Goal: Transaction & Acquisition: Purchase product/service

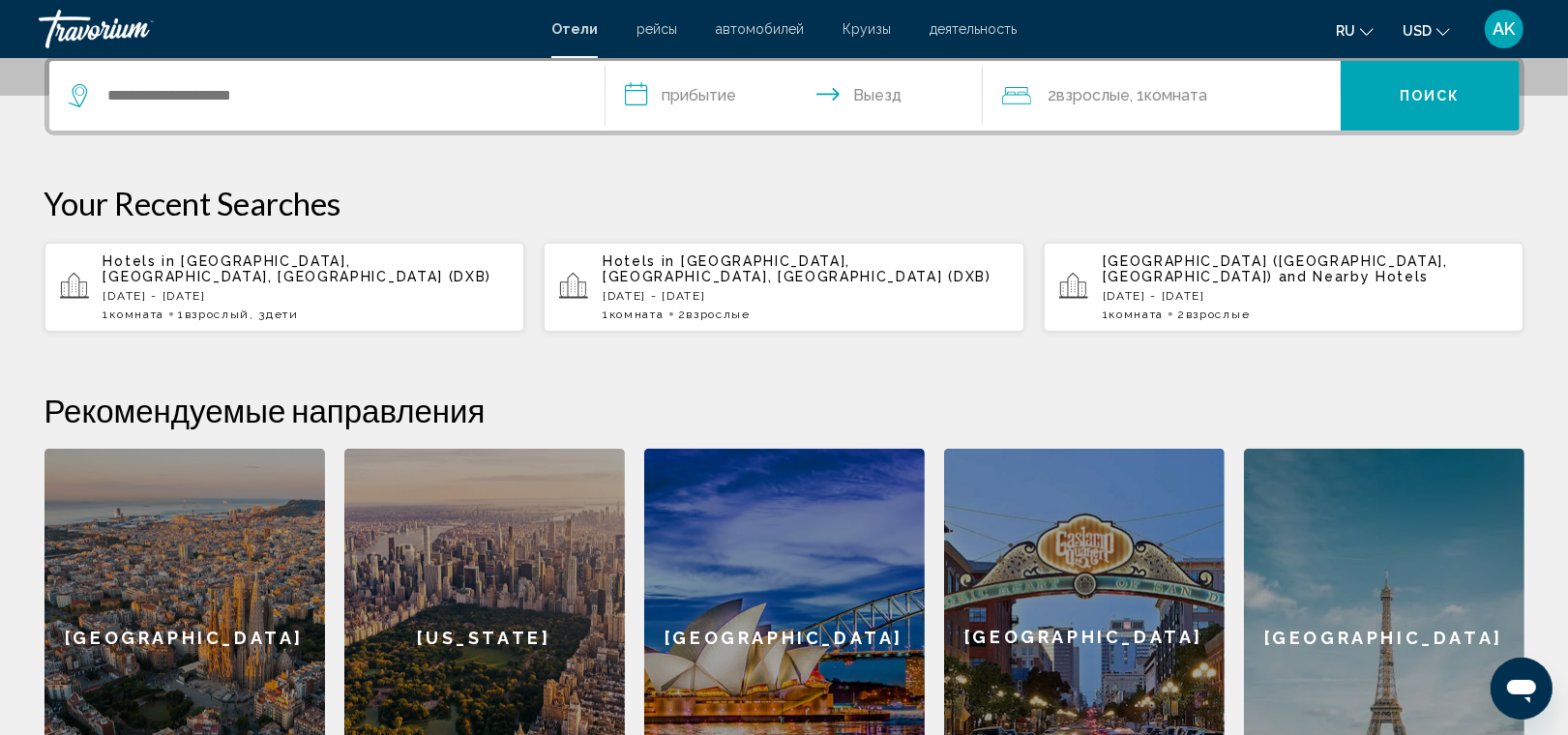
scroll to position [484, 0]
click at [313, 296] on p "[DATE] - [DATE]" at bounding box center [307, 297] width 406 height 14
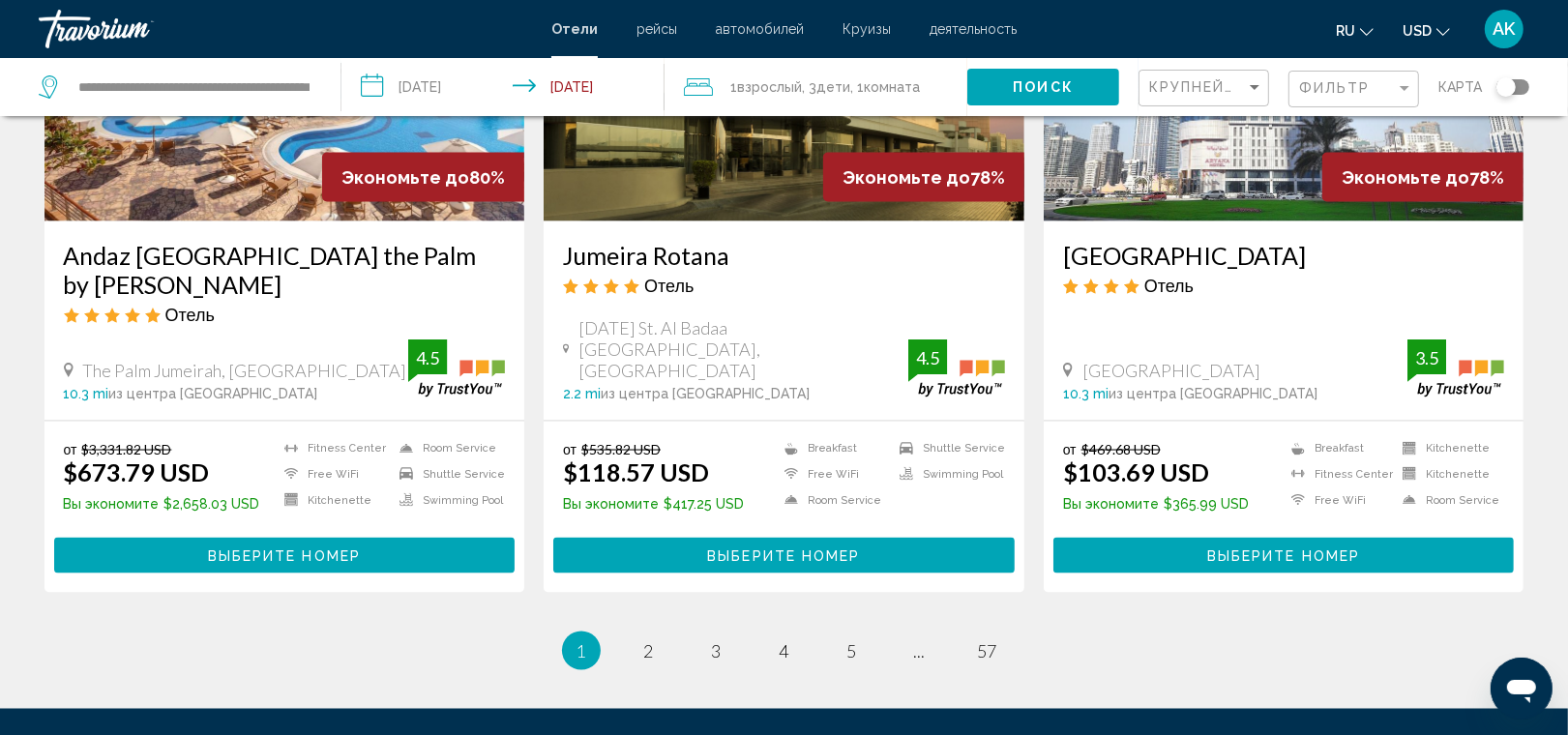
scroll to position [2438, 0]
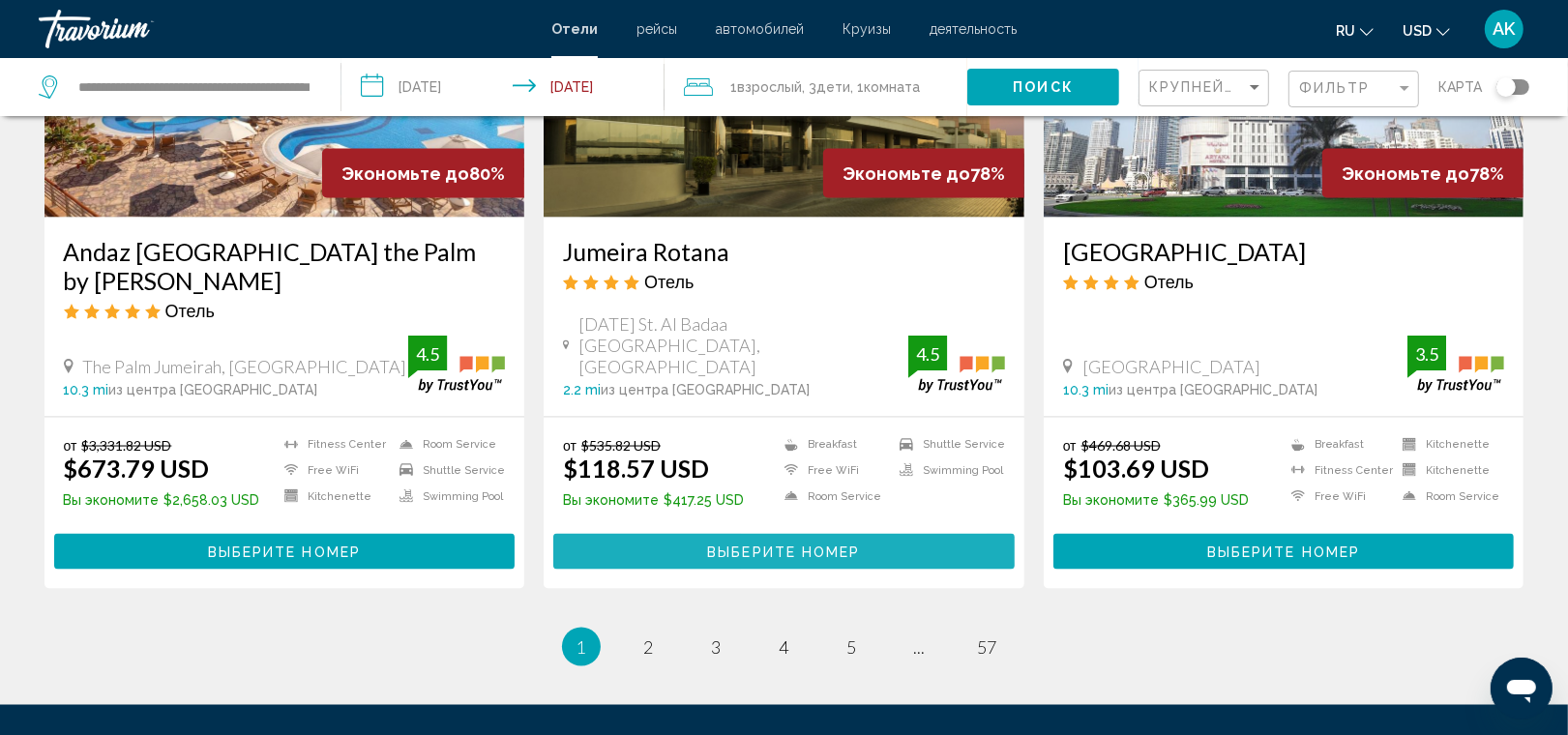
click at [755, 534] on button "Выберите номер" at bounding box center [784, 552] width 461 height 36
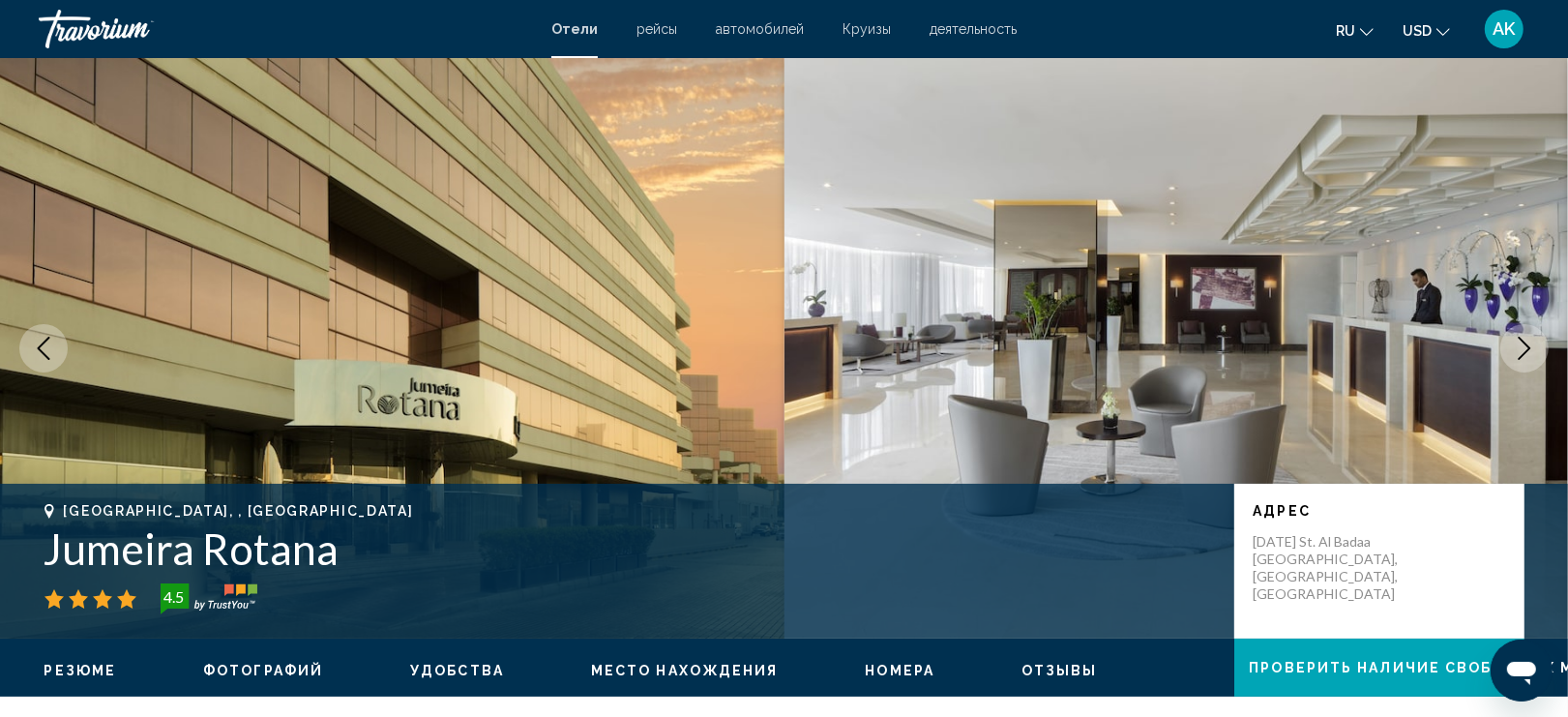
click at [1513, 344] on icon "Next image" at bounding box center [1524, 348] width 23 height 23
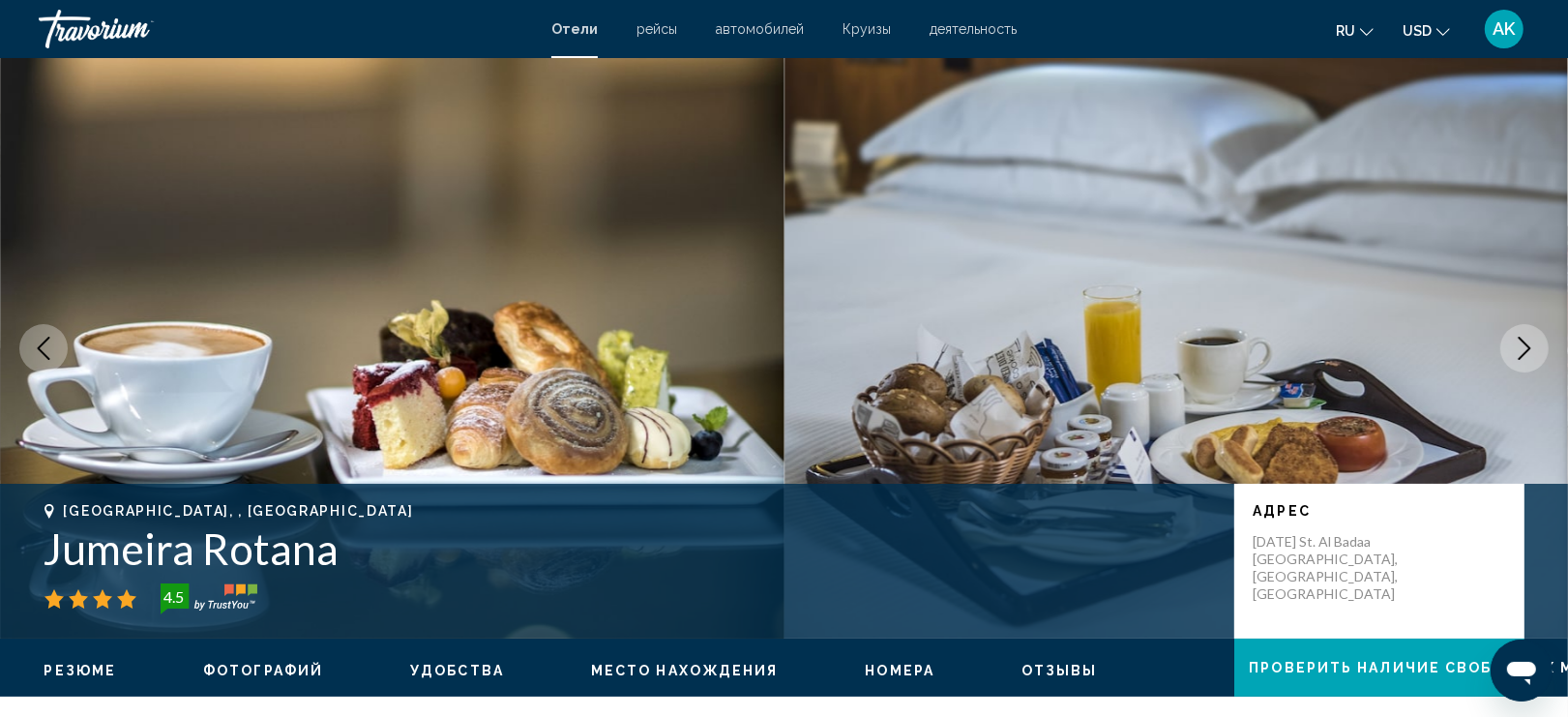
click at [1513, 344] on icon "Next image" at bounding box center [1524, 348] width 23 height 23
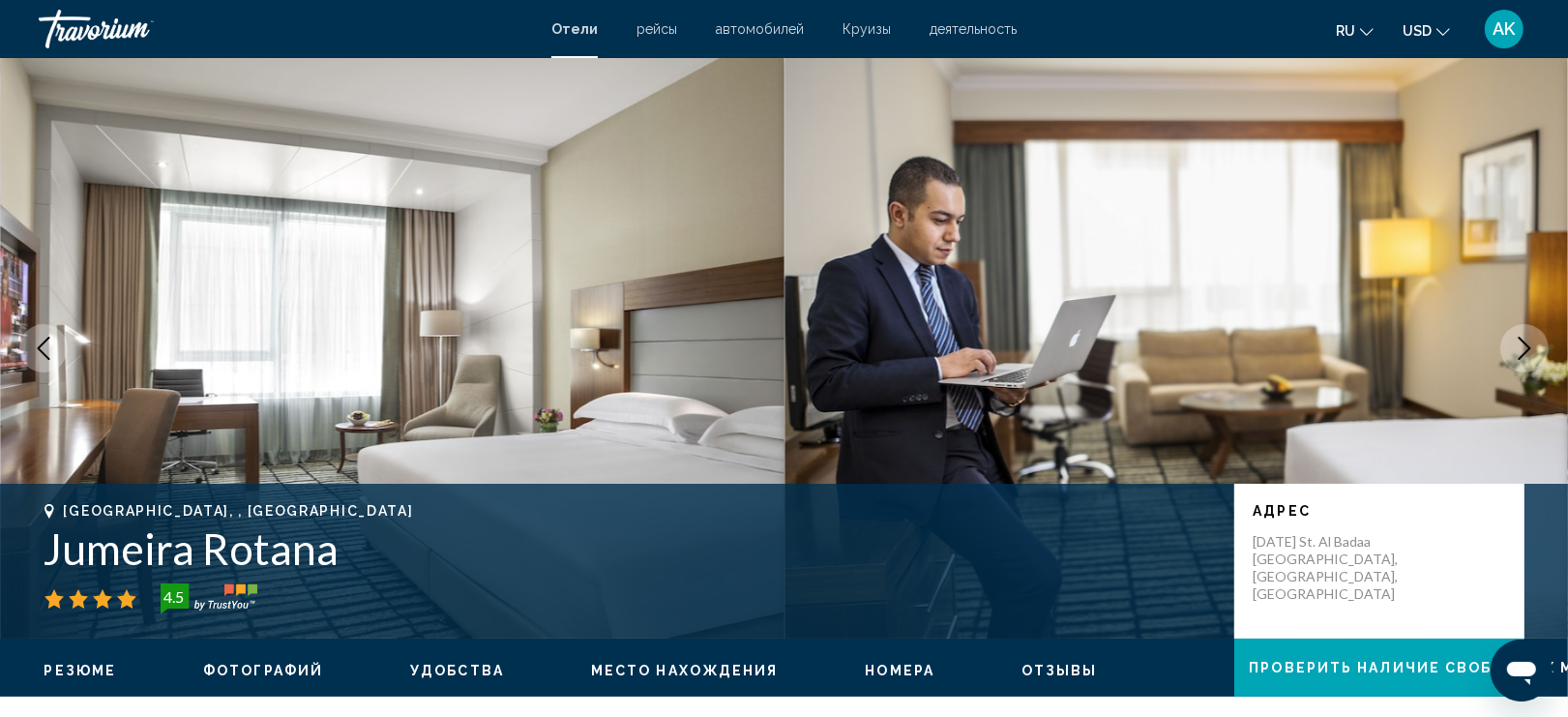
click at [1513, 344] on icon "Next image" at bounding box center [1524, 348] width 23 height 23
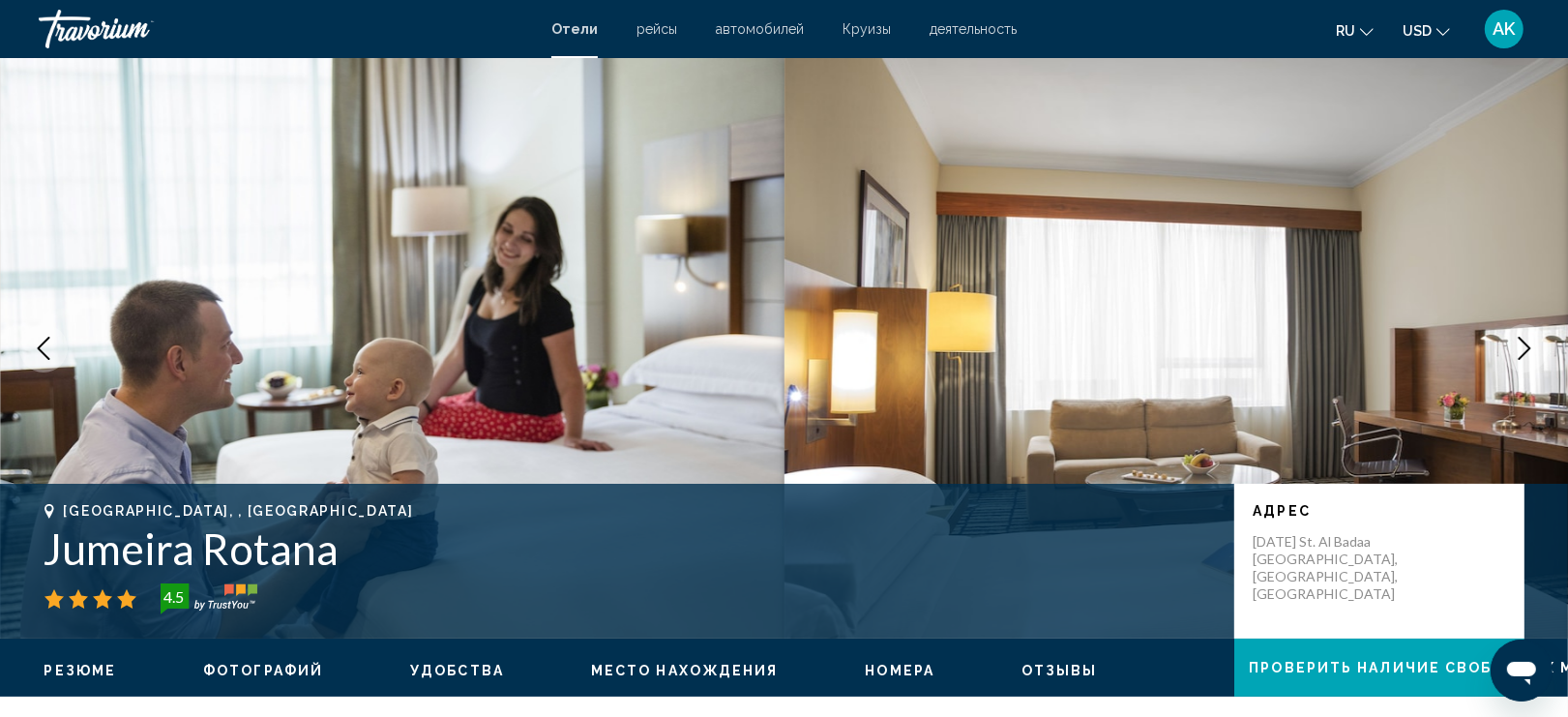
click at [1513, 344] on icon "Next image" at bounding box center [1524, 348] width 23 height 23
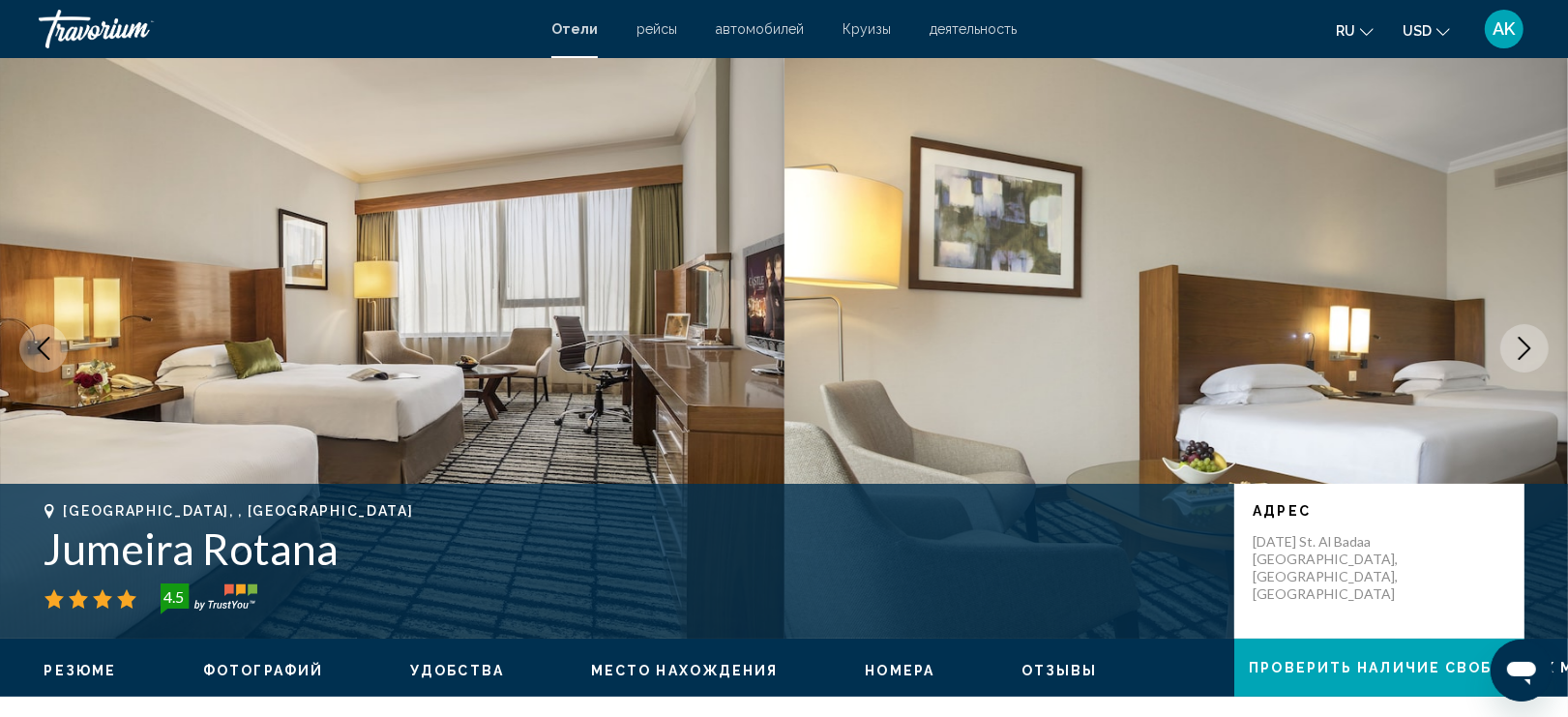
click at [1514, 346] on icon "Next image" at bounding box center [1524, 348] width 23 height 23
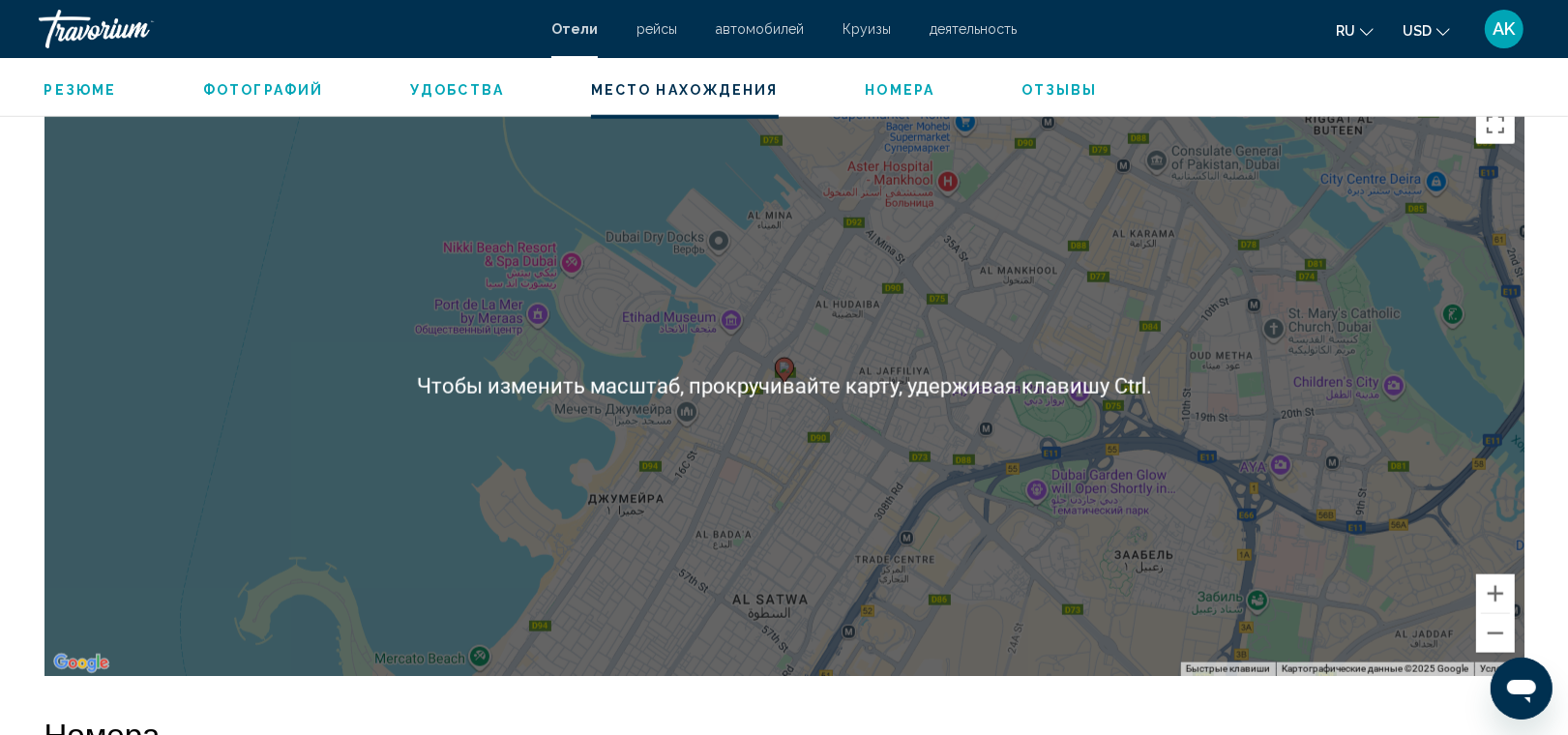
scroll to position [1853, 0]
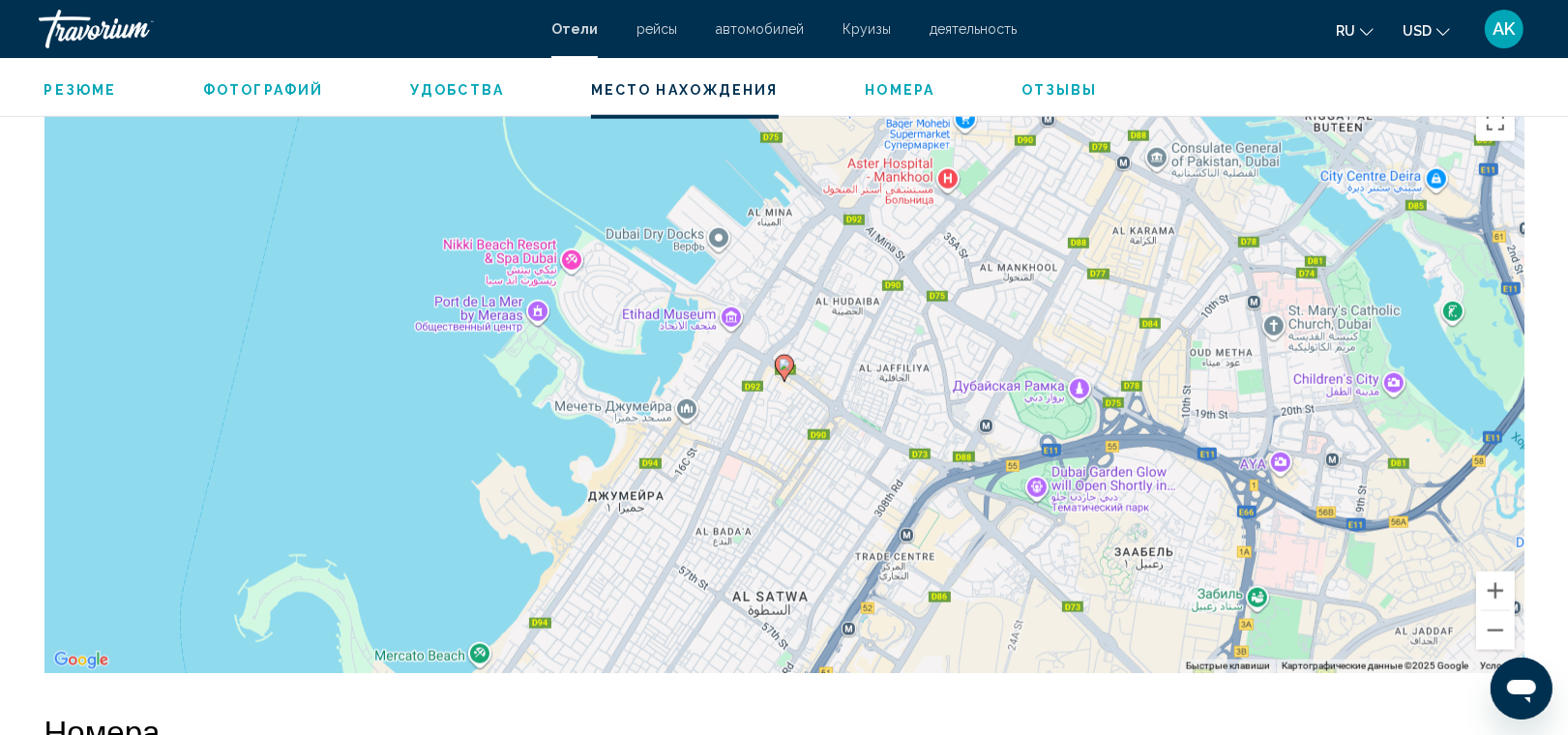
click at [774, 387] on div "Чтобы активировать перетаскивание с помощью клавиатуры, нажмите Alt + Ввод. Пос…" at bounding box center [785, 382] width 1480 height 581
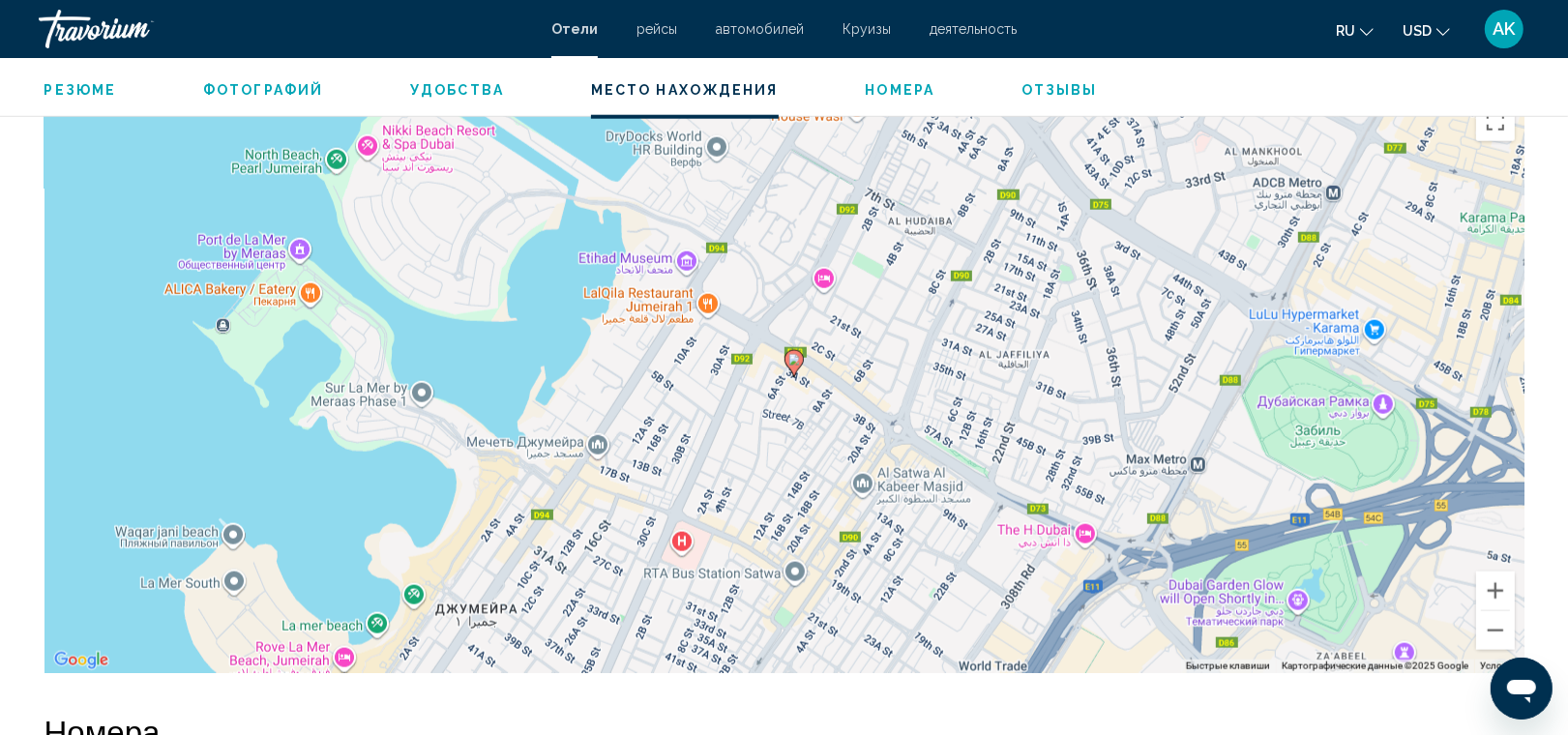
click at [774, 387] on div "Чтобы активировать перетаскивание с помощью клавиатуры, нажмите Alt + Ввод. Пос…" at bounding box center [785, 382] width 1480 height 581
click at [742, 365] on div "Чтобы активировать перетаскивание с помощью клавиатуры, нажмите Alt + Ввод. Пос…" at bounding box center [785, 382] width 1480 height 581
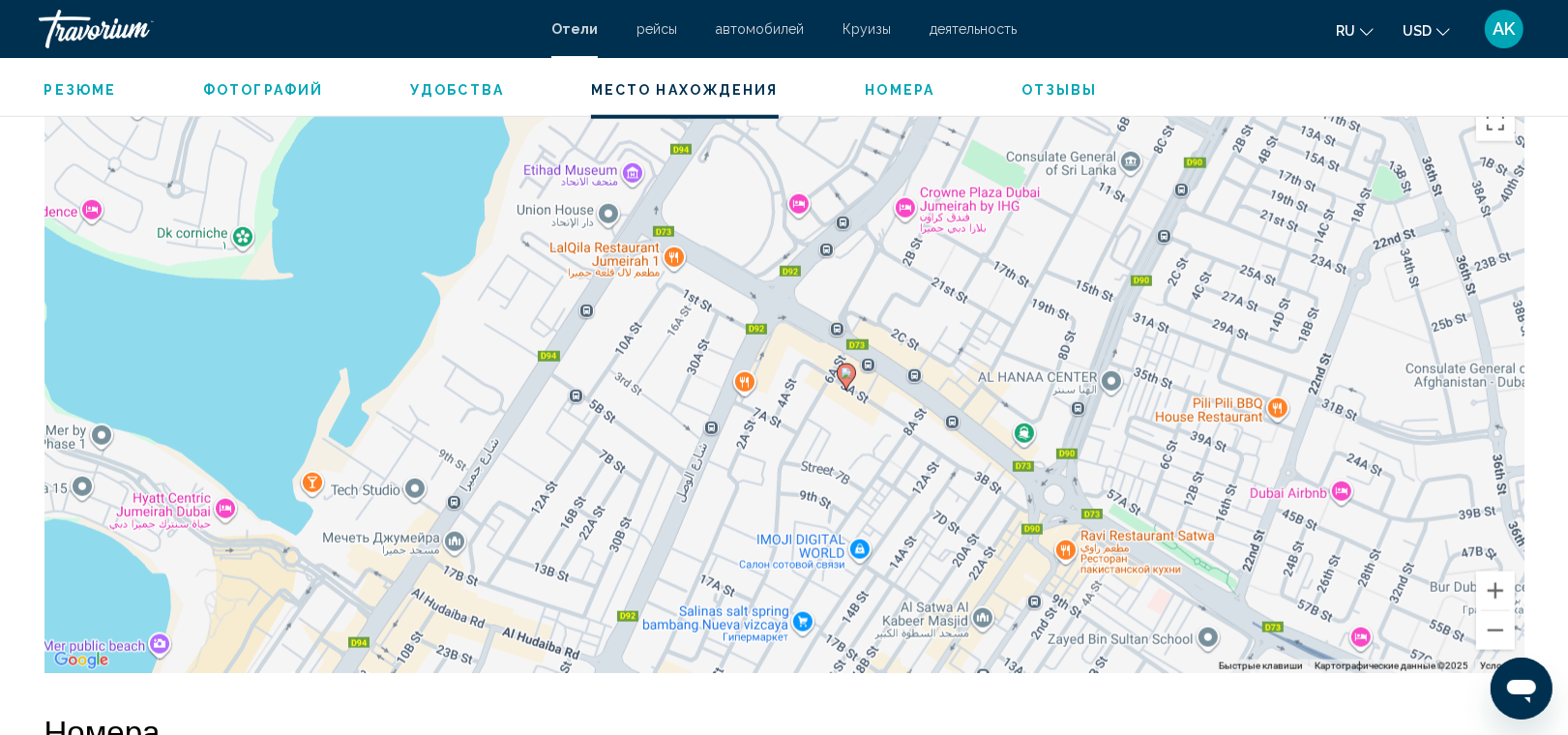
click at [593, 295] on div "Чтобы активировать перетаскивание с помощью клавиатуры, нажмите Alt + Ввод. Пос…" at bounding box center [785, 382] width 1480 height 581
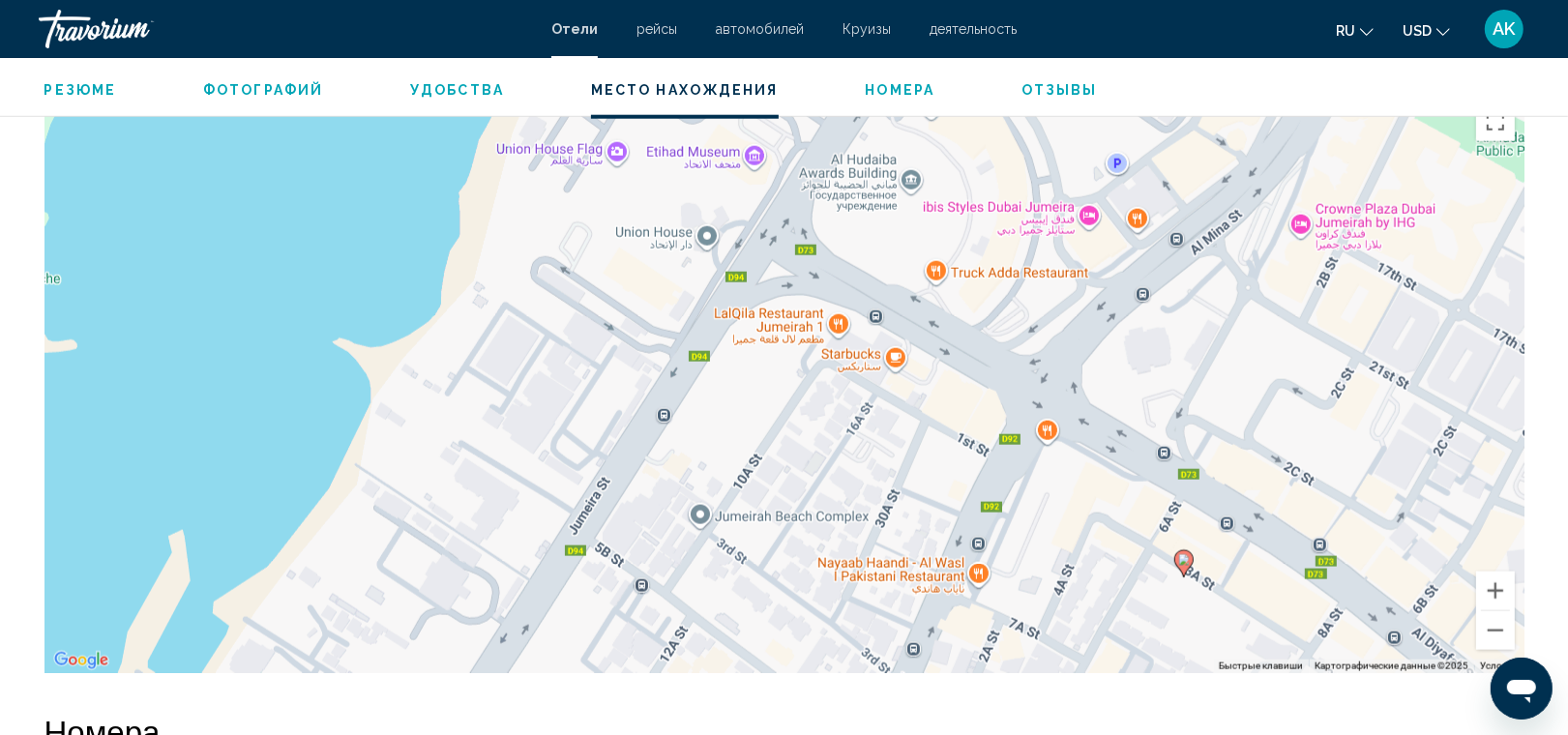
drag, startPoint x: 603, startPoint y: 257, endPoint x: 687, endPoint y: 349, distance: 124.6
click at [687, 349] on div "Чтобы активировать перетаскивание с помощью клавиатуры, нажмите Alt + Ввод. Пос…" at bounding box center [785, 382] width 1480 height 581
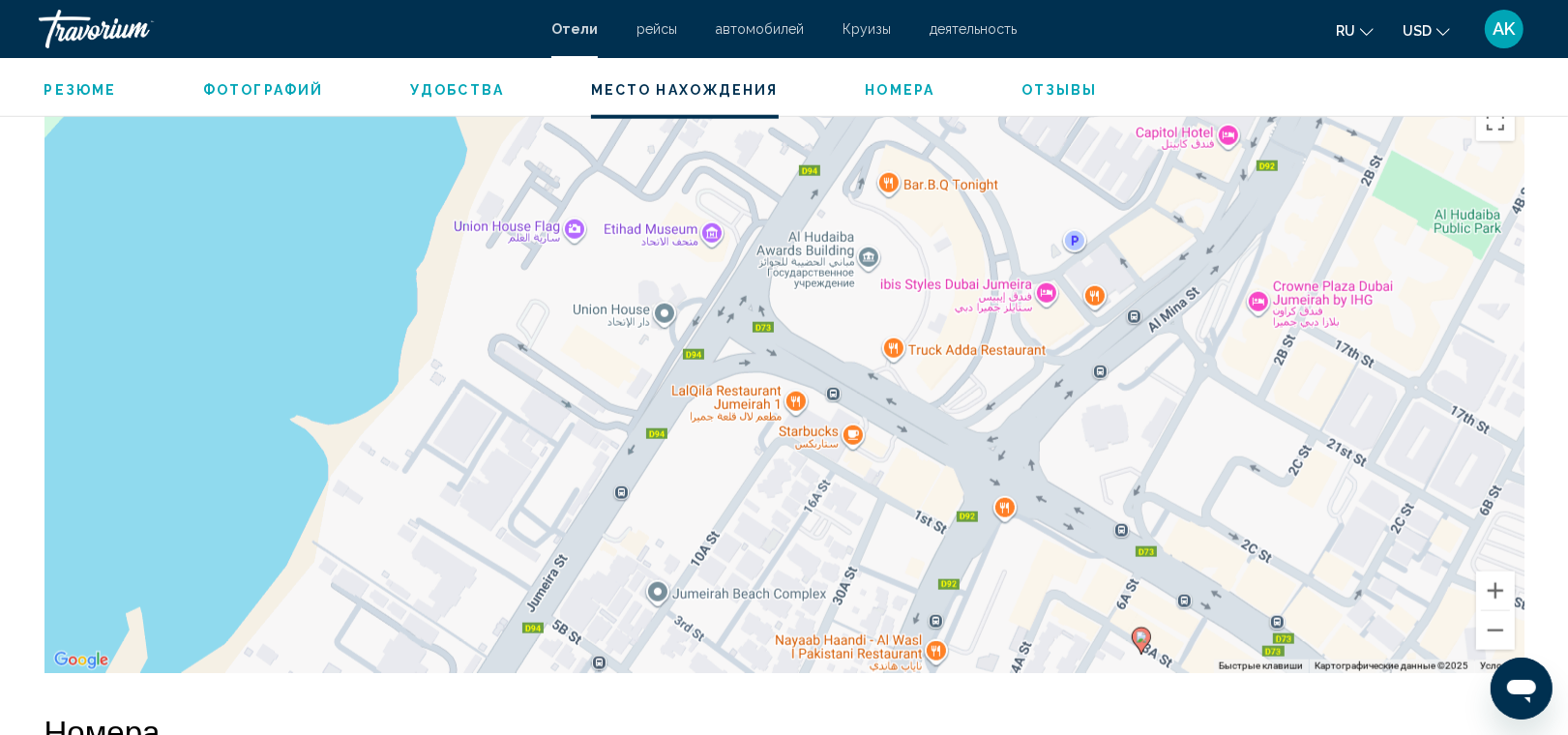
drag, startPoint x: 771, startPoint y: 249, endPoint x: 719, endPoint y: 368, distance: 129.9
click at [719, 368] on div "Чтобы активировать перетаскивание с помощью клавиатуры, нажмите Alt + Ввод. Пос…" at bounding box center [785, 382] width 1480 height 581
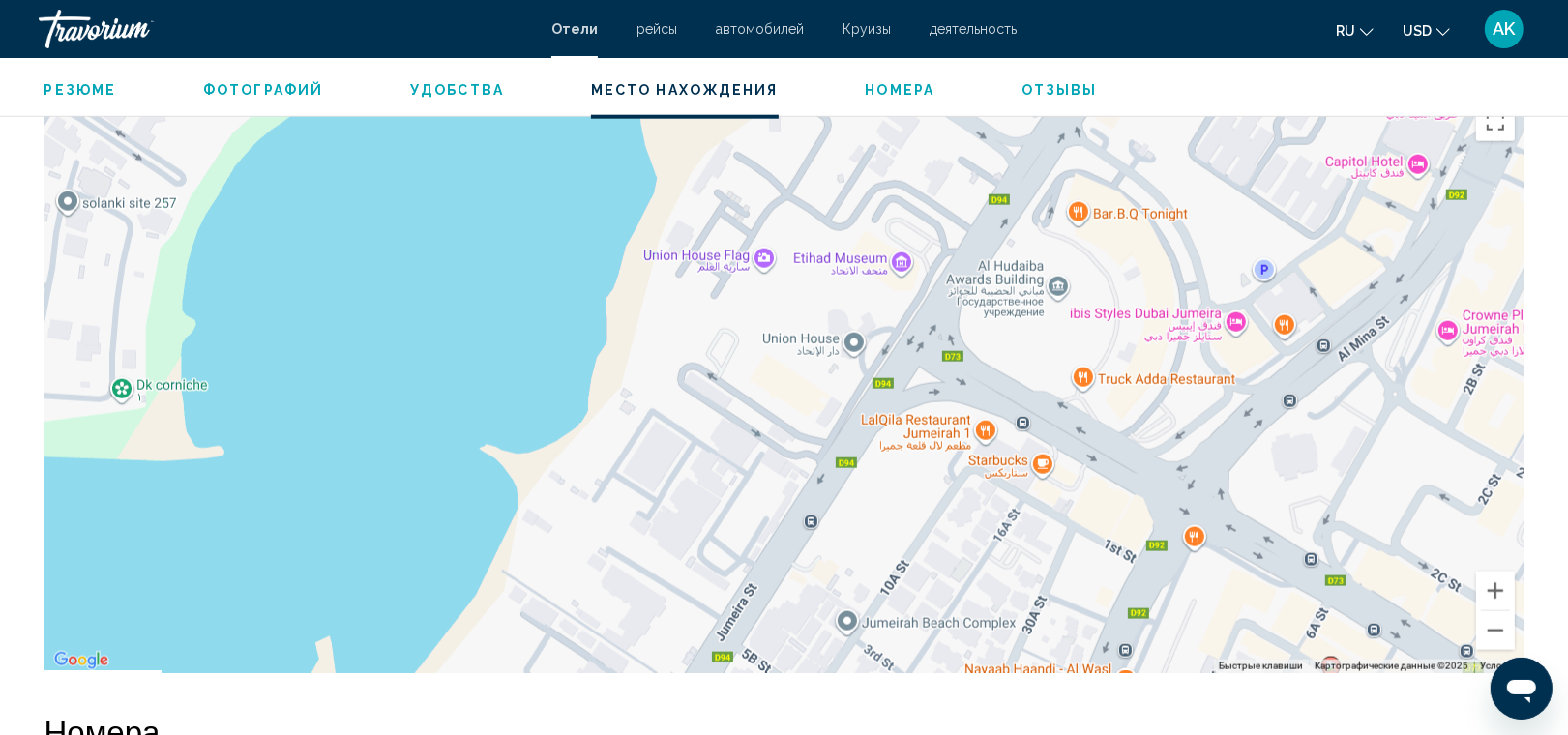
drag, startPoint x: 668, startPoint y: 276, endPoint x: 858, endPoint y: 307, distance: 192.5
click at [858, 307] on div "Чтобы активировать перетаскивание с помощью клавиатуры, нажмите Alt + Ввод. Пос…" at bounding box center [785, 382] width 1480 height 581
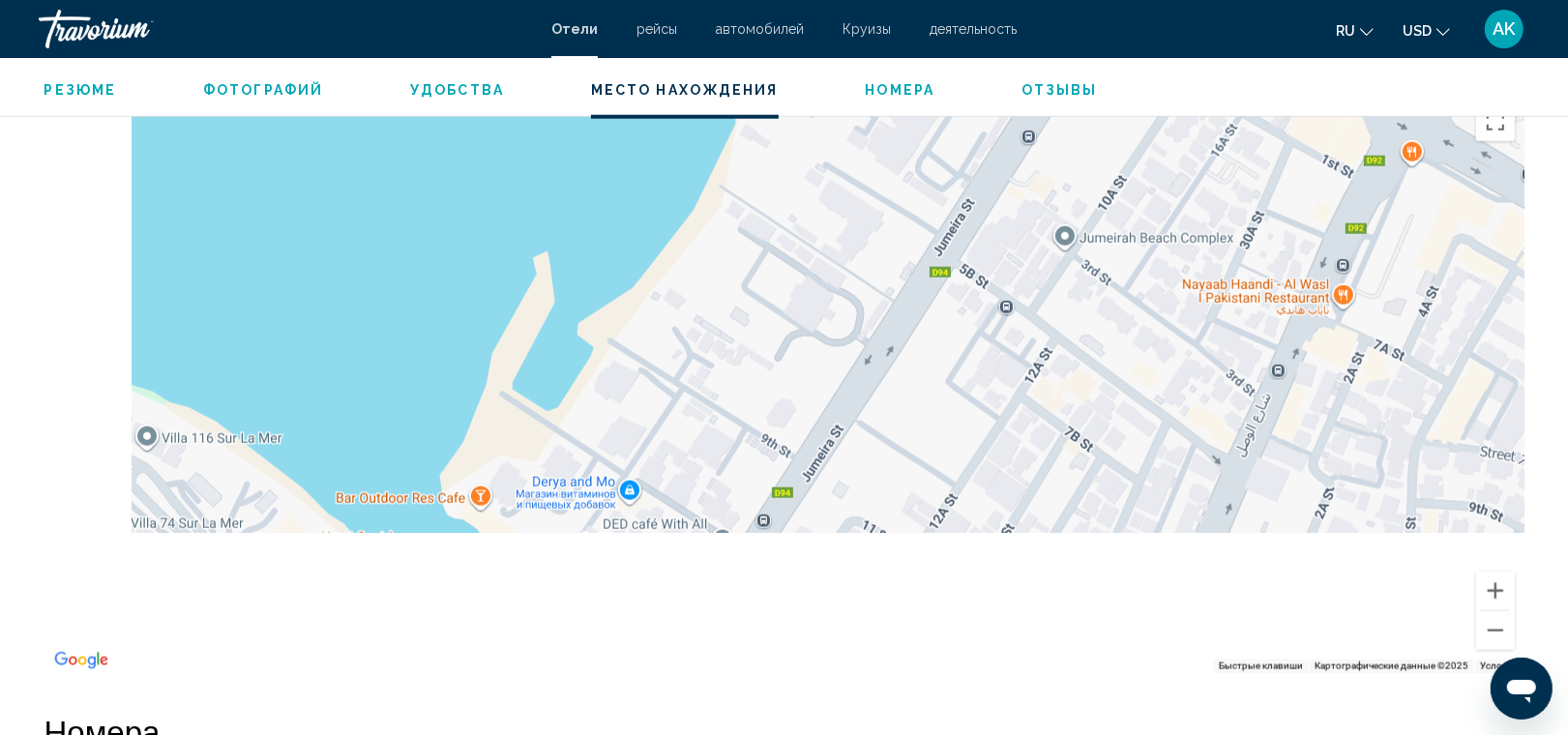
drag, startPoint x: 721, startPoint y: 496, endPoint x: 938, endPoint y: 103, distance: 448.9
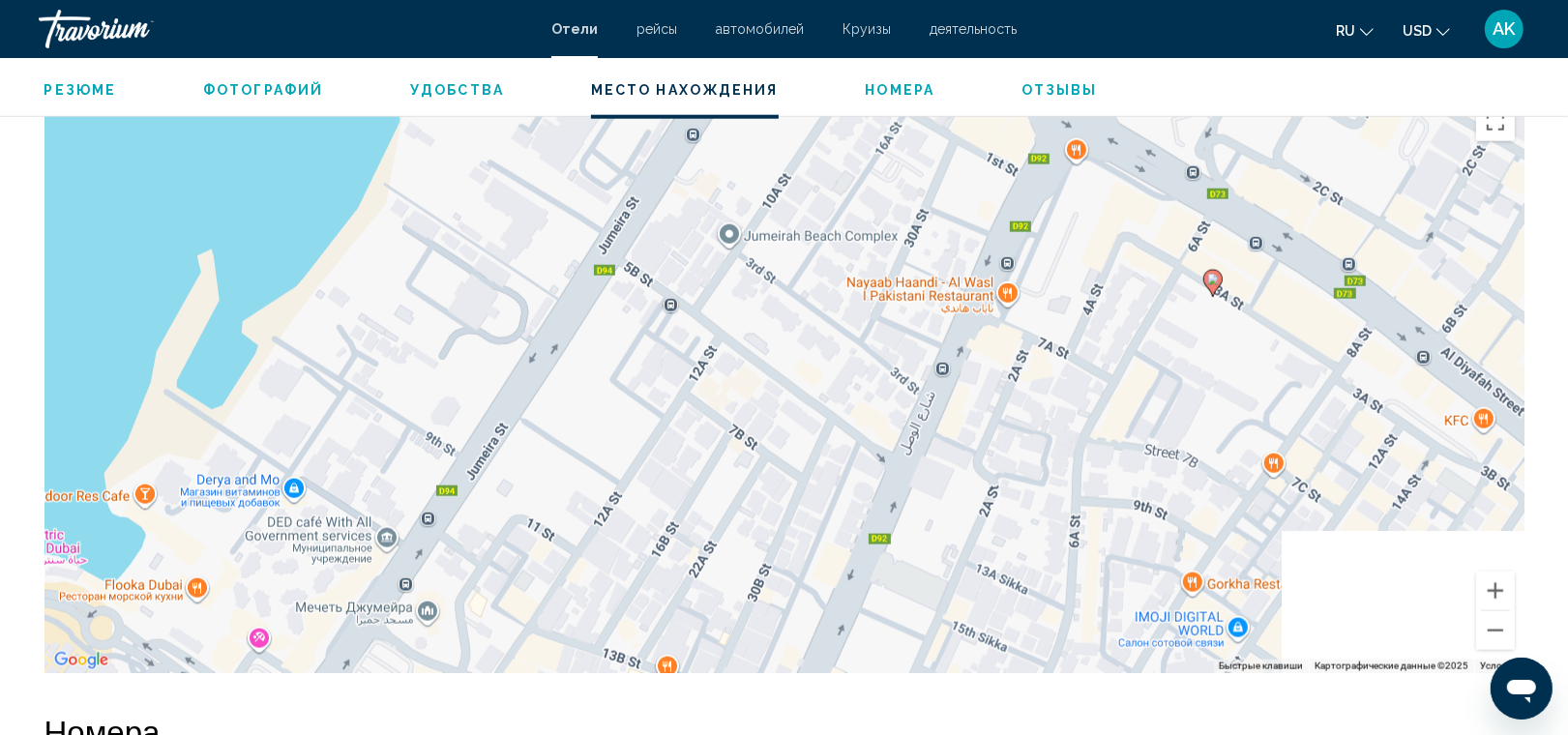
drag, startPoint x: 905, startPoint y: 283, endPoint x: 562, endPoint y: 291, distance: 343.1
click at [562, 291] on div "Чтобы активировать перетаскивание с помощью клавиатуры, нажмите Alt + Ввод. Пос…" at bounding box center [785, 382] width 1480 height 581
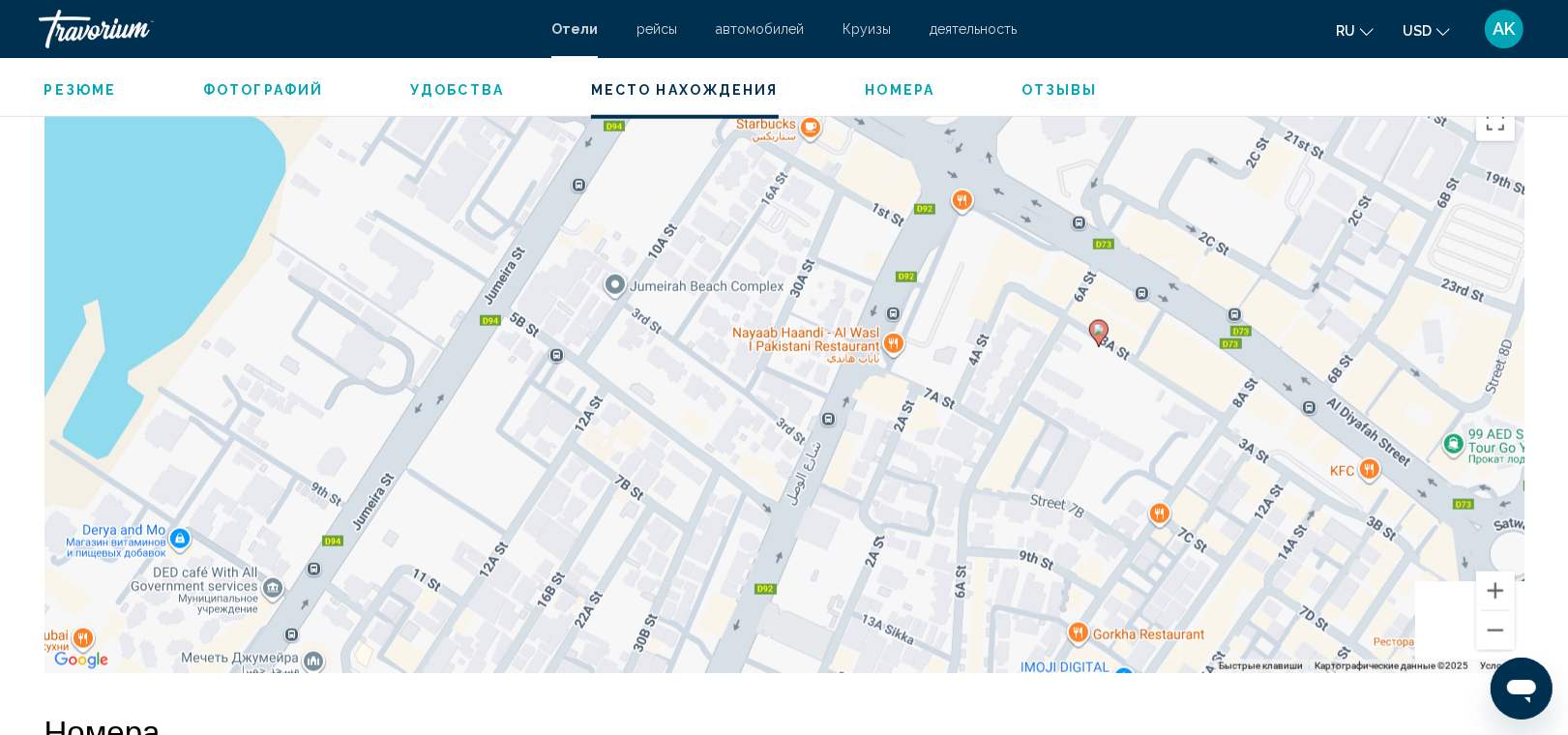
drag, startPoint x: 959, startPoint y: 249, endPoint x: 732, endPoint y: 327, distance: 240.0
click at [732, 327] on div "Чтобы активировать перетаскивание с помощью клавиатуры, нажмите Alt + Ввод. Пос…" at bounding box center [785, 382] width 1480 height 581
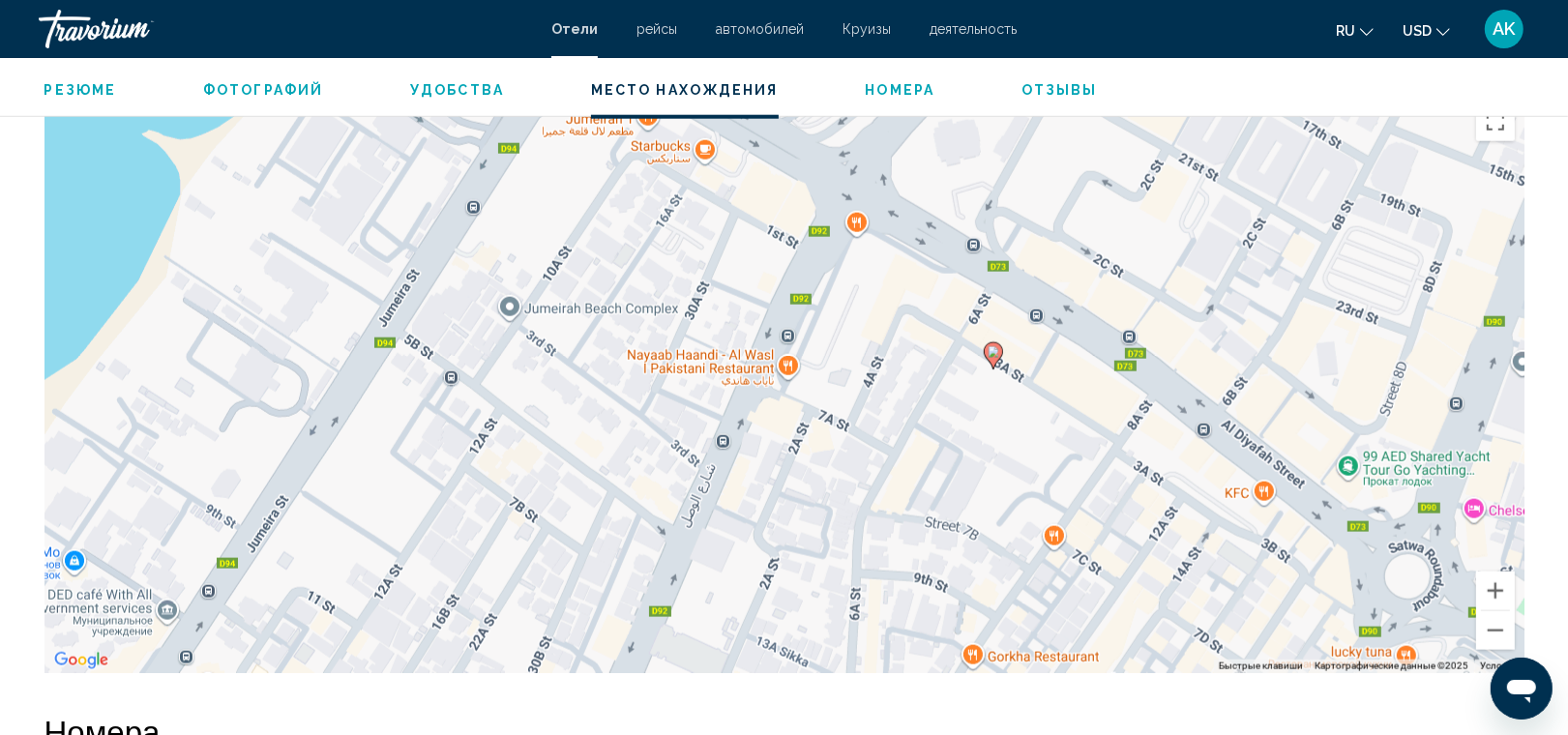
click at [941, 326] on div "Чтобы активировать перетаскивание с помощью клавиатуры, нажмите Alt + Ввод. Пос…" at bounding box center [785, 382] width 1480 height 581
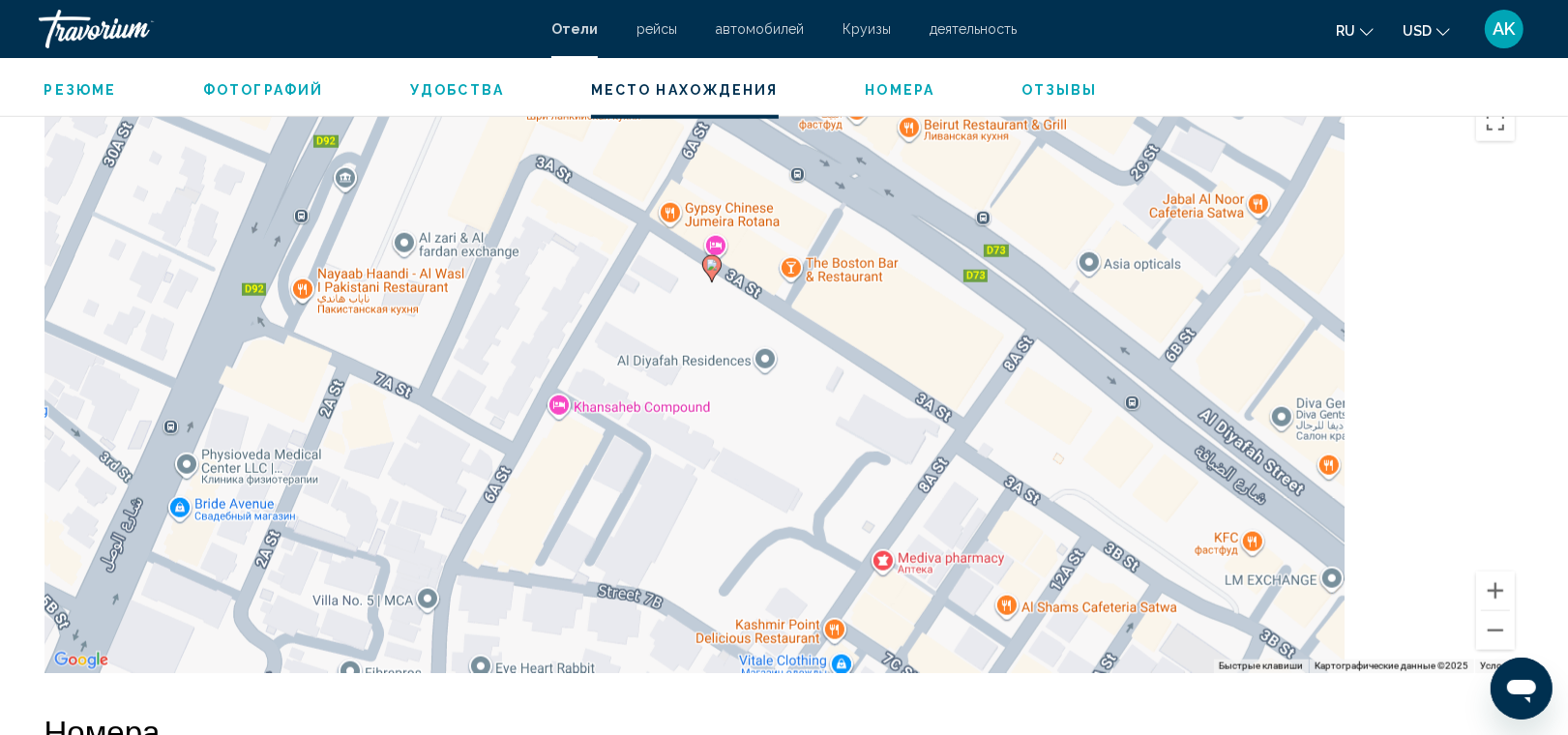
drag, startPoint x: 1157, startPoint y: 360, endPoint x: 819, endPoint y: 228, distance: 362.9
click at [819, 228] on div "Чтобы активировать перетаскивание с помощью клавиатуры, нажмите Alt + Ввод. Пос…" at bounding box center [785, 382] width 1480 height 581
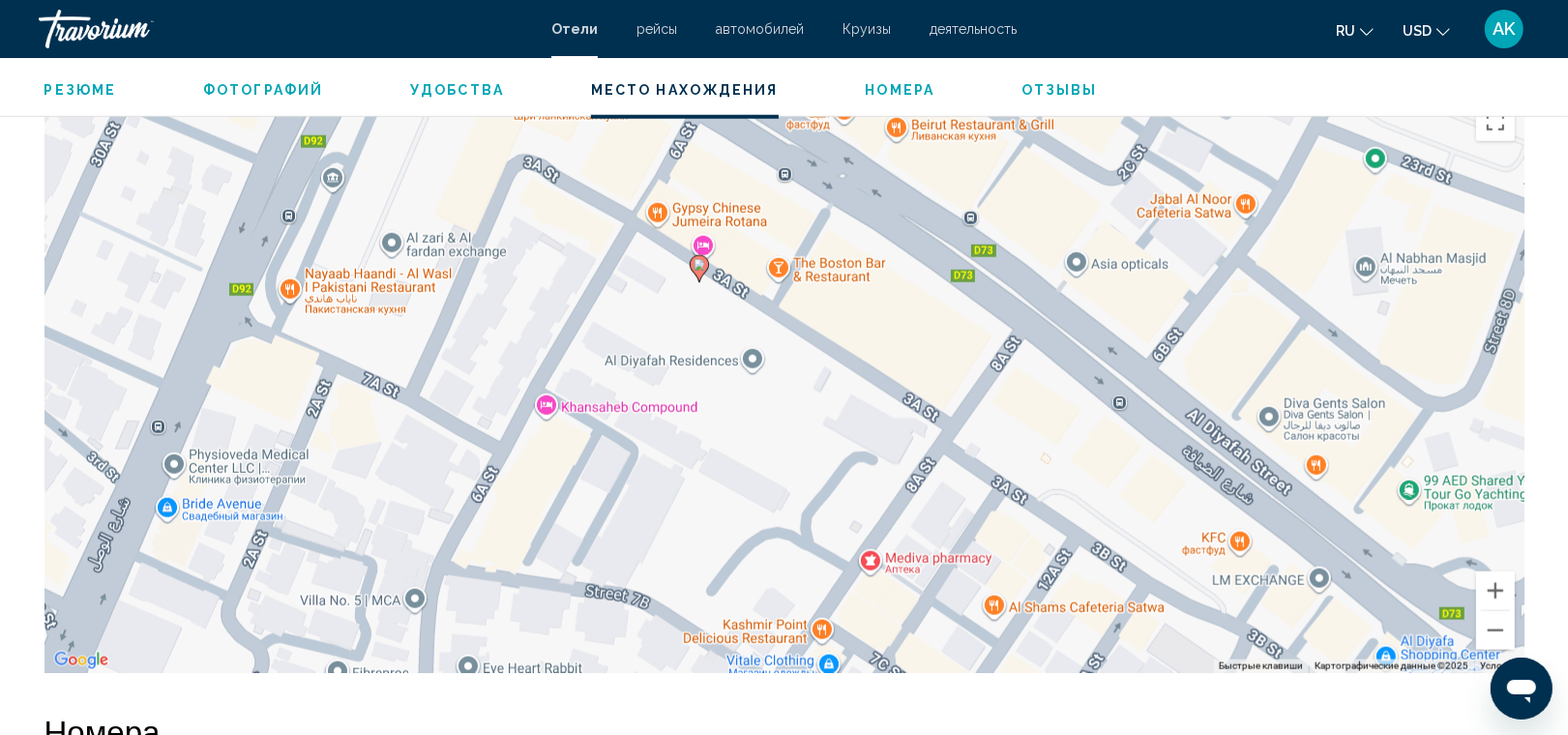
click at [992, 435] on div "Чтобы активировать перетаскивание с помощью клавиатуры, нажмите Alt + Ввод. Пос…" at bounding box center [785, 382] width 1480 height 581
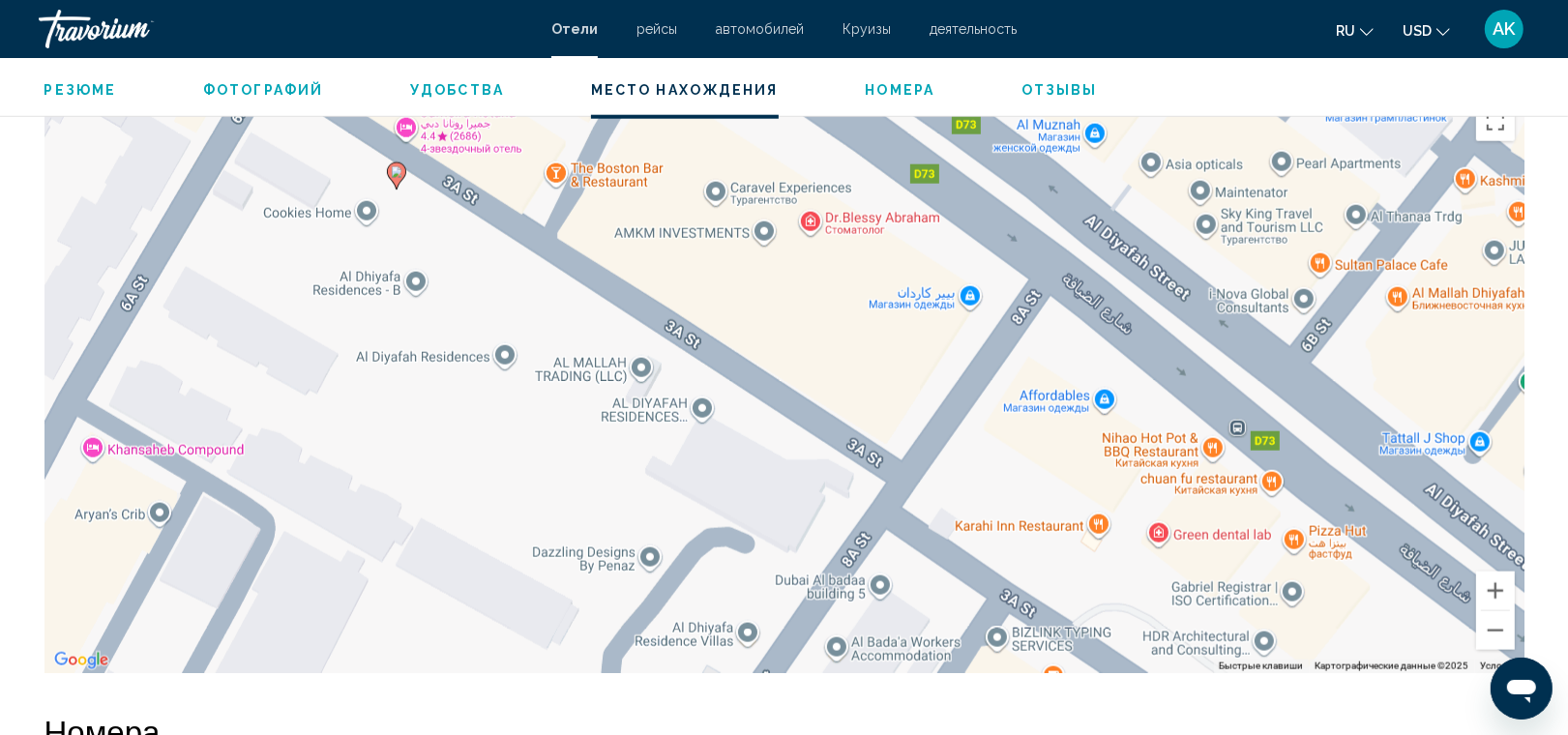
drag, startPoint x: 854, startPoint y: 364, endPoint x: 845, endPoint y: 432, distance: 68.6
click at [845, 432] on div "Чтобы активировать перетаскивание с помощью клавиатуры, нажмите Alt + Ввод. Пос…" at bounding box center [785, 382] width 1480 height 581
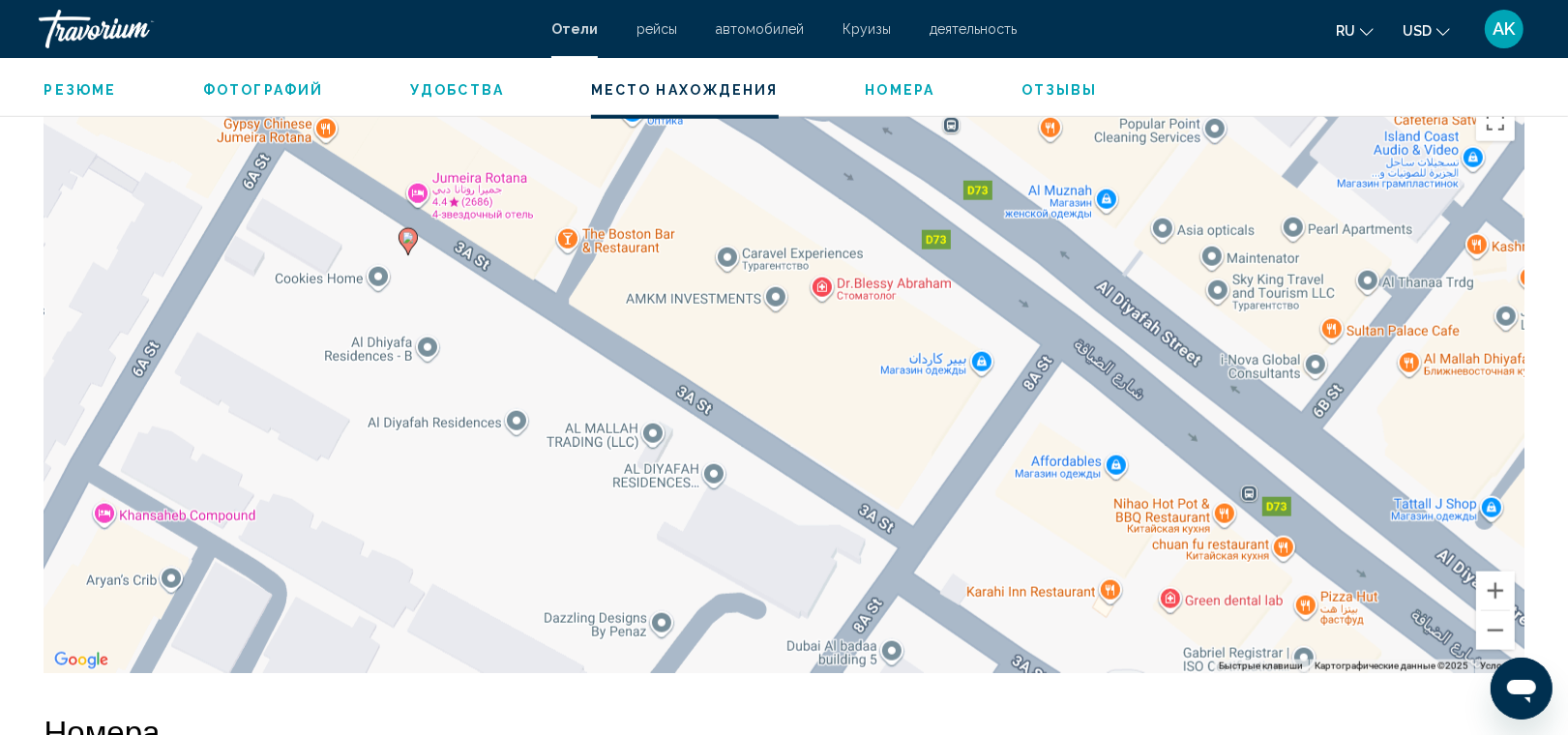
drag, startPoint x: 853, startPoint y: 228, endPoint x: 864, endPoint y: 296, distance: 68.9
click at [864, 296] on div "Чтобы активировать перетаскивание с помощью клавиатуры, нажмите Alt + Ввод. Пос…" at bounding box center [785, 382] width 1480 height 581
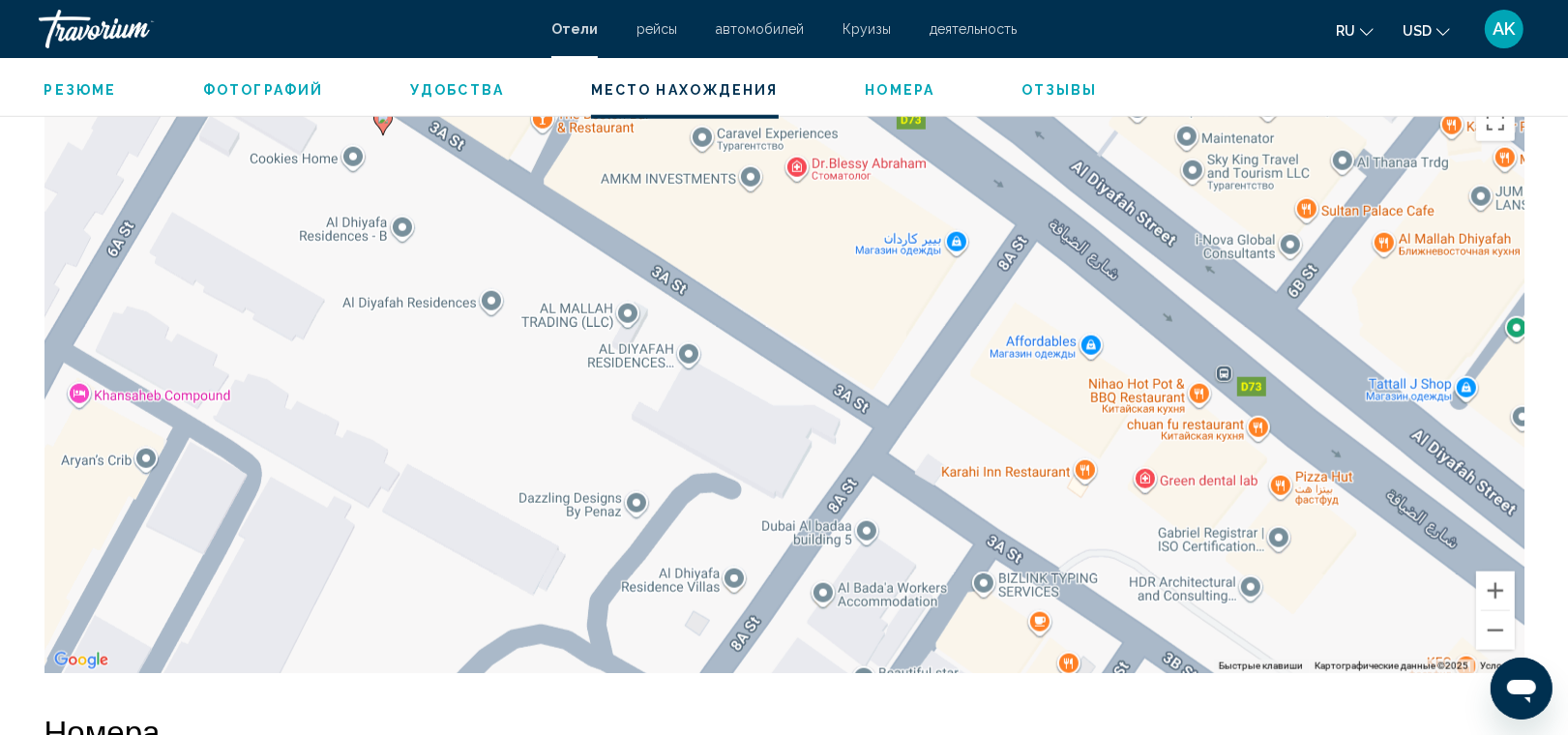
drag, startPoint x: 780, startPoint y: 399, endPoint x: 753, endPoint y: 273, distance: 128.9
click at [753, 273] on div "Чтобы активировать перетаскивание с помощью клавиатуры, нажмите Alt + Ввод. Пос…" at bounding box center [785, 382] width 1480 height 581
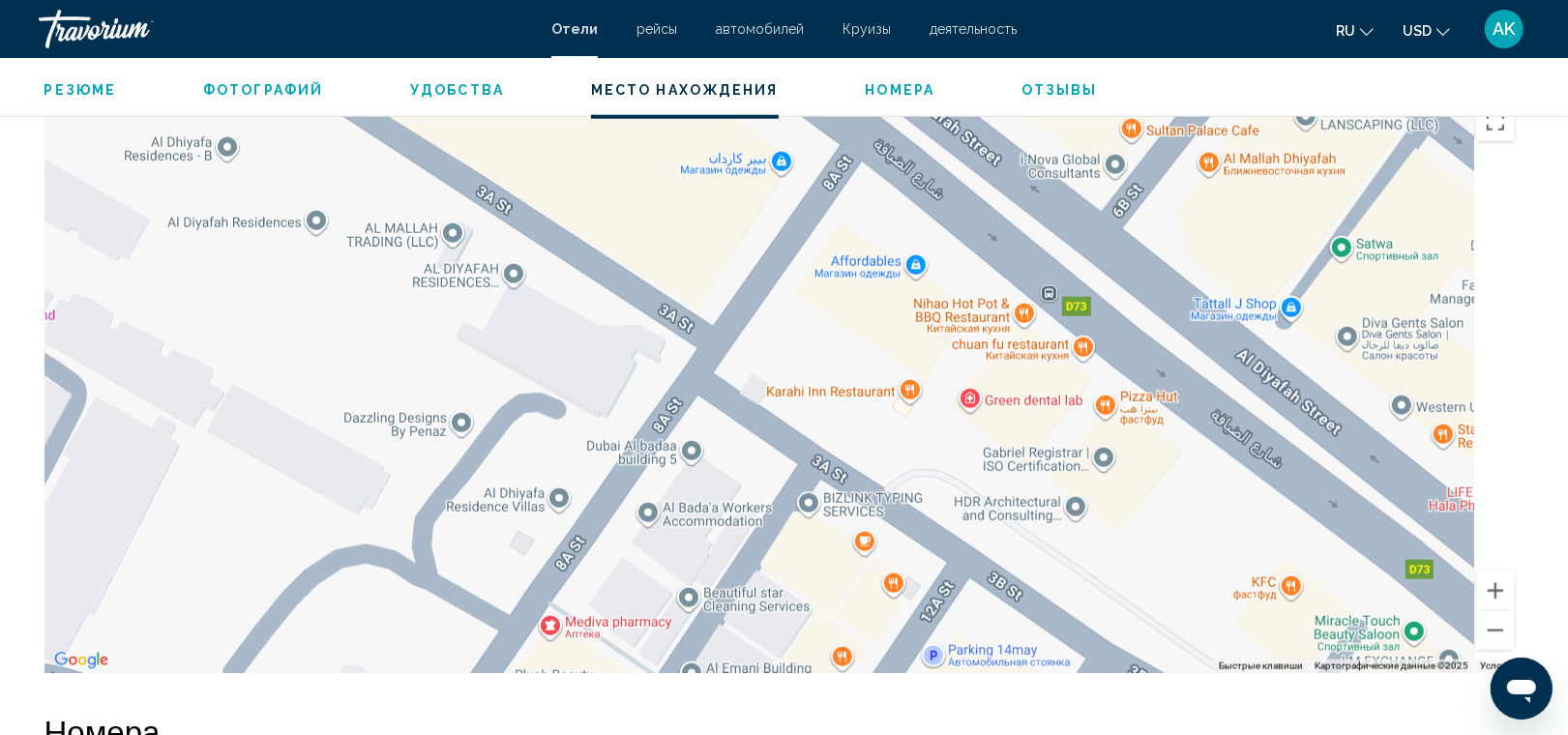
drag, startPoint x: 915, startPoint y: 331, endPoint x: 737, endPoint y: 250, distance: 195.6
click at [737, 250] on div "Чтобы активировать перетаскивание с помощью клавиатуры, нажмите Alt + Ввод. Пос…" at bounding box center [785, 382] width 1480 height 581
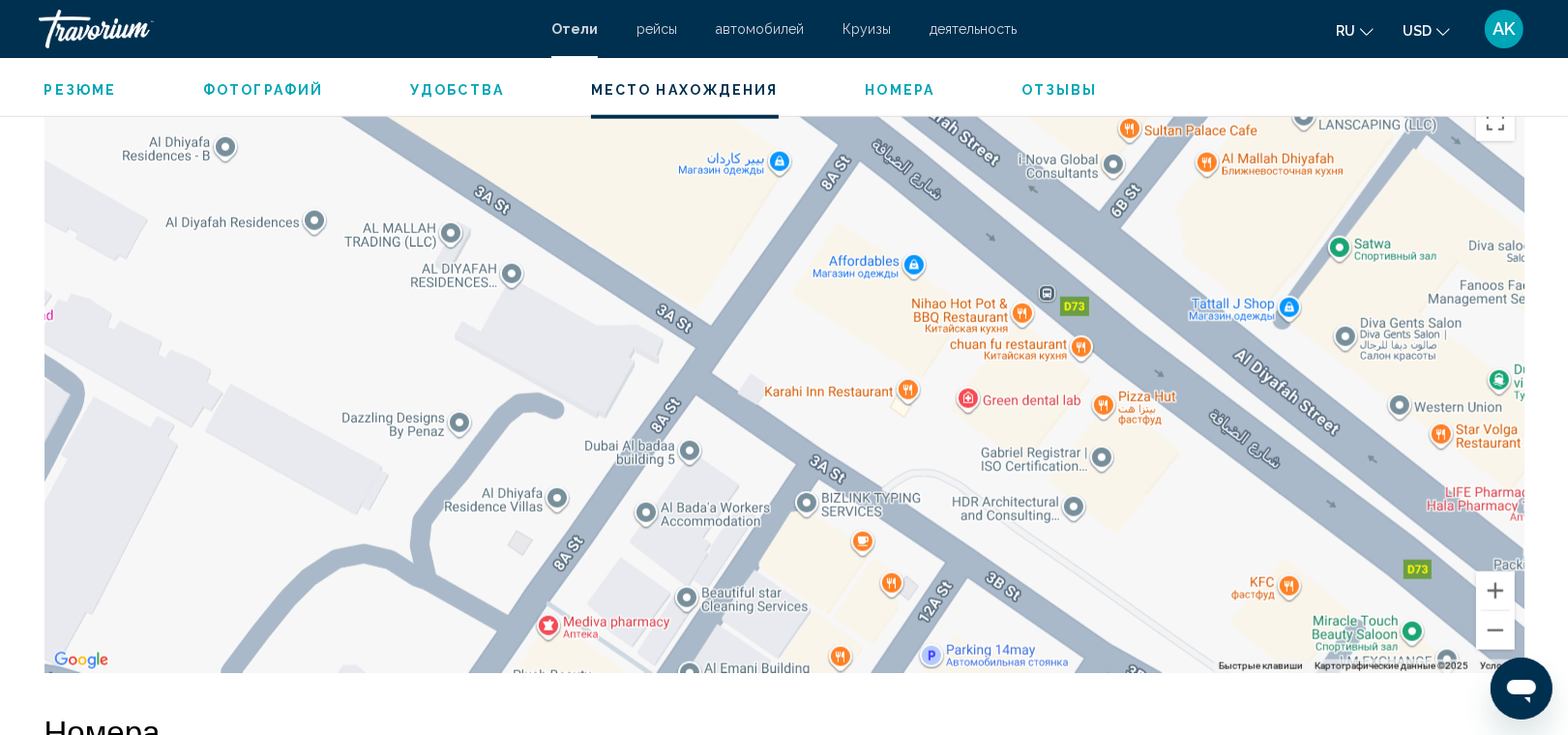
click at [1009, 402] on div "Чтобы активировать перетаскивание с помощью клавиатуры, нажмите Alt + Ввод. Пос…" at bounding box center [785, 382] width 1480 height 581
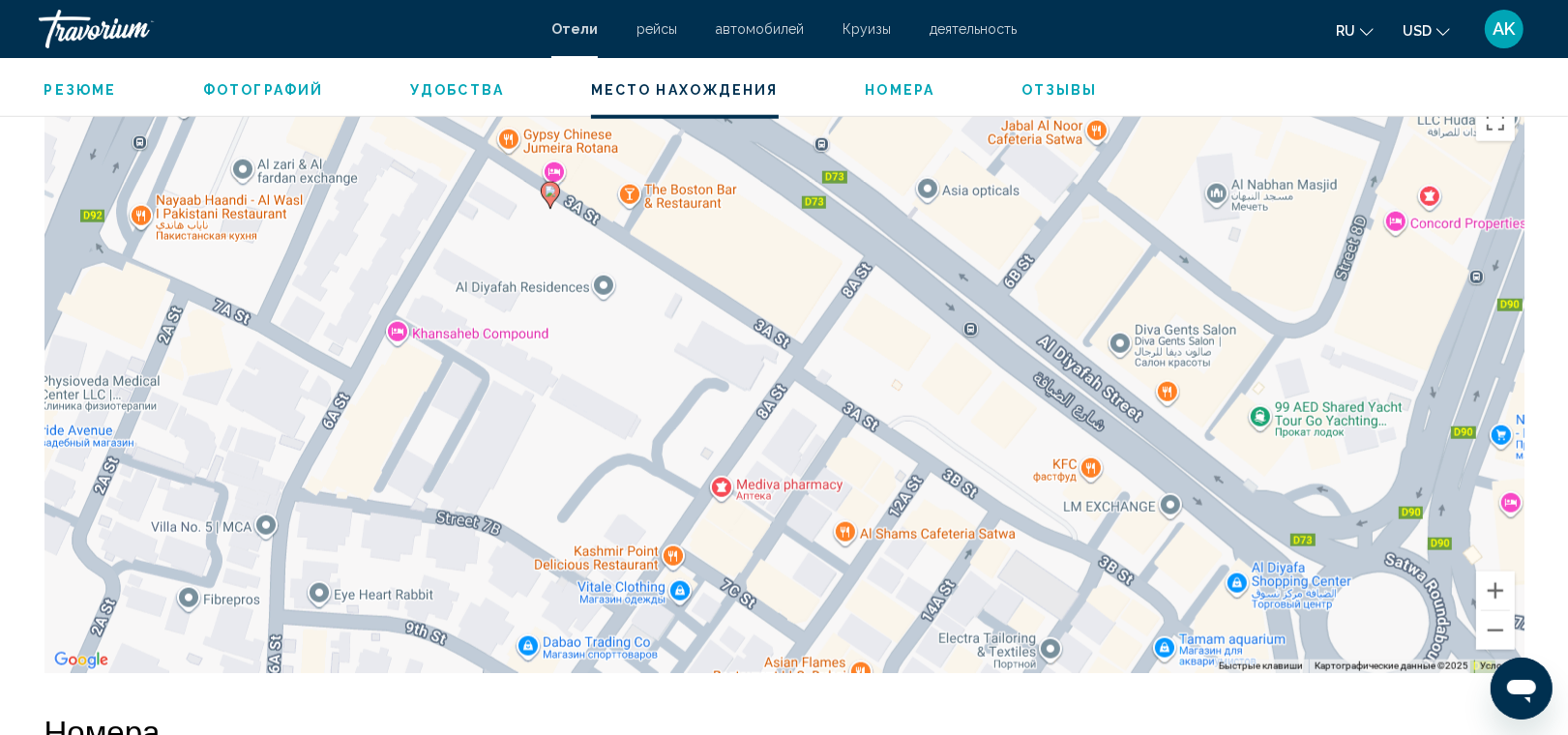
click at [931, 378] on div "Чтобы активировать перетаскивание с помощью клавиатуры, нажмите Alt + Ввод. Пос…" at bounding box center [785, 382] width 1480 height 581
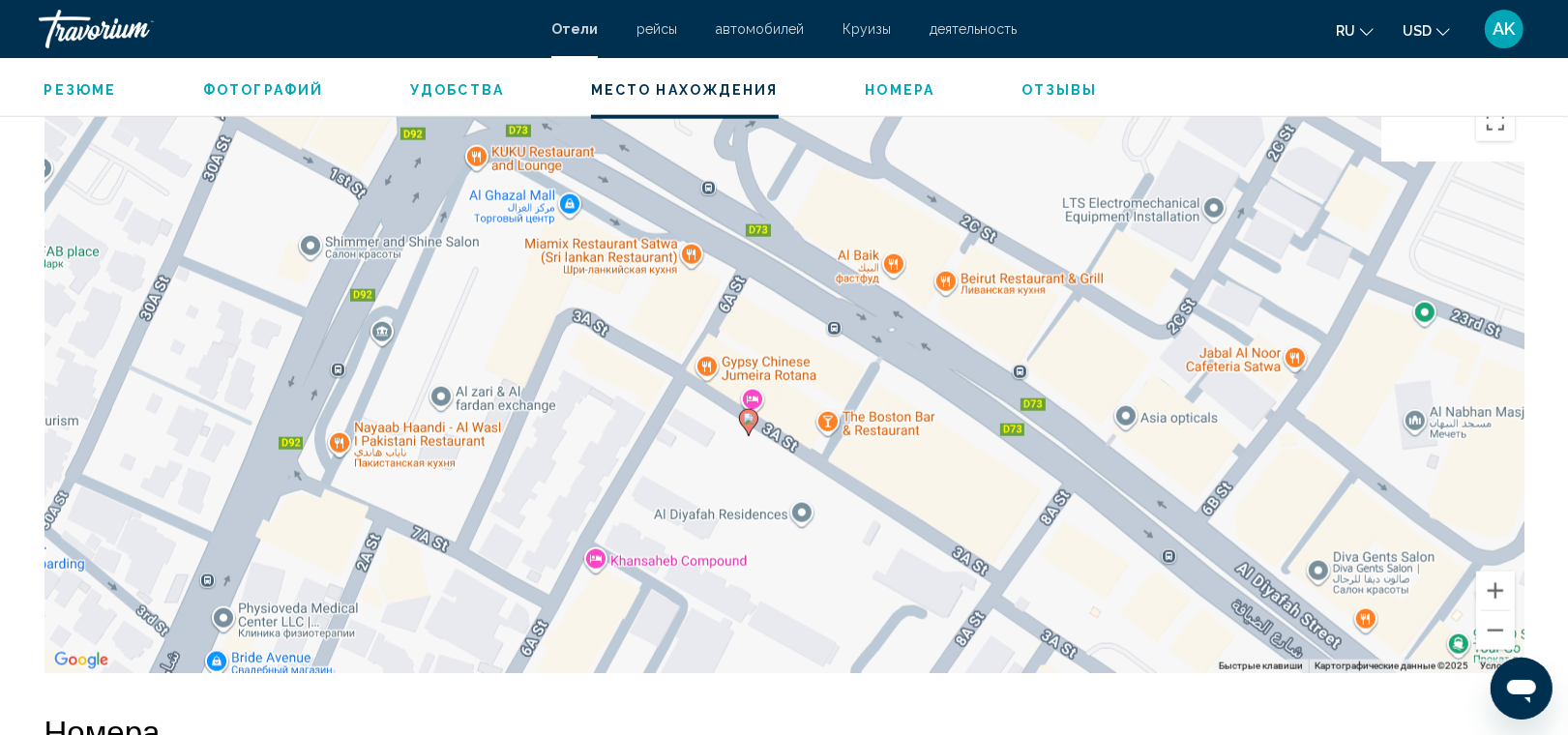
drag, startPoint x: 645, startPoint y: 302, endPoint x: 862, endPoint y: 553, distance: 331.8
click at [862, 553] on div "Чтобы активировать перетаскивание с помощью клавиатуры, нажмите Alt + Ввод. Пос…" at bounding box center [785, 382] width 1480 height 581
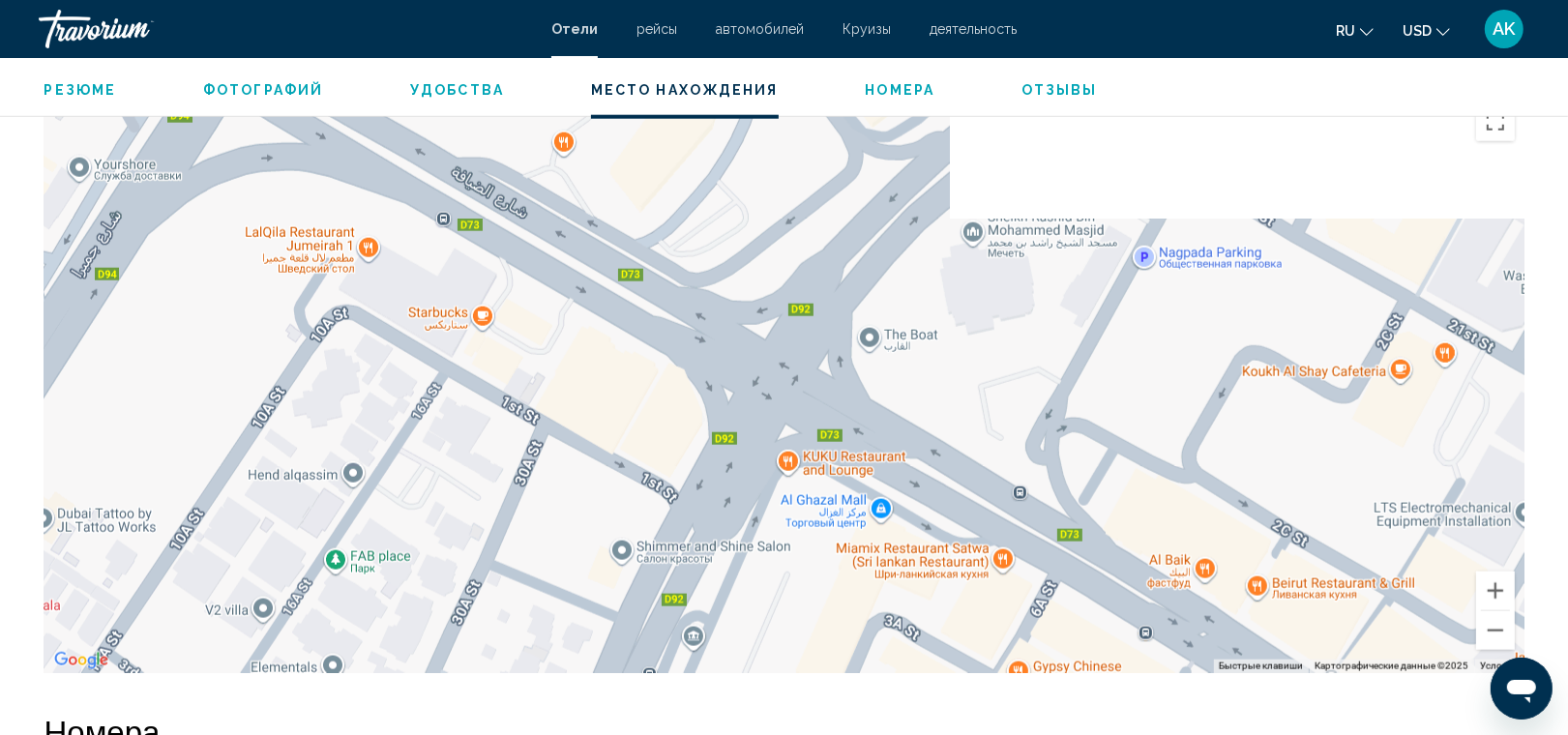
drag, startPoint x: 511, startPoint y: 325, endPoint x: 804, endPoint y: 612, distance: 410.1
click at [804, 612] on div "Чтобы активировать перетаскивание с помощью клавиатуры, нажмите Alt + Ввод. Пос…" at bounding box center [785, 382] width 1480 height 581
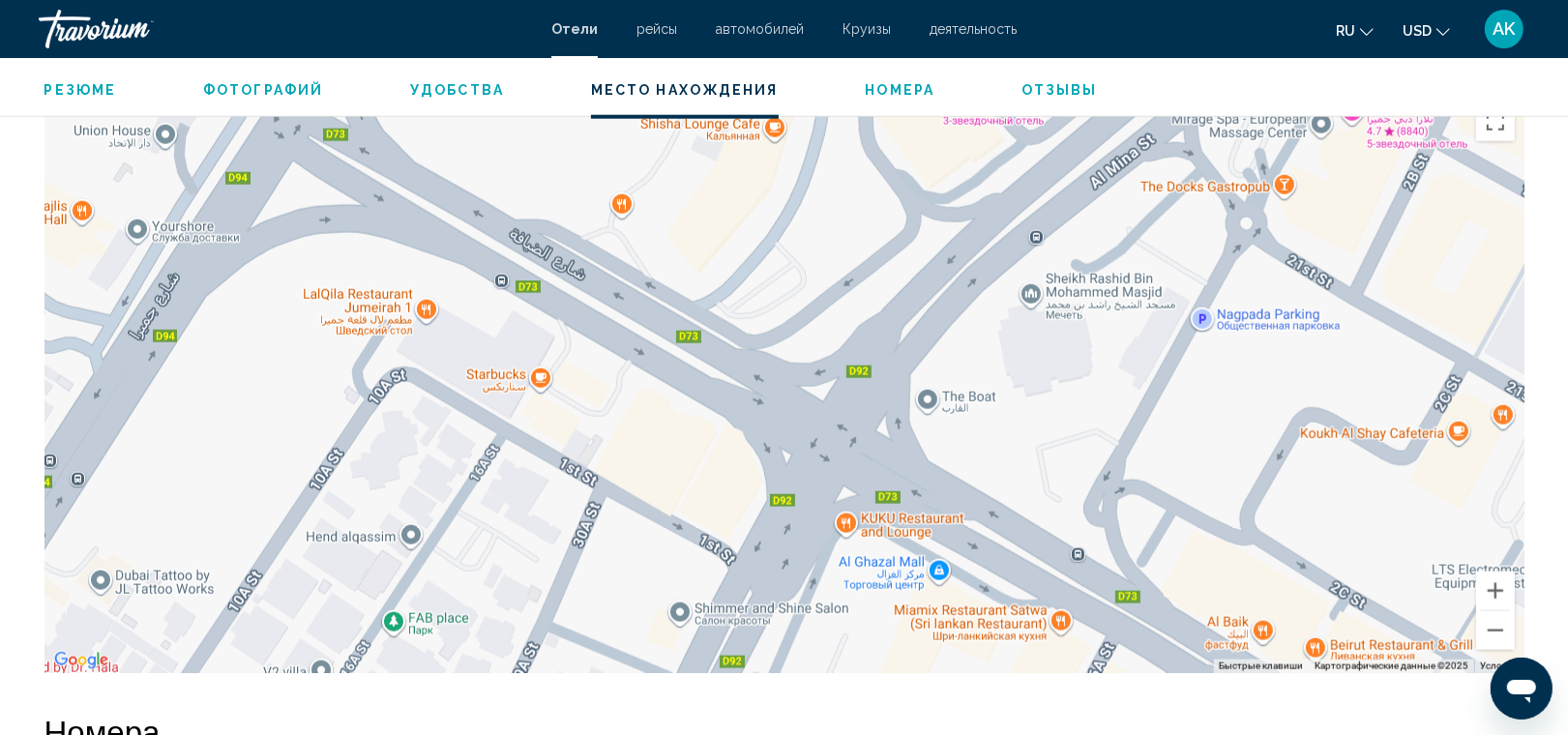
drag, startPoint x: 578, startPoint y: 358, endPoint x: 895, endPoint y: 655, distance: 434.4
click at [895, 655] on div "Чтобы активировать перетаскивание с помощью клавиатуры, нажмите Alt + Ввод. Пос…" at bounding box center [785, 382] width 1480 height 581
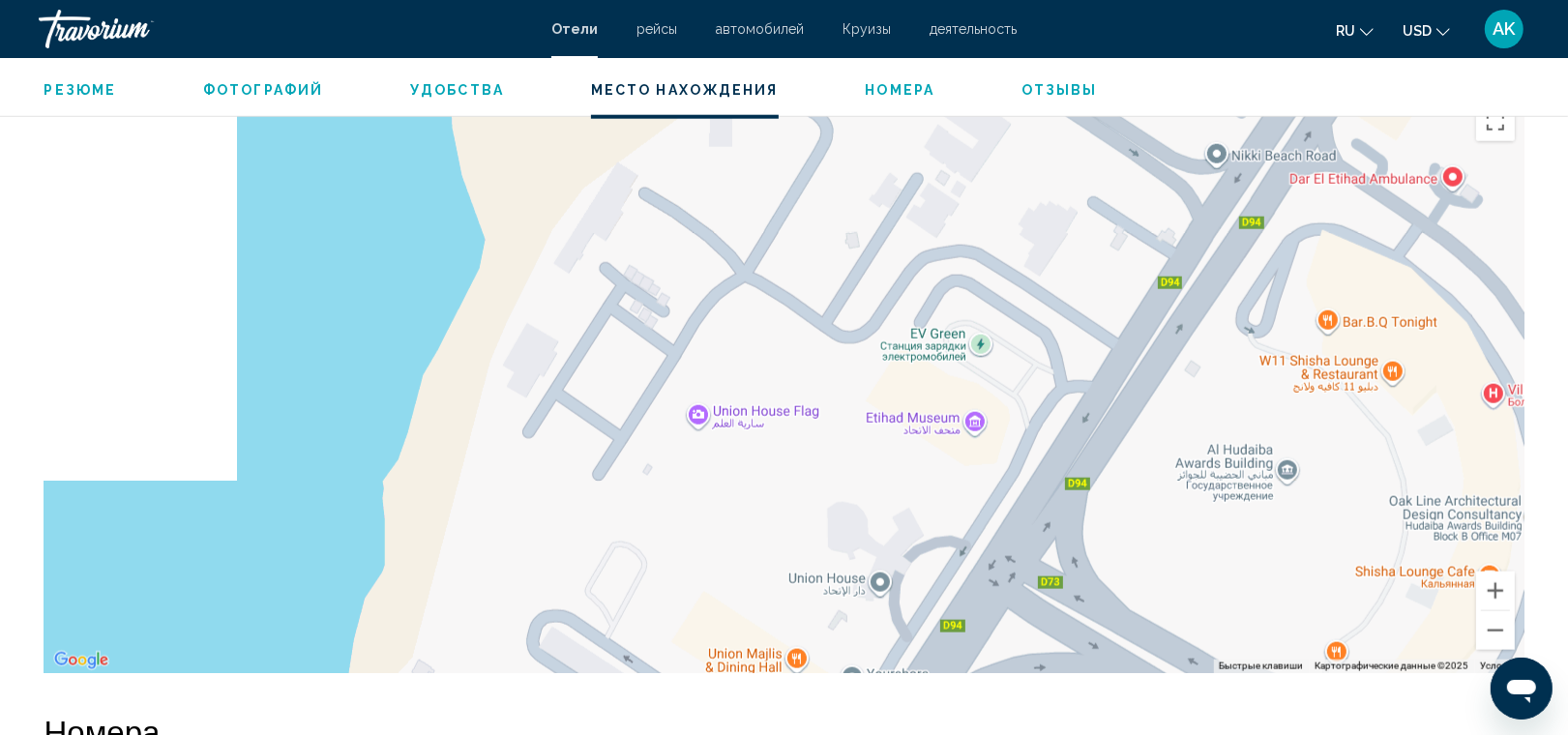
drag, startPoint x: 654, startPoint y: 500, endPoint x: 1031, endPoint y: 623, distance: 396.6
click at [1031, 623] on div "Main content" at bounding box center [785, 382] width 1480 height 581
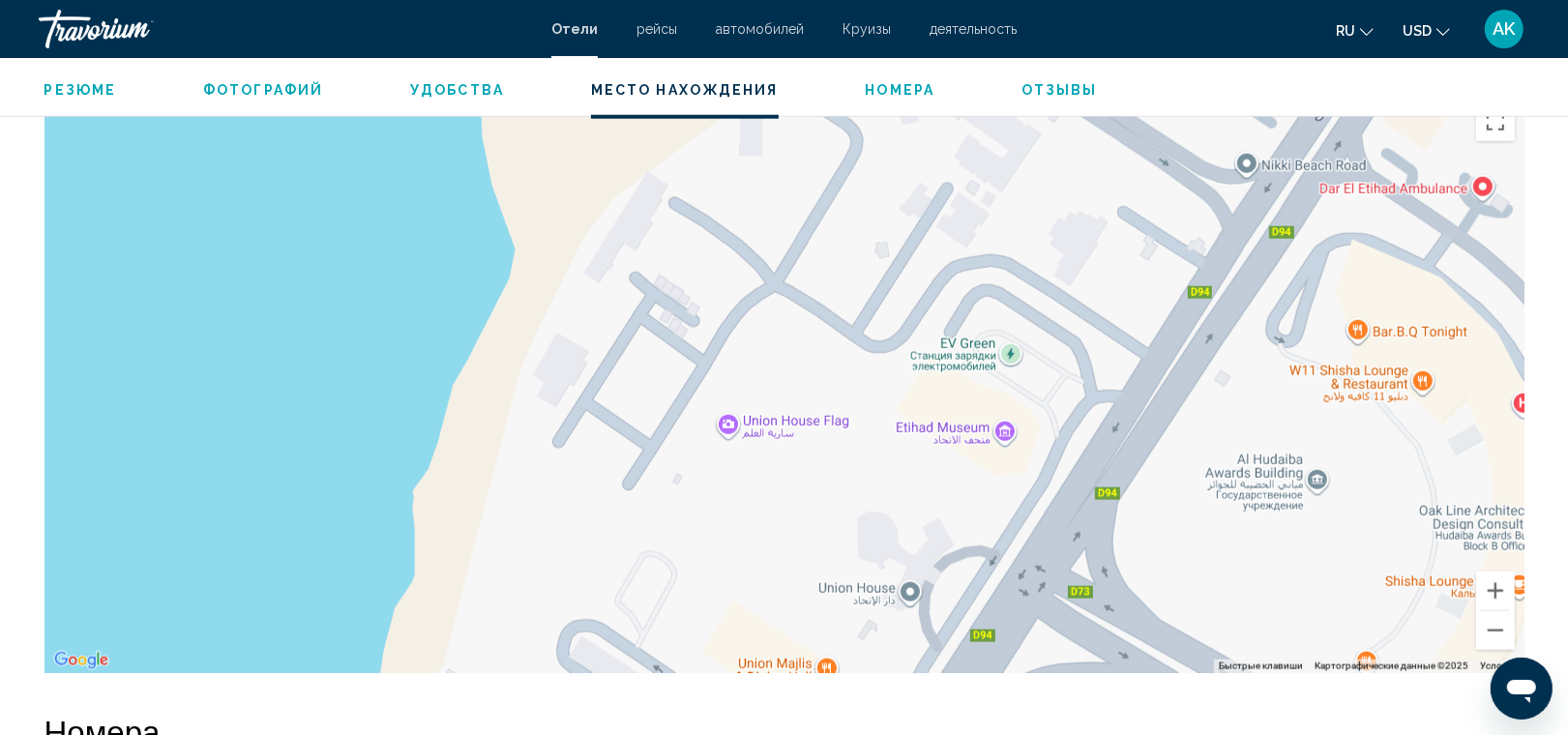
click at [1164, 499] on div "Main content" at bounding box center [785, 382] width 1480 height 581
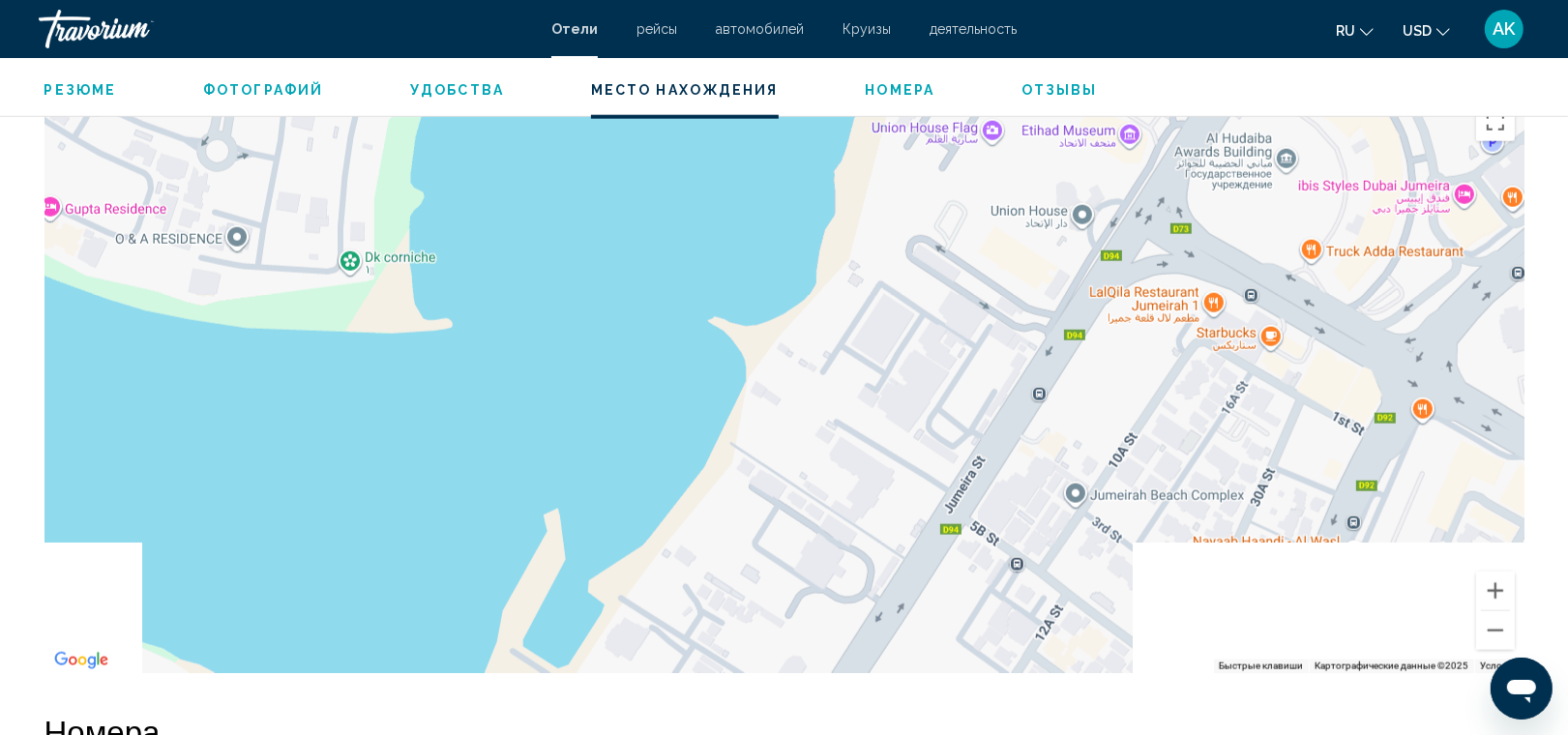
drag, startPoint x: 997, startPoint y: 426, endPoint x: 1057, endPoint y: 137, distance: 295.2
click at [1057, 137] on div "Чтобы активировать перетаскивание с помощью клавиатуры, нажмите Alt + Ввод. Пос…" at bounding box center [785, 382] width 1480 height 581
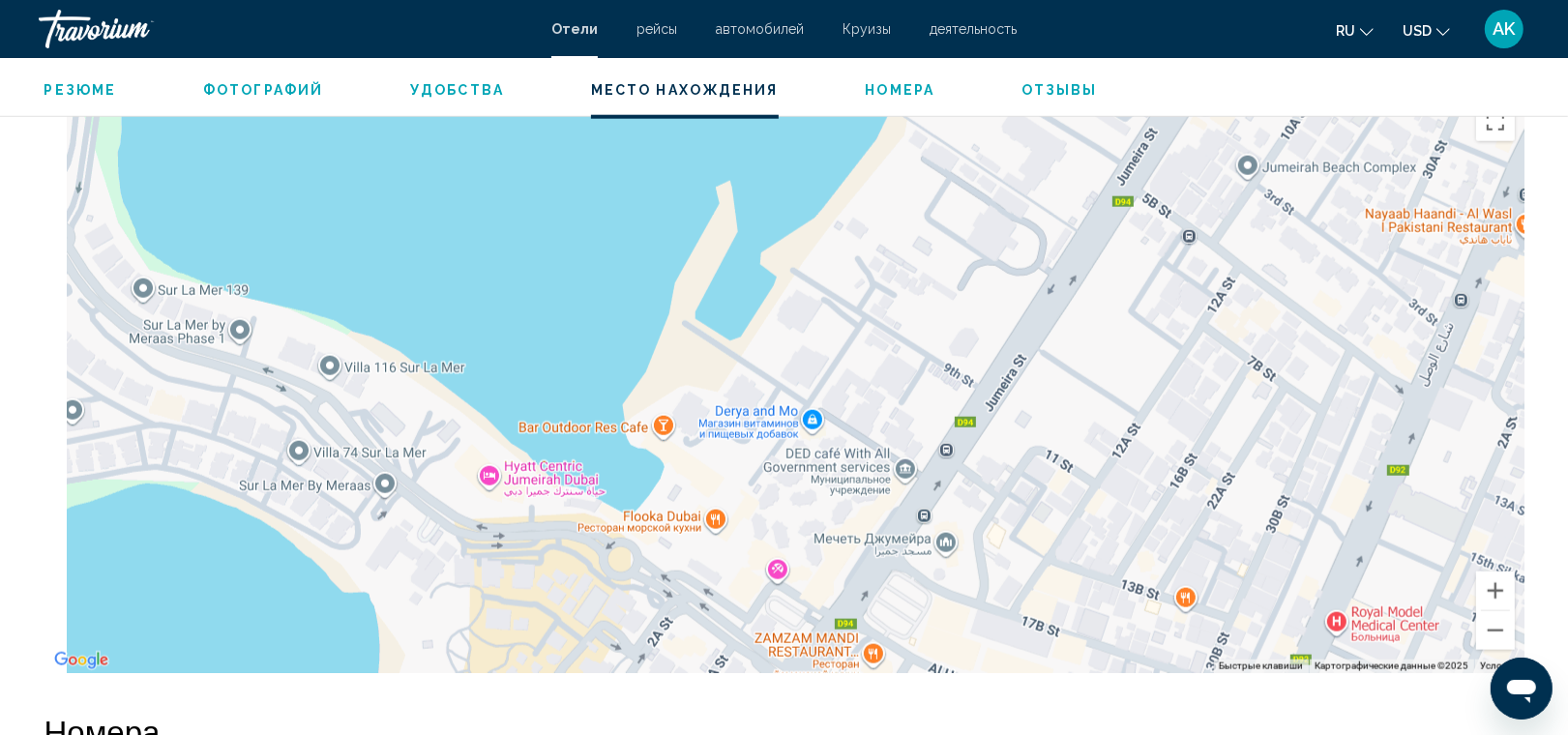
drag, startPoint x: 828, startPoint y: 462, endPoint x: 1009, endPoint y: 138, distance: 371.1
click at [1009, 138] on div "Чтобы активировать перетаскивание с помощью клавиатуры, нажмите Alt + Ввод. Пос…" at bounding box center [785, 382] width 1480 height 581
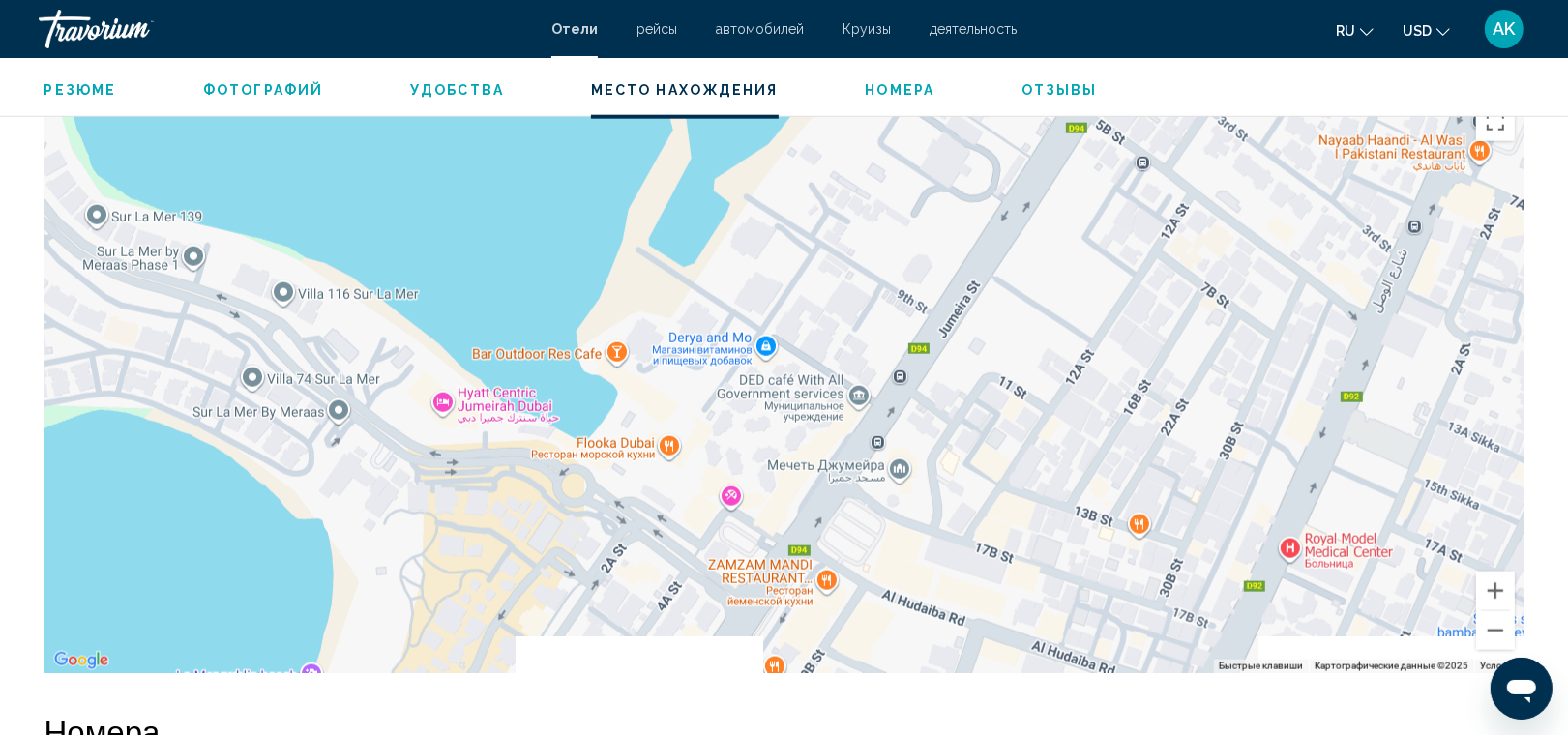
drag, startPoint x: 946, startPoint y: 383, endPoint x: 884, endPoint y: 318, distance: 89.8
click at [884, 318] on div "Чтобы активировать перетаскивание с помощью клавиатуры, нажмите Alt + Ввод. Пос…" at bounding box center [785, 382] width 1480 height 581
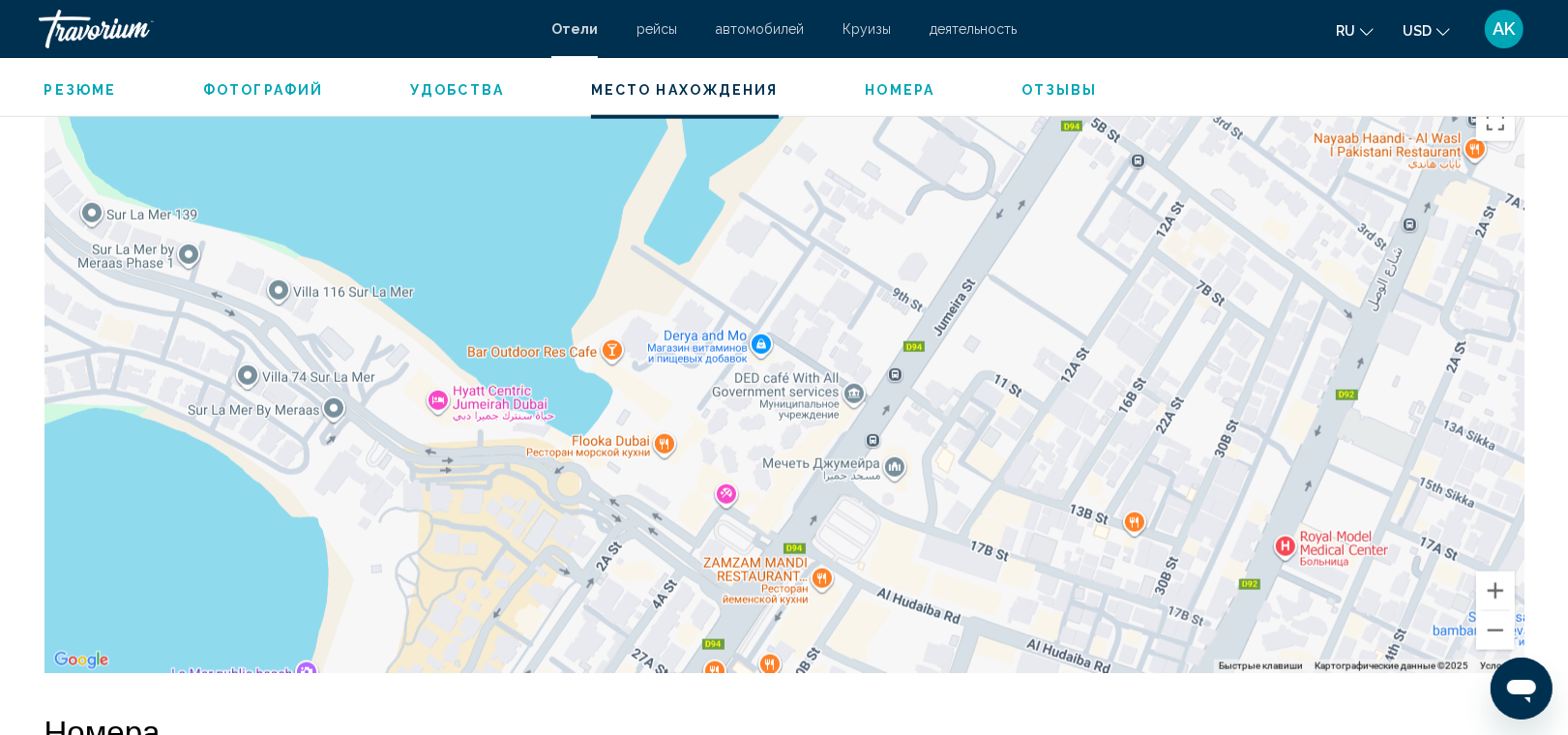
click at [928, 427] on div "Чтобы активировать перетаскивание с помощью клавиатуры, нажмите Alt + Ввод. Пос…" at bounding box center [785, 382] width 1480 height 581
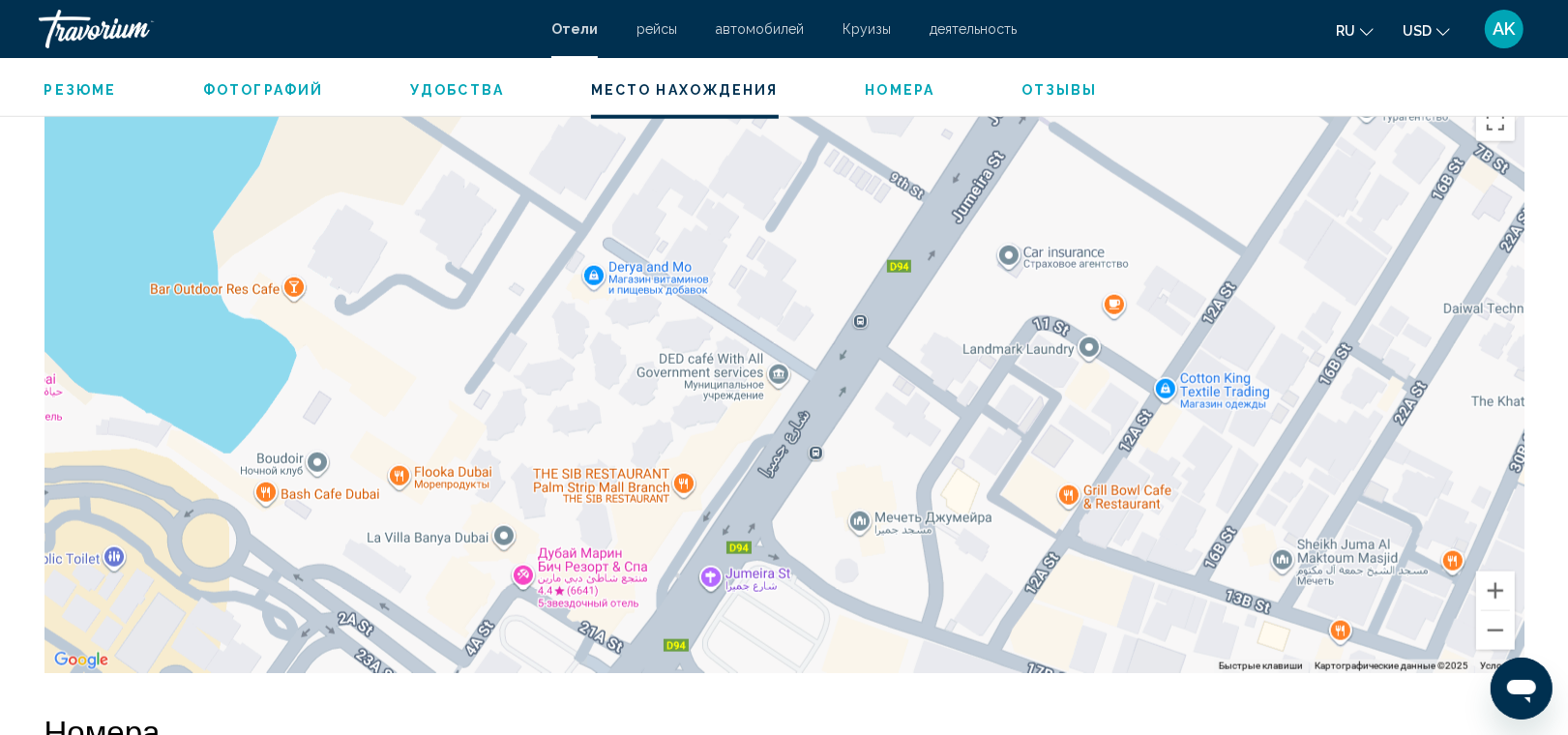
click at [341, 464] on div "Main content" at bounding box center [785, 382] width 1480 height 581
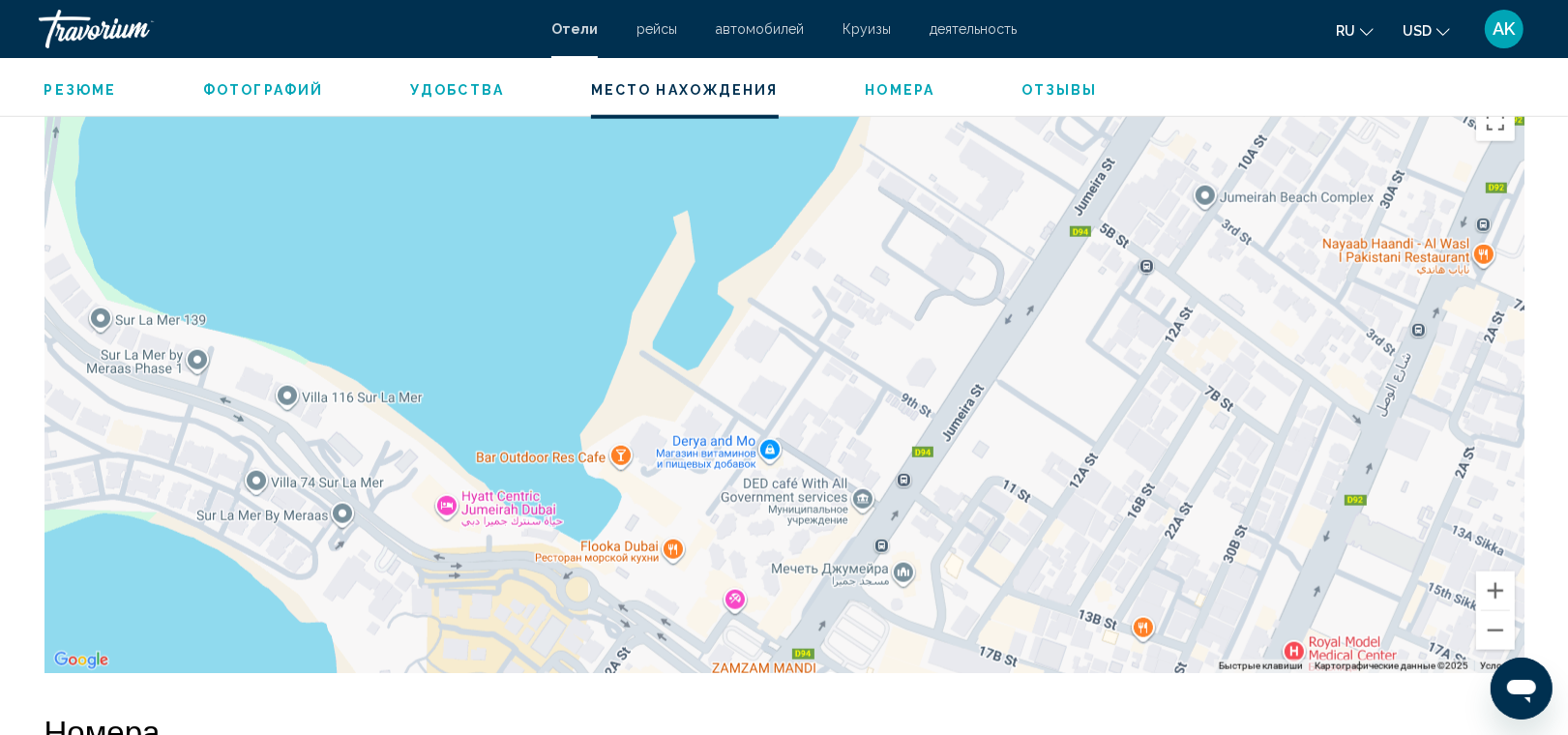
drag, startPoint x: 127, startPoint y: 378, endPoint x: 398, endPoint y: 532, distance: 311.7
click at [398, 532] on div "Чтобы активировать перетаскивание с помощью клавиатуры, нажмите Alt + Ввод. Пос…" at bounding box center [785, 382] width 1480 height 581
click at [563, 605] on div "Чтобы активировать перетаскивание с помощью клавиатуры, нажмите Alt + Ввод. Пос…" at bounding box center [785, 382] width 1480 height 581
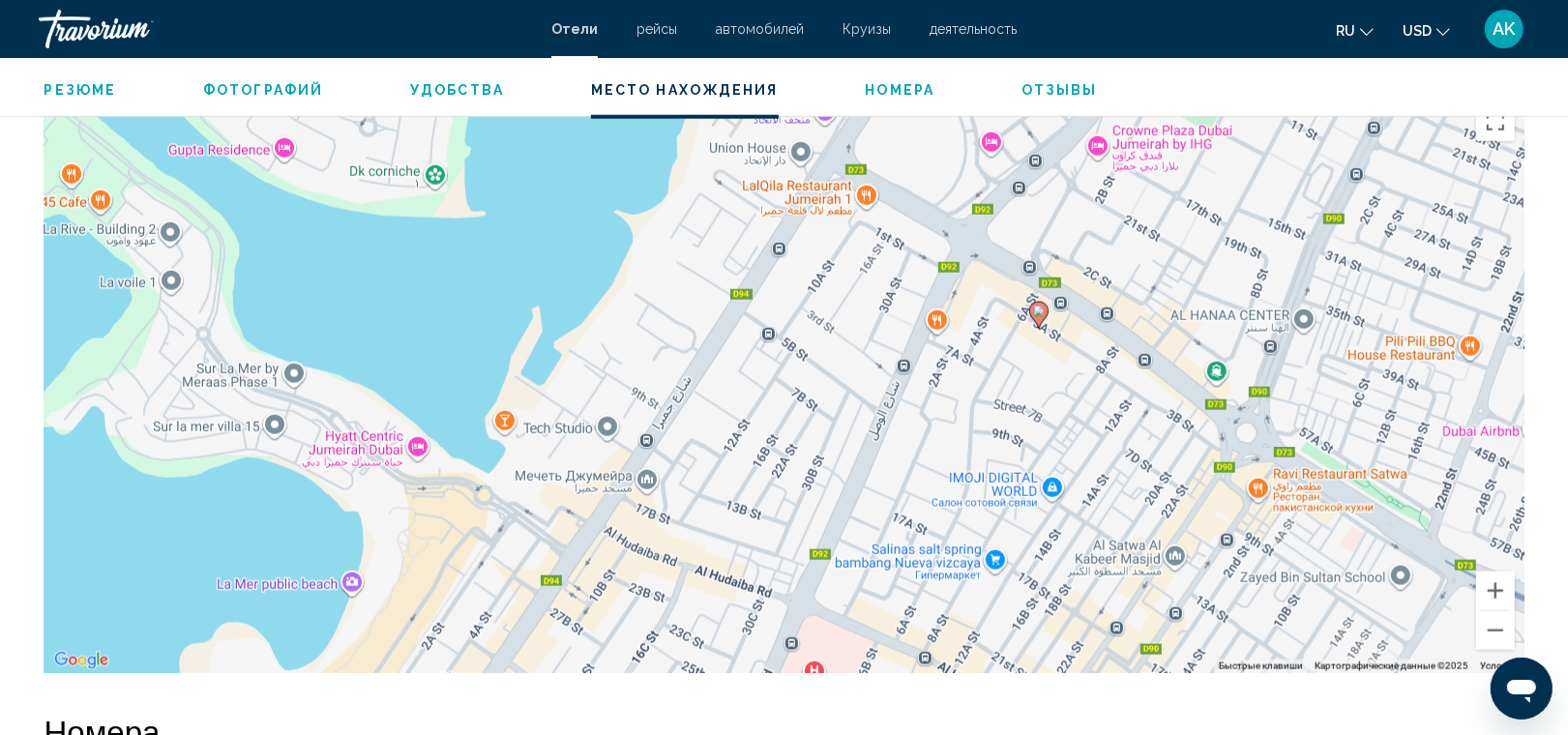
drag, startPoint x: 858, startPoint y: 428, endPoint x: 722, endPoint y: 360, distance: 152.1
click at [722, 360] on div "Чтобы активировать перетаскивание с помощью клавиатуры, нажмите Alt + Ввод. Пос…" at bounding box center [785, 382] width 1480 height 581
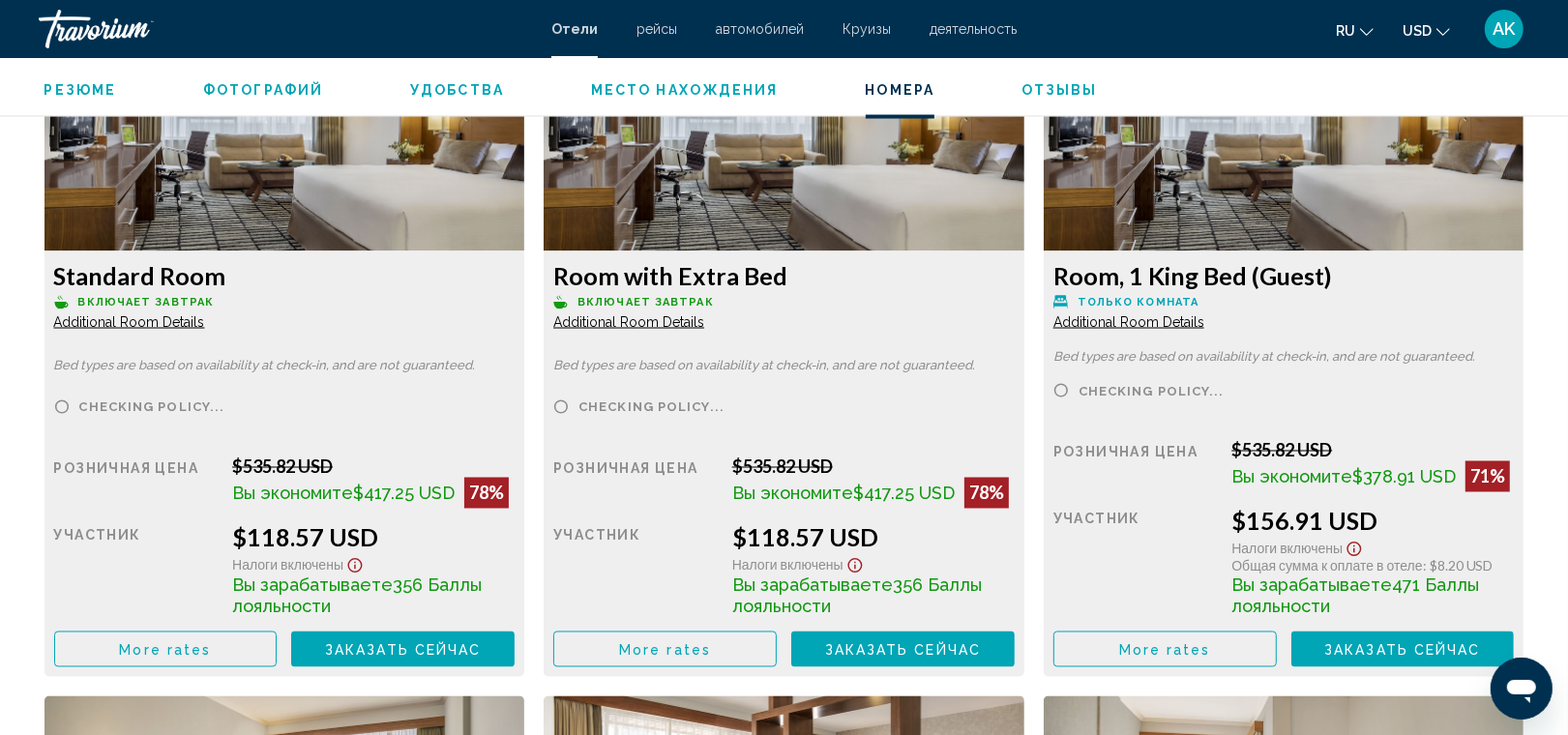
scroll to position [2760, 0]
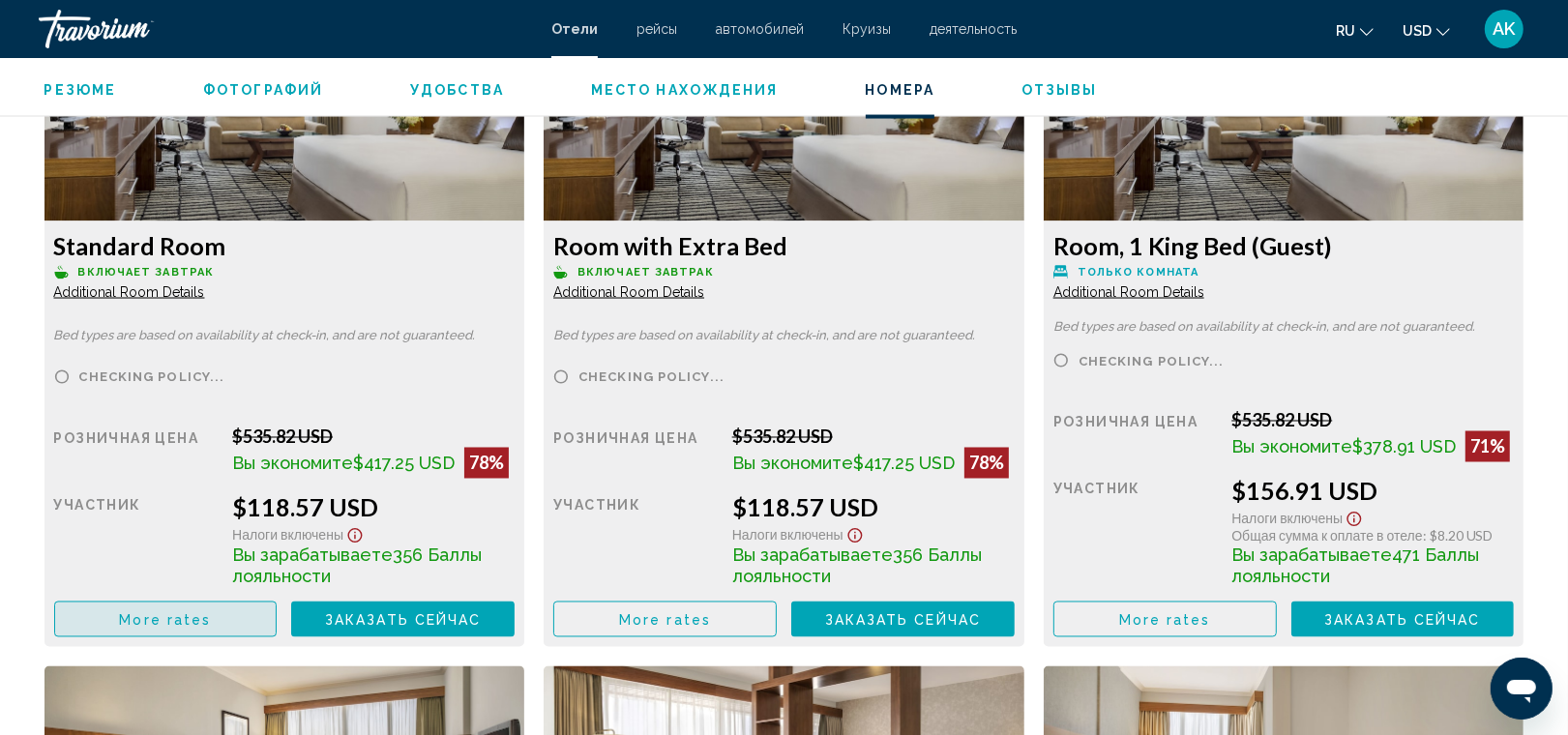
click at [211, 614] on button "More rates" at bounding box center [165, 619] width 223 height 36
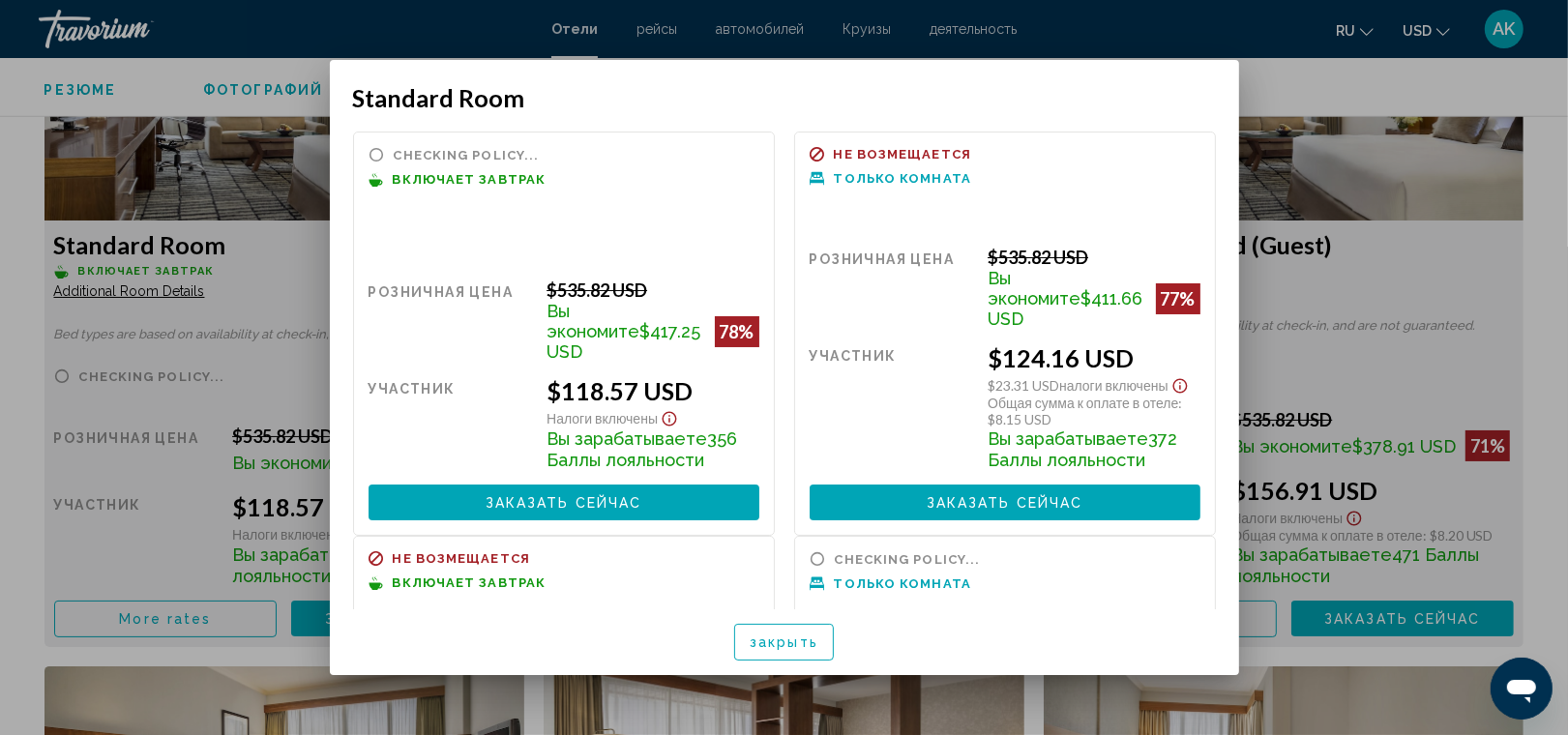
scroll to position [0, 0]
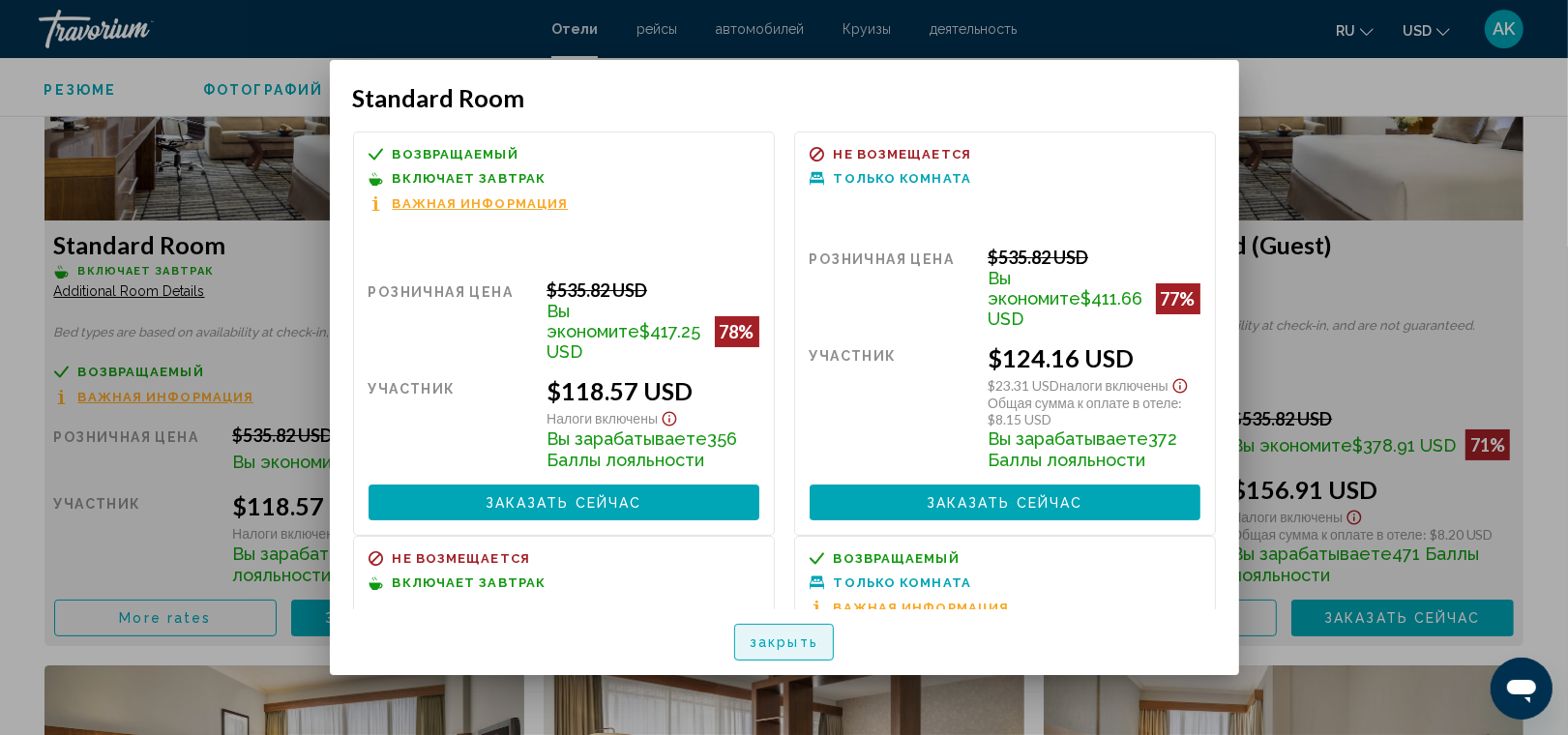
click at [814, 644] on span "закрыть" at bounding box center [784, 643] width 69 height 16
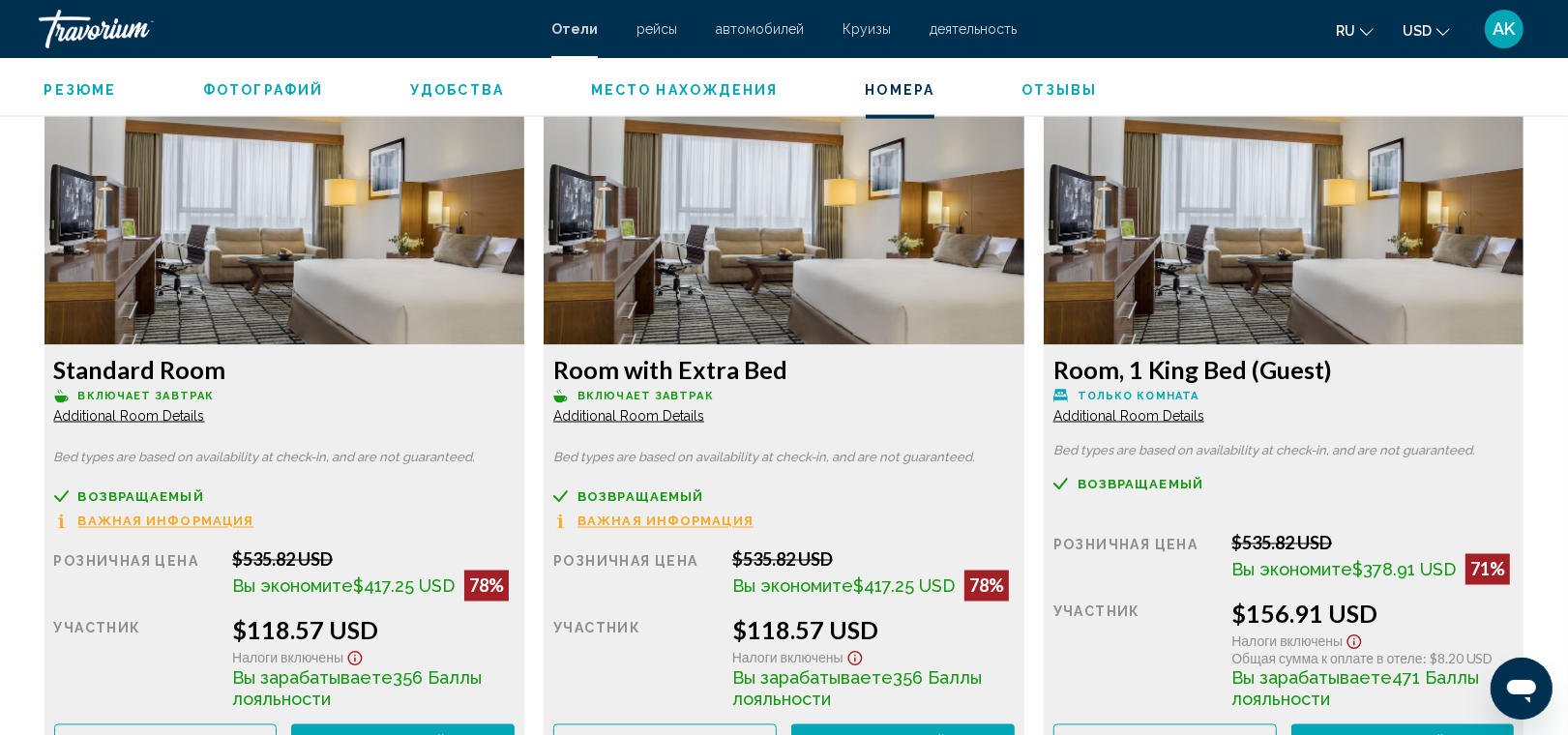
scroll to position [2671, 0]
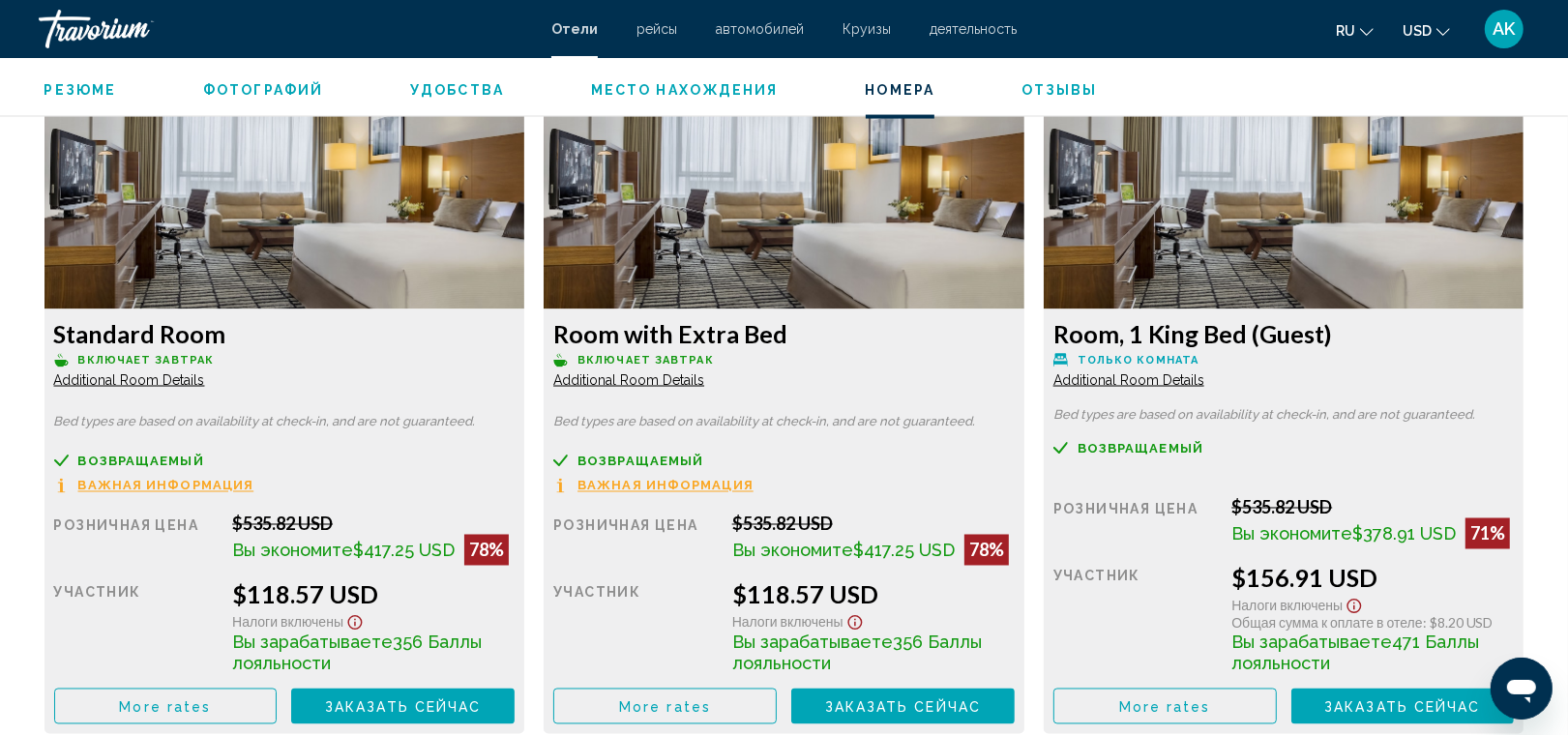
click at [137, 385] on span "Additional Room Details" at bounding box center [130, 380] width 151 height 16
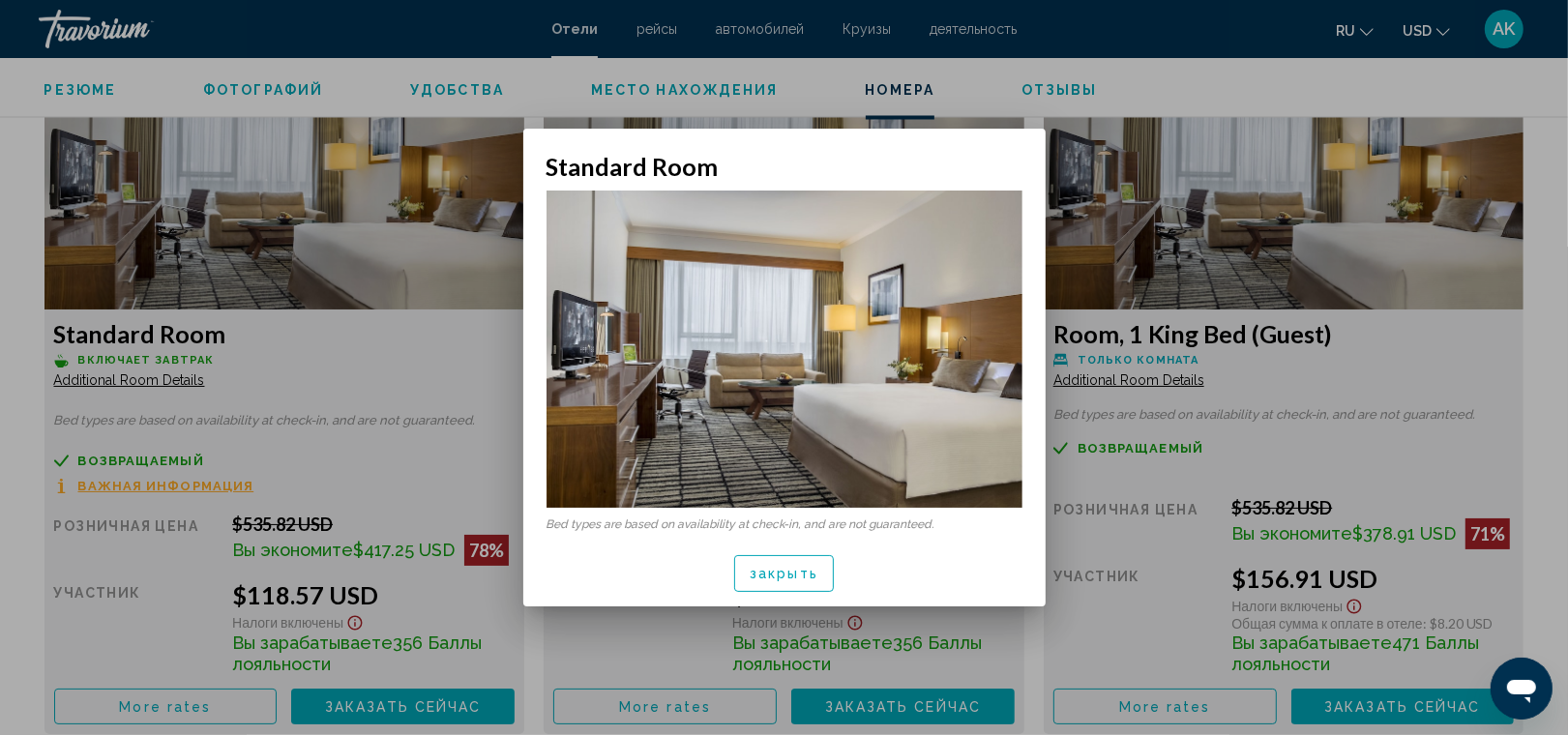
scroll to position [0, 0]
click at [782, 579] on span "закрыть" at bounding box center [784, 575] width 69 height 16
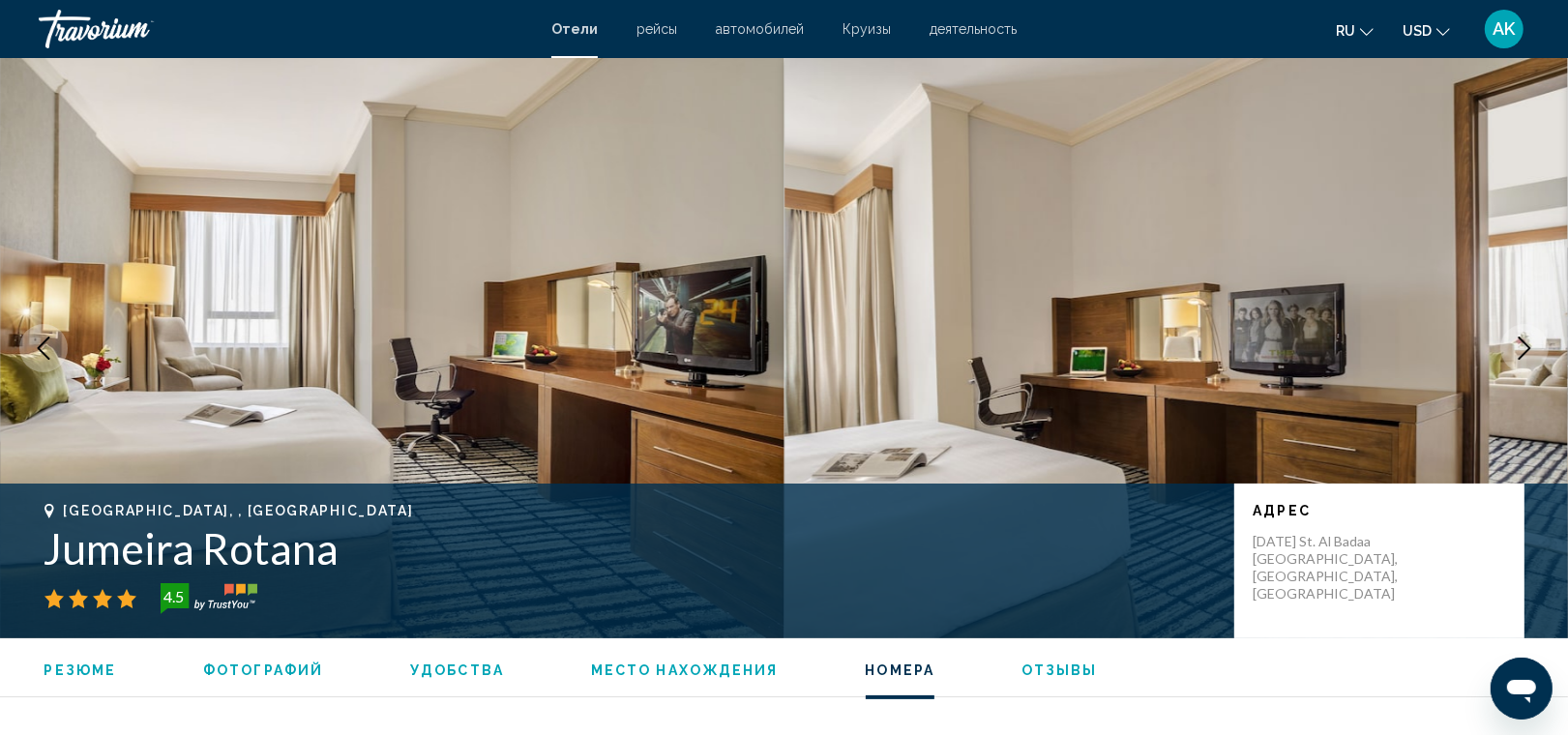
scroll to position [2671, 0]
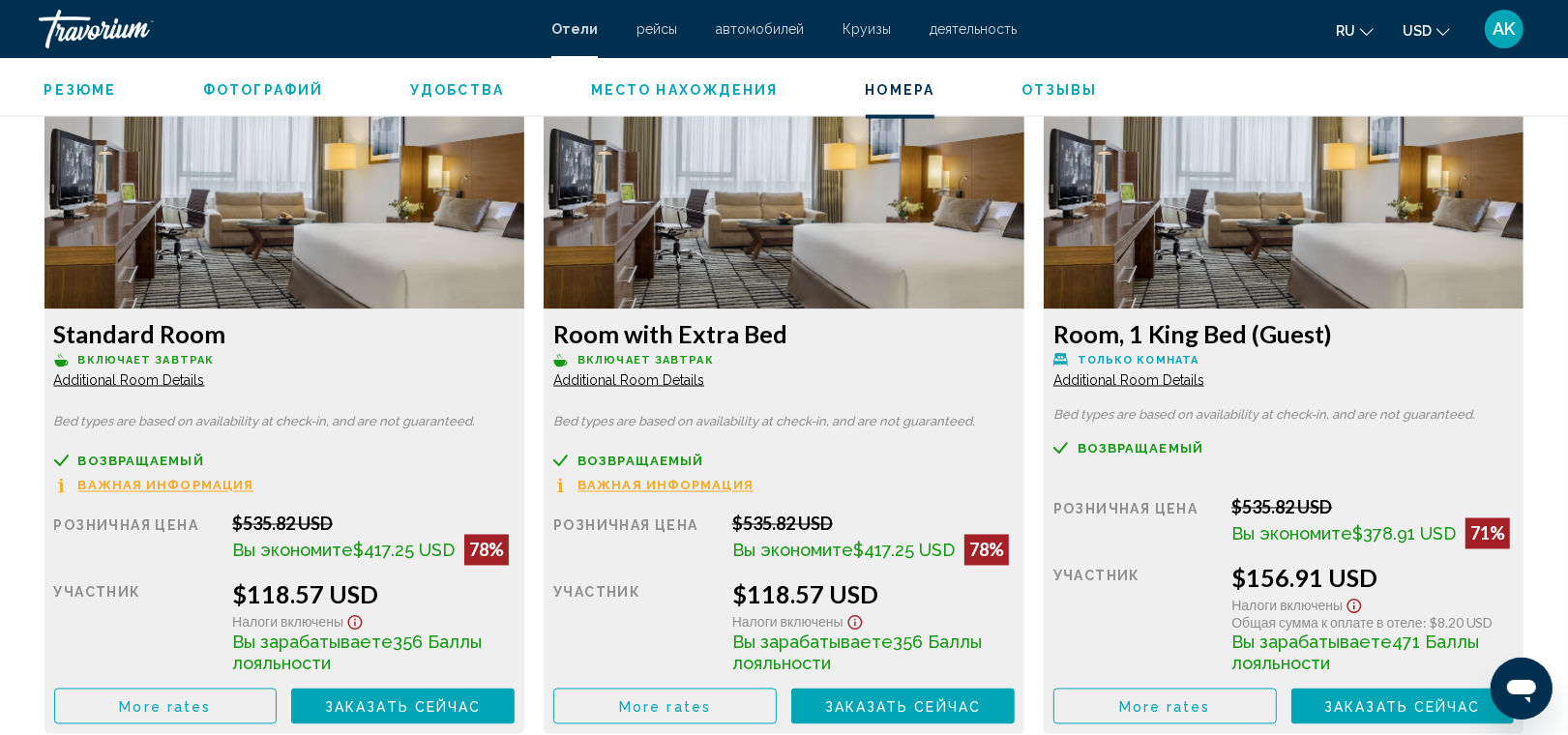
click at [205, 379] on span "Additional Room Details" at bounding box center [130, 380] width 151 height 16
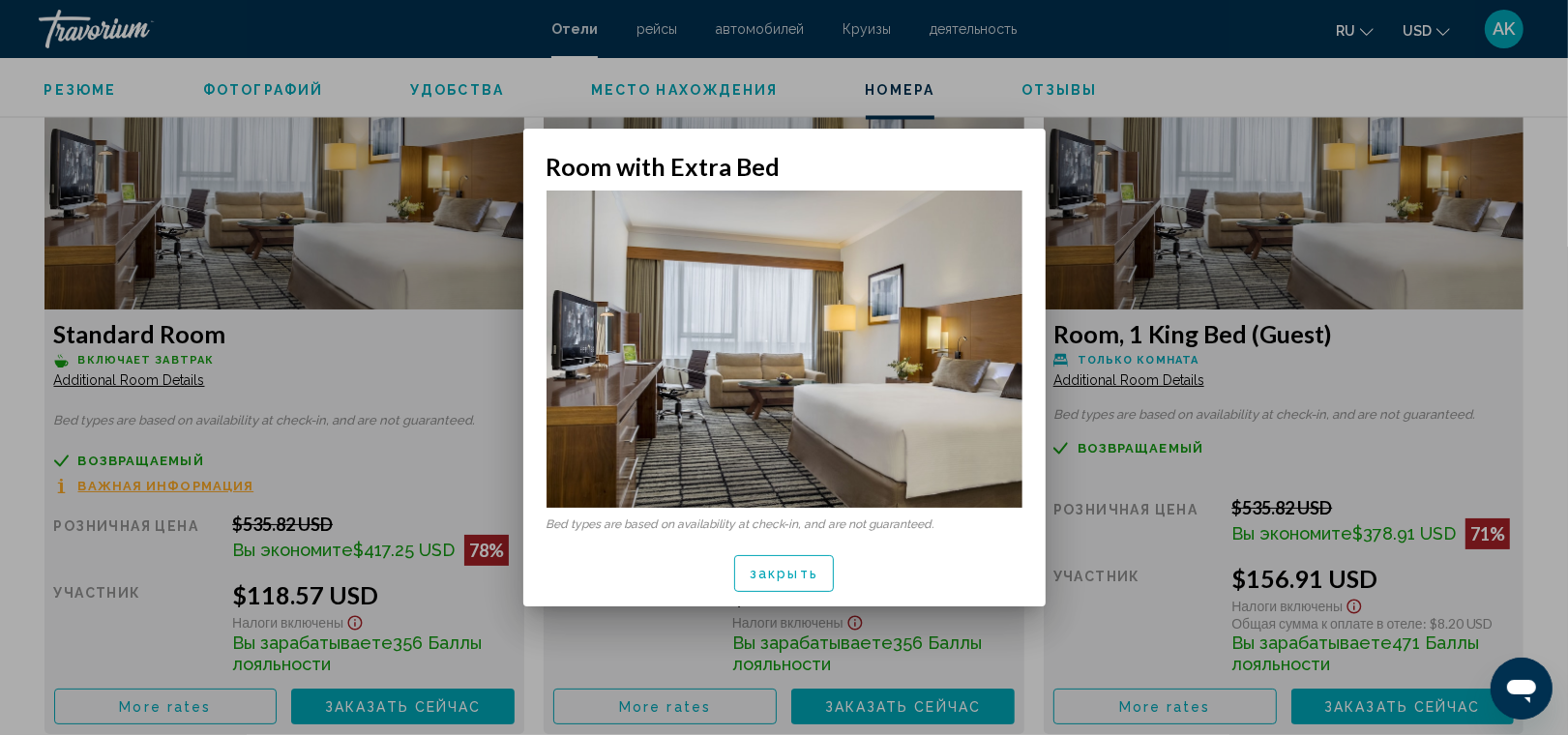
scroll to position [0, 0]
click at [803, 577] on span "закрыть" at bounding box center [784, 575] width 69 height 16
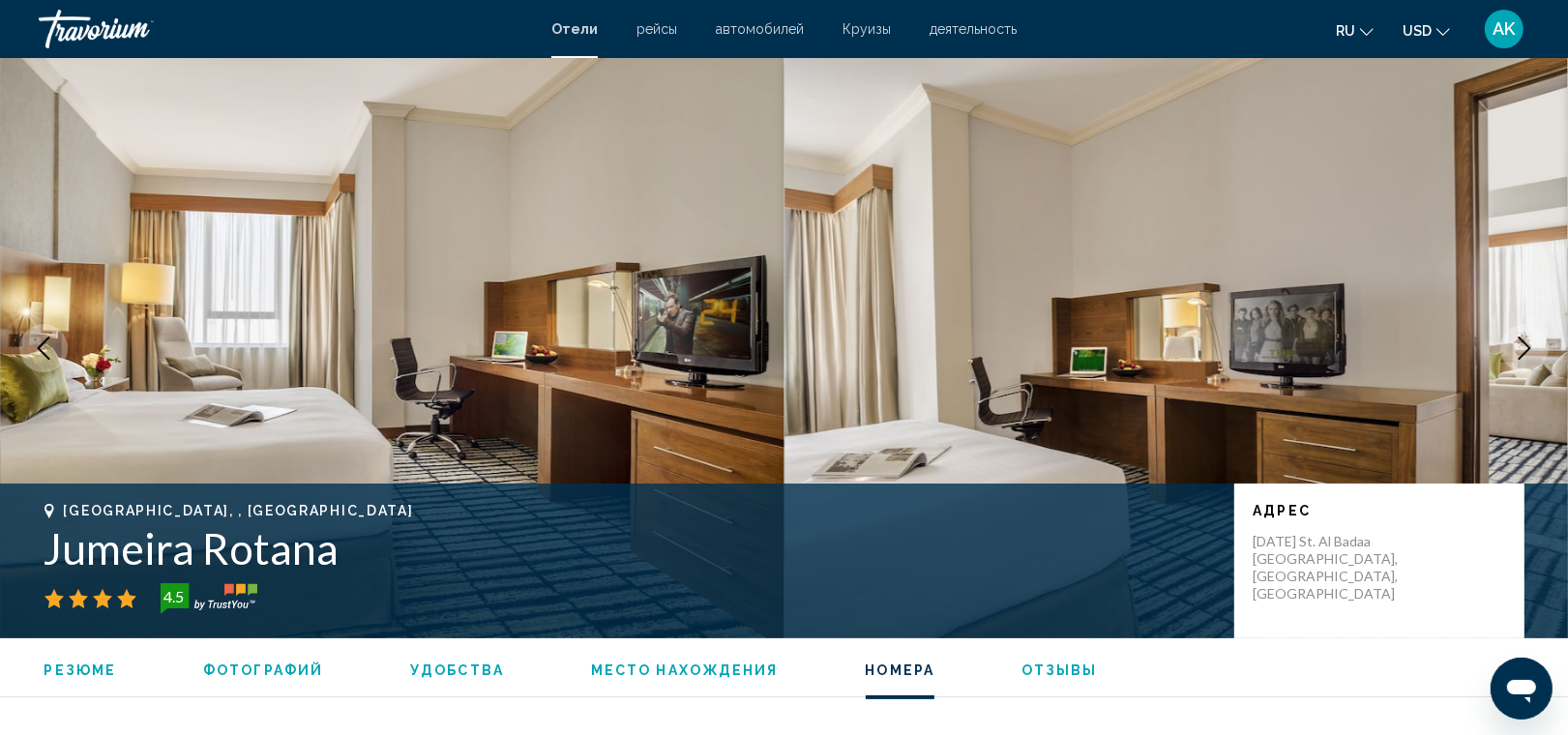
scroll to position [2671, 0]
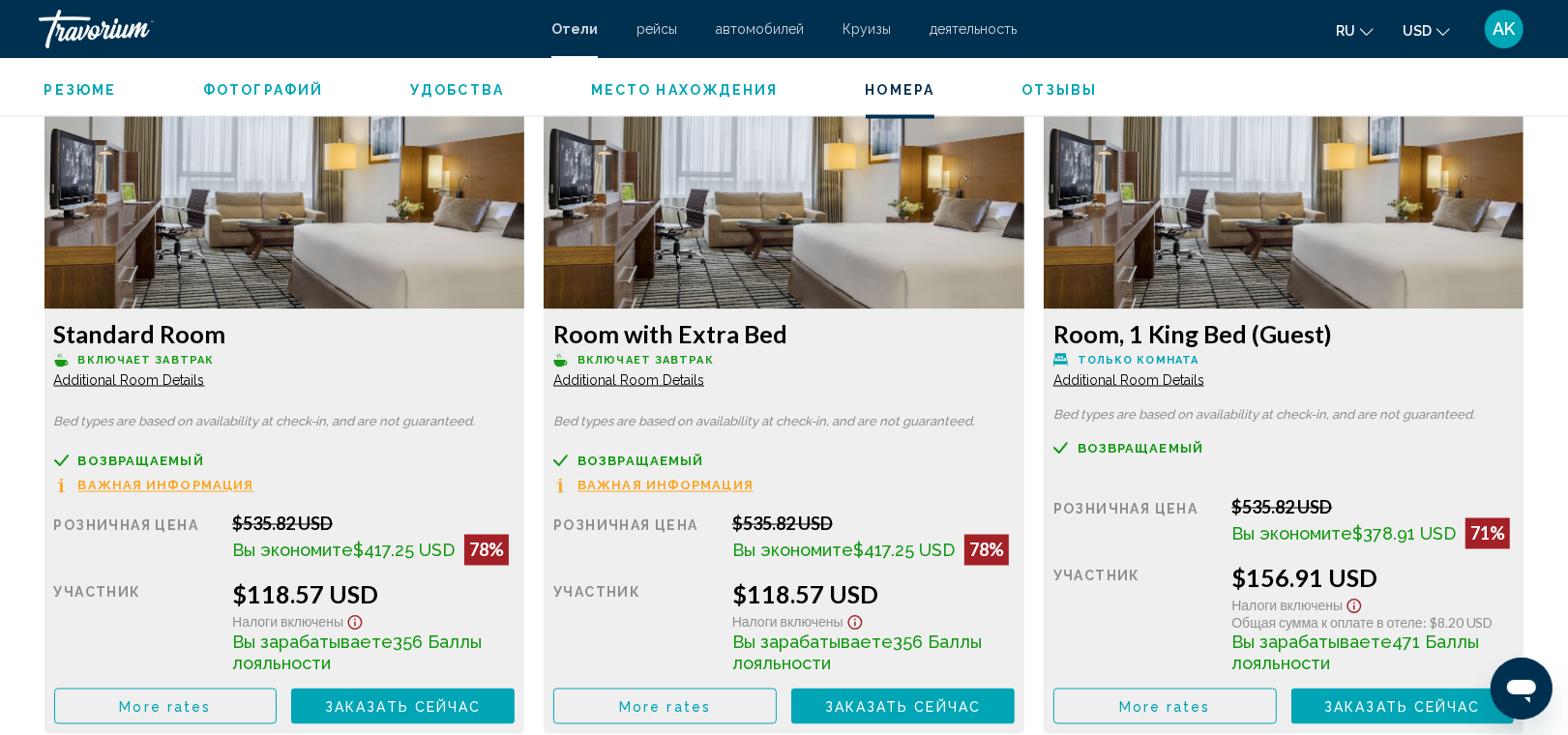
click at [205, 373] on span "Additional Room Details" at bounding box center [130, 380] width 151 height 16
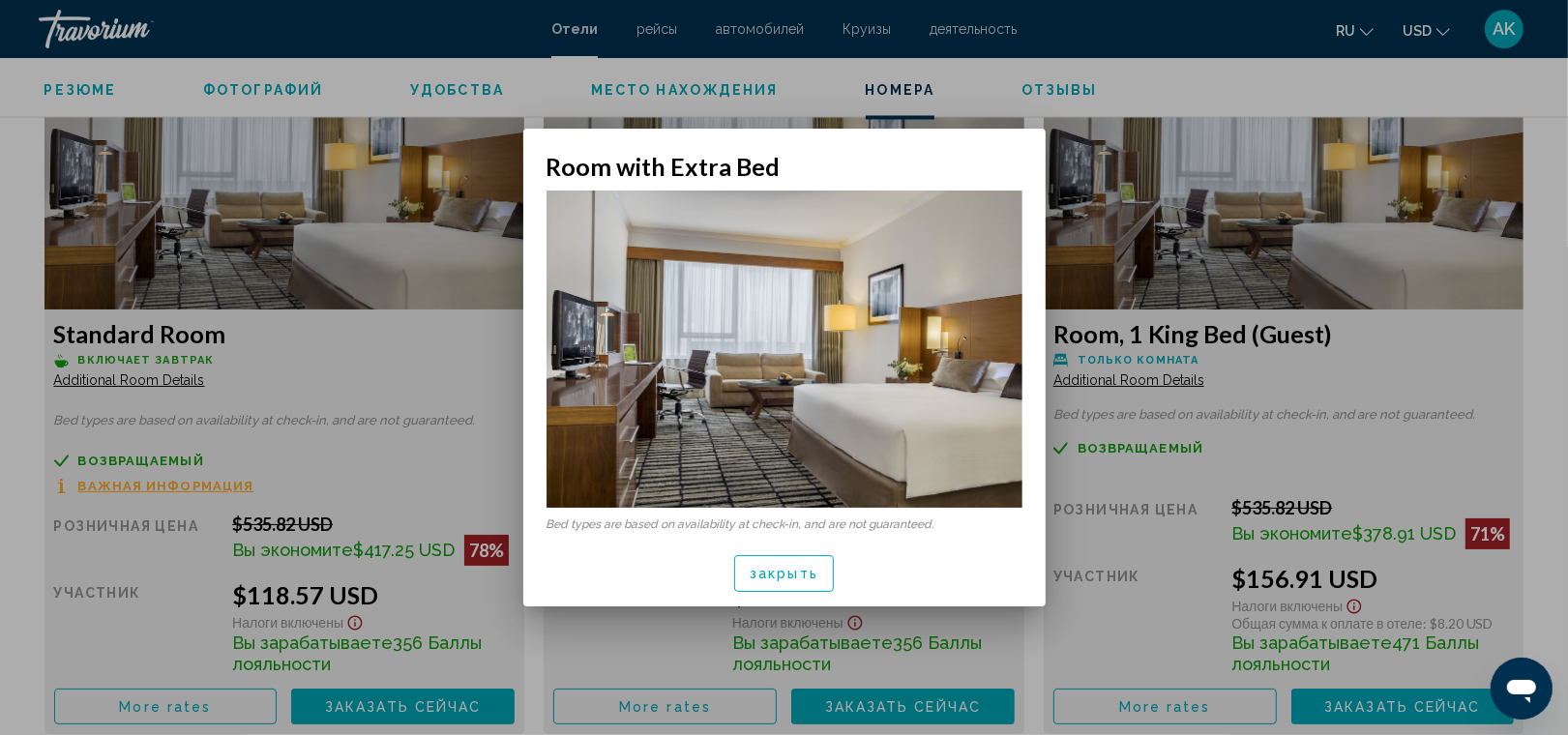
scroll to position [0, 0]
click at [809, 578] on span "закрыть" at bounding box center [784, 575] width 69 height 16
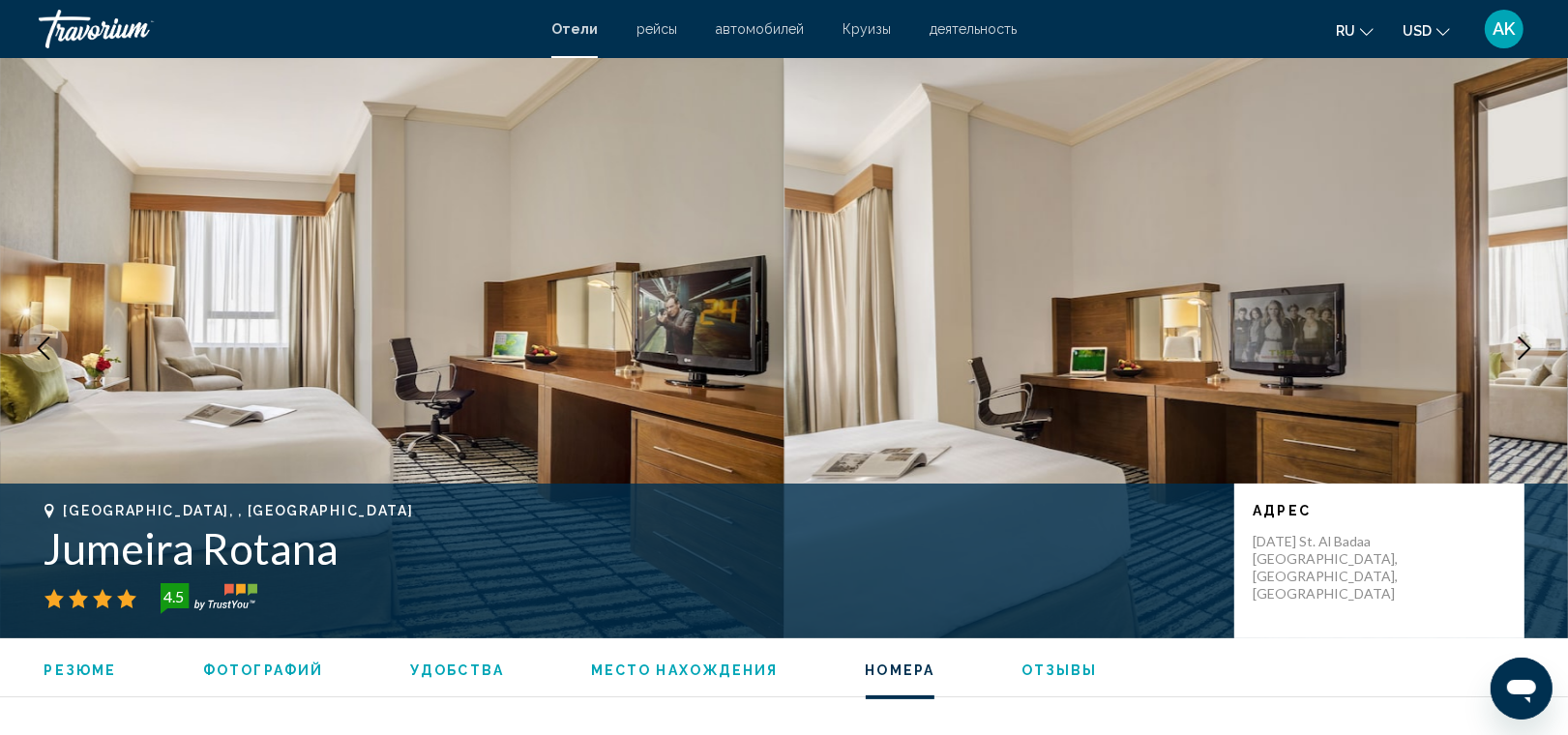
scroll to position [2671, 0]
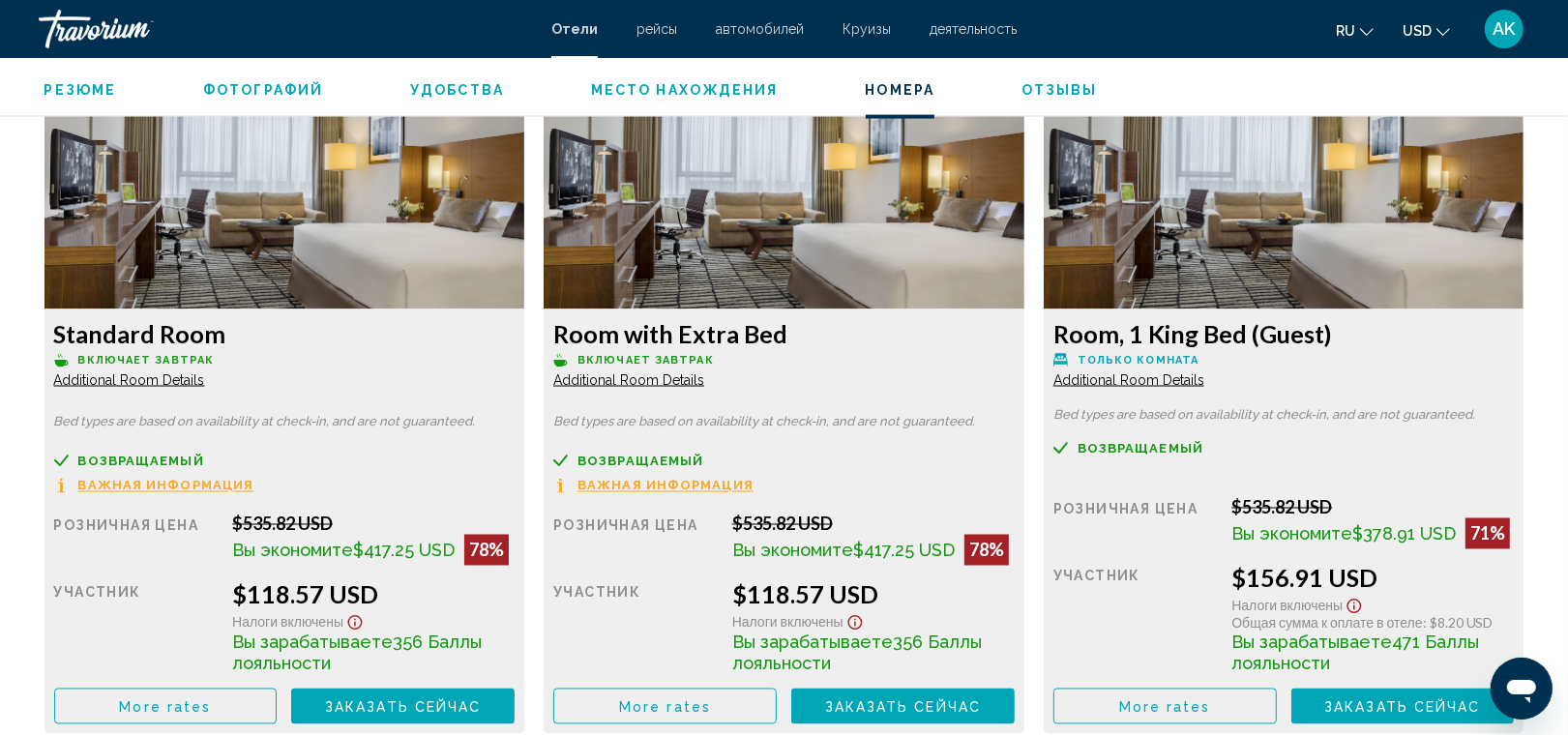
click at [205, 380] on span "Additional Room Details" at bounding box center [130, 380] width 151 height 16
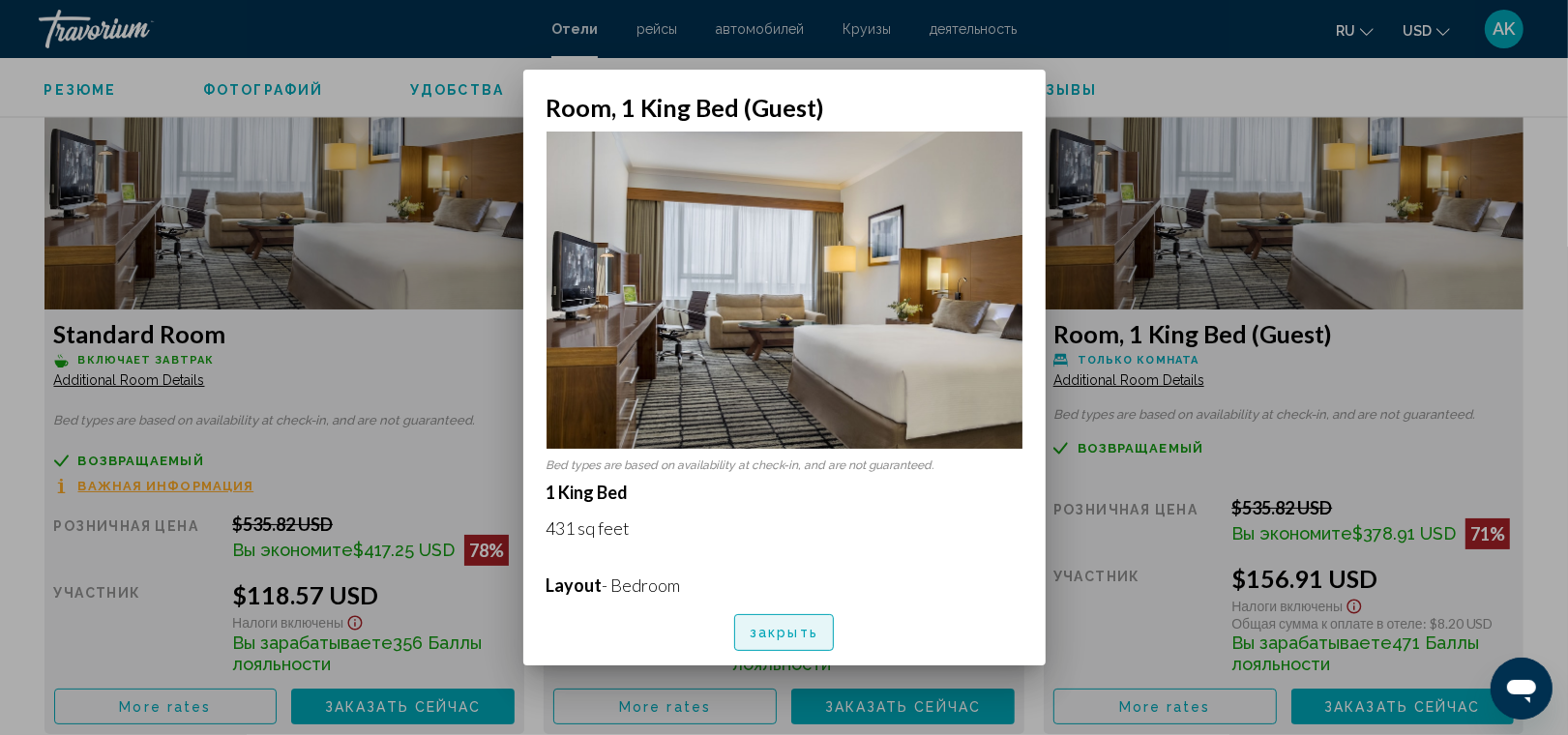
click at [790, 631] on span "закрыть" at bounding box center [784, 633] width 69 height 16
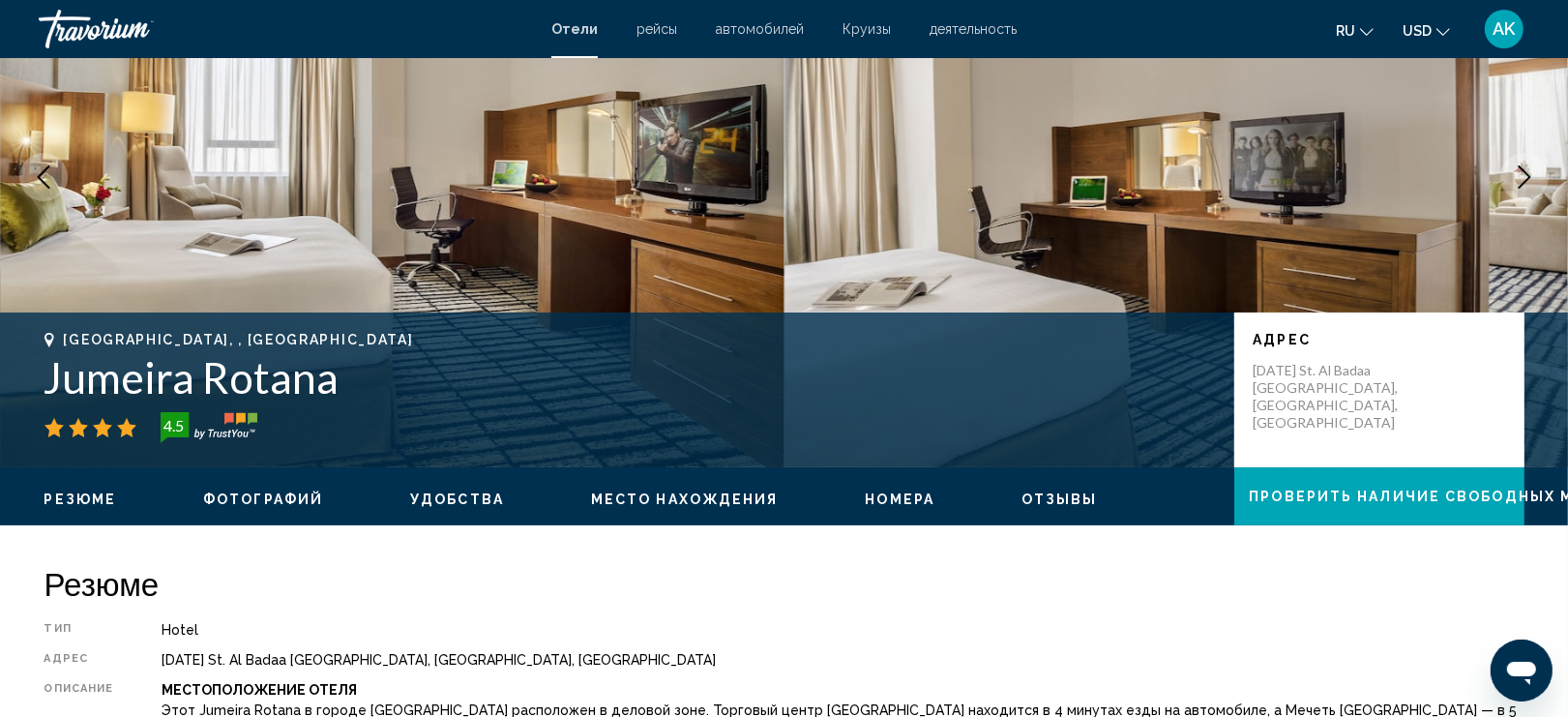
scroll to position [169, 0]
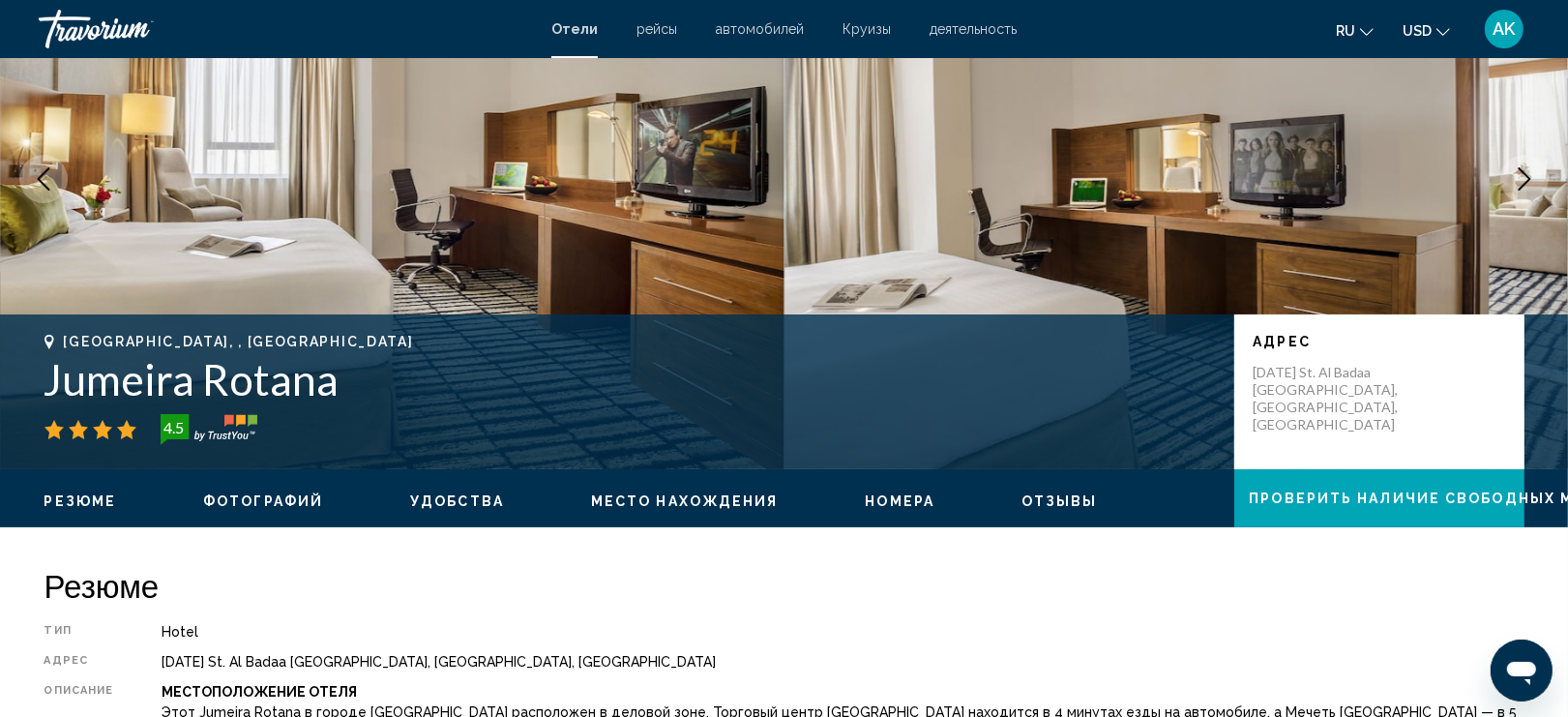
click at [46, 377] on h1 "Jumeira Rotana" at bounding box center [630, 378] width 1171 height 51
copy h1 "Jumeira Rotana"
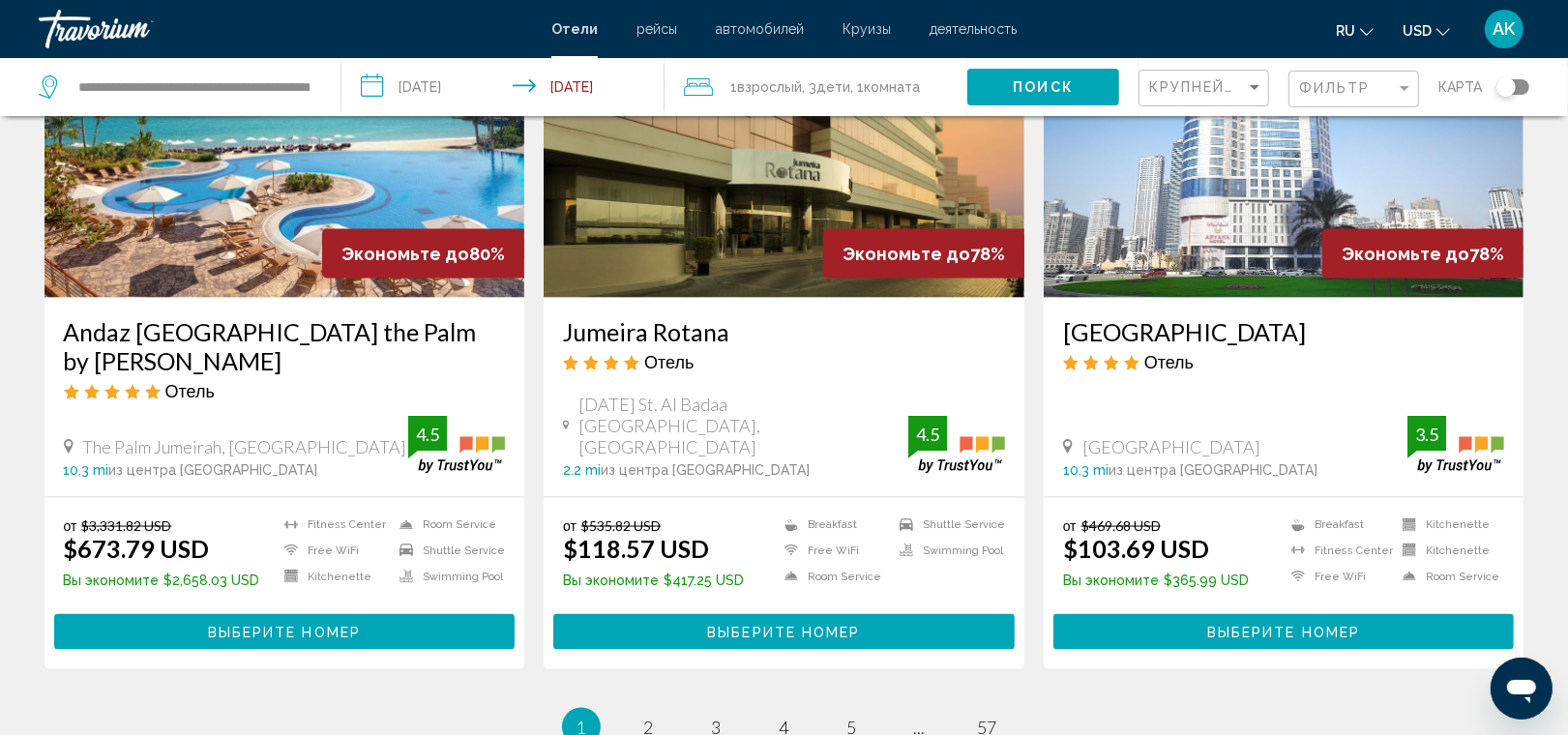
scroll to position [2361, 0]
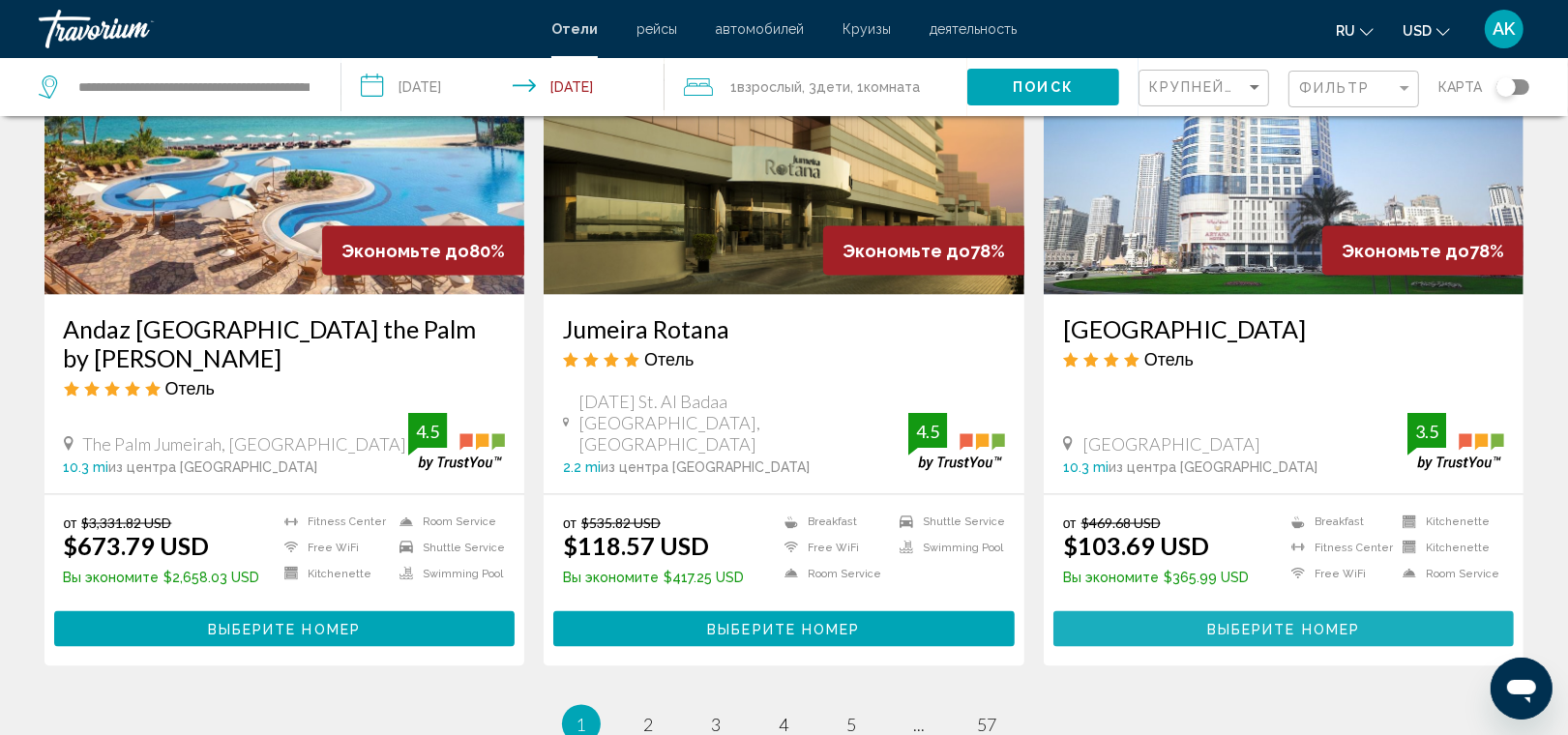
click at [1147, 612] on button "Выберите номер" at bounding box center [1284, 629] width 461 height 36
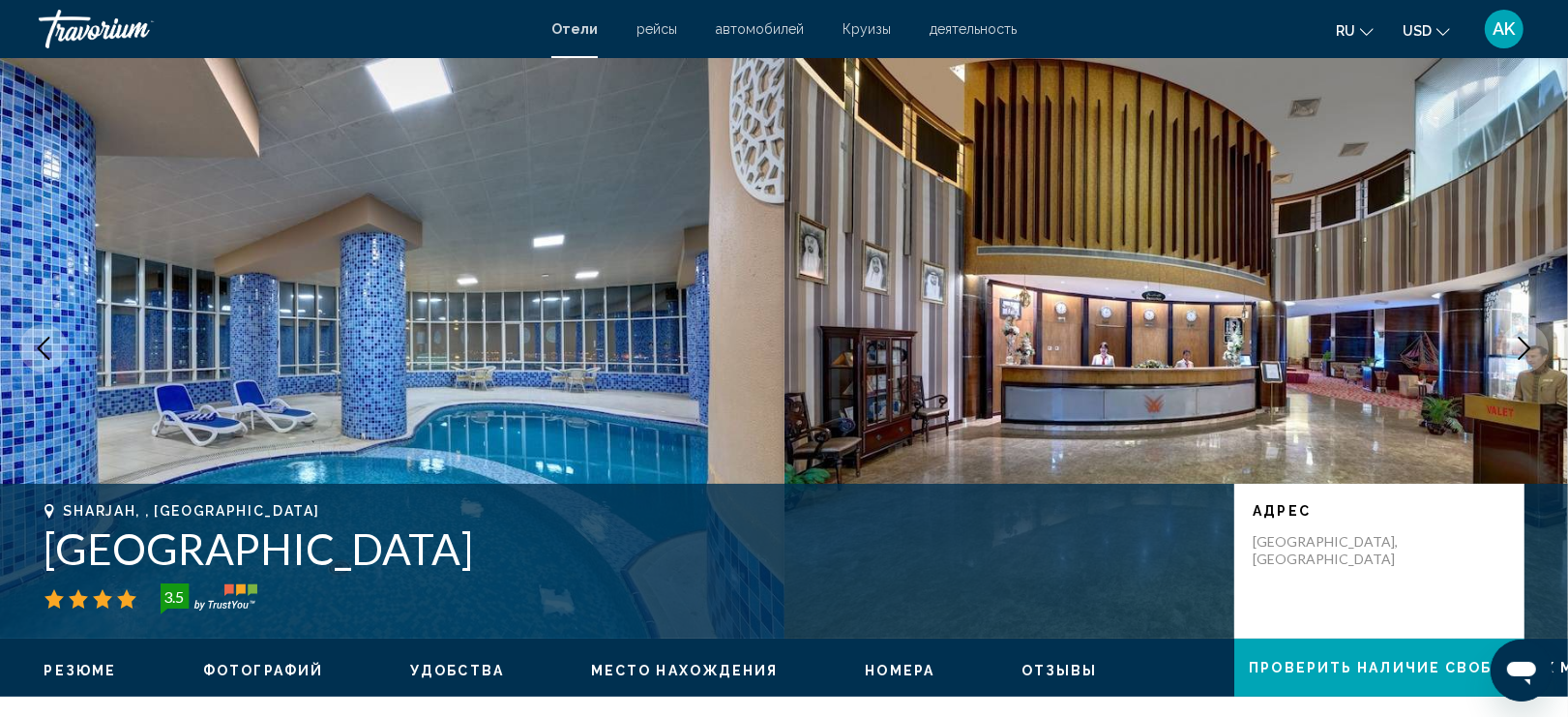
click at [1525, 349] on icon "Next image" at bounding box center [1524, 348] width 23 height 23
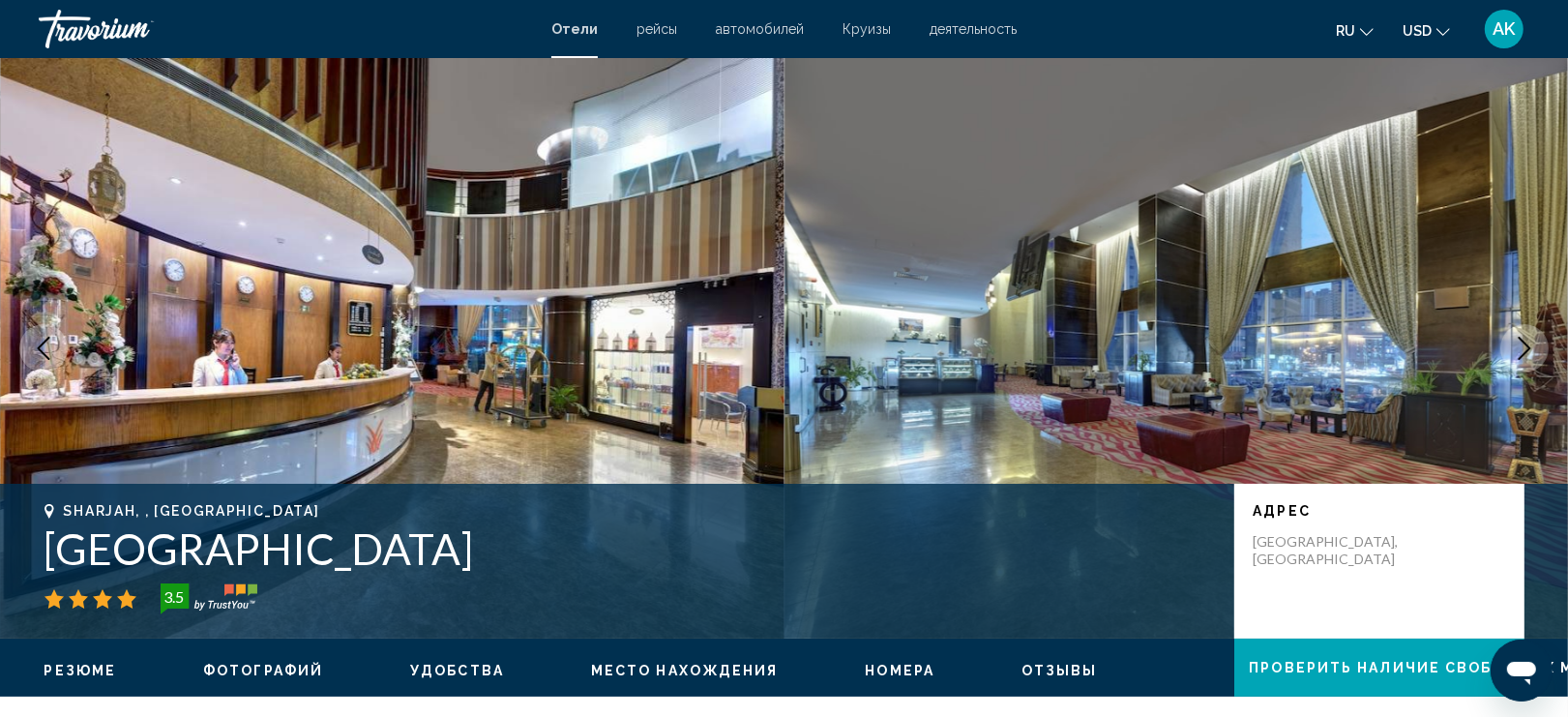
click at [1525, 349] on icon "Next image" at bounding box center [1524, 348] width 23 height 23
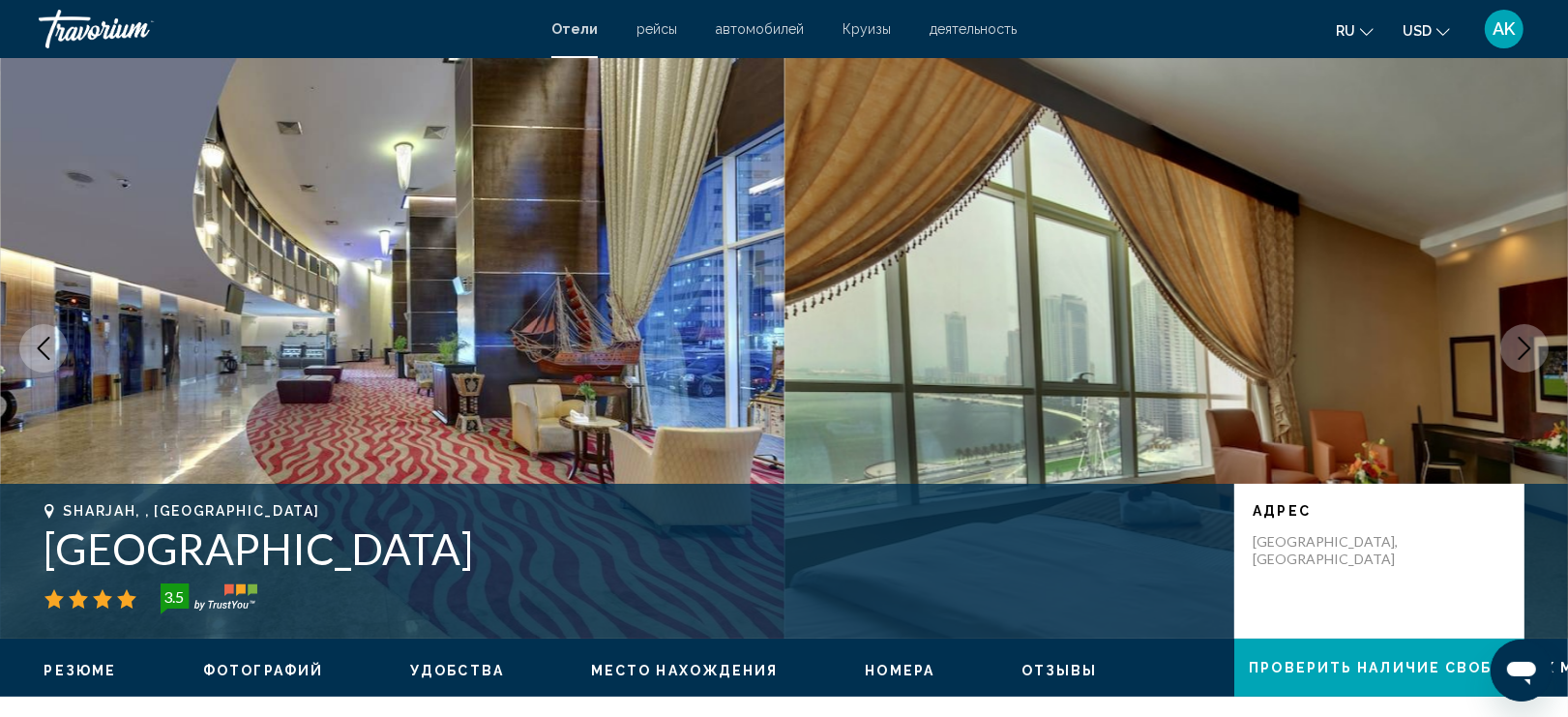
click at [1525, 349] on icon "Next image" at bounding box center [1524, 348] width 23 height 23
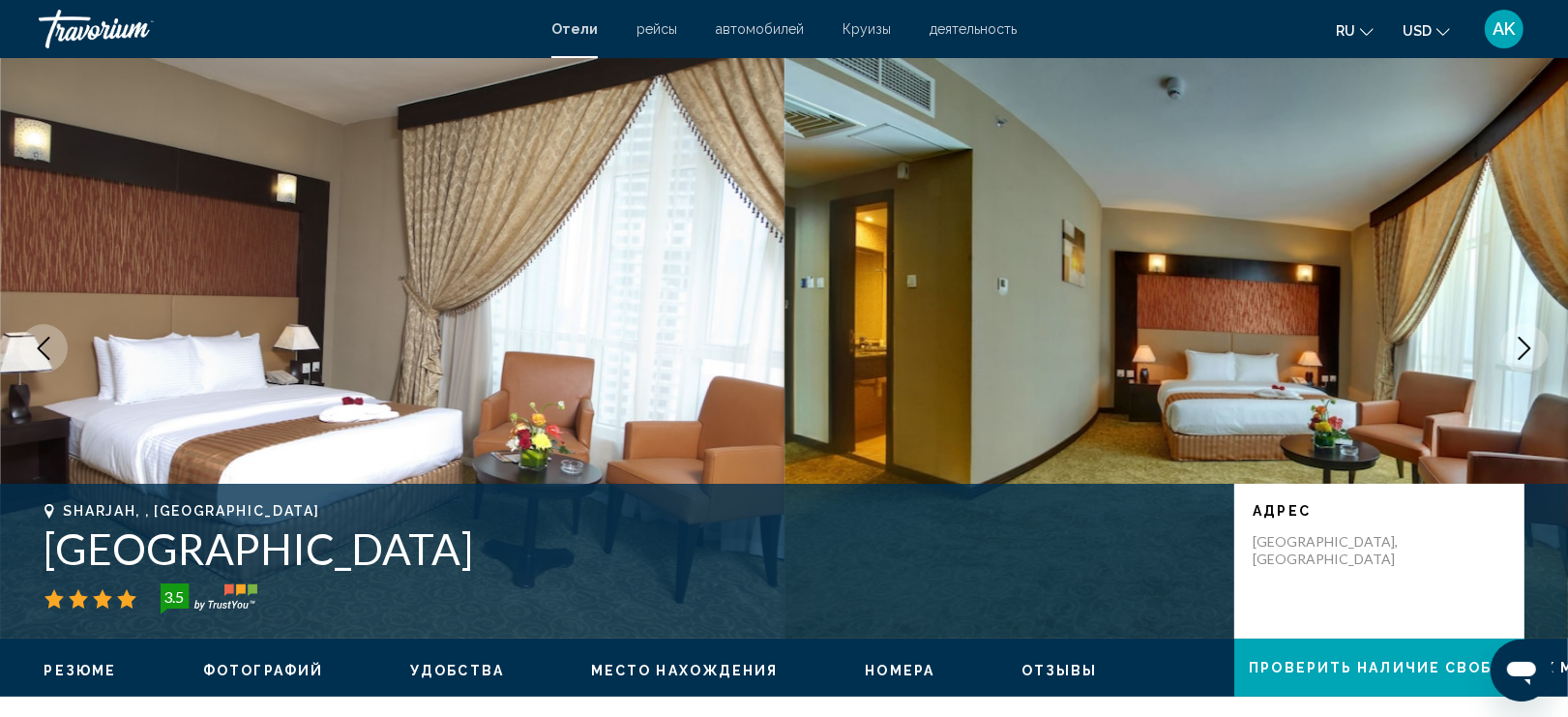
click at [1524, 350] on icon "Next image" at bounding box center [1524, 348] width 23 height 23
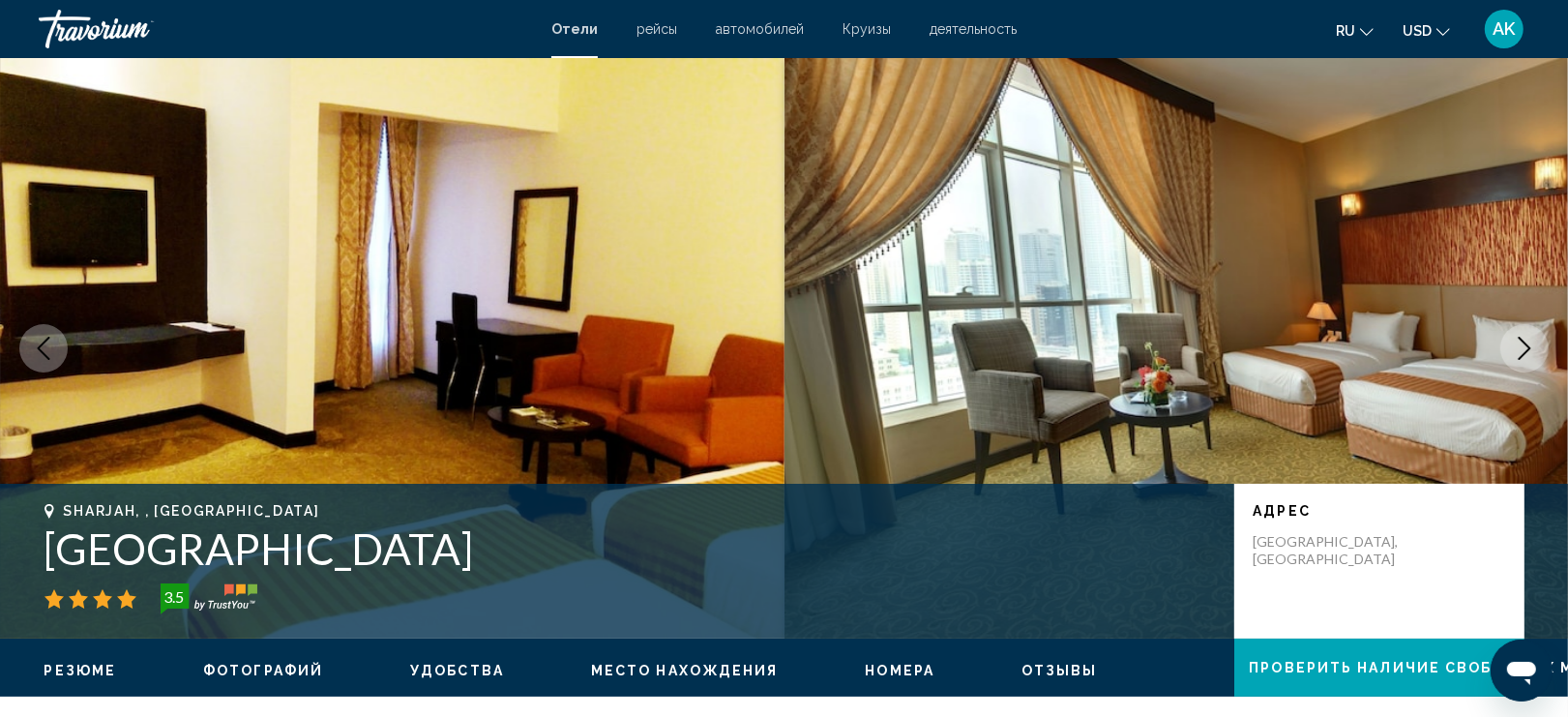
click at [1524, 350] on icon "Next image" at bounding box center [1524, 348] width 23 height 23
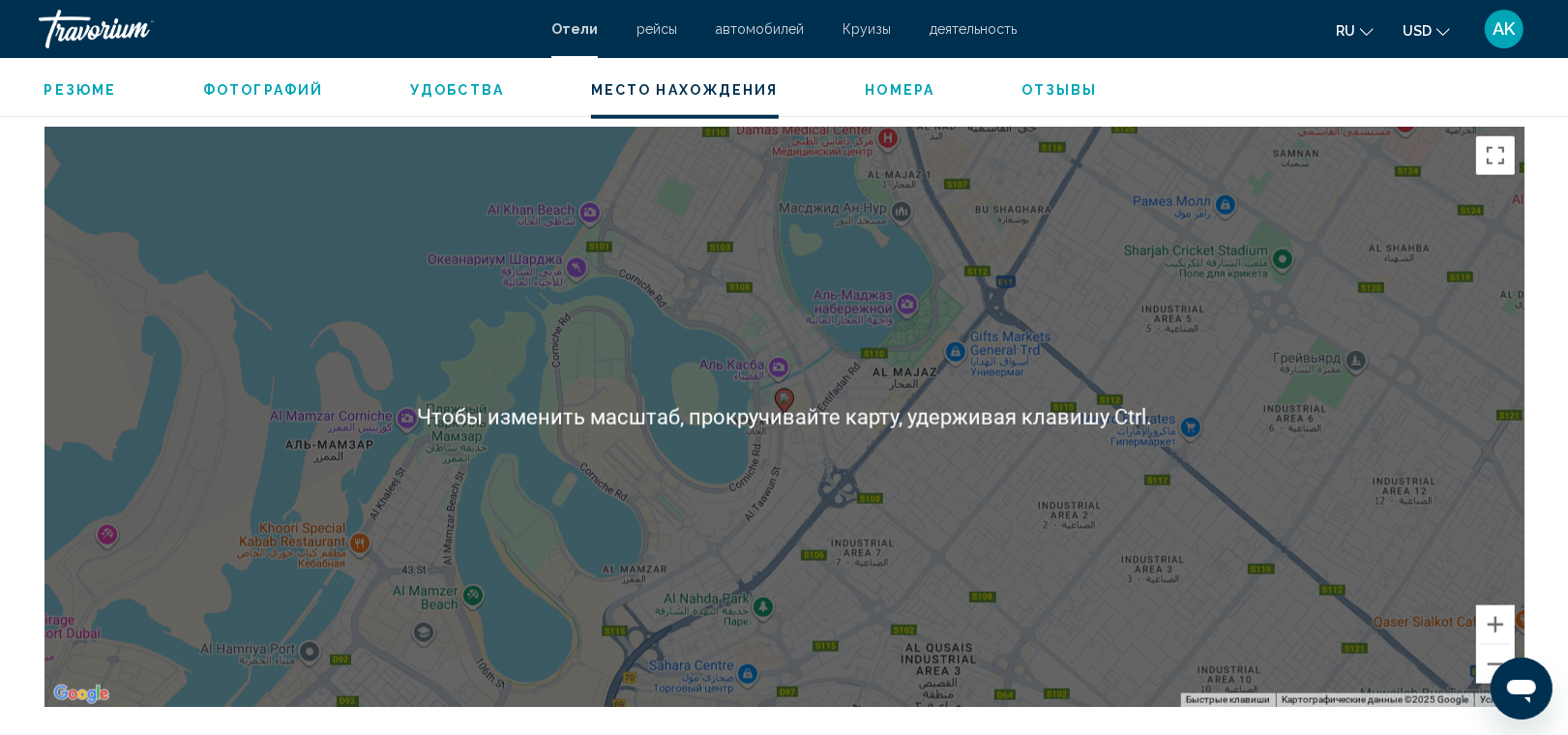
scroll to position [1790, 0]
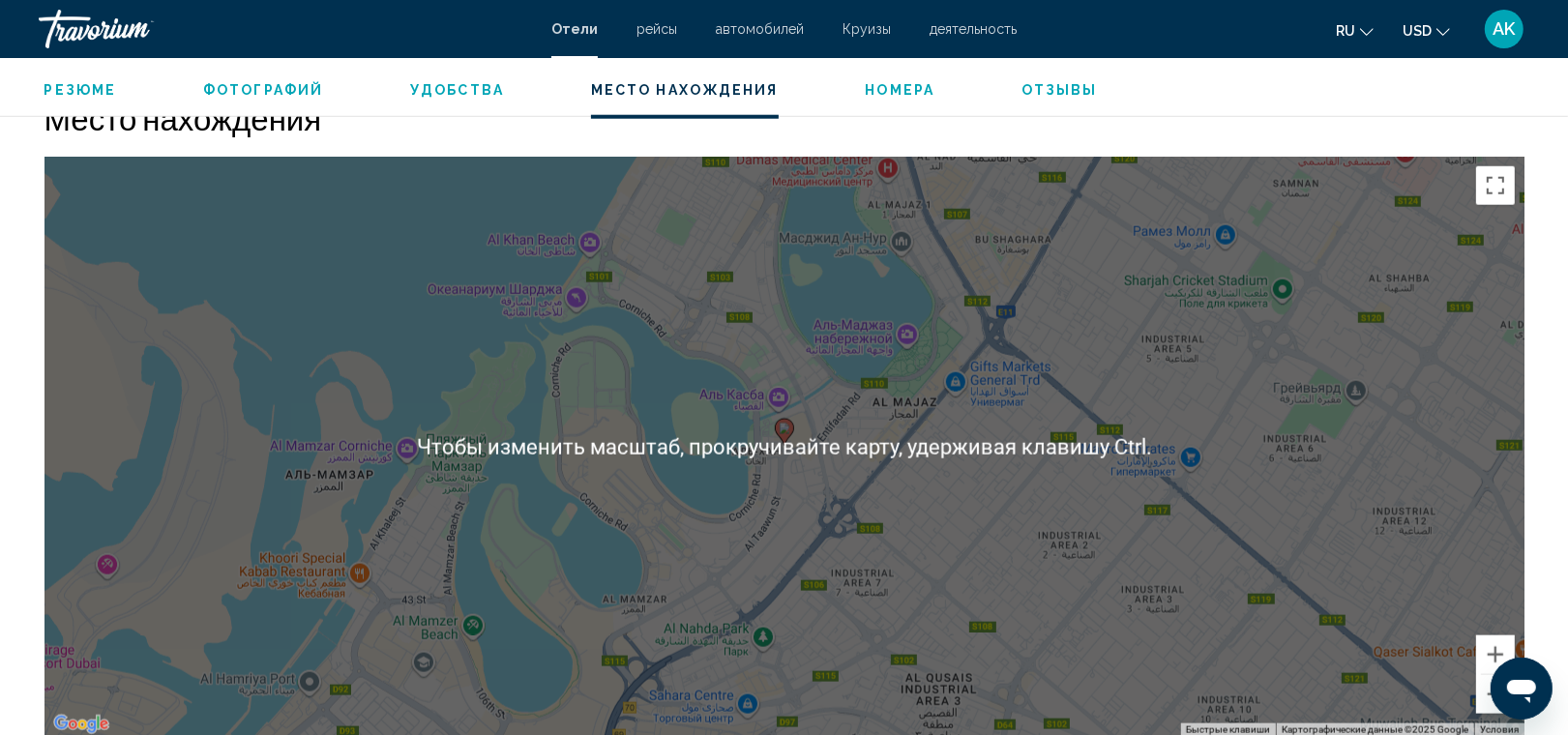
click at [830, 402] on div "Чтобы активировать перетаскивание с помощью клавиатуры, нажмите Alt + Ввод. Пос…" at bounding box center [785, 446] width 1480 height 581
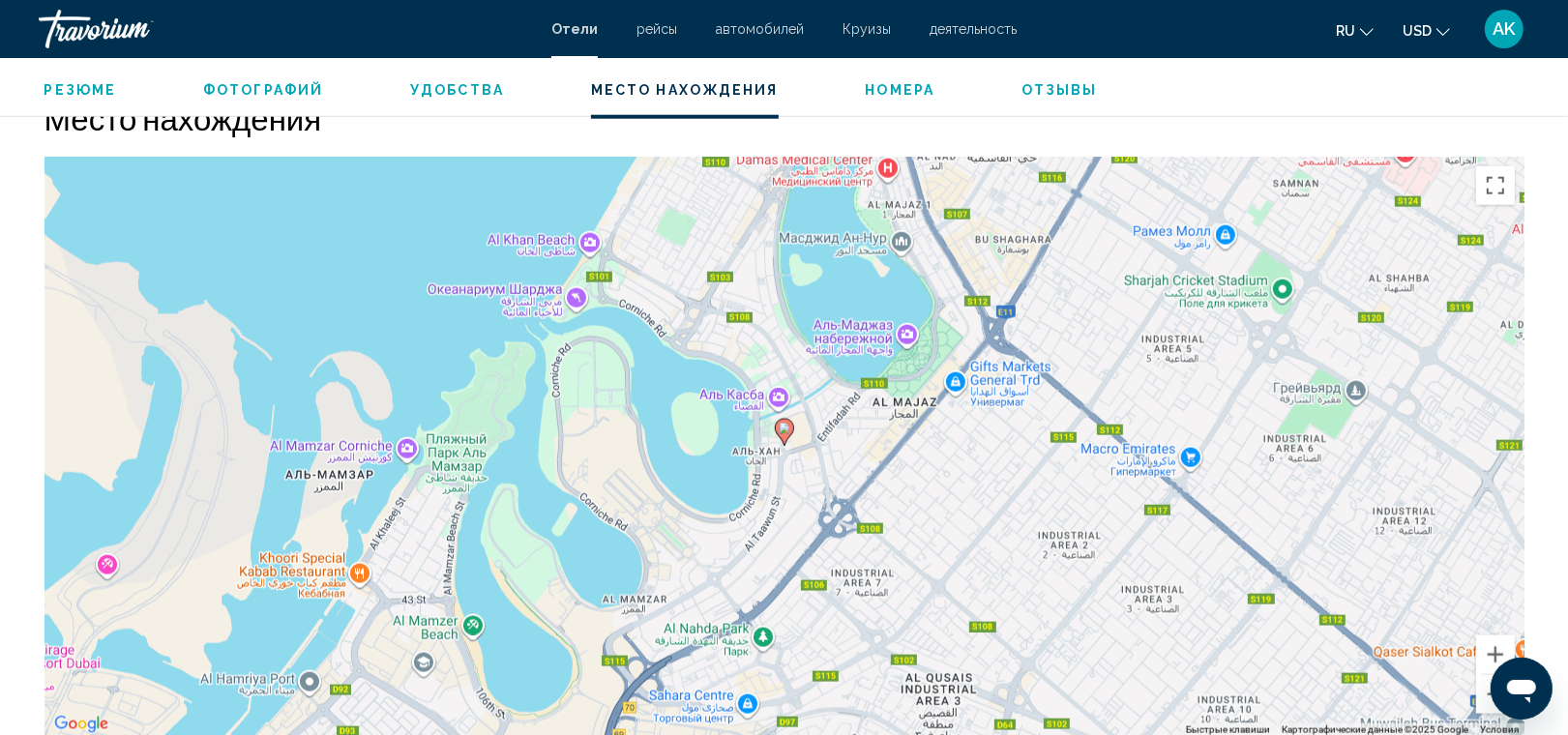
click at [796, 426] on div "Чтобы активировать перетаскивание с помощью клавиатуры, нажмите Alt + Ввод. Пос…" at bounding box center [785, 446] width 1480 height 581
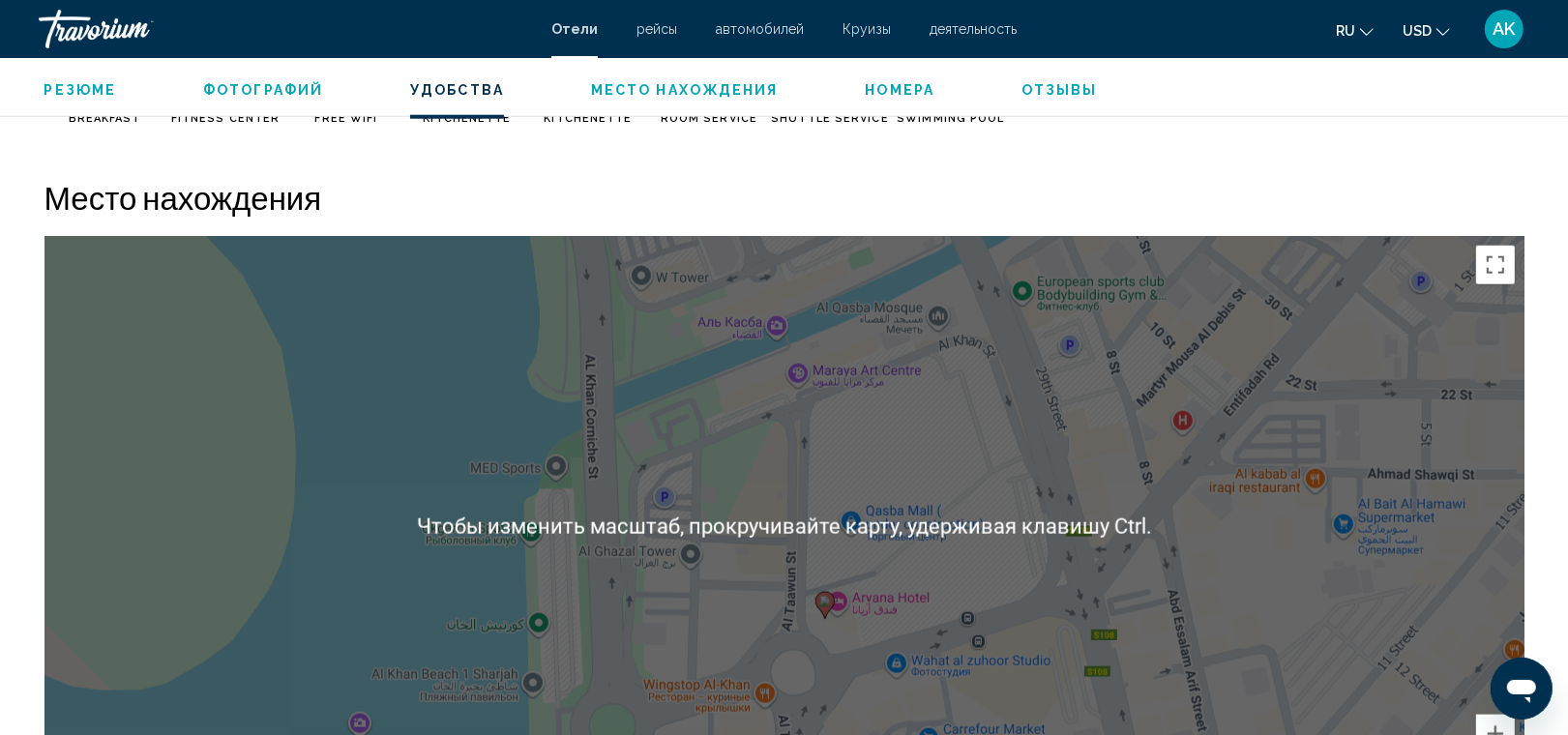
scroll to position [1713, 0]
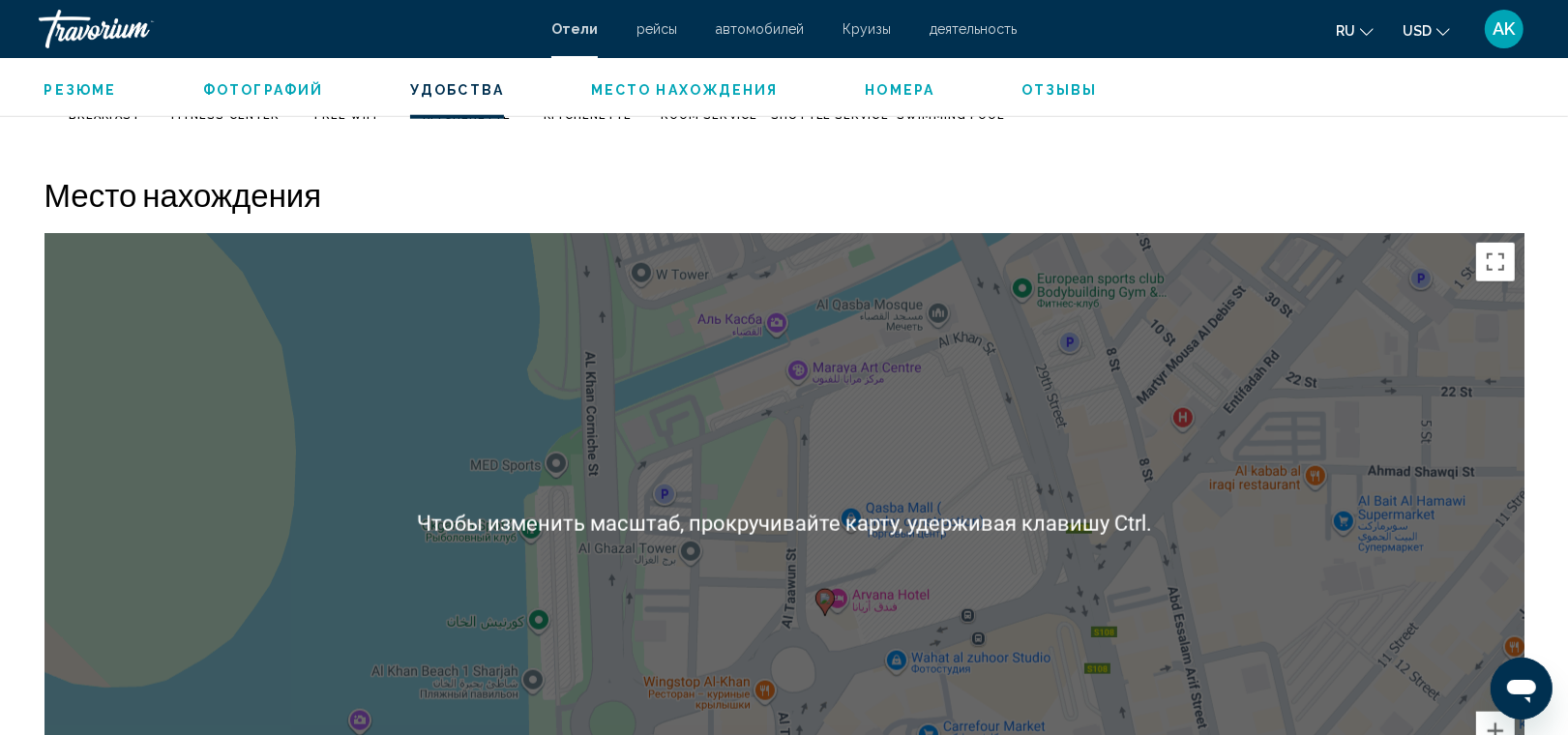
click at [874, 496] on div "Чтобы активировать перетаскивание с помощью клавиатуры, нажмите Alt + Ввод. Пос…" at bounding box center [785, 523] width 1480 height 581
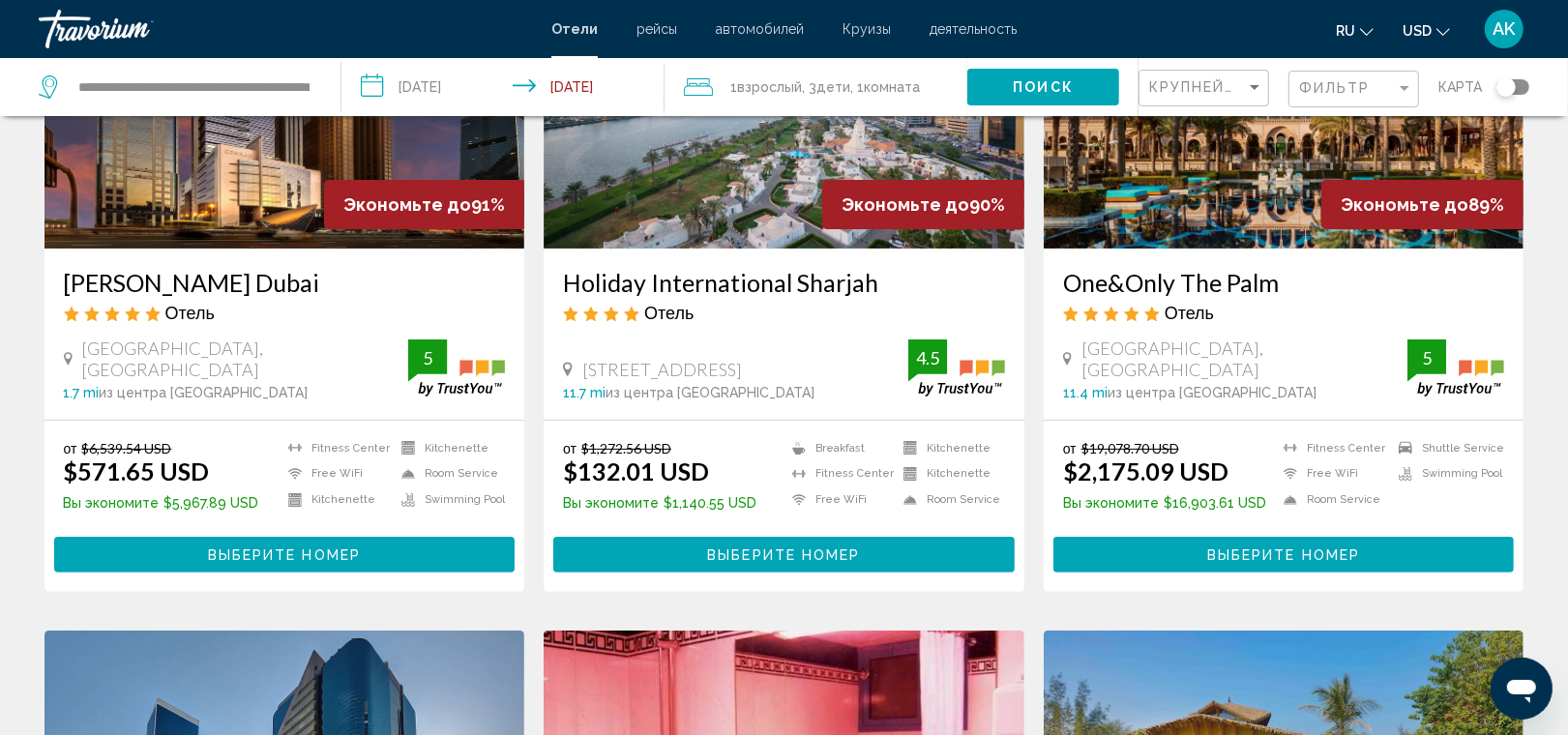
scroll to position [245, 0]
click at [777, 550] on span "Выберите номер" at bounding box center [783, 556] width 152 height 16
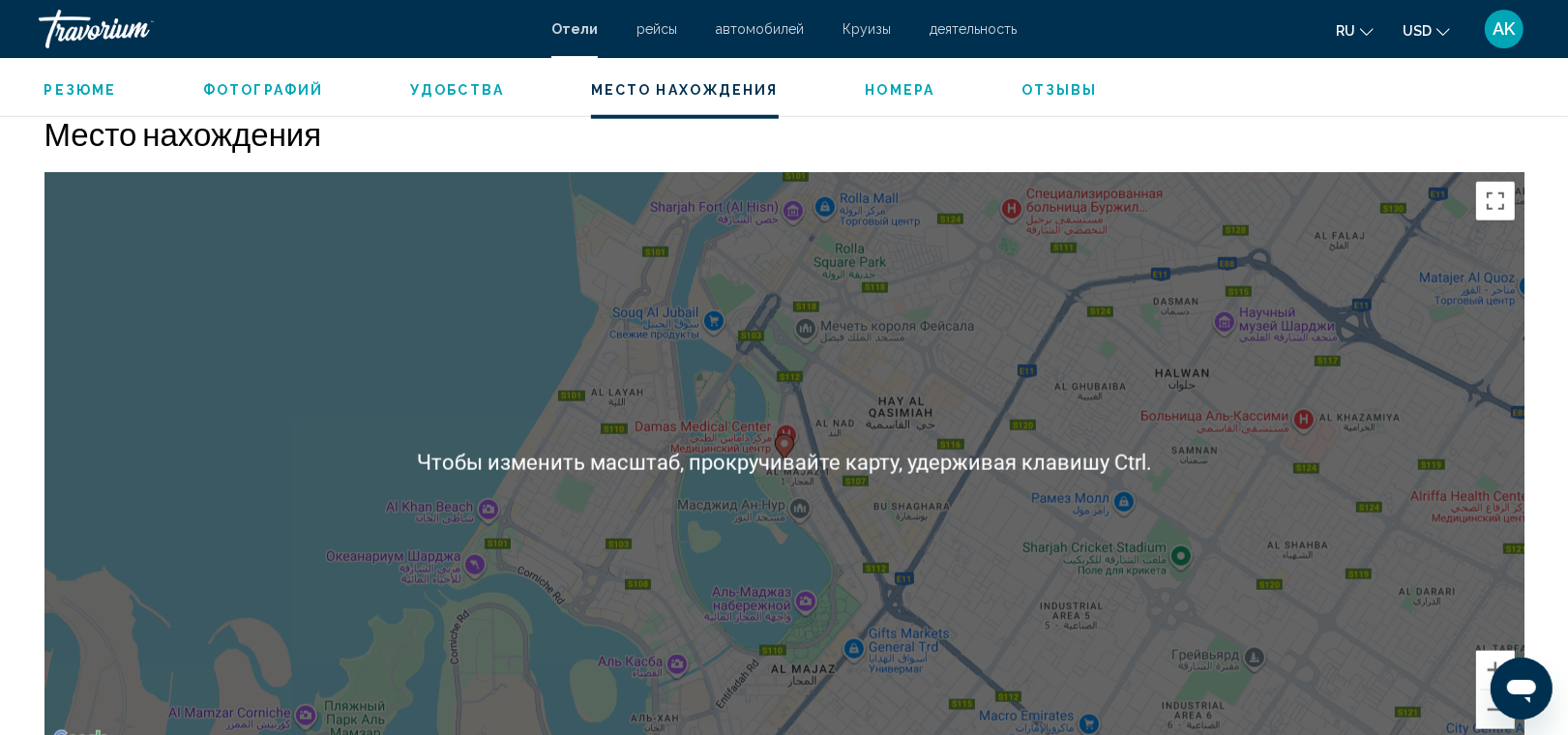
scroll to position [1759, 0]
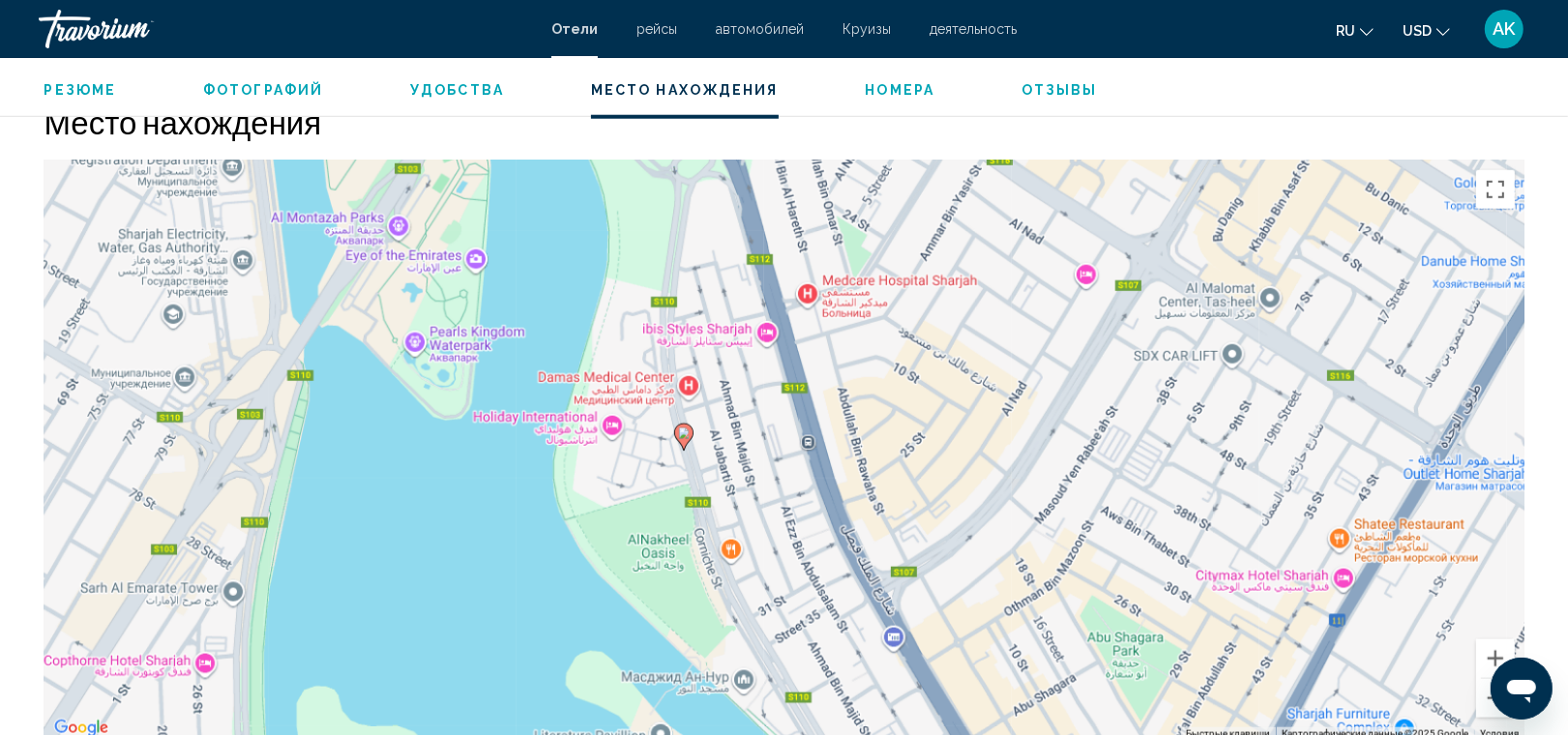
click at [587, 457] on div "Чтобы активировать перетаскивание с помощью клавиатуры, нажмите Alt + Ввод. Пос…" at bounding box center [785, 450] width 1480 height 581
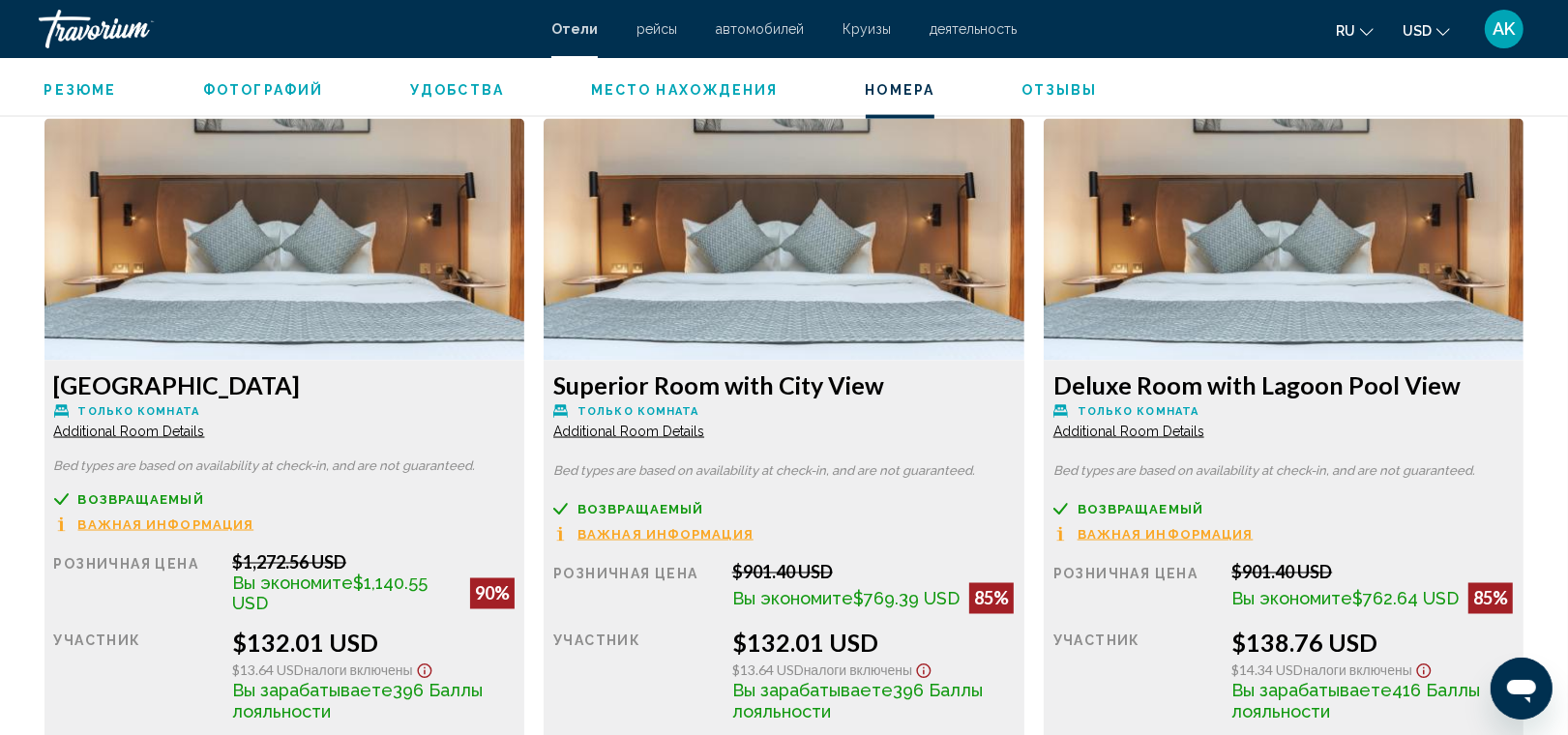
scroll to position [2622, 0]
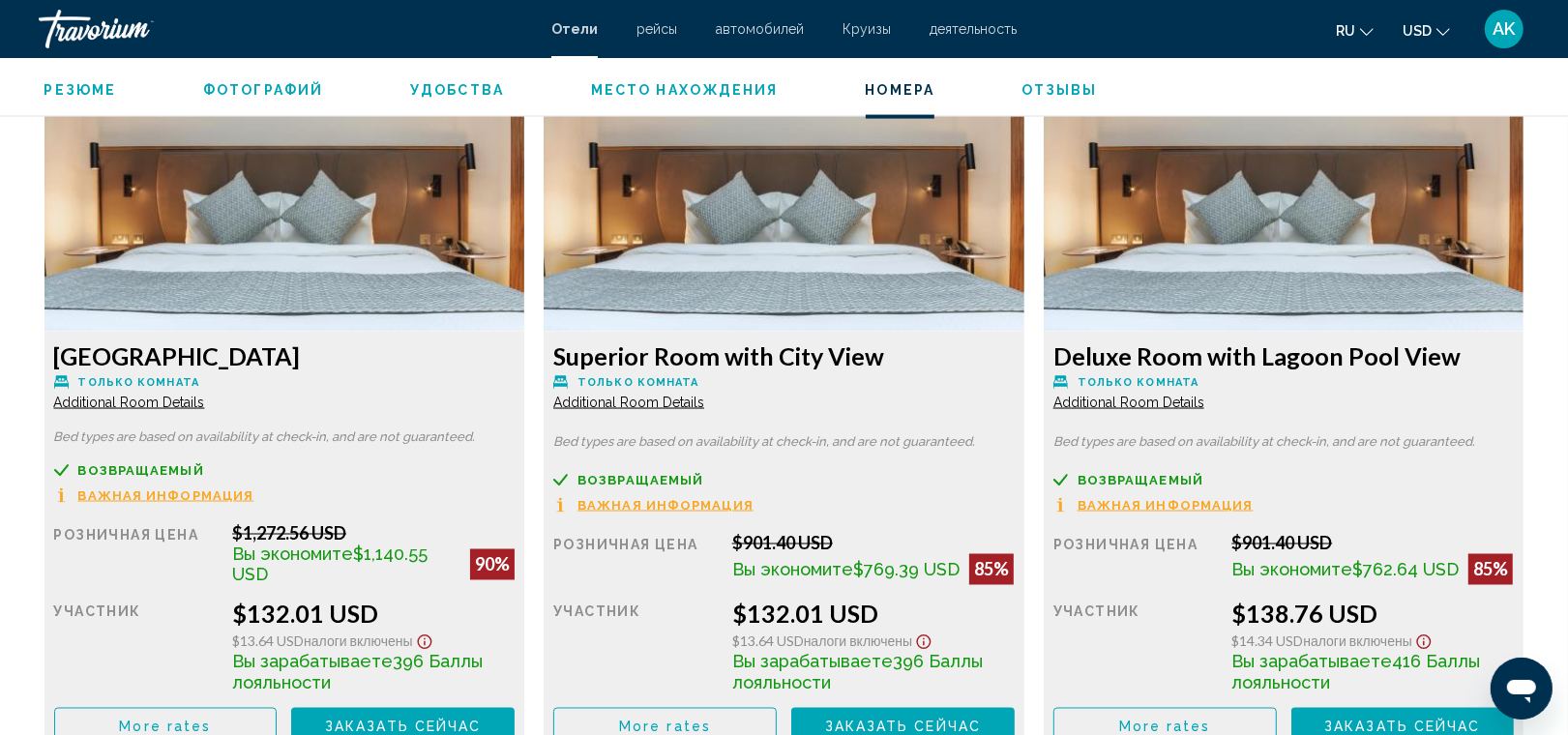
click at [205, 398] on span "Additional Room Details" at bounding box center [130, 402] width 151 height 16
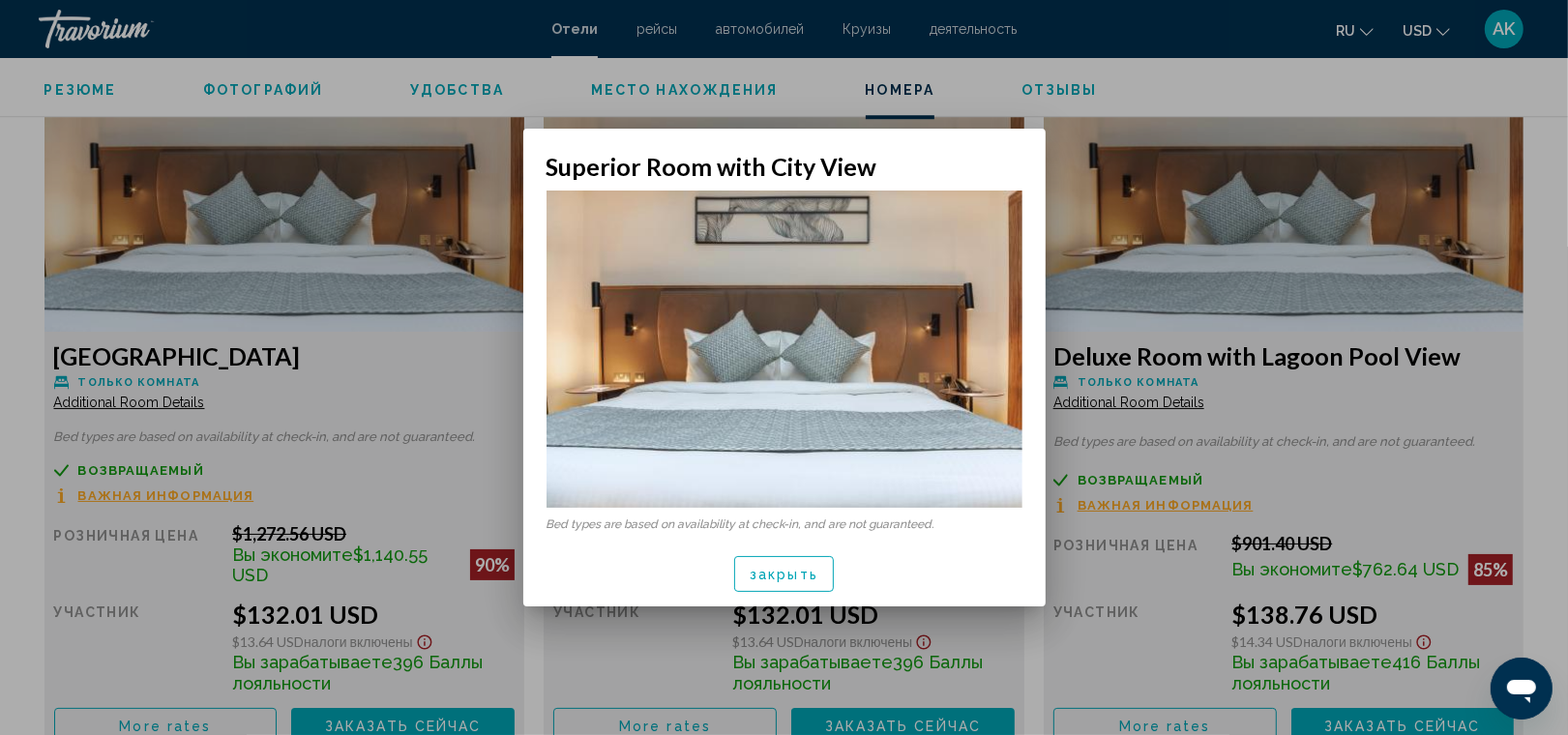
scroll to position [0, 0]
click at [785, 567] on span "закрыть" at bounding box center [784, 575] width 69 height 16
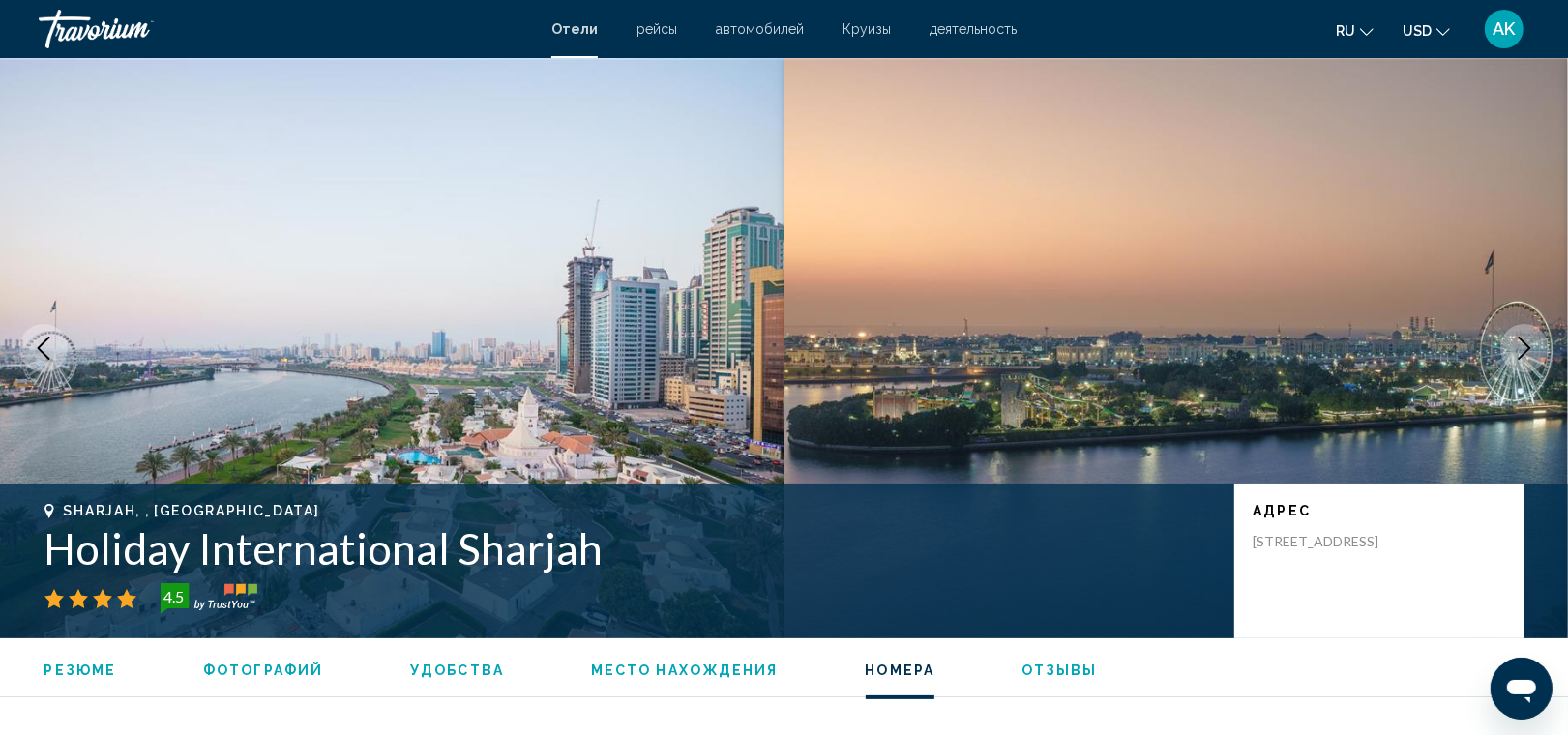
scroll to position [2622, 0]
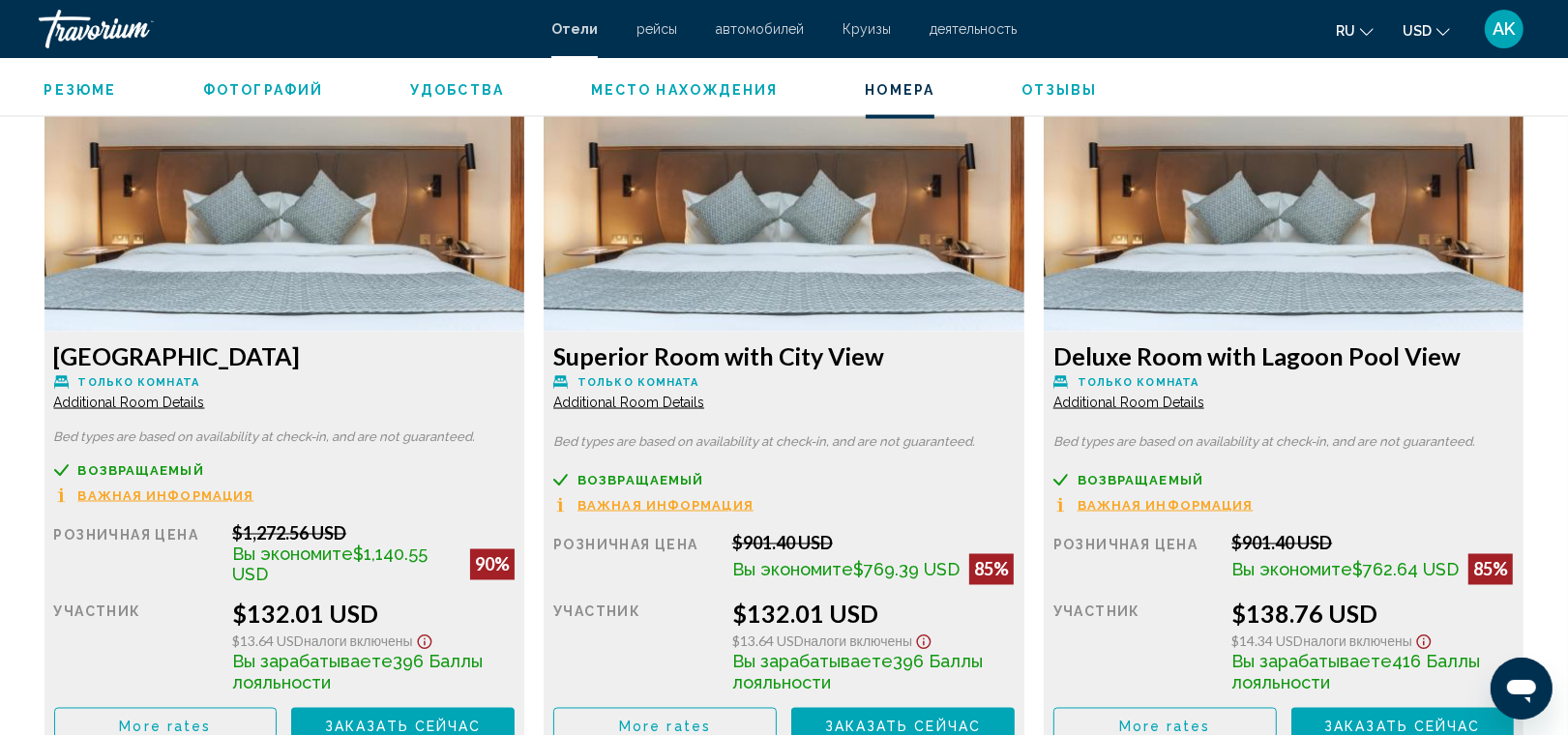
click at [205, 403] on span "Additional Room Details" at bounding box center [130, 402] width 151 height 16
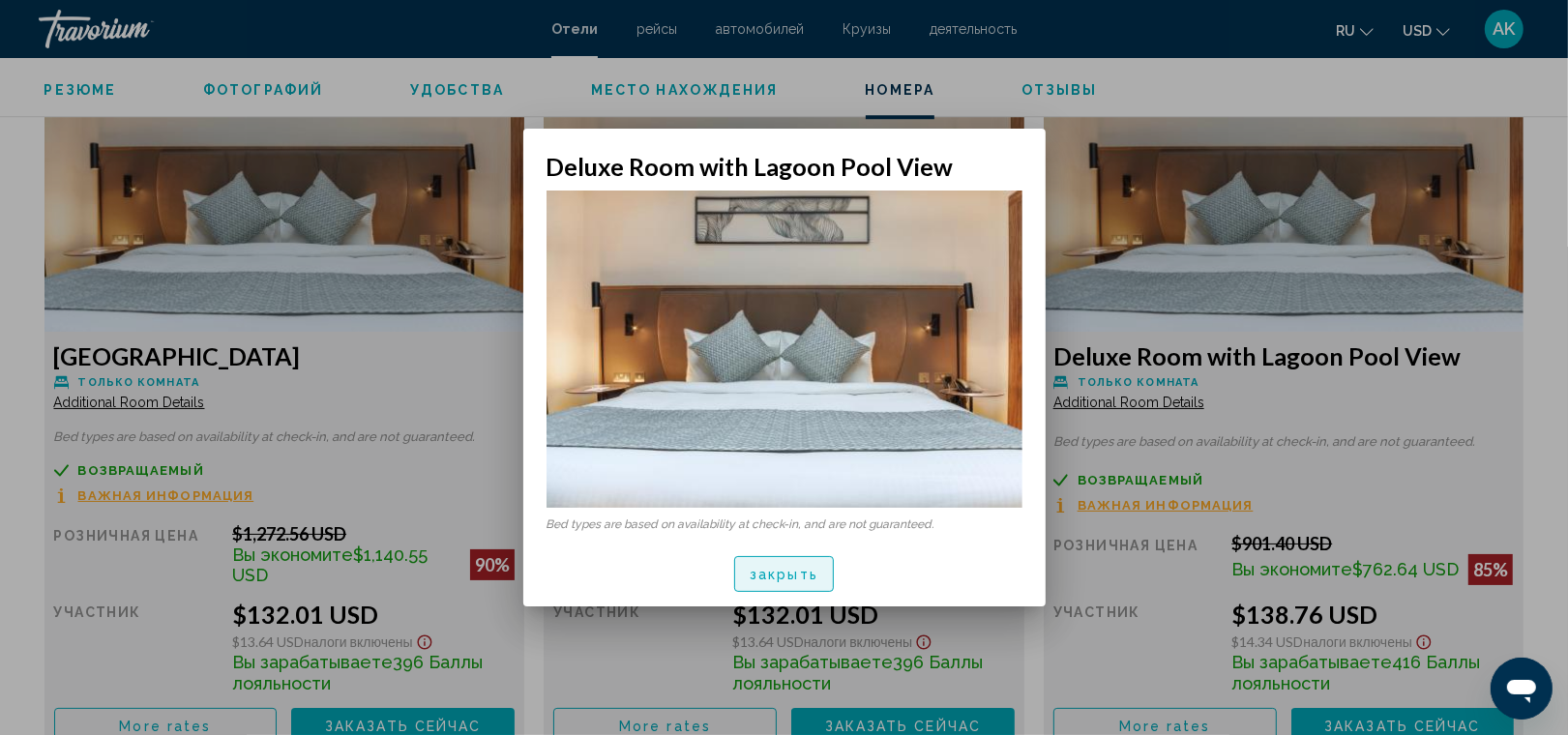
click at [818, 569] on button "закрыть" at bounding box center [784, 574] width 100 height 36
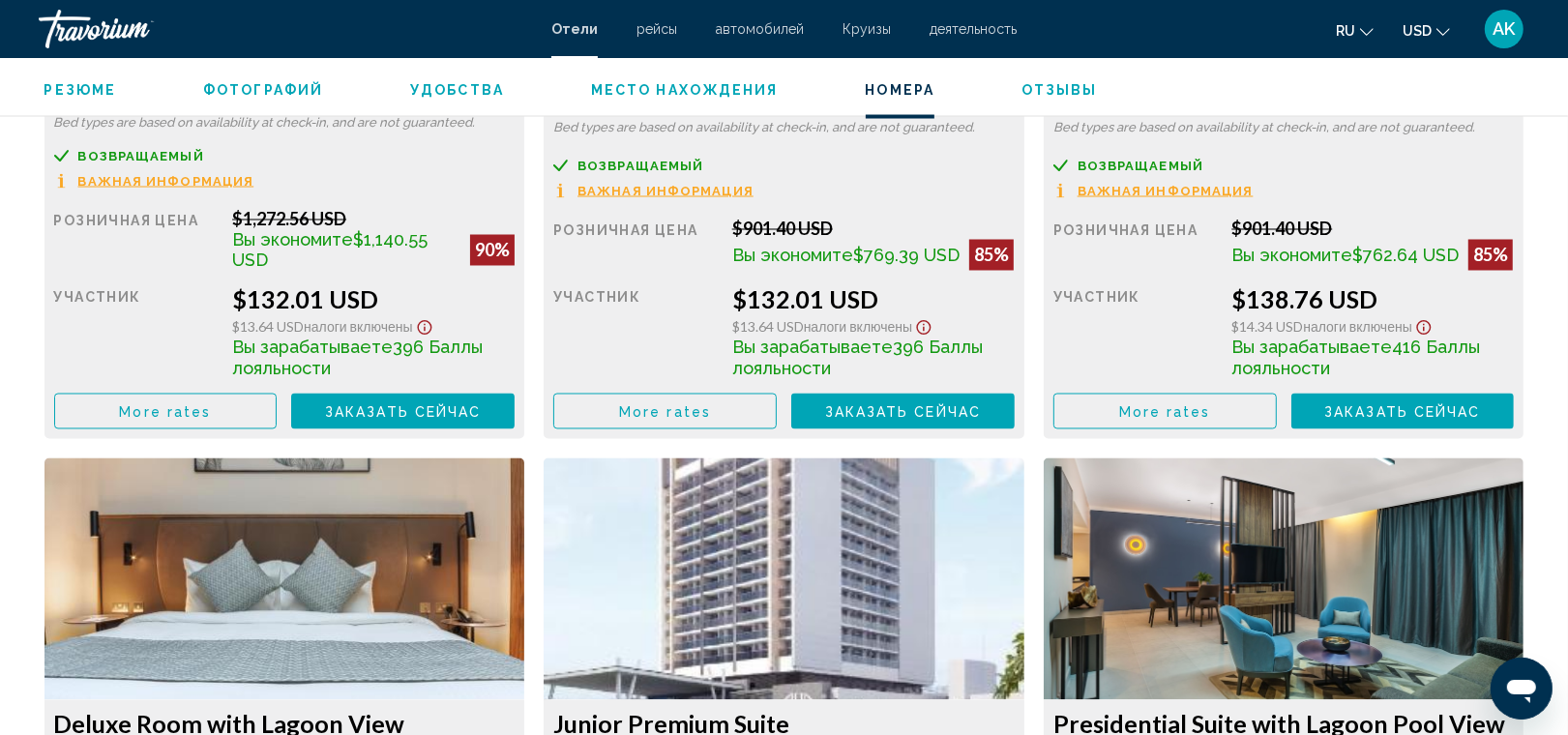
scroll to position [2940, 0]
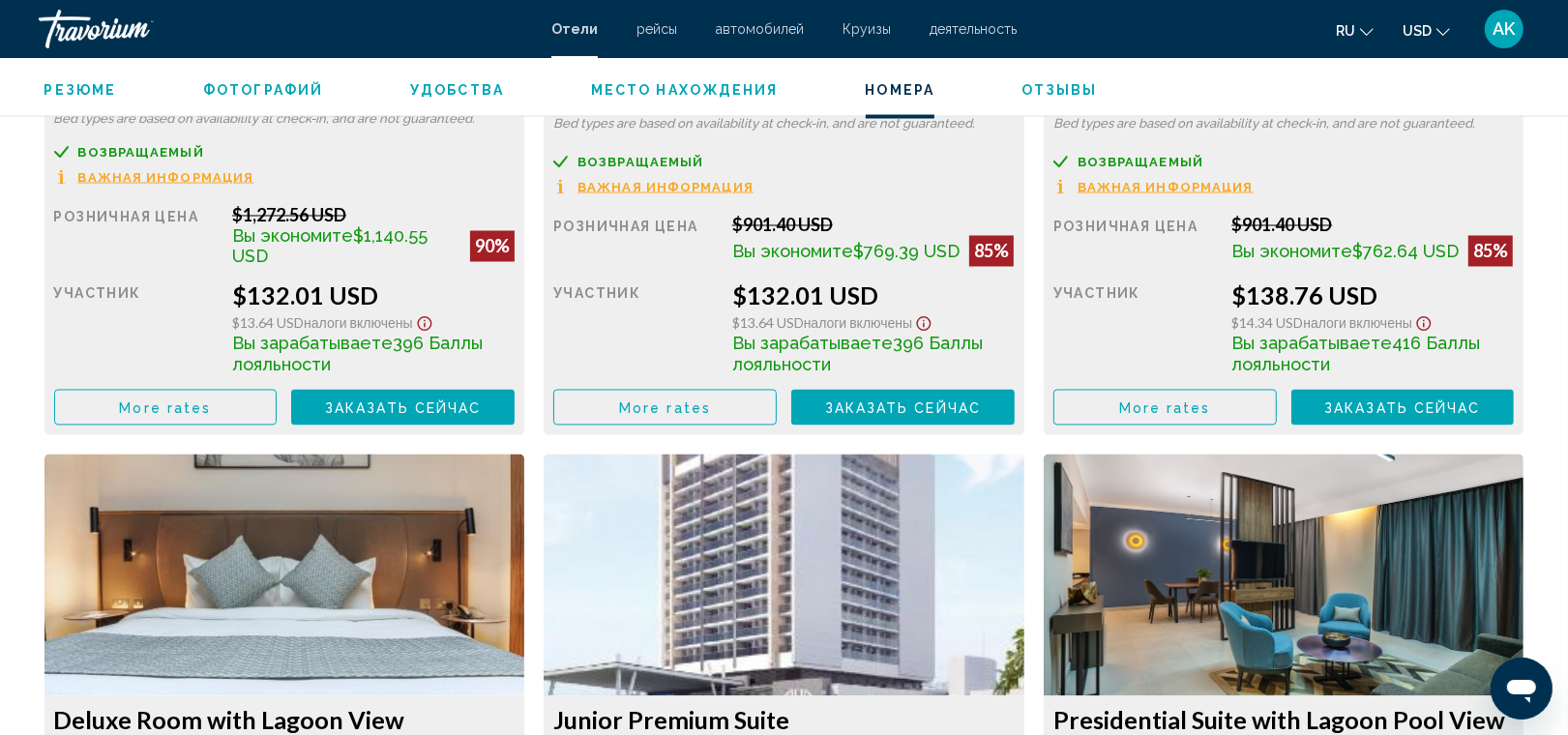
click at [209, 406] on span "More rates" at bounding box center [164, 408] width 92 height 16
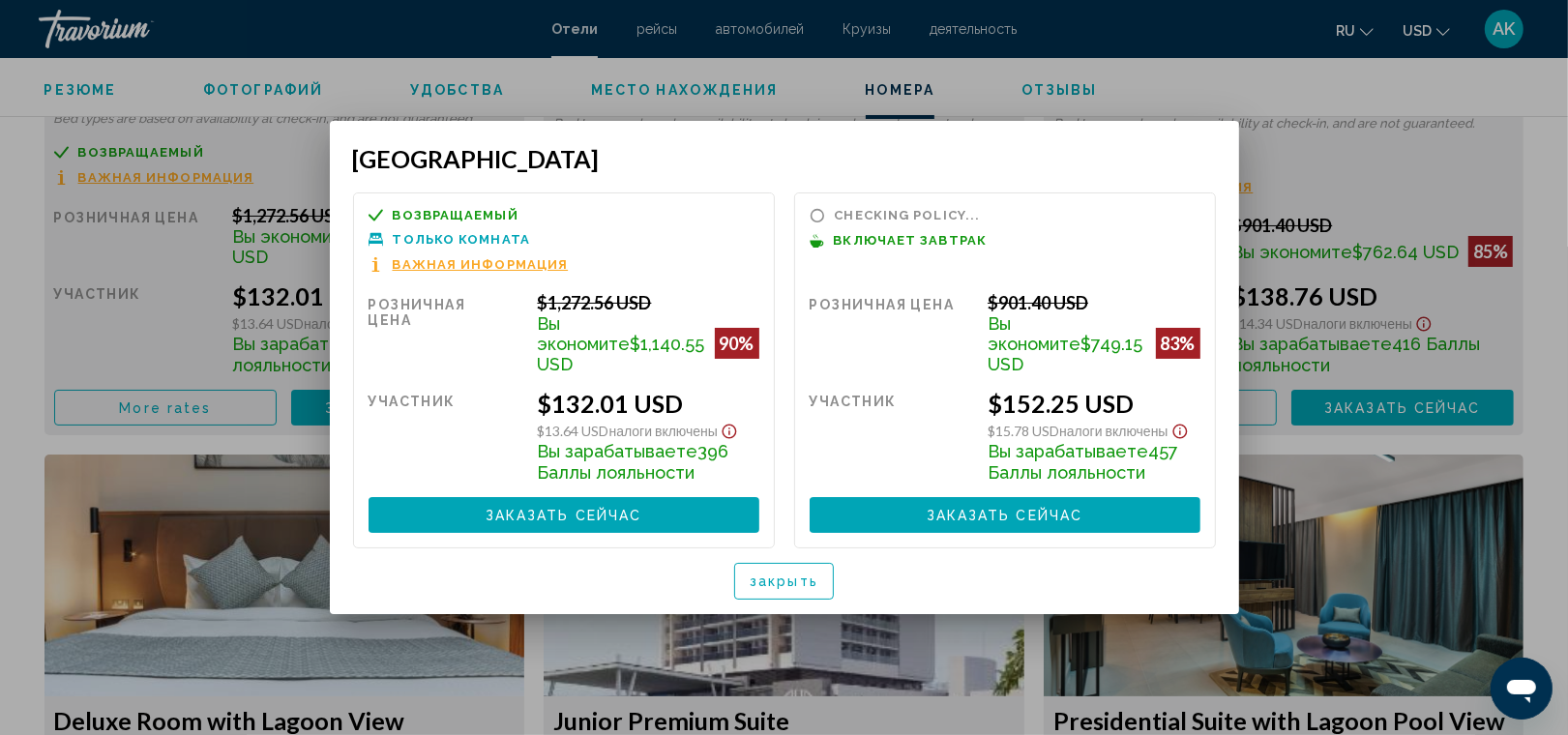
scroll to position [0, 0]
click at [757, 563] on button "закрыть" at bounding box center [784, 581] width 100 height 36
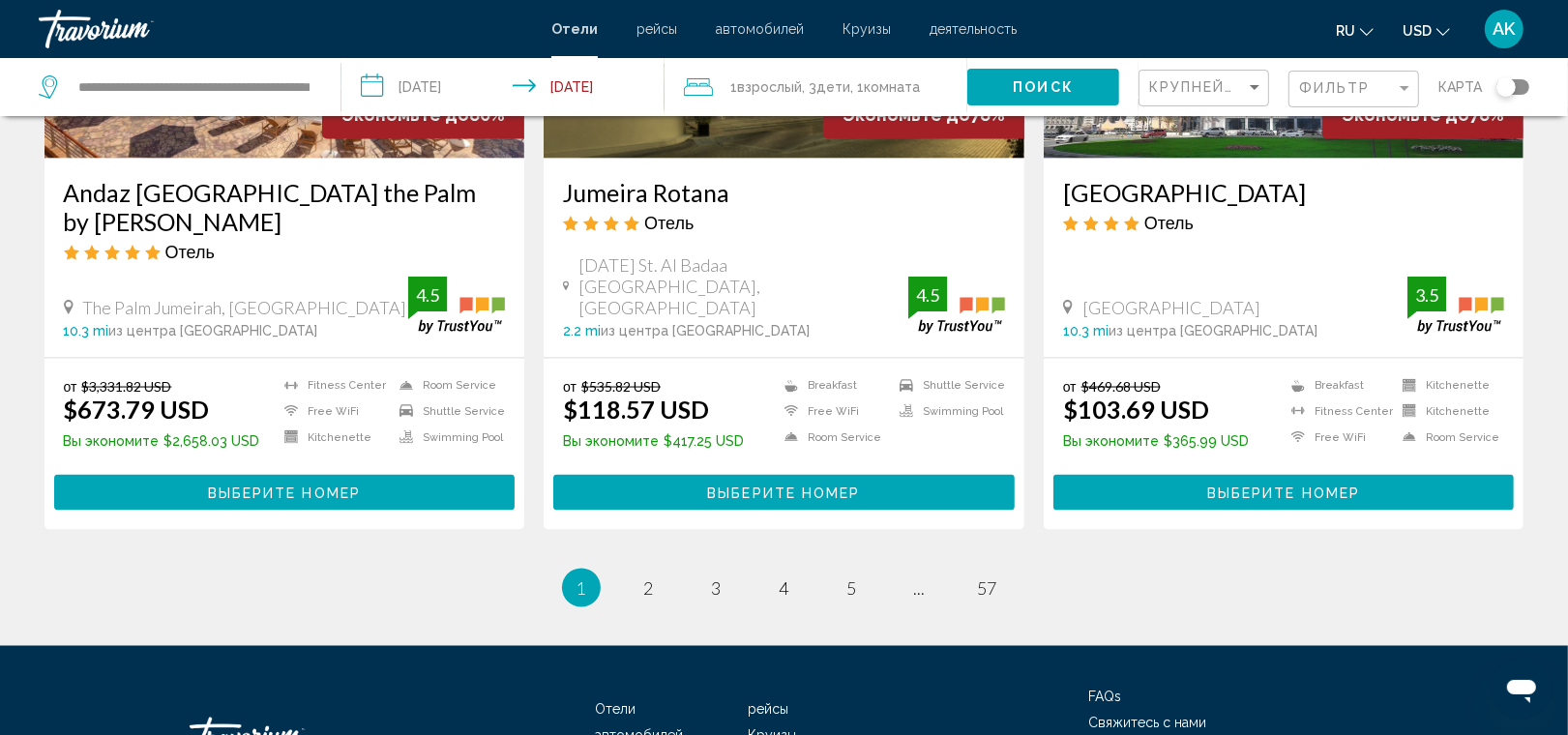
scroll to position [2494, 0]
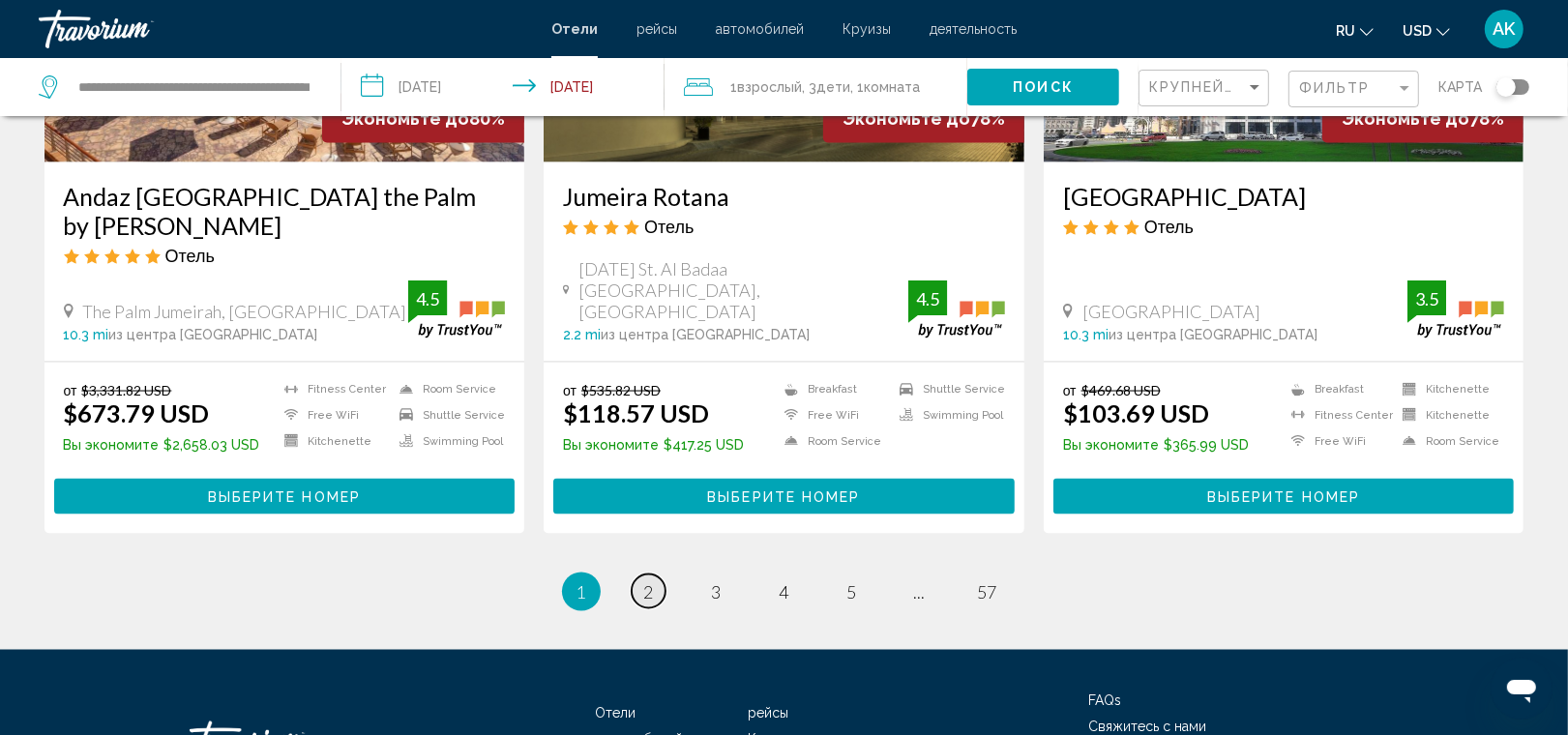
click at [654, 575] on link "page 2" at bounding box center [649, 592] width 34 height 34
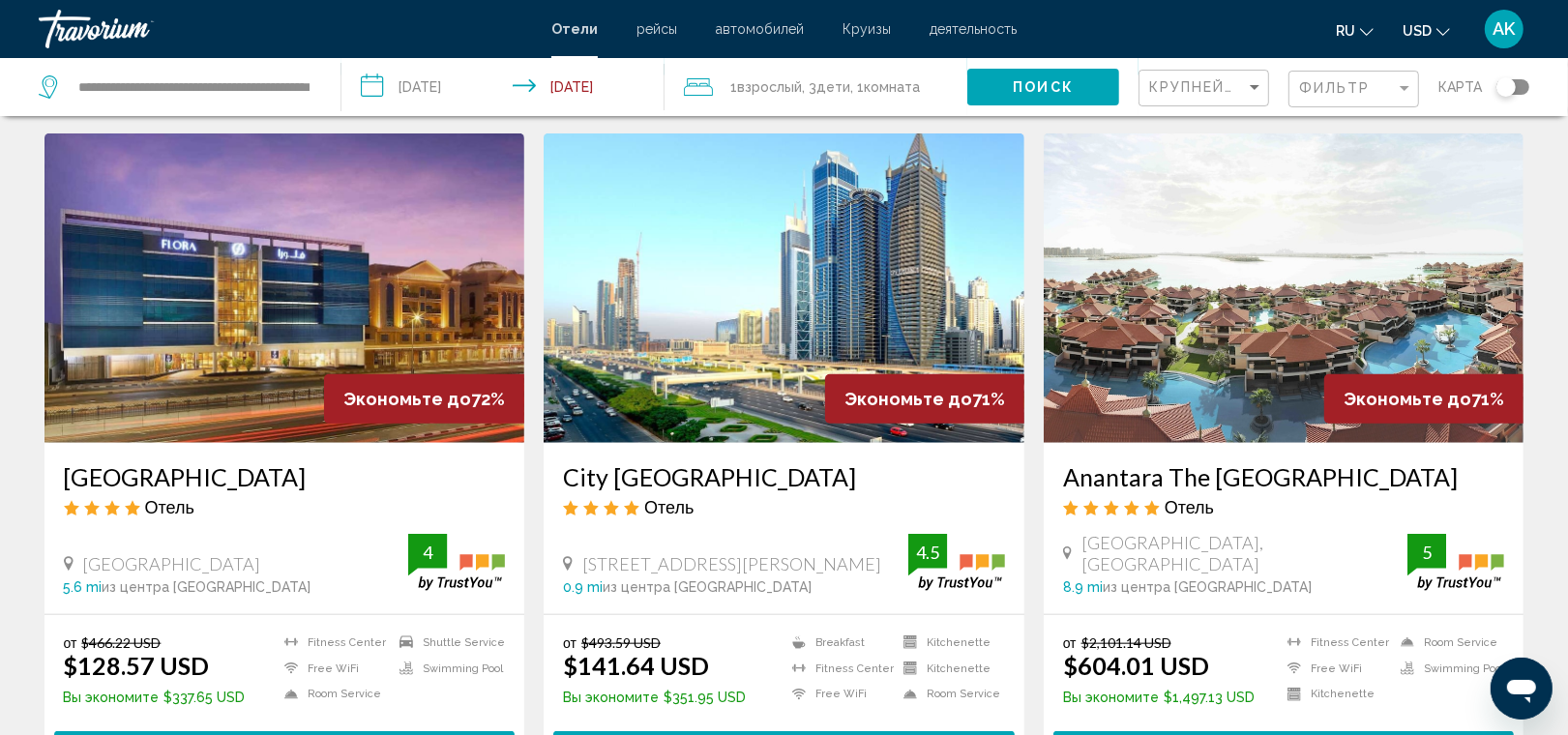
scroll to position [1539, 0]
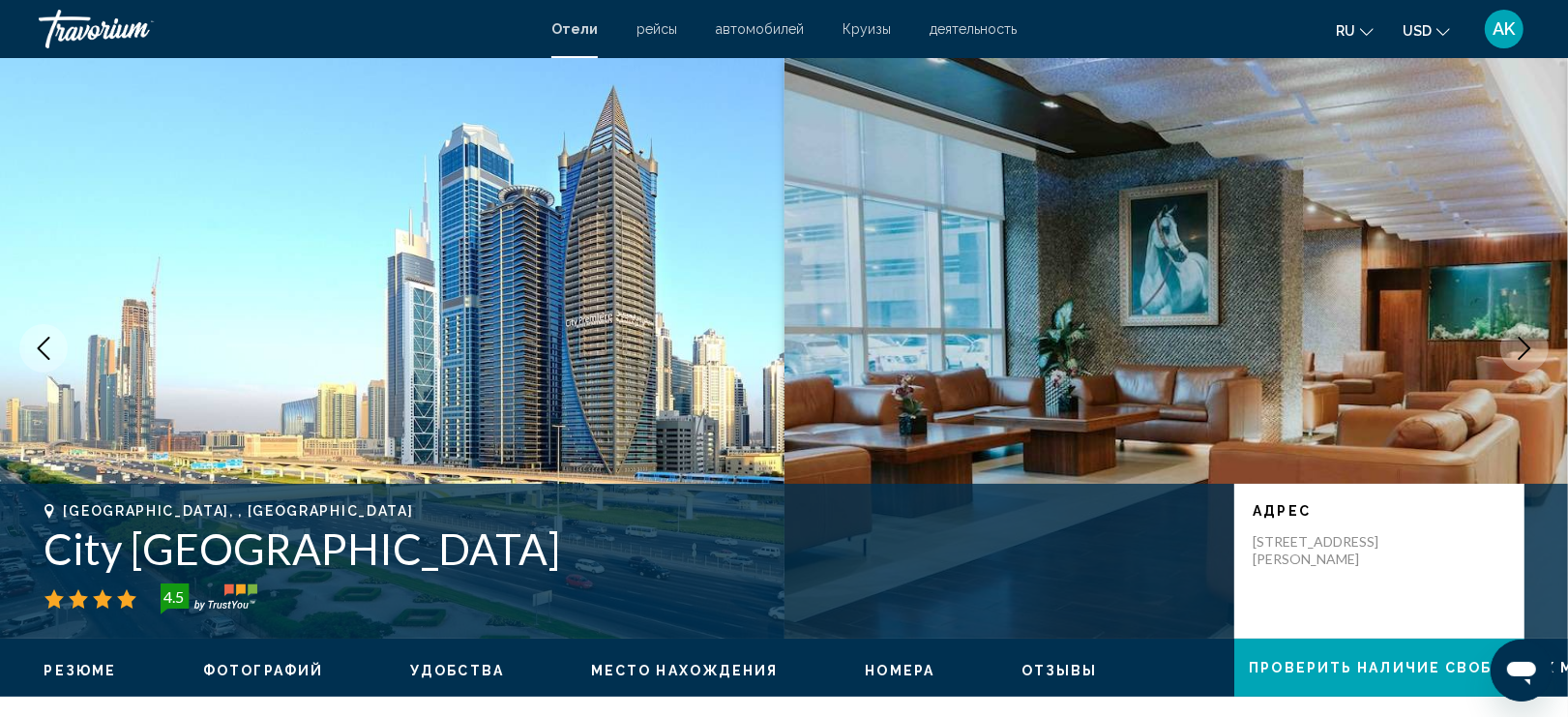
click at [1535, 346] on icon "Next image" at bounding box center [1524, 348] width 23 height 23
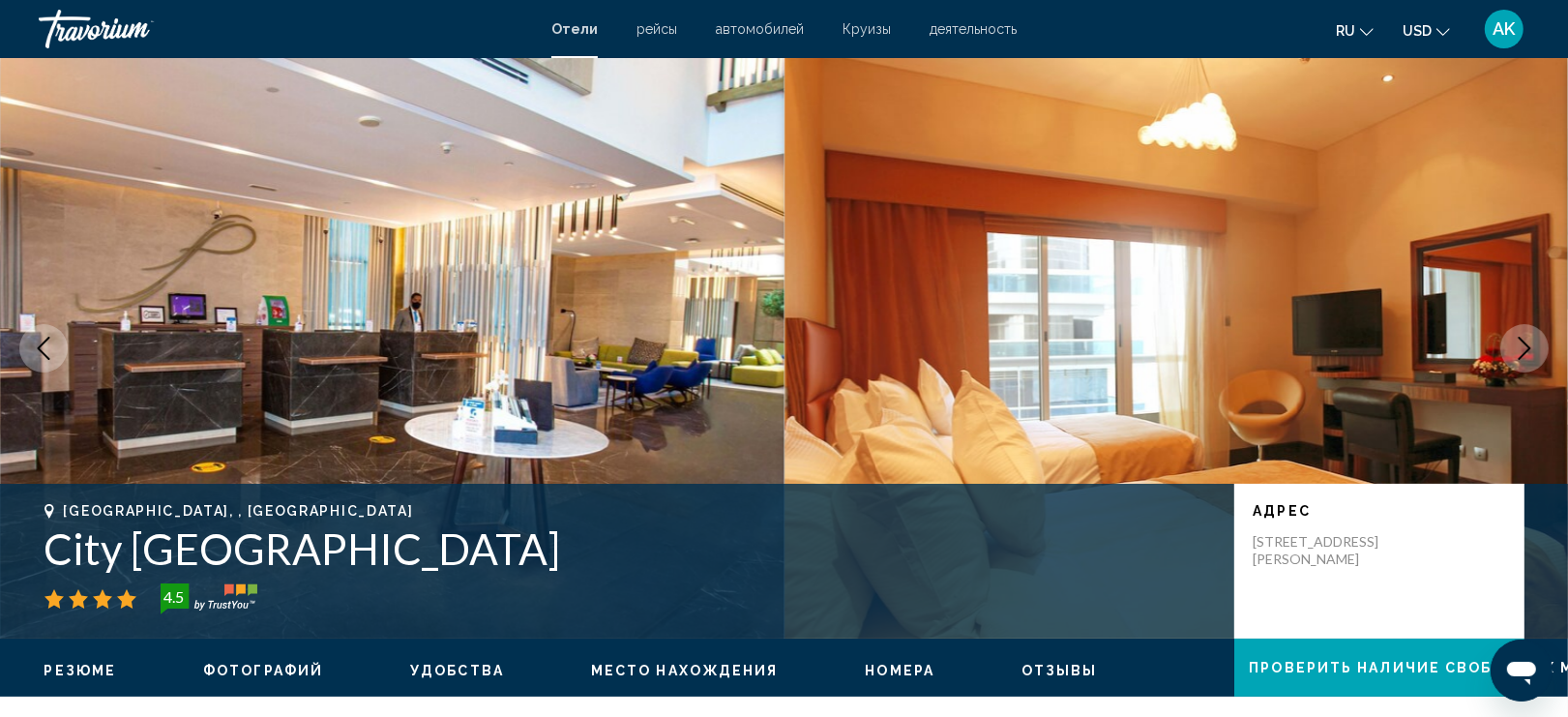
click at [1535, 346] on icon "Next image" at bounding box center [1524, 348] width 23 height 23
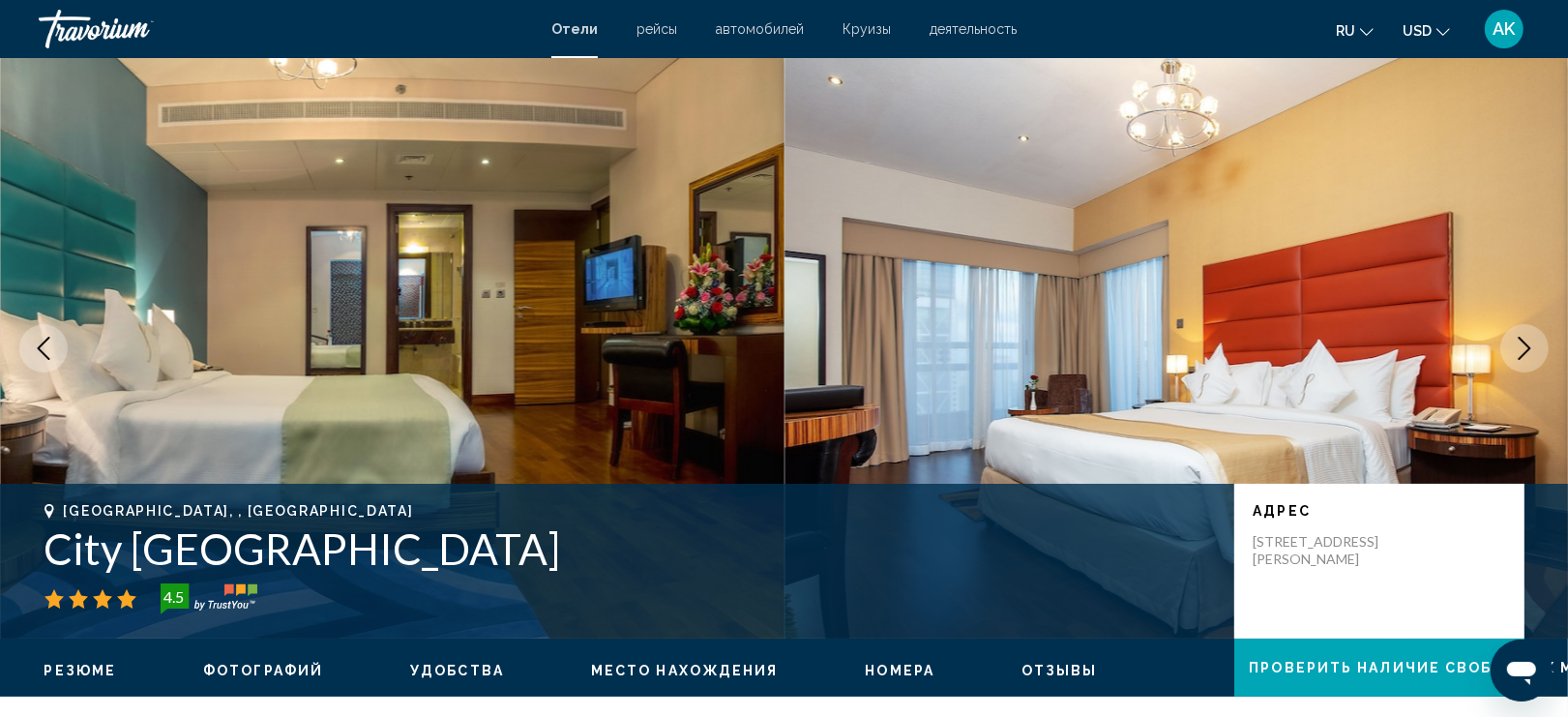
click at [1534, 347] on icon "Next image" at bounding box center [1524, 348] width 23 height 23
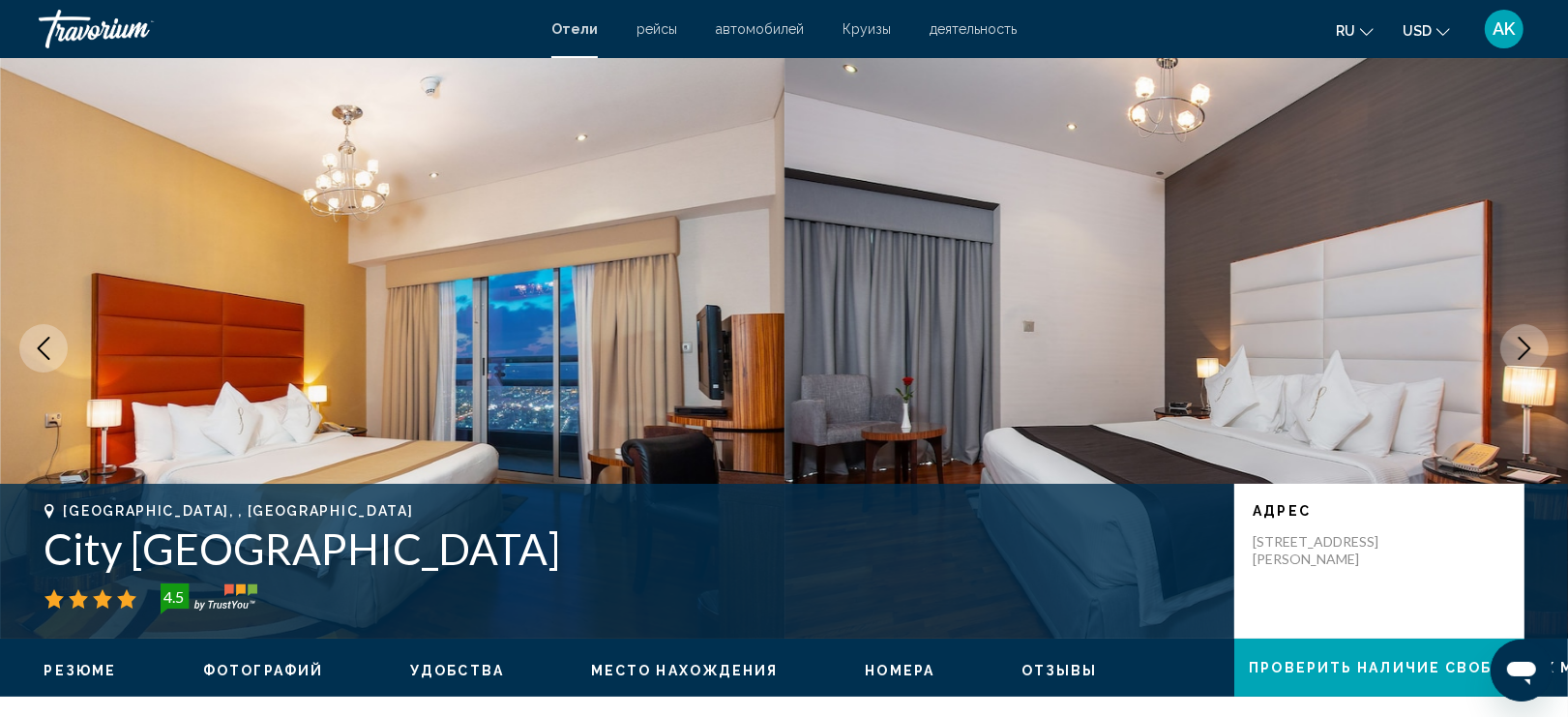
click at [1534, 347] on icon "Next image" at bounding box center [1524, 348] width 23 height 23
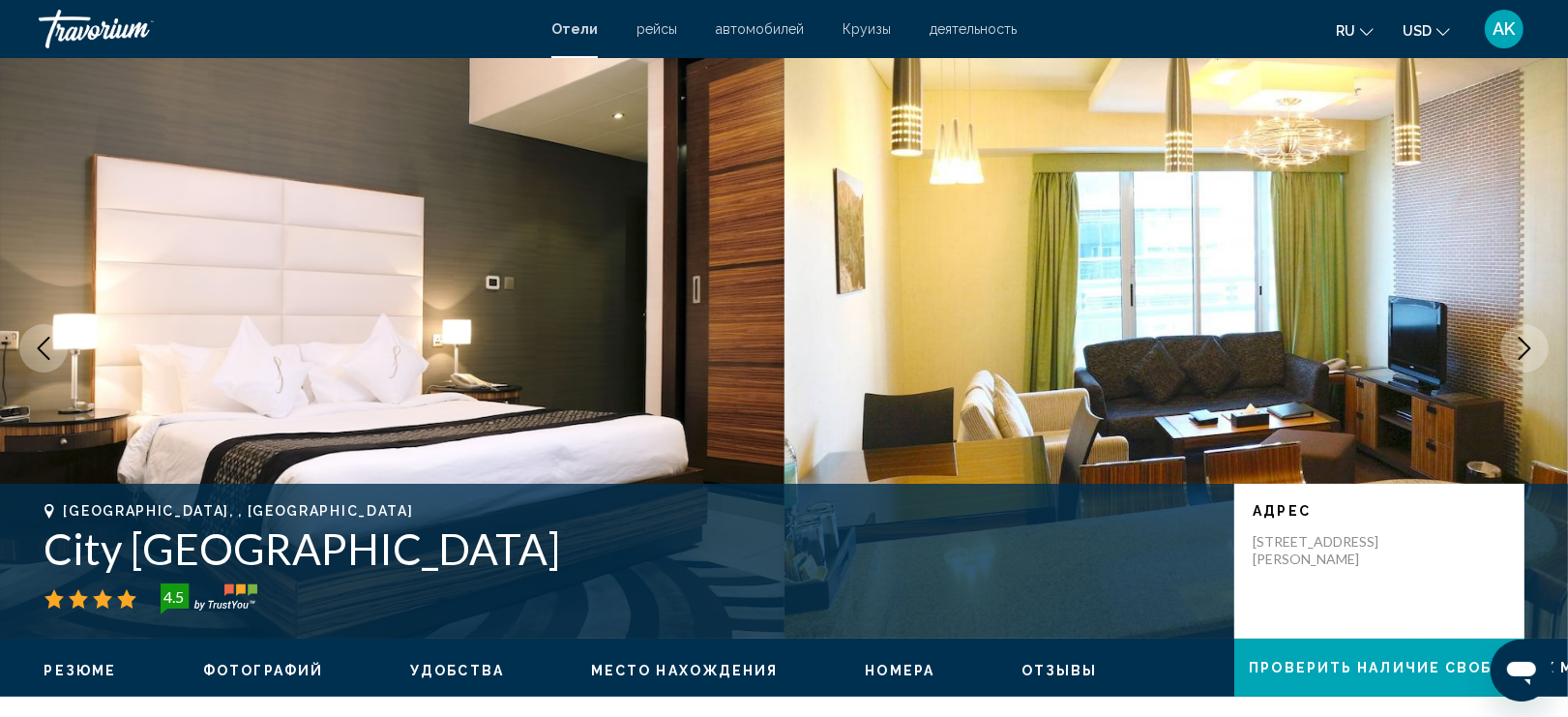
click at [1534, 347] on icon "Next image" at bounding box center [1524, 348] width 23 height 23
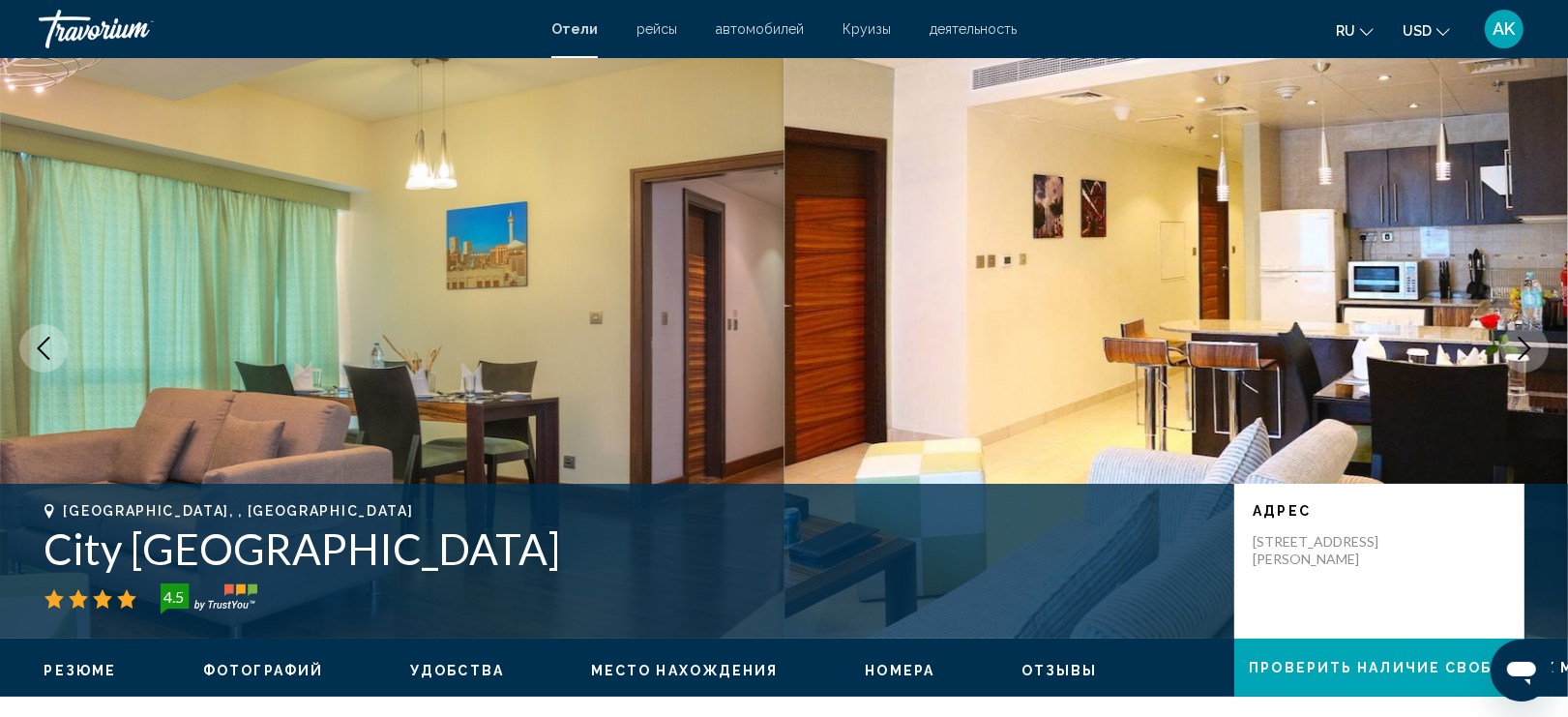
click at [1534, 349] on icon "Next image" at bounding box center [1524, 348] width 23 height 23
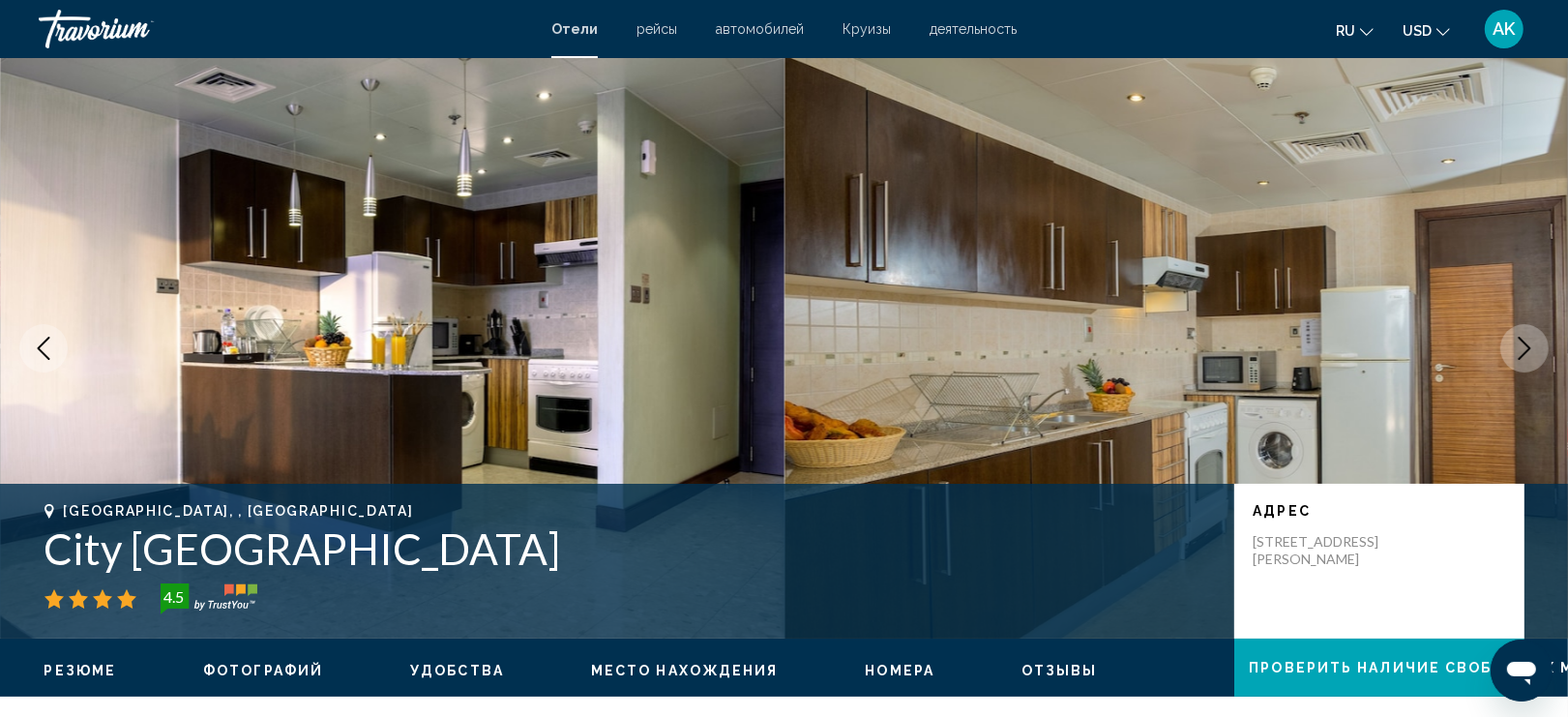
click at [1534, 349] on icon "Next image" at bounding box center [1524, 348] width 23 height 23
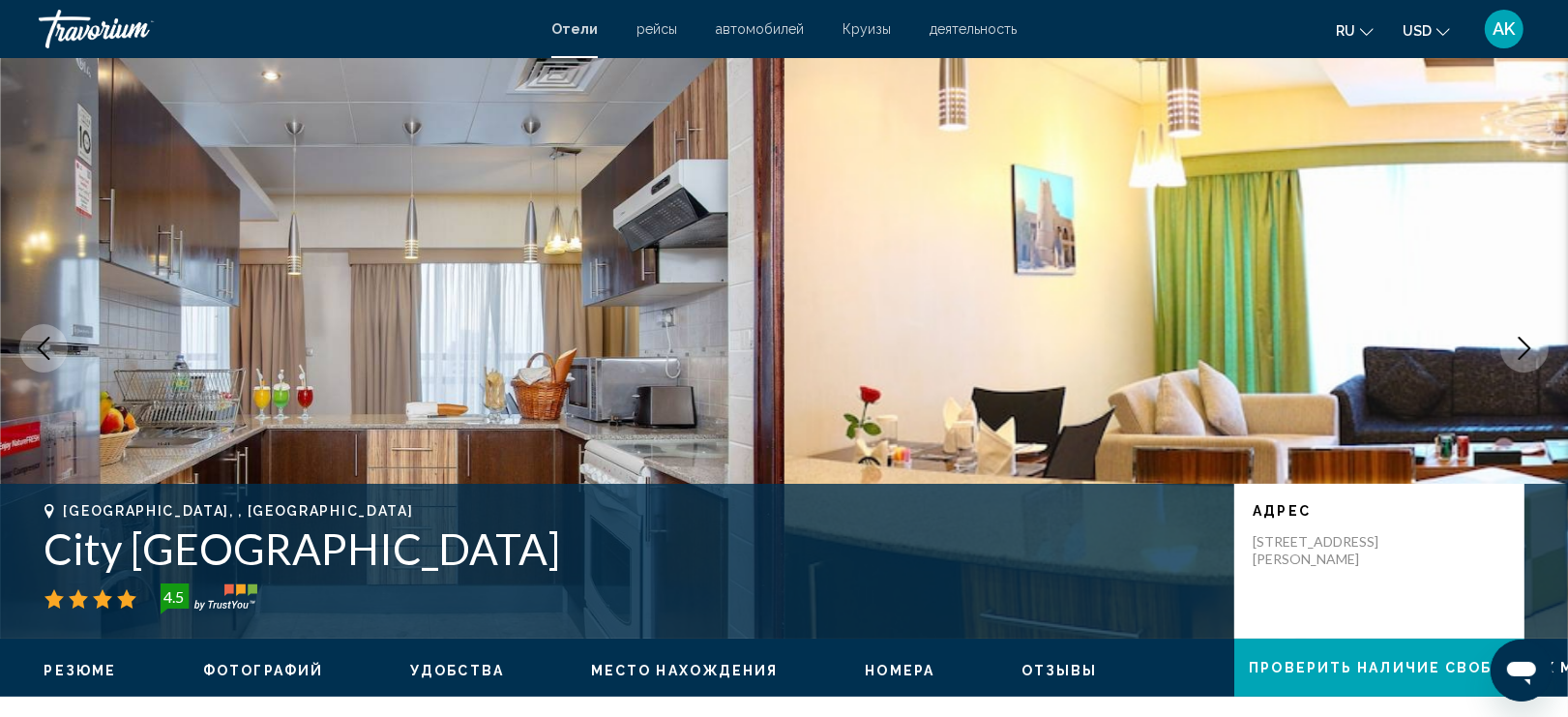
click at [1534, 349] on icon "Next image" at bounding box center [1524, 348] width 23 height 23
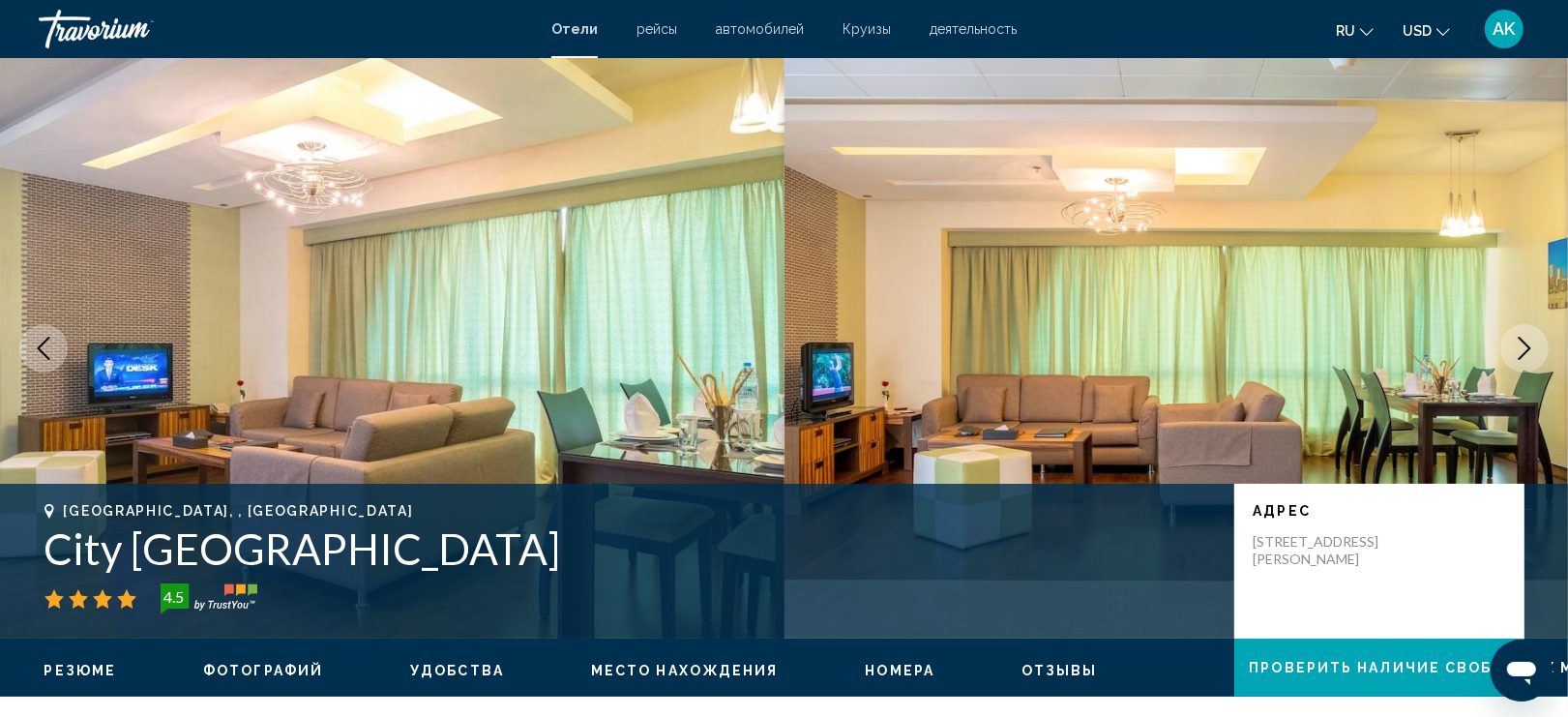
click at [1534, 349] on icon "Next image" at bounding box center [1524, 348] width 23 height 23
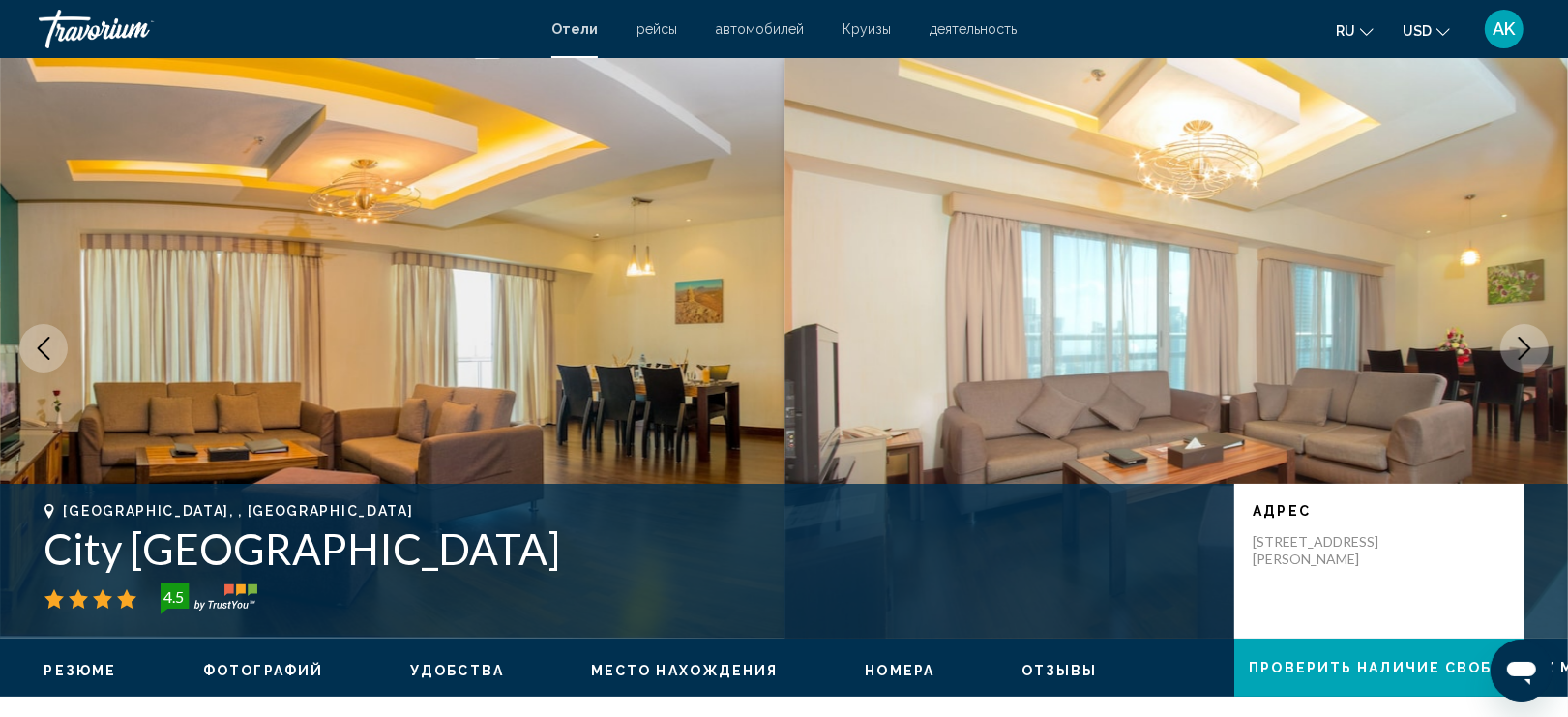
click at [1534, 350] on icon "Next image" at bounding box center [1524, 348] width 23 height 23
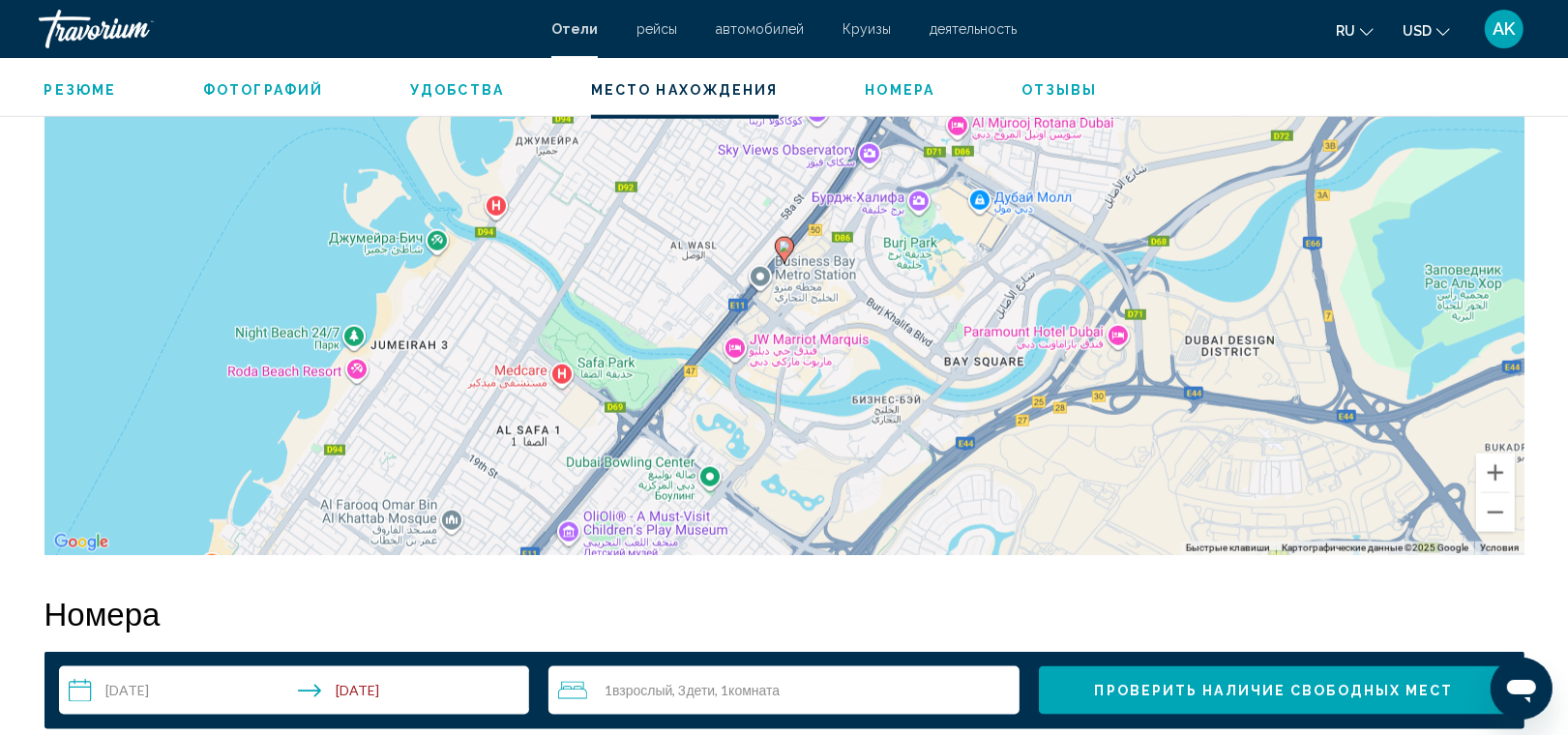
scroll to position [1970, 0]
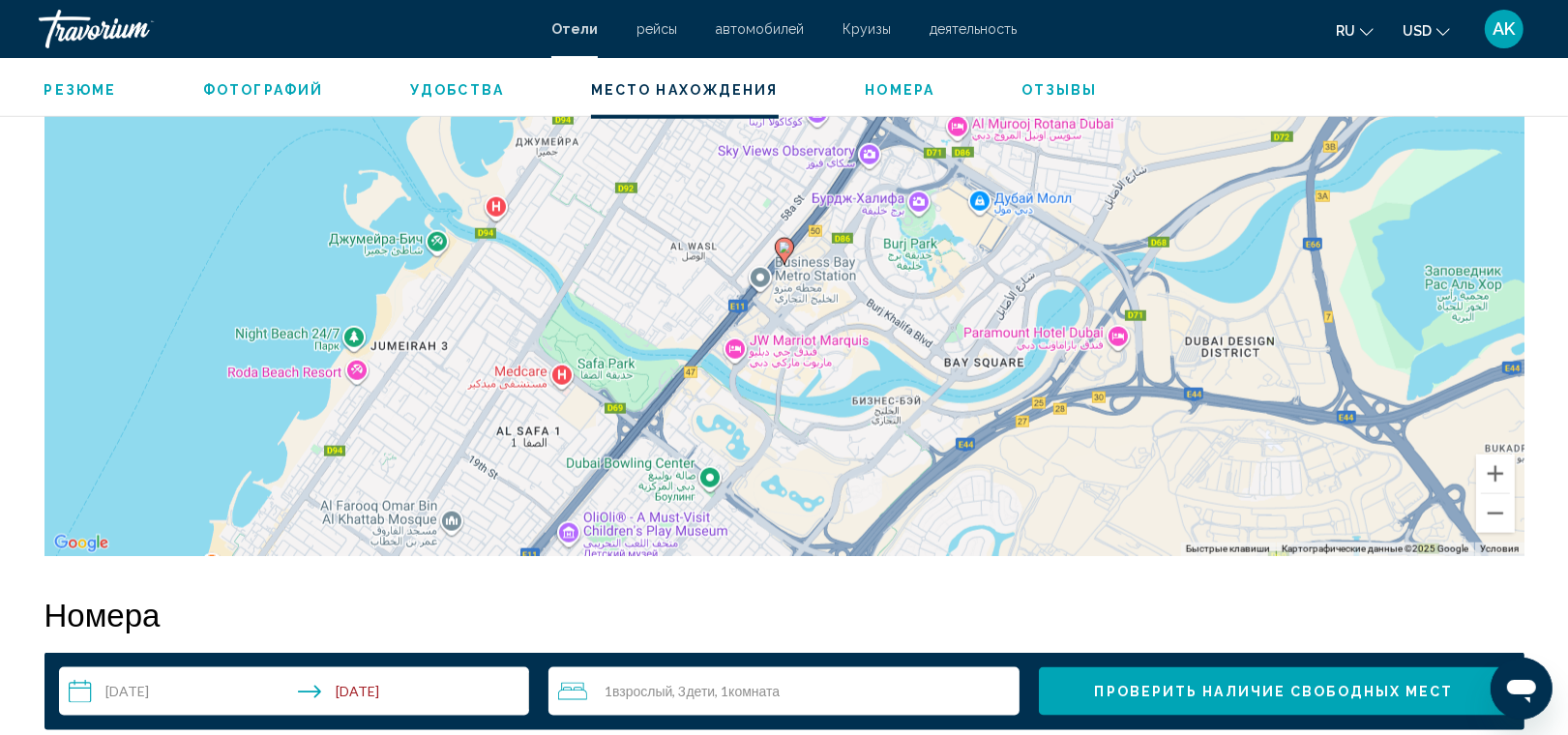
click at [854, 282] on div "Чтобы активировать перетаскивание с помощью клавиатуры, нажмите Alt + Ввод. Пос…" at bounding box center [785, 266] width 1480 height 581
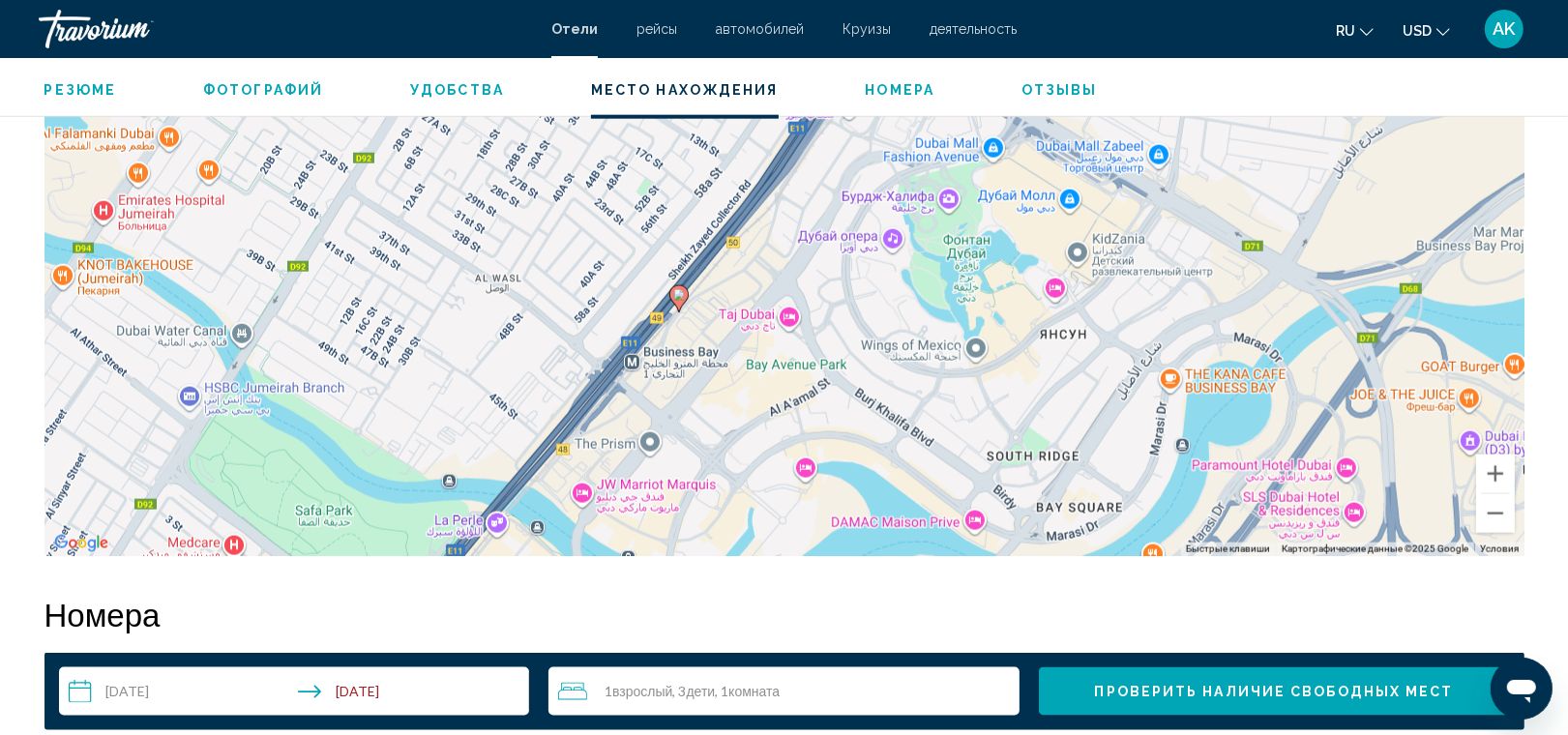
drag, startPoint x: 1042, startPoint y: 162, endPoint x: 1006, endPoint y: 228, distance: 75.2
click at [1006, 228] on div "Чтобы активировать перетаскивание с помощью клавиатуры, нажмите Alt + Ввод. Пос…" at bounding box center [785, 266] width 1480 height 581
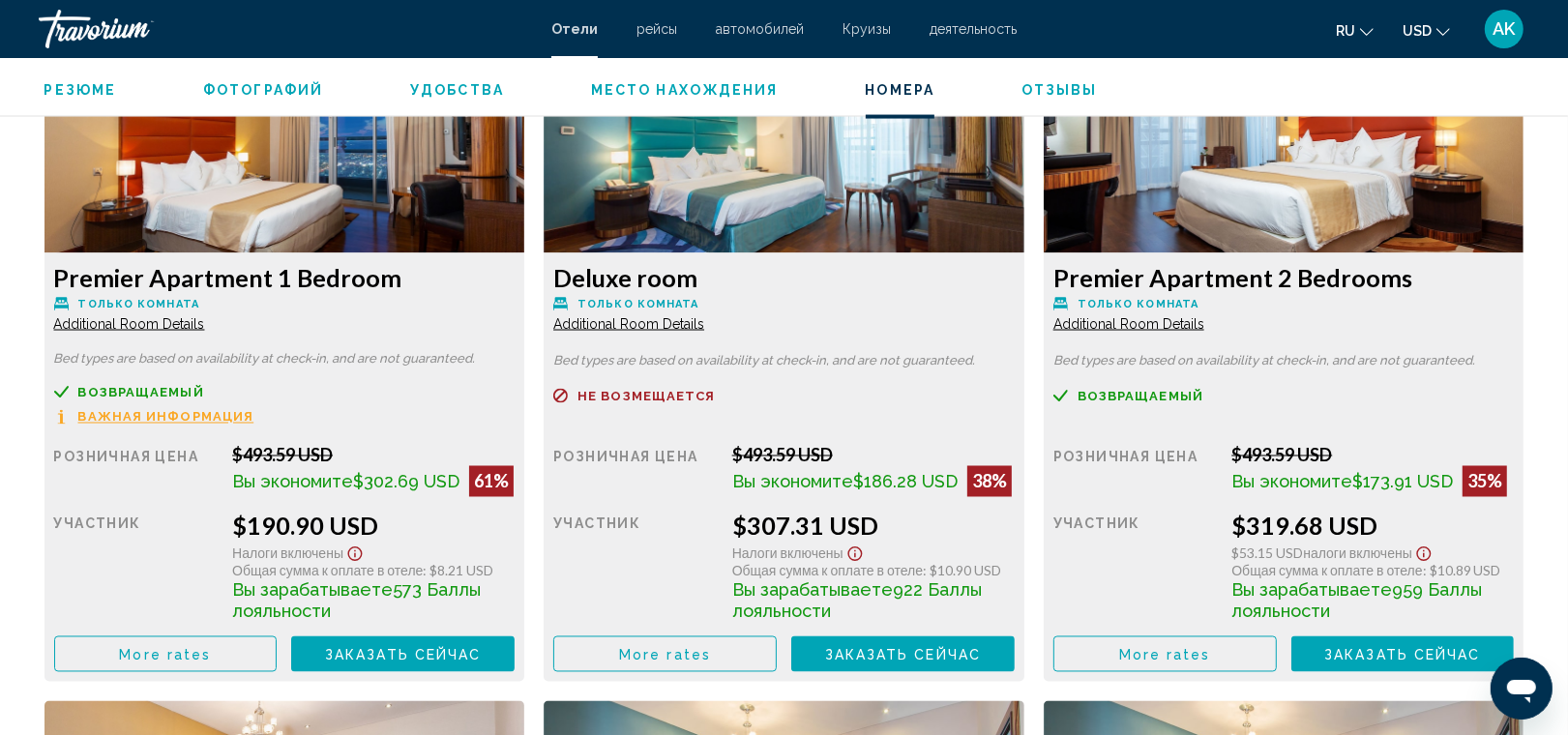
scroll to position [2725, 0]
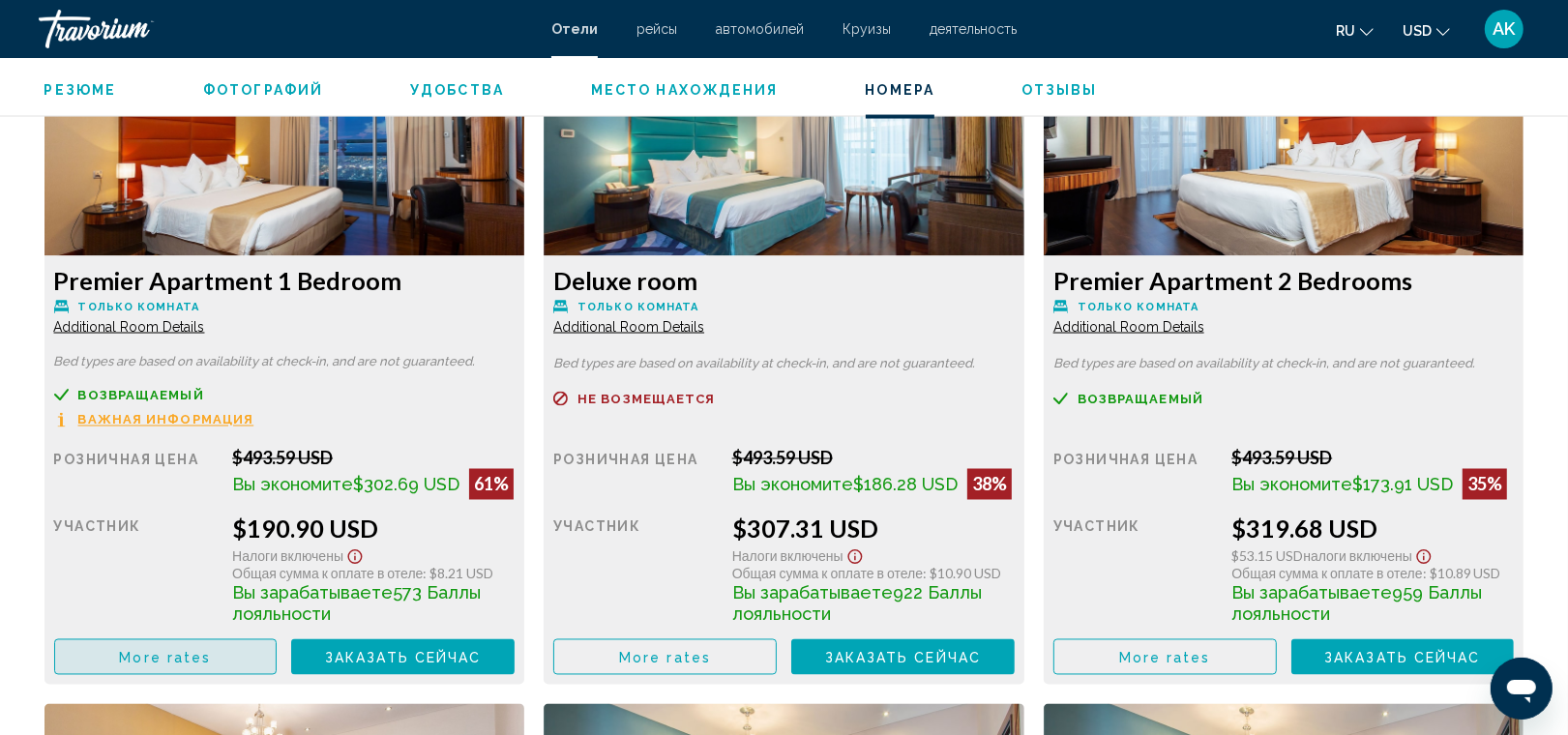
click at [218, 654] on button "More rates" at bounding box center [165, 657] width 223 height 36
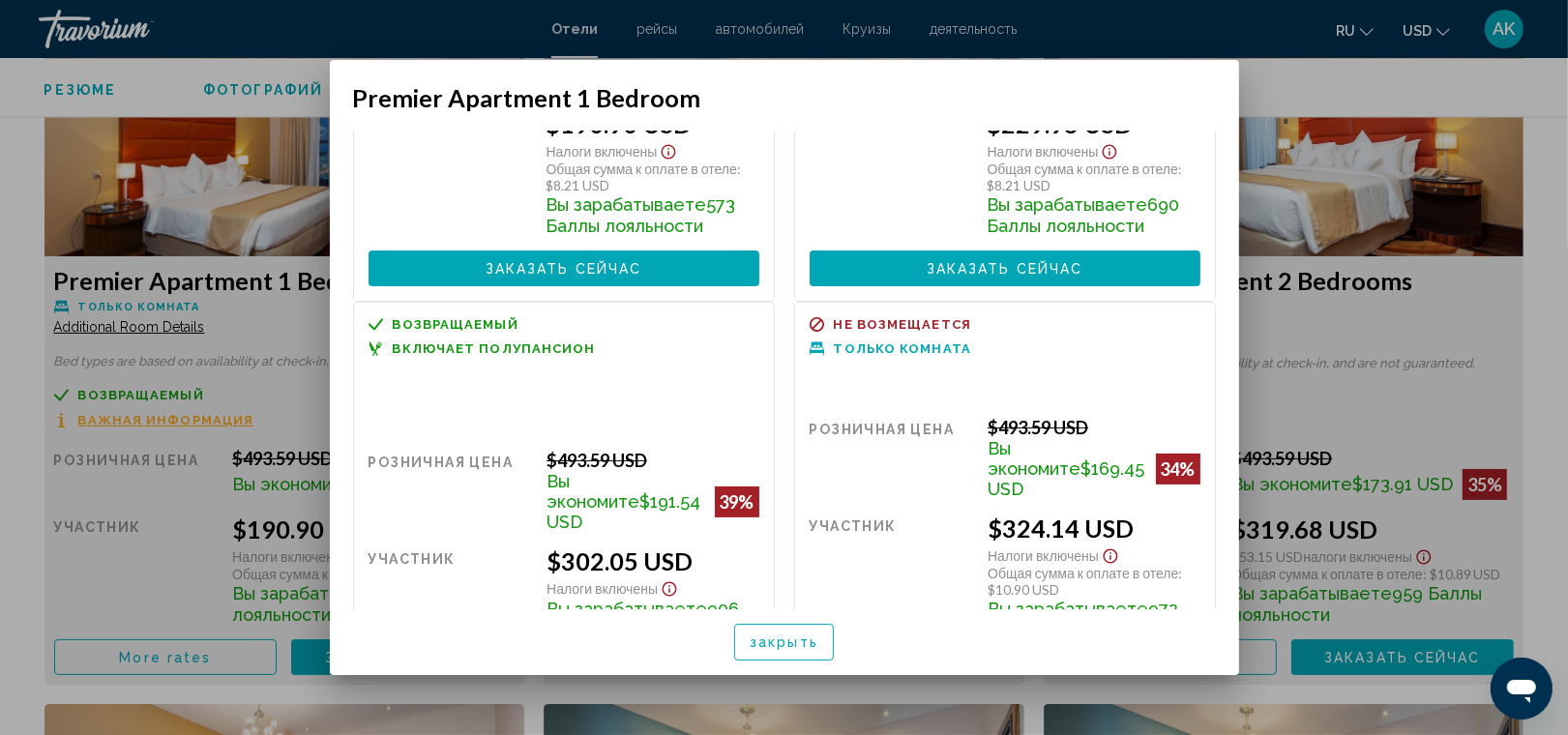
scroll to position [245, 0]
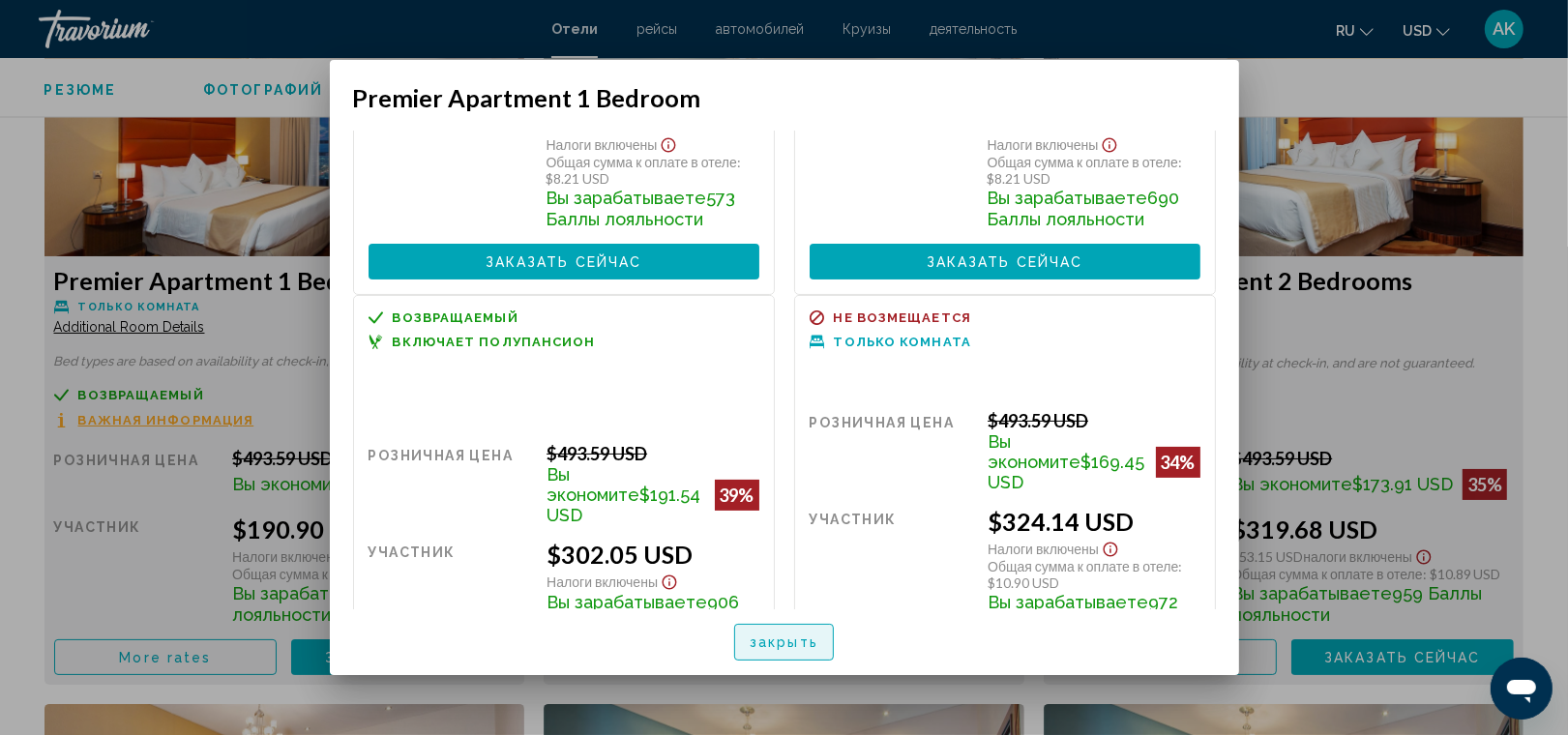
click at [808, 635] on span "закрыть" at bounding box center [784, 643] width 69 height 16
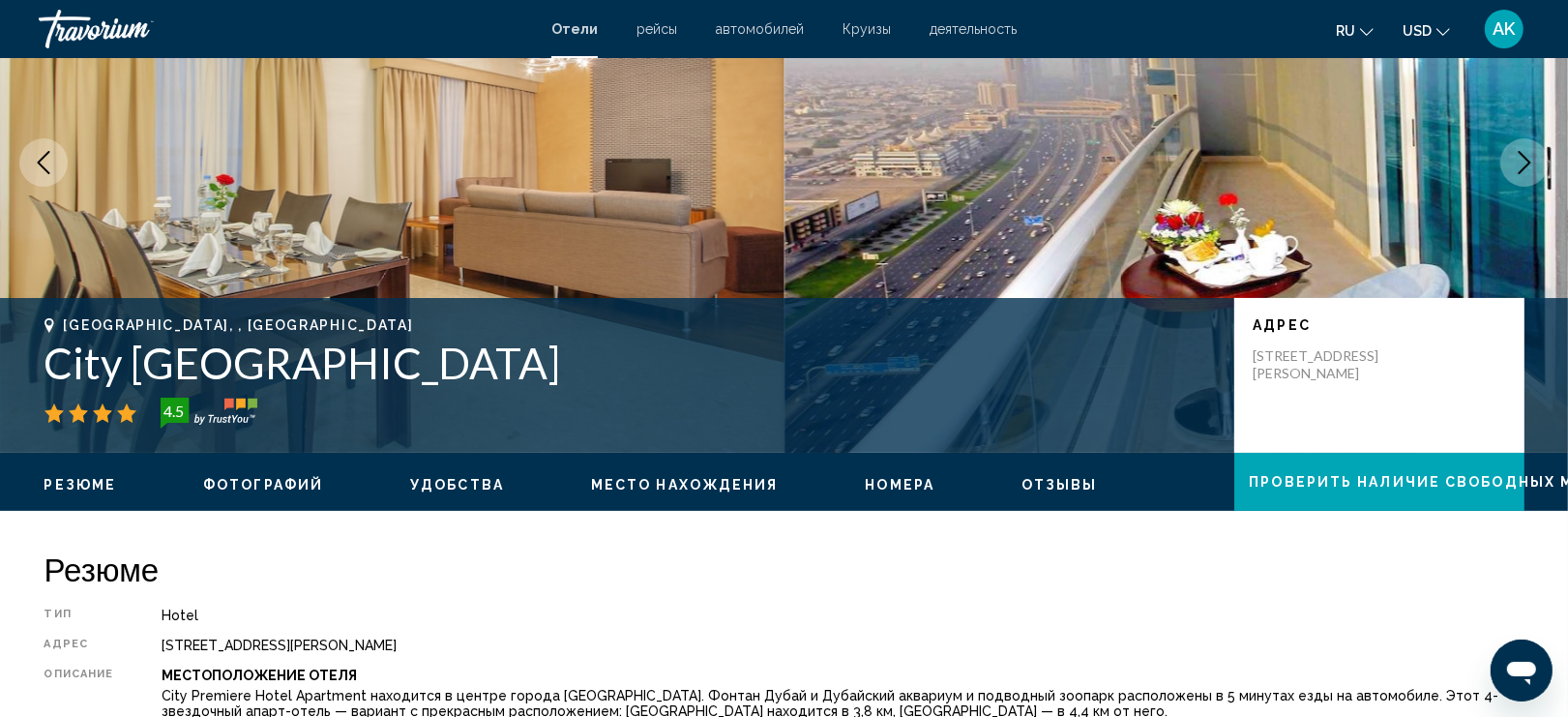
scroll to position [150, 0]
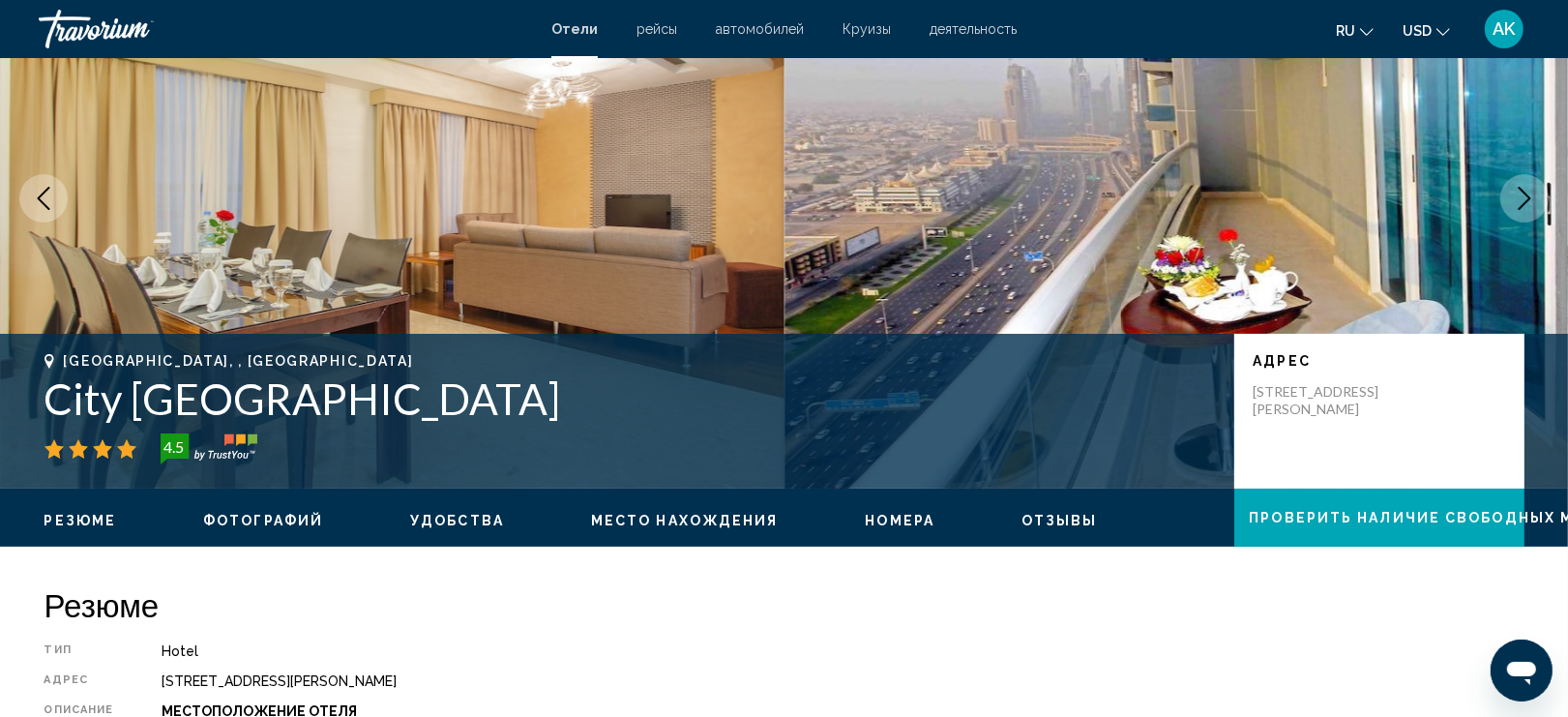
click at [1540, 195] on button "Next image" at bounding box center [1524, 198] width 49 height 49
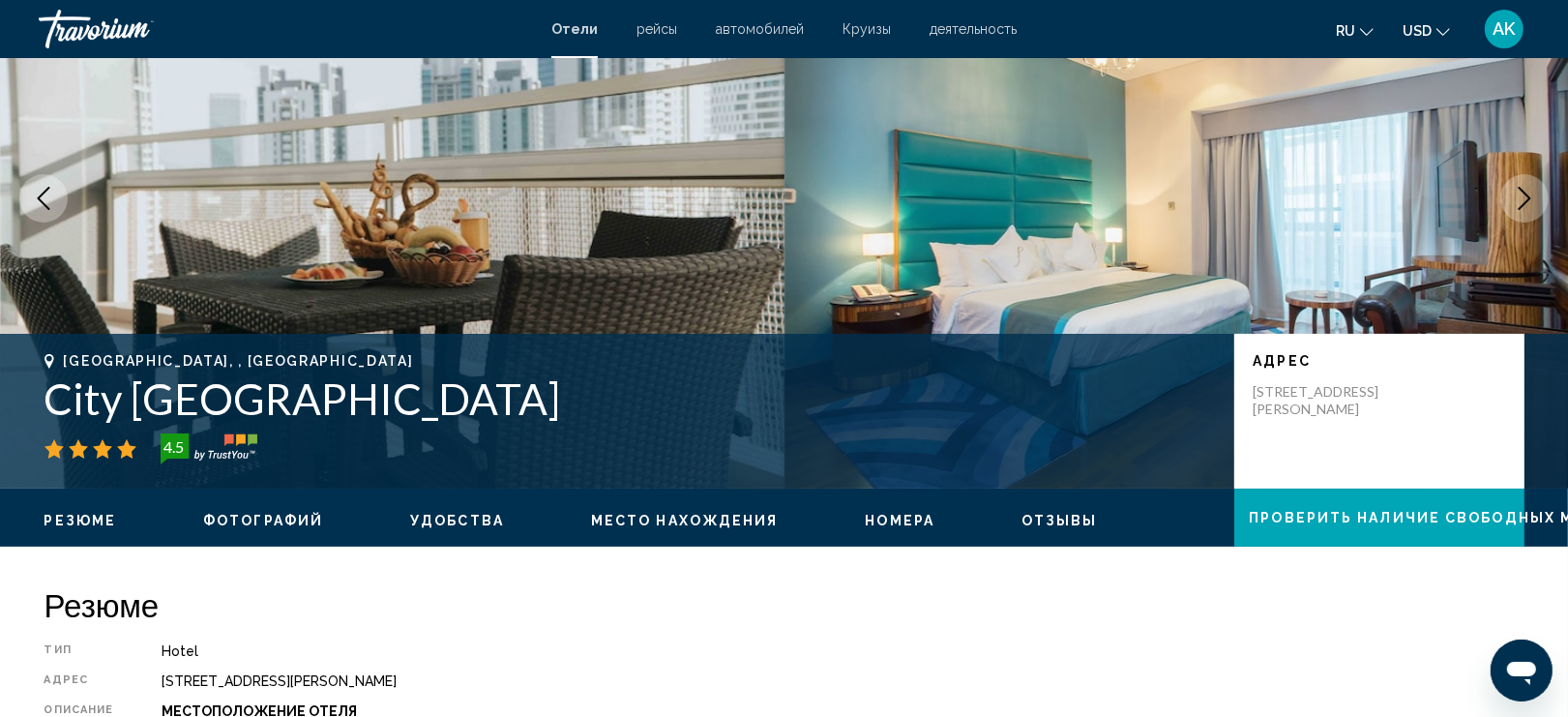
click at [1540, 195] on button "Next image" at bounding box center [1524, 198] width 49 height 49
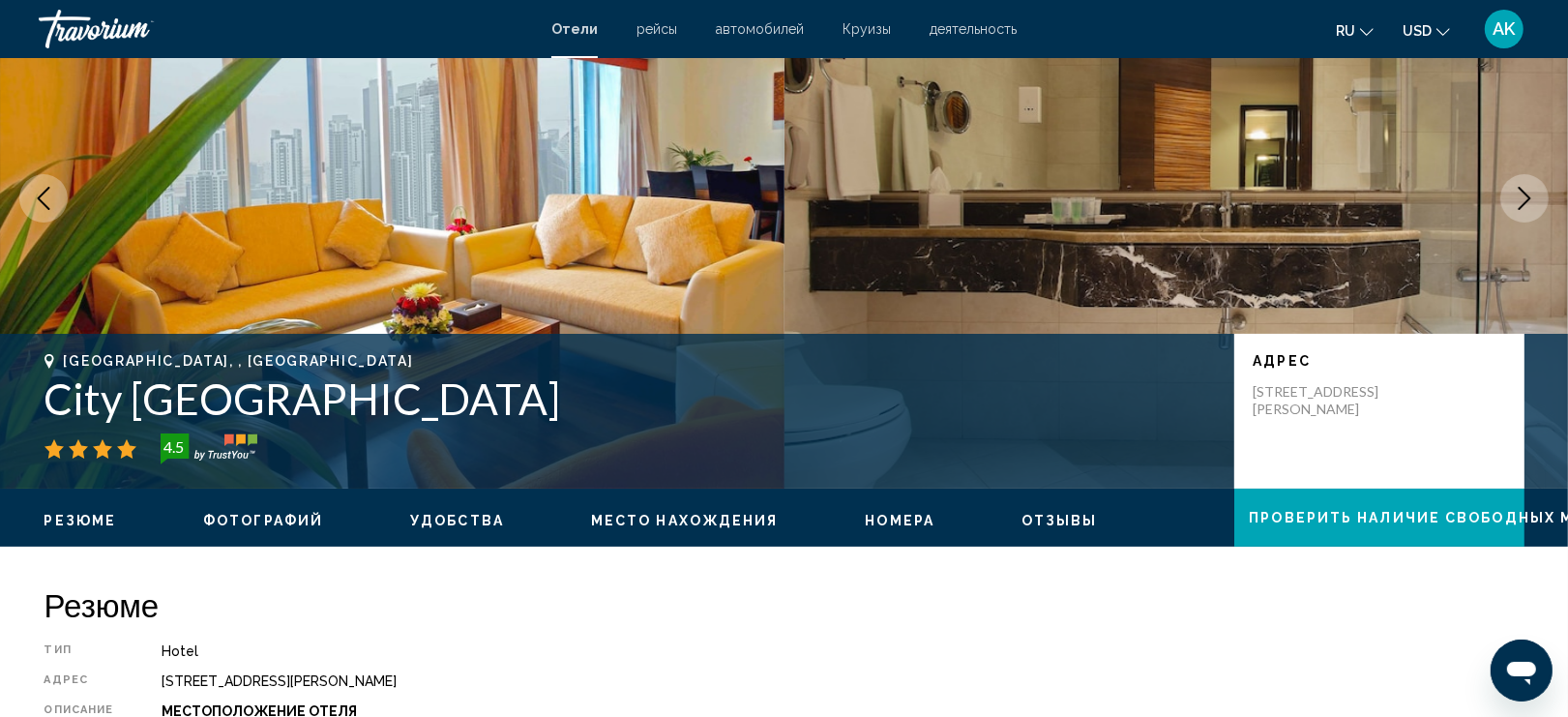
click at [1540, 195] on button "Next image" at bounding box center [1524, 198] width 49 height 49
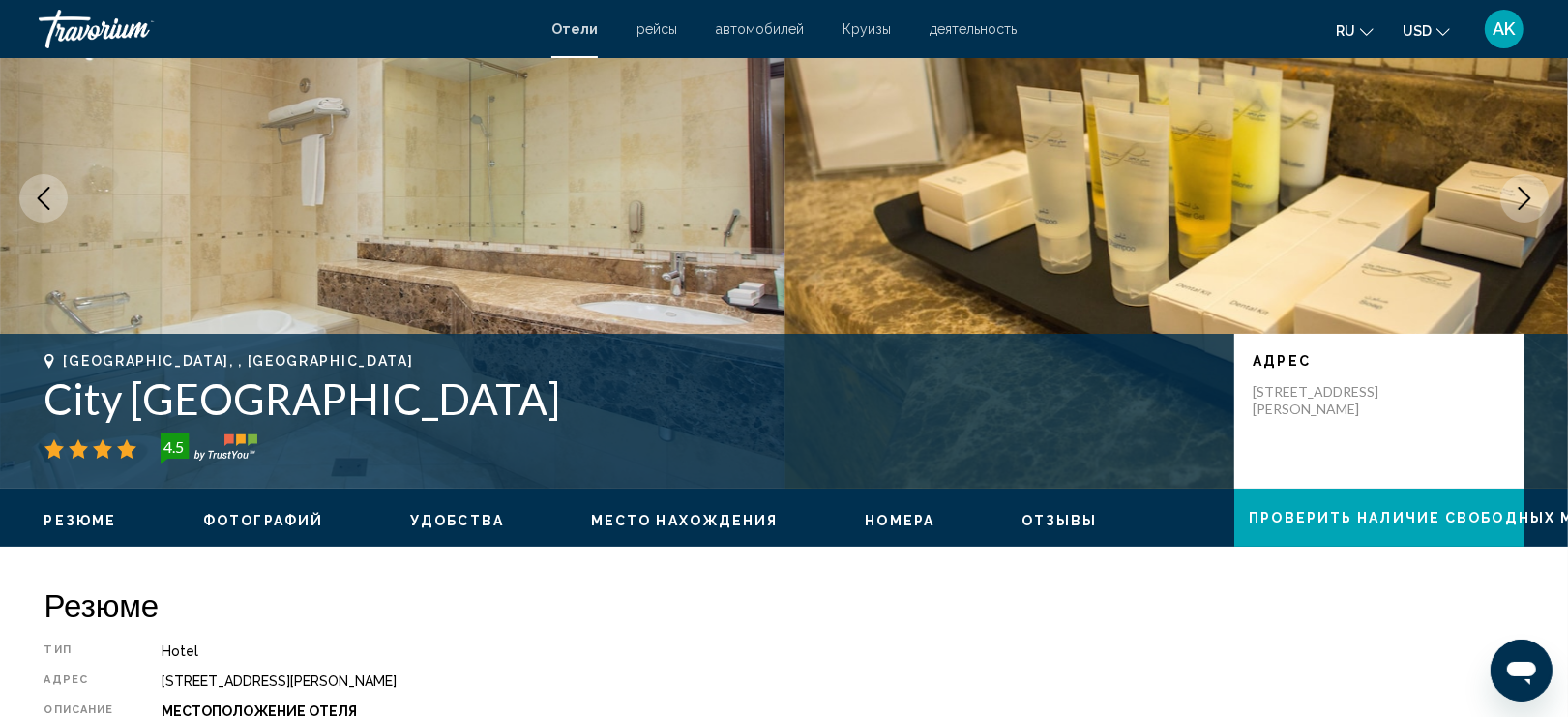
click at [1539, 195] on button "Next image" at bounding box center [1524, 198] width 49 height 49
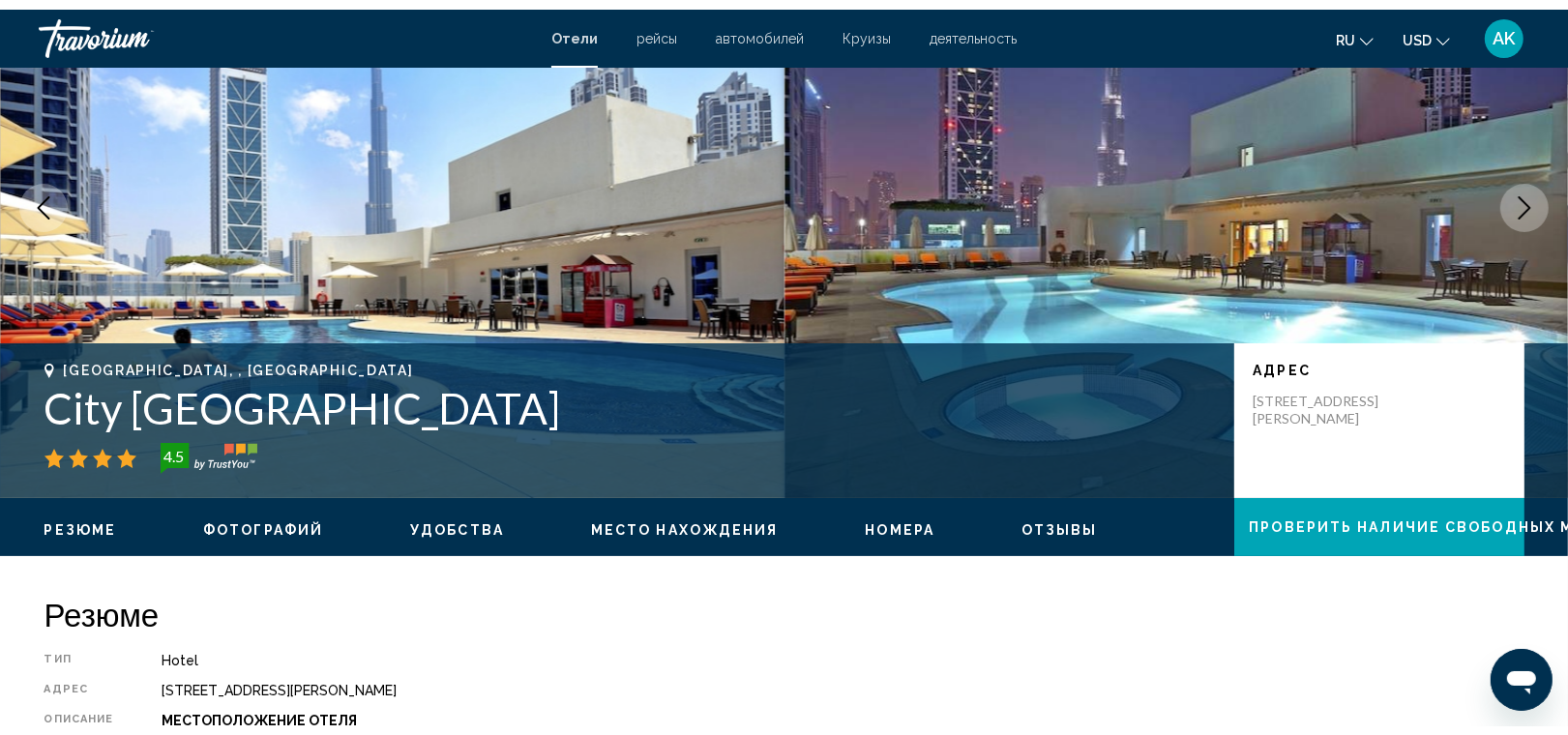
scroll to position [0, 0]
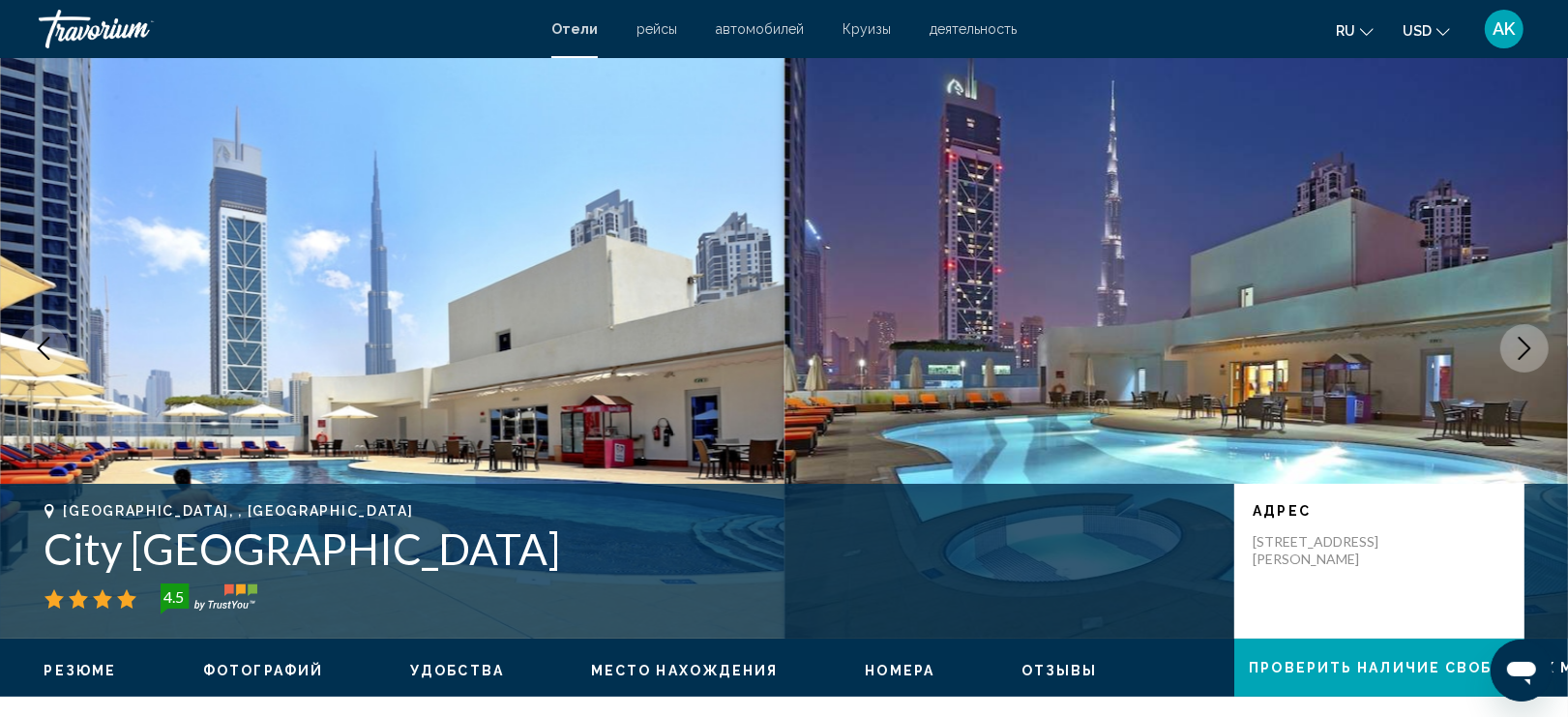
click at [1521, 345] on icon "Next image" at bounding box center [1524, 348] width 23 height 23
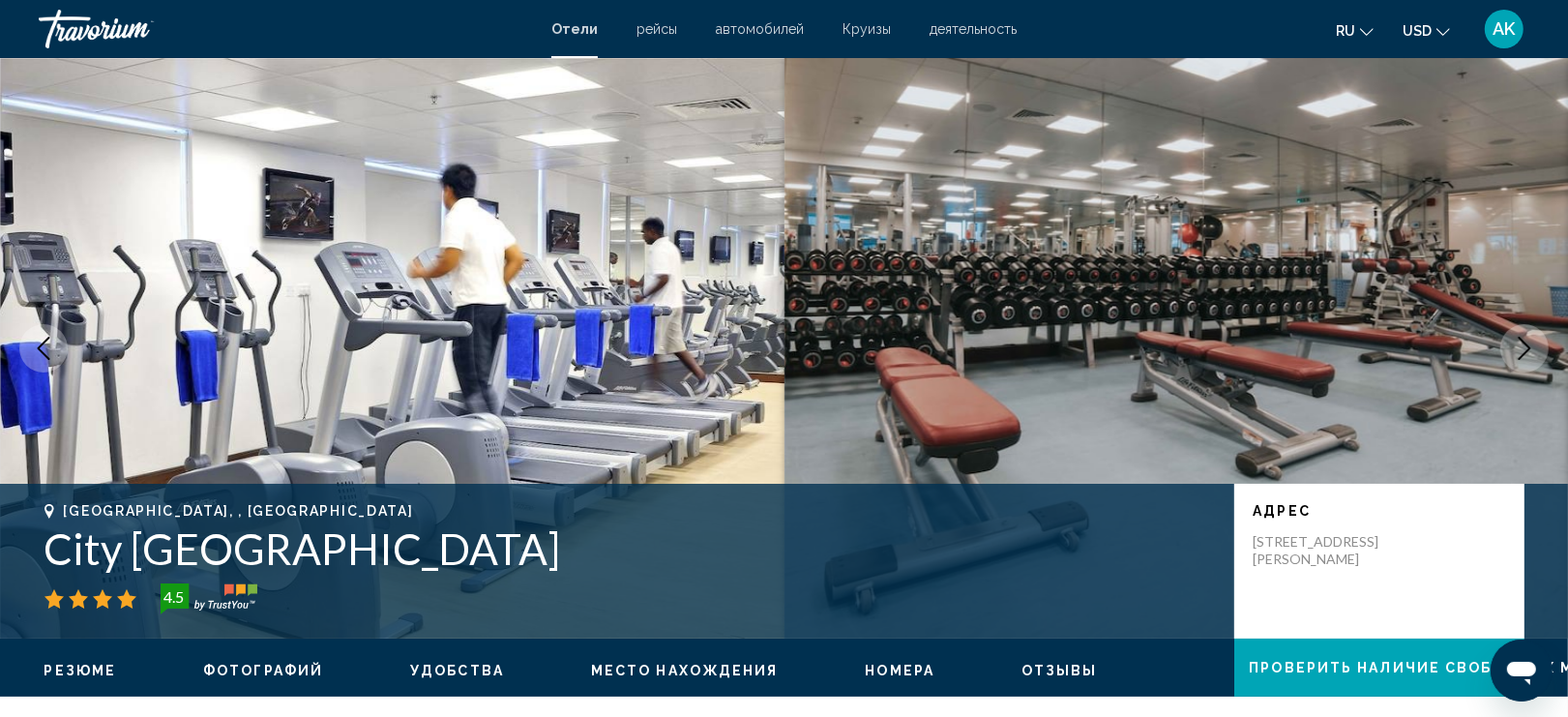
click at [1521, 345] on icon "Next image" at bounding box center [1524, 348] width 23 height 23
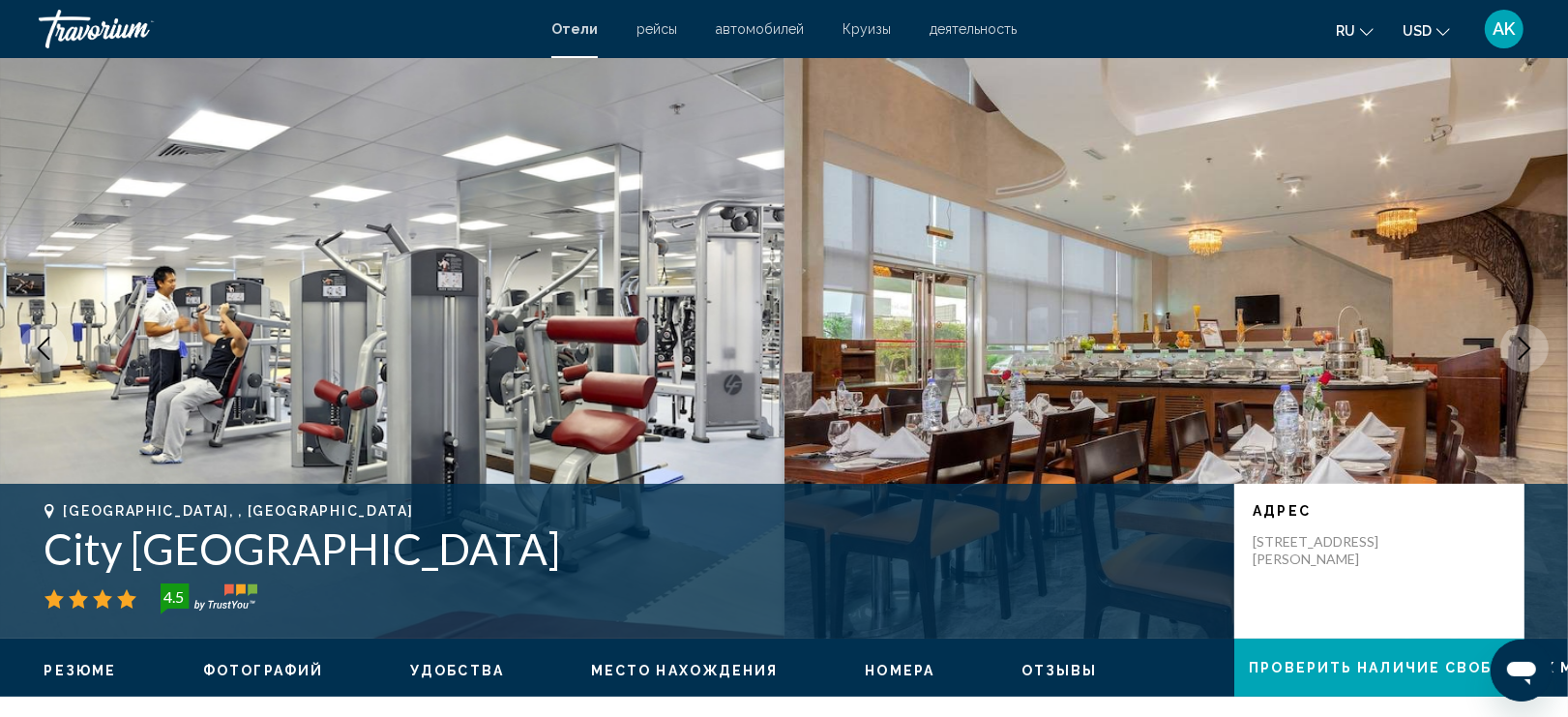
click at [1521, 345] on icon "Next image" at bounding box center [1524, 348] width 23 height 23
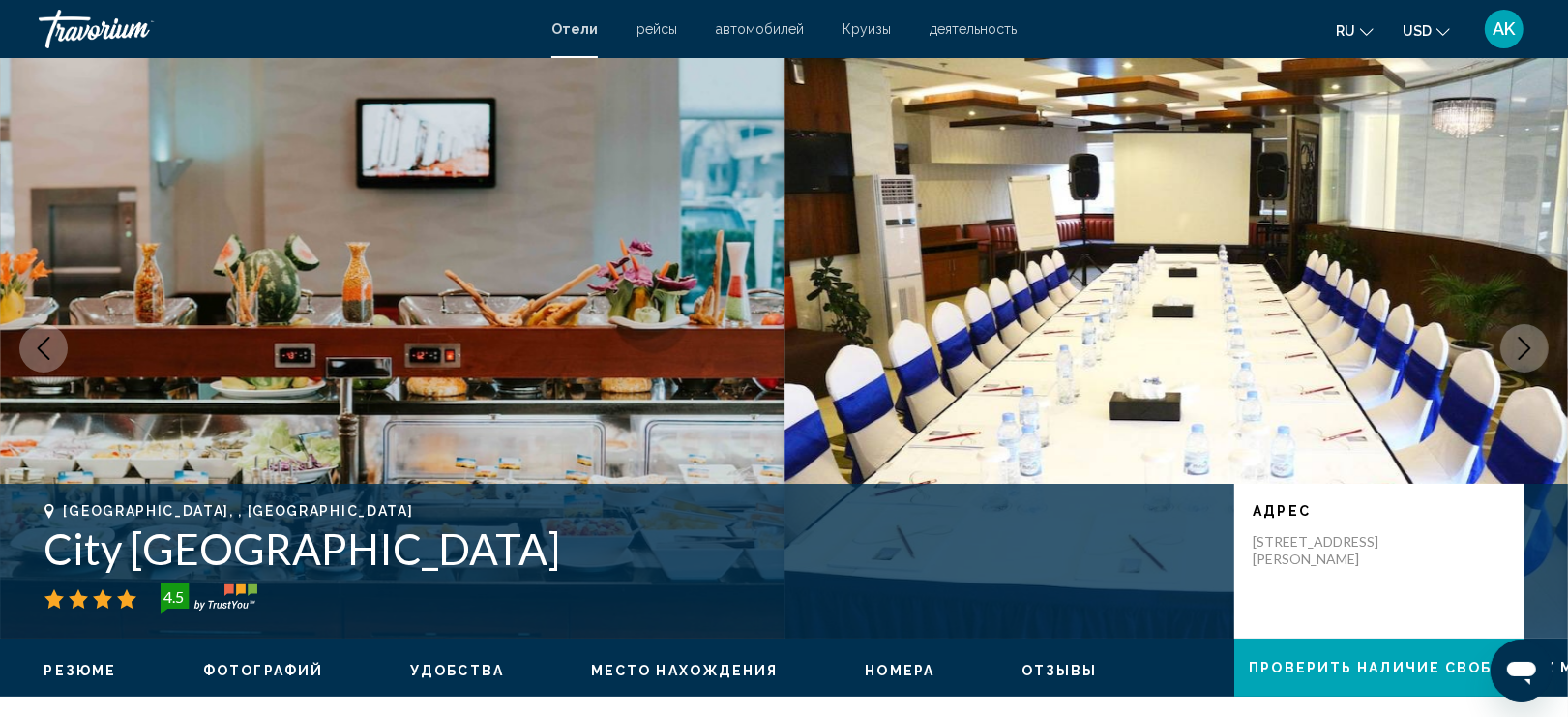
click at [45, 342] on icon "Previous image" at bounding box center [44, 348] width 13 height 23
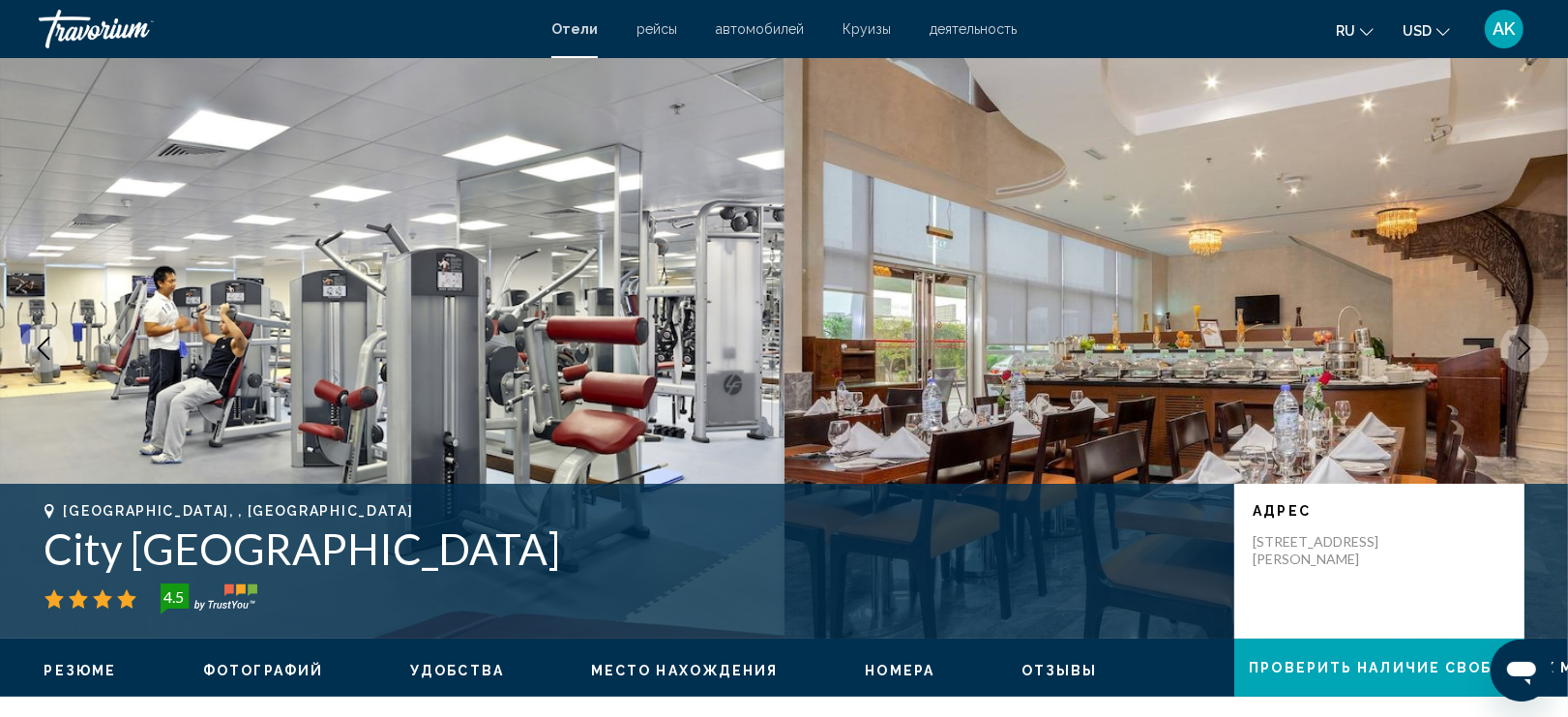
click at [1530, 339] on icon "Next image" at bounding box center [1524, 348] width 23 height 23
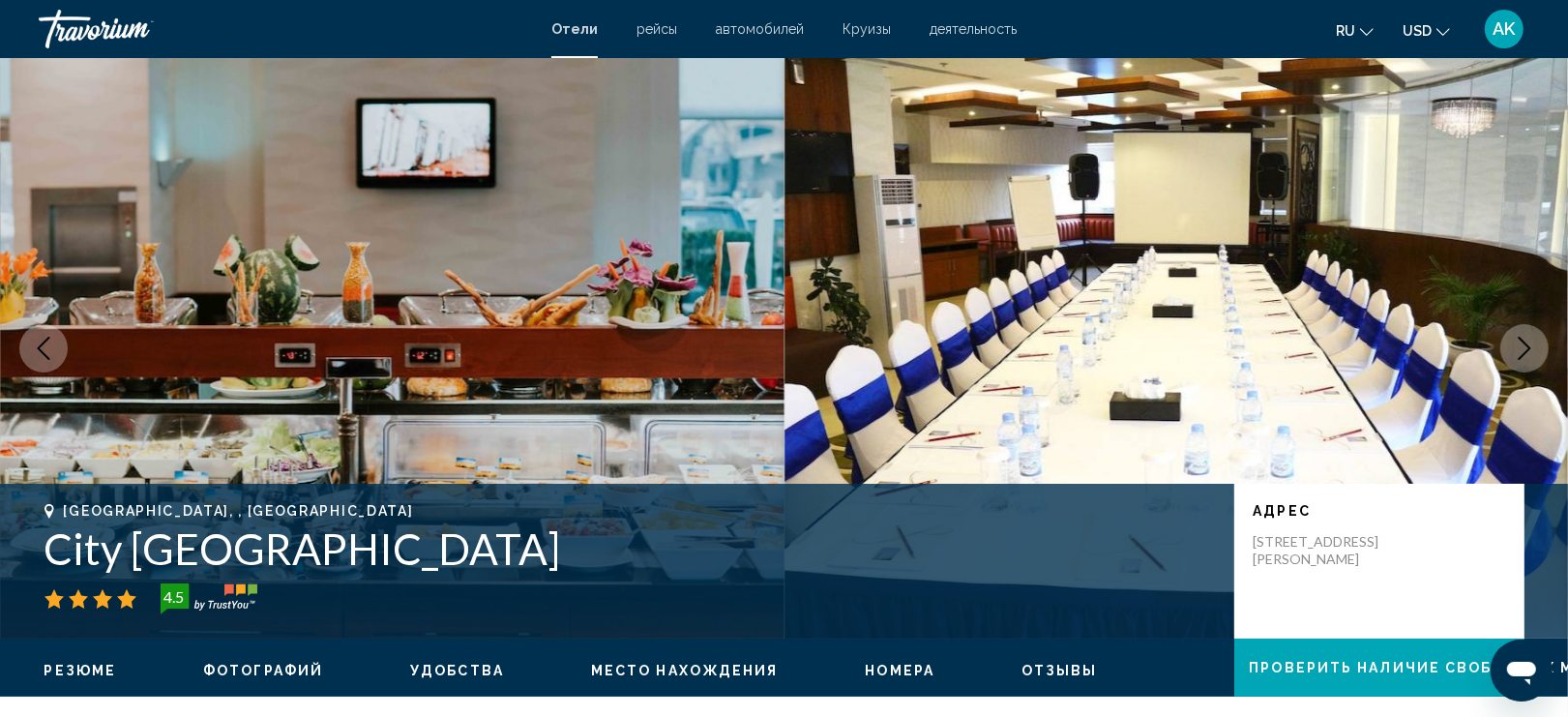
click at [1530, 339] on icon "Next image" at bounding box center [1524, 348] width 23 height 23
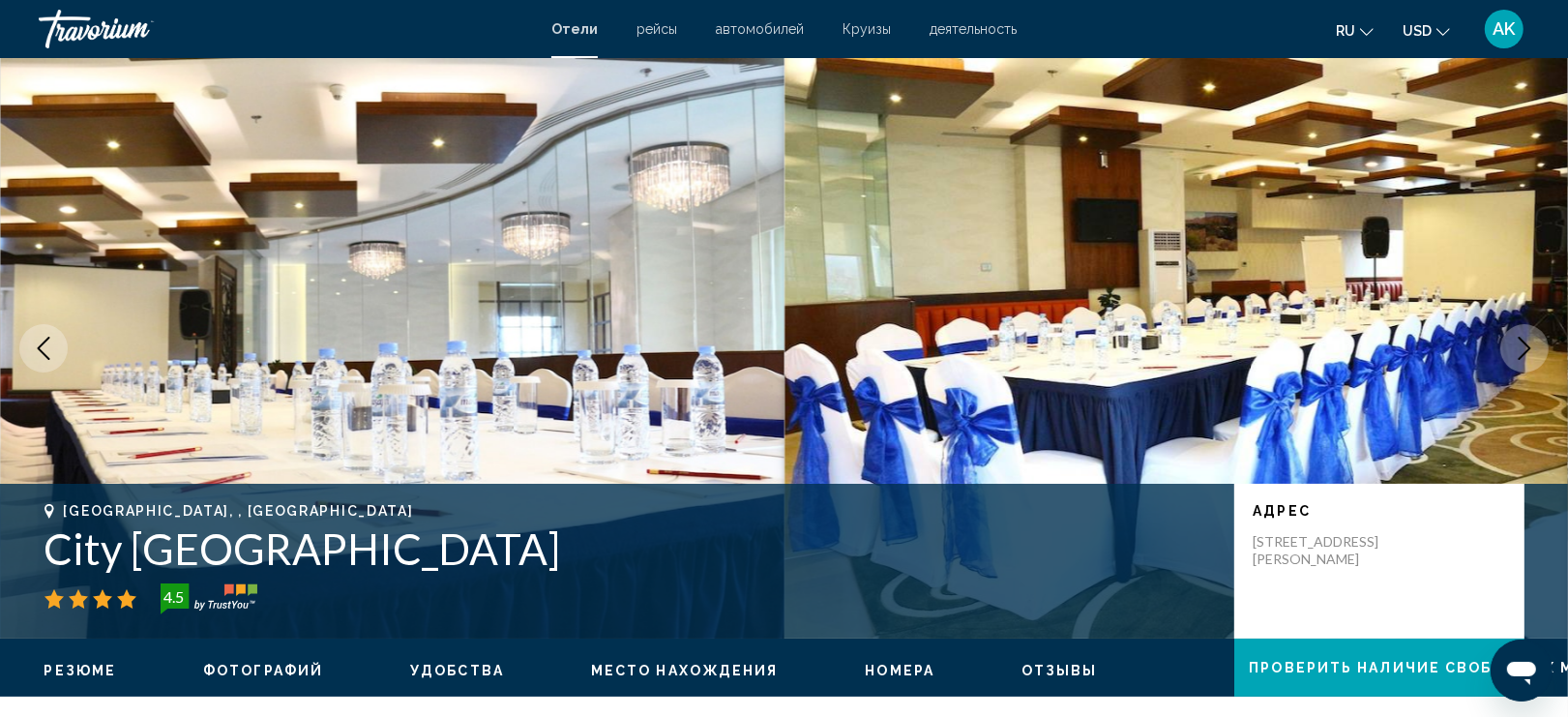
click at [1530, 340] on icon "Next image" at bounding box center [1524, 348] width 23 height 23
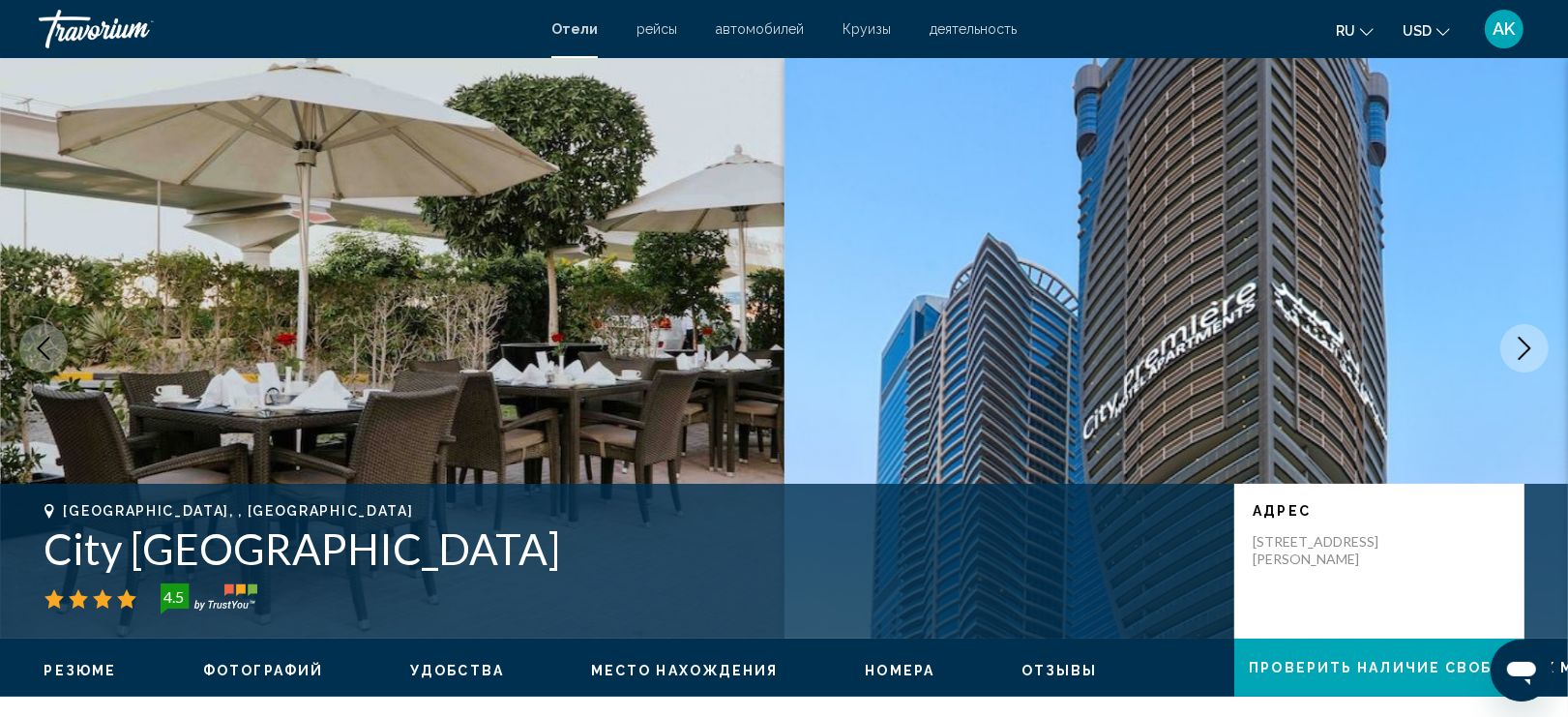
click at [1529, 340] on icon "Next image" at bounding box center [1524, 348] width 23 height 23
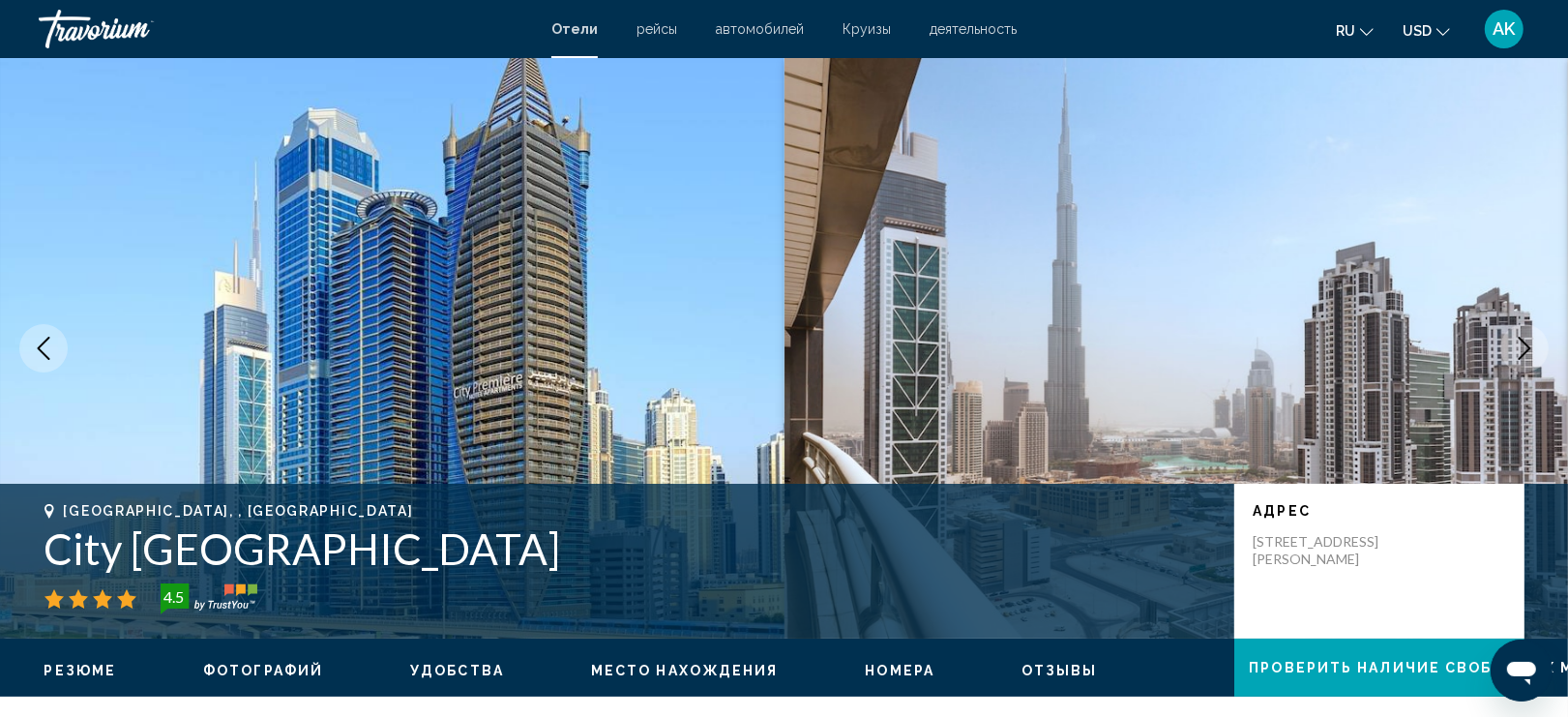
click at [1529, 341] on icon "Next image" at bounding box center [1524, 348] width 23 height 23
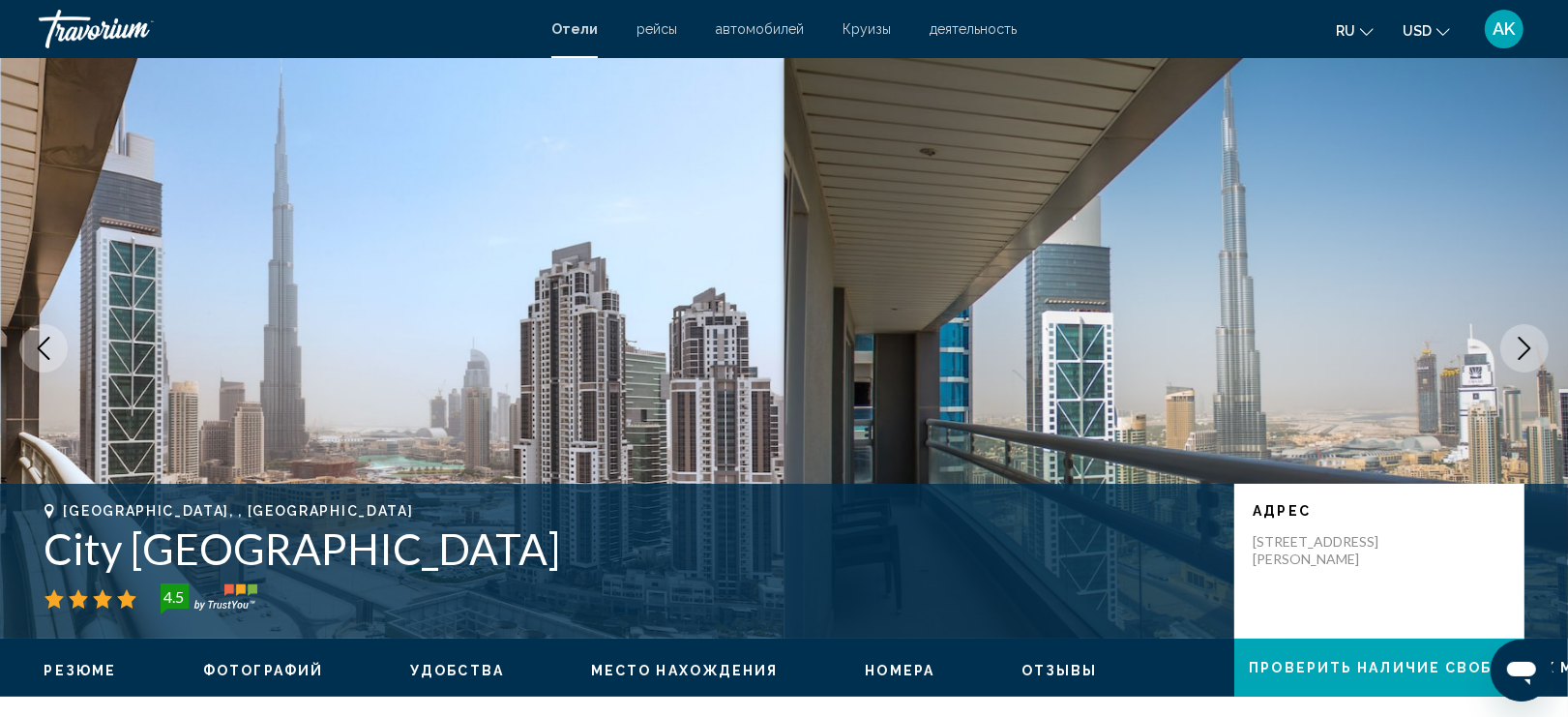
click at [1529, 341] on icon "Next image" at bounding box center [1524, 348] width 23 height 23
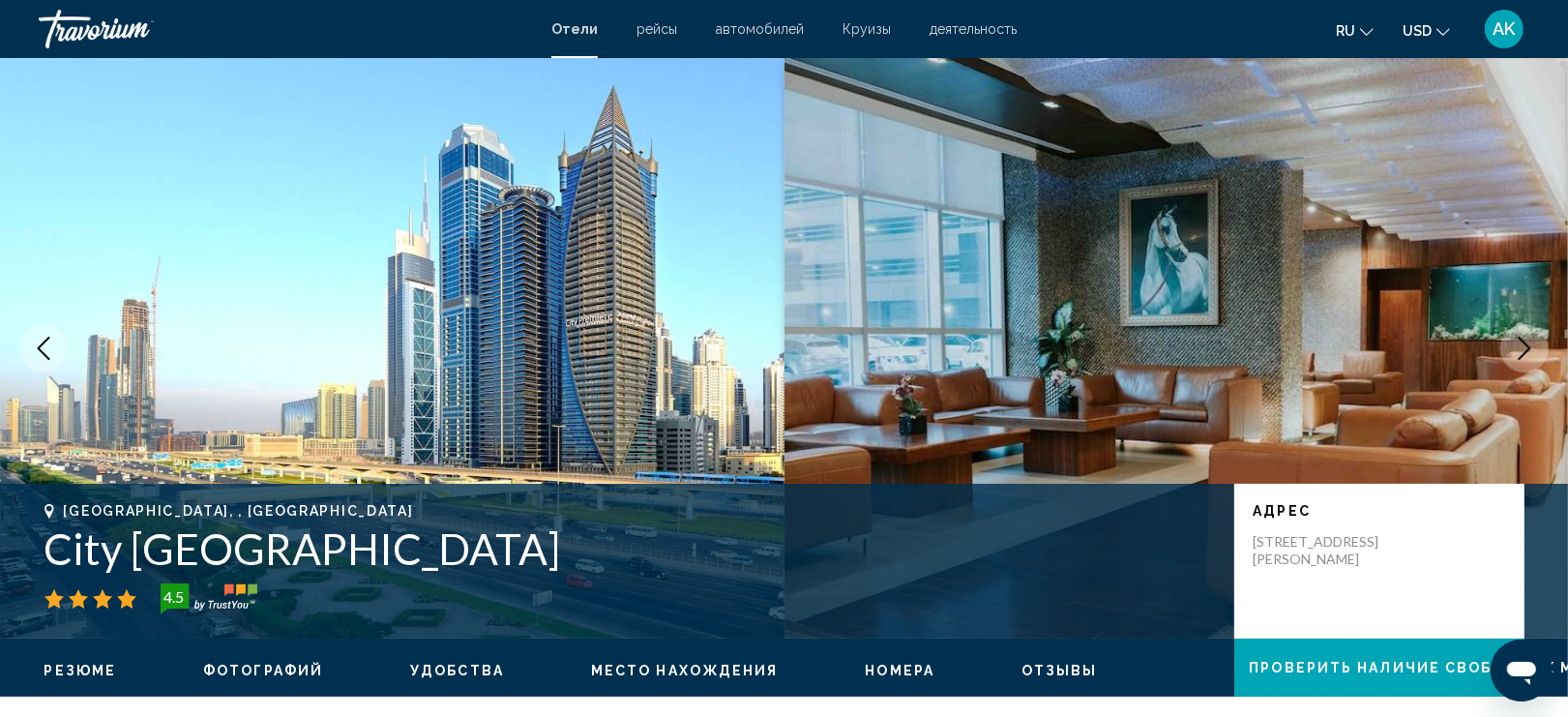
click at [1528, 341] on icon "Next image" at bounding box center [1524, 348] width 23 height 23
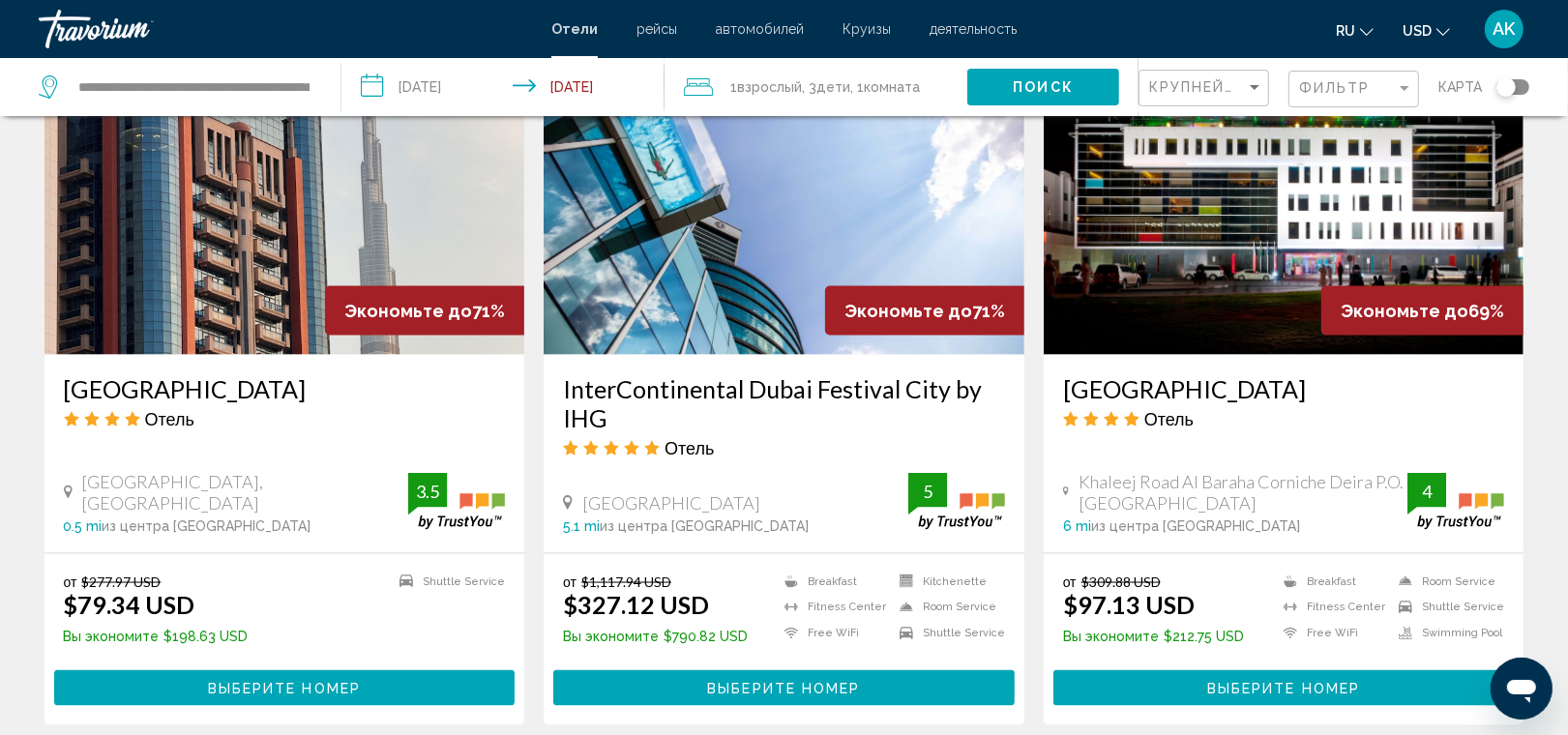
scroll to position [2332, 0]
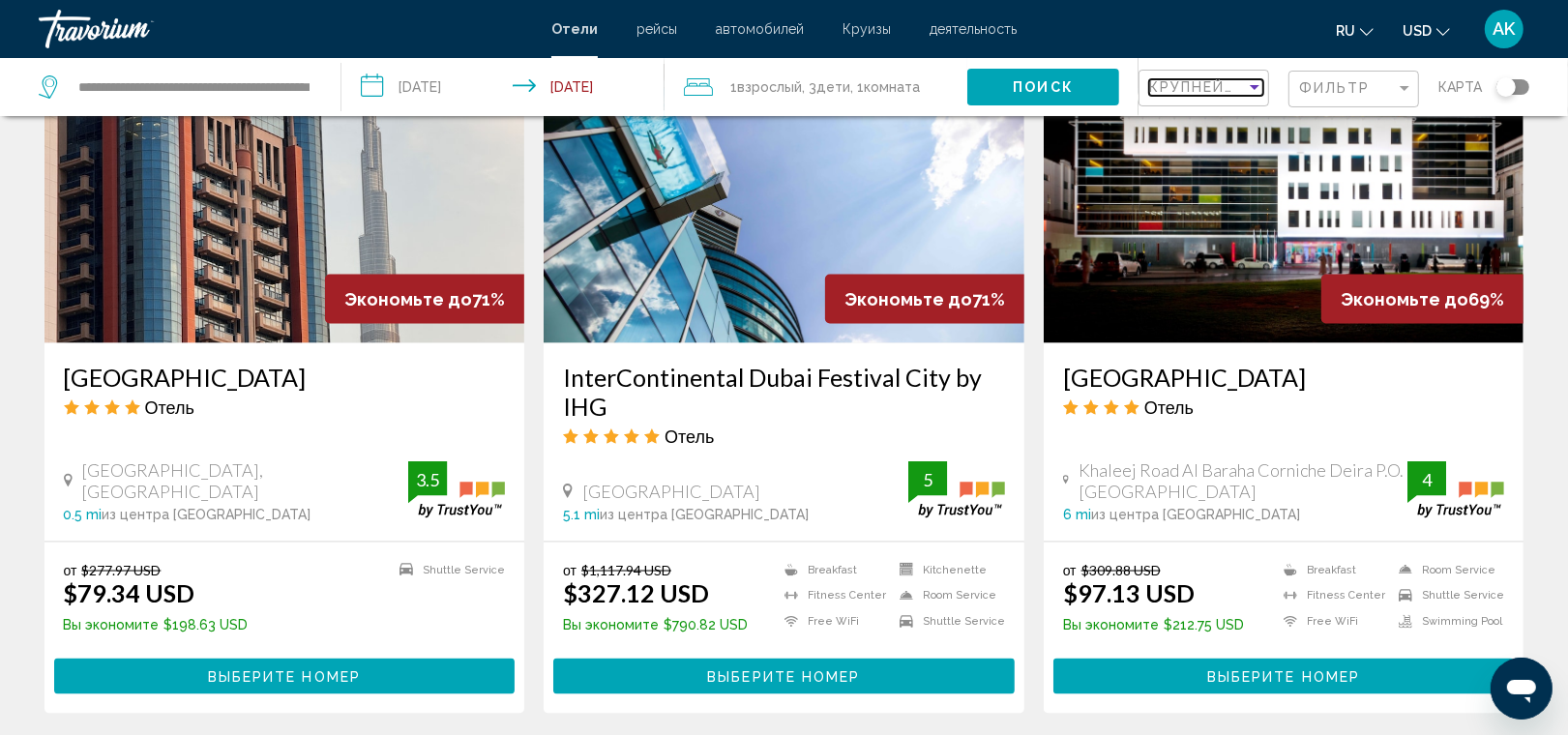
click at [1241, 84] on span "Крупнейшие сбережения" at bounding box center [1265, 88] width 231 height 16
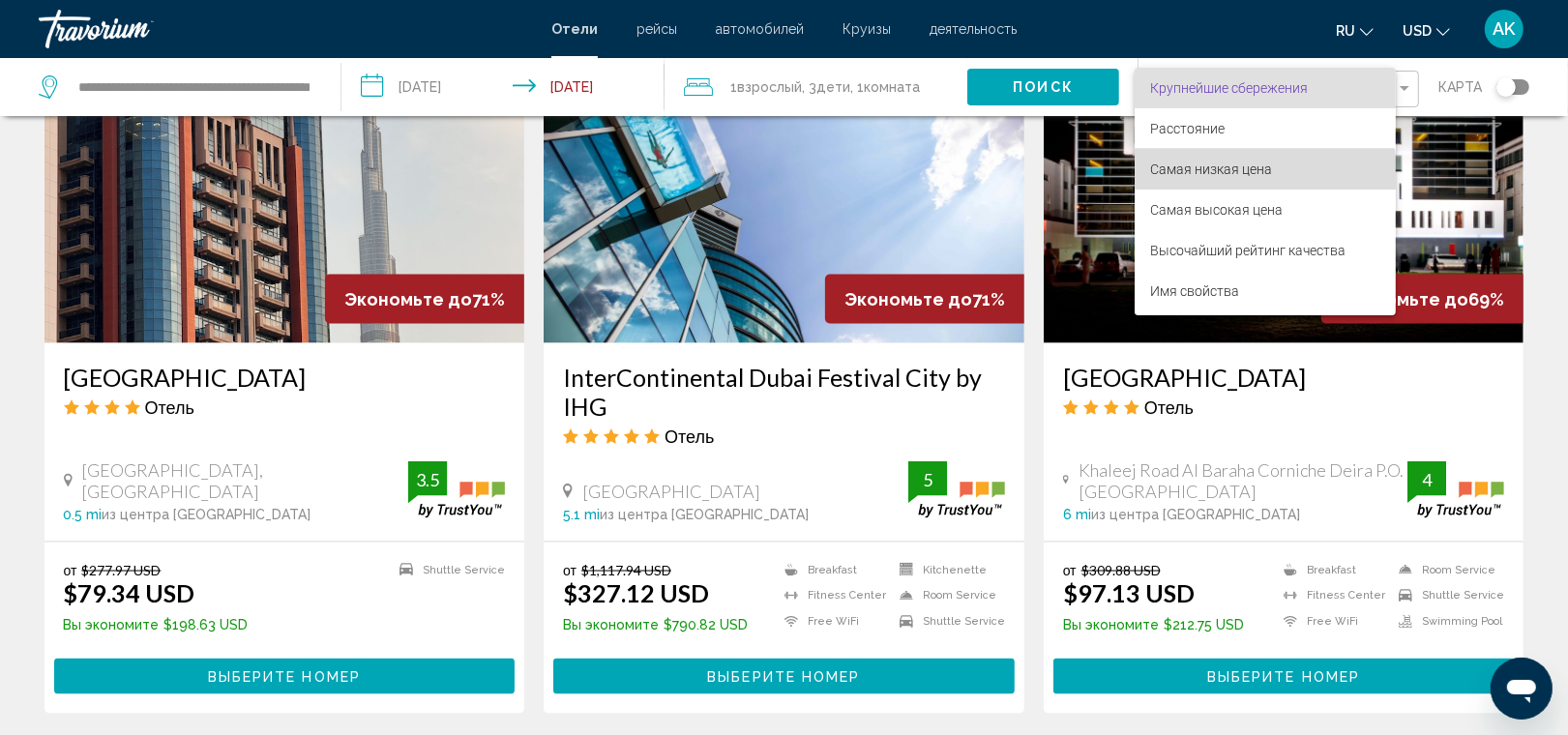
click at [1225, 174] on span "Самая низкая цена" at bounding box center [1211, 169] width 122 height 16
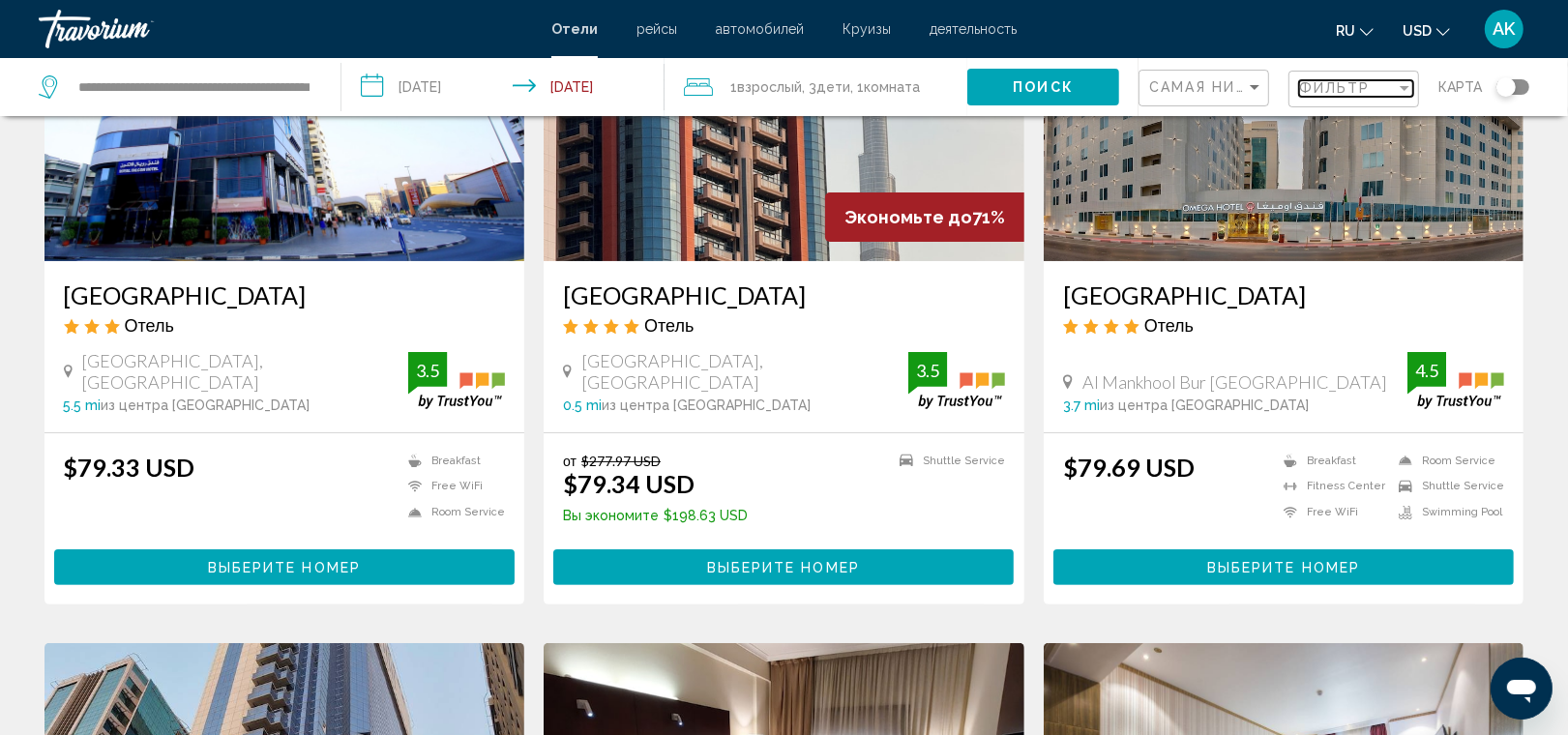
click at [1345, 95] on span "Фильтр" at bounding box center [1335, 89] width 72 height 16
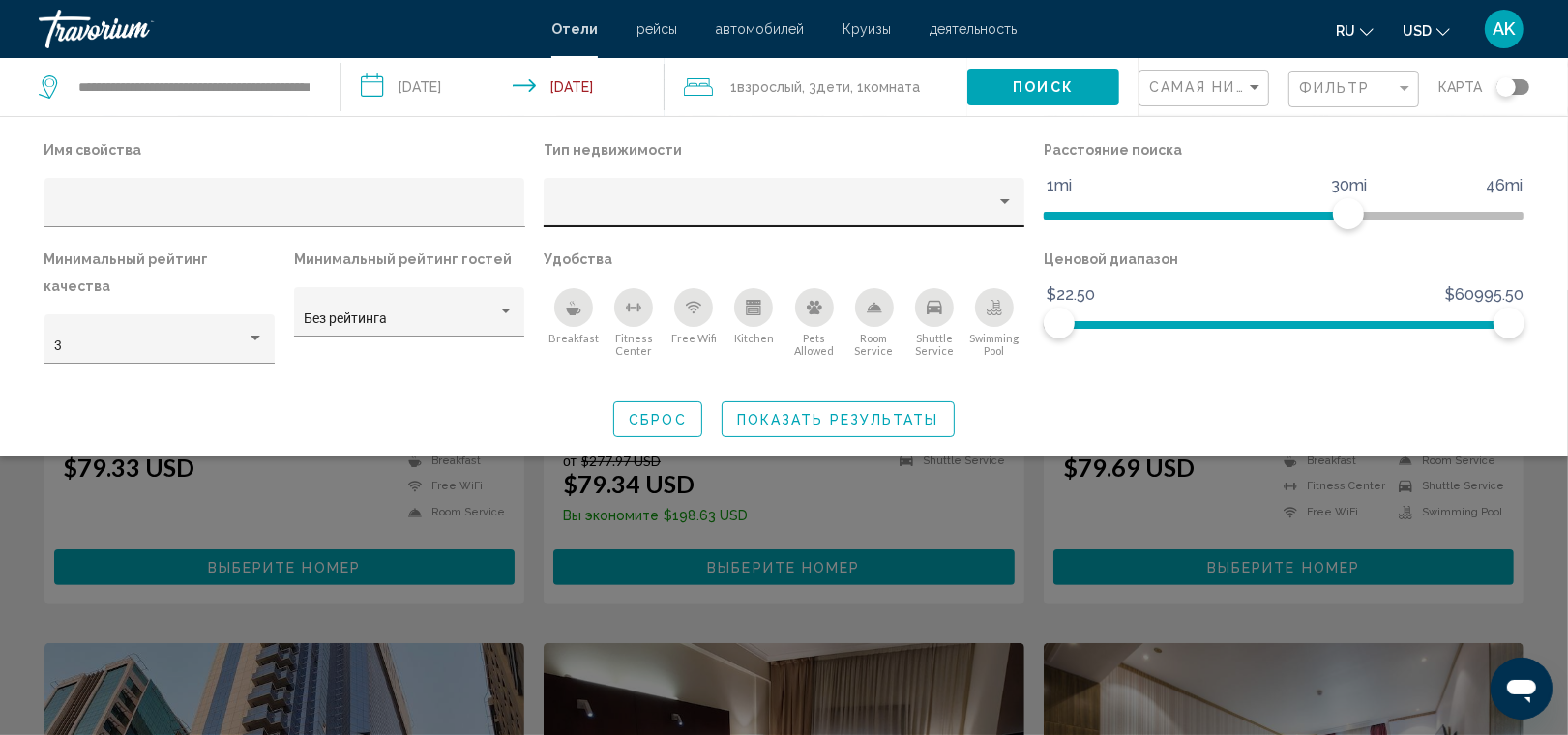
click at [993, 199] on div "Hotel Filters" at bounding box center [784, 208] width 460 height 40
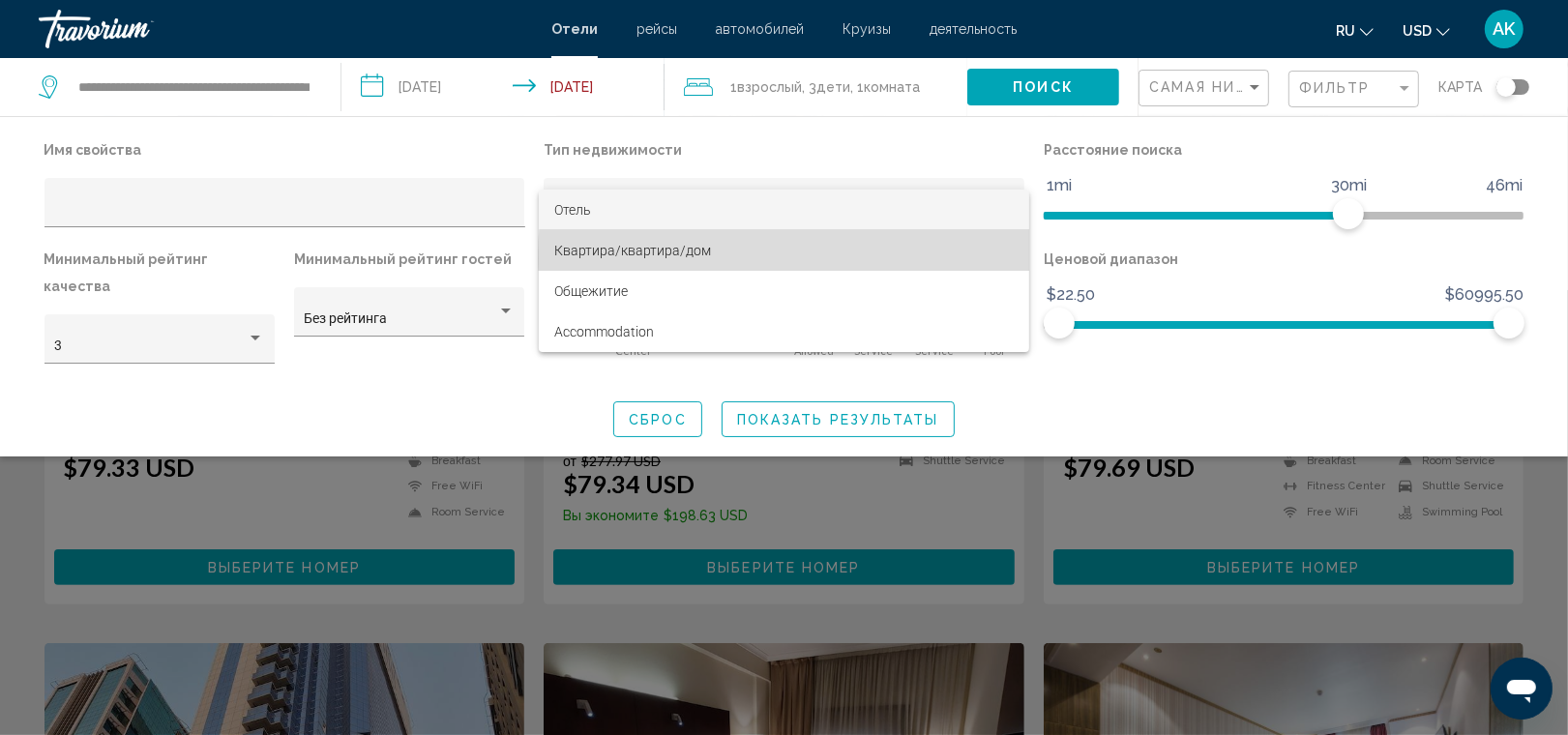
click at [901, 258] on span "Квартира/квартира/дом" at bounding box center [784, 250] width 460 height 41
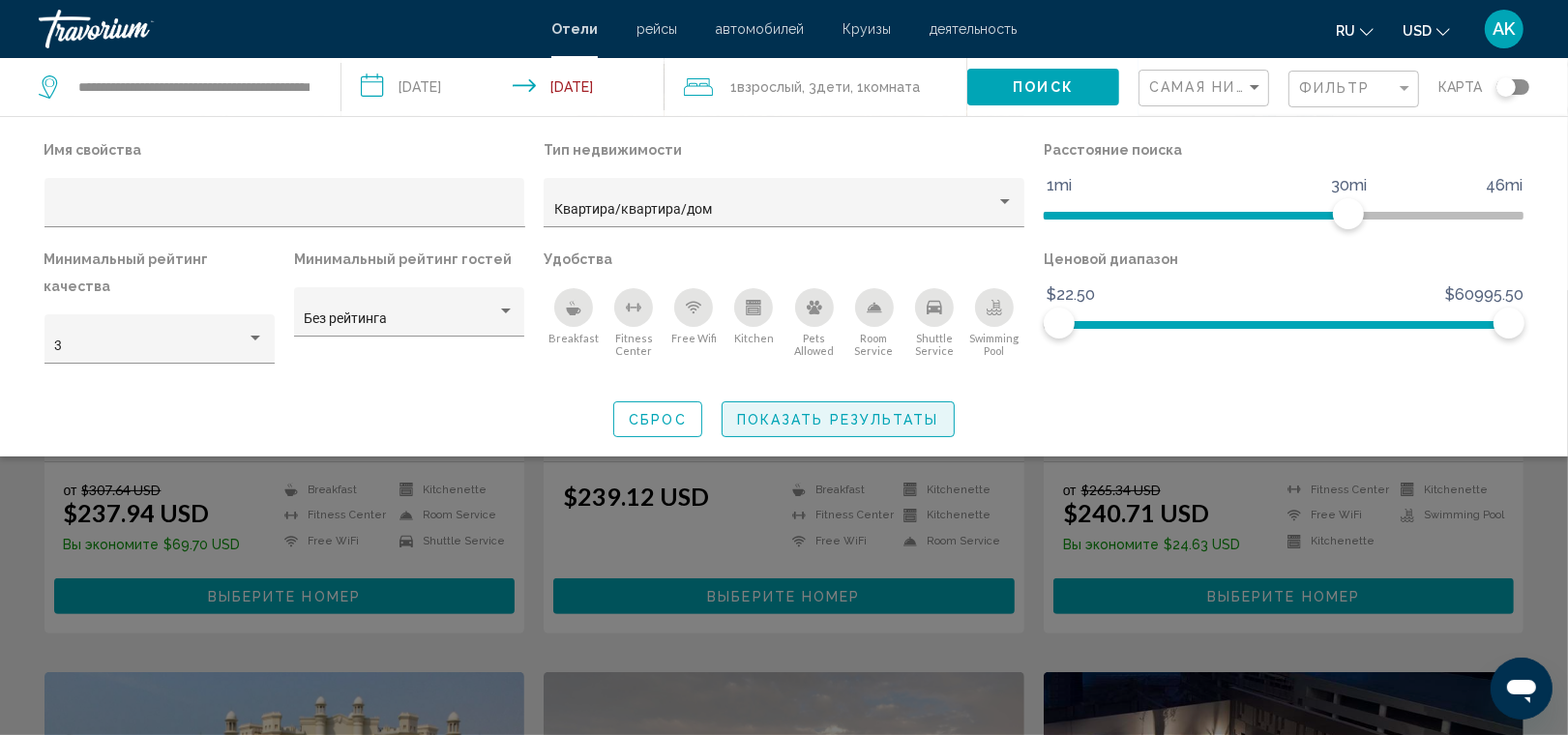
click at [839, 401] on button "Показать результаты" at bounding box center [839, 419] width 233 height 36
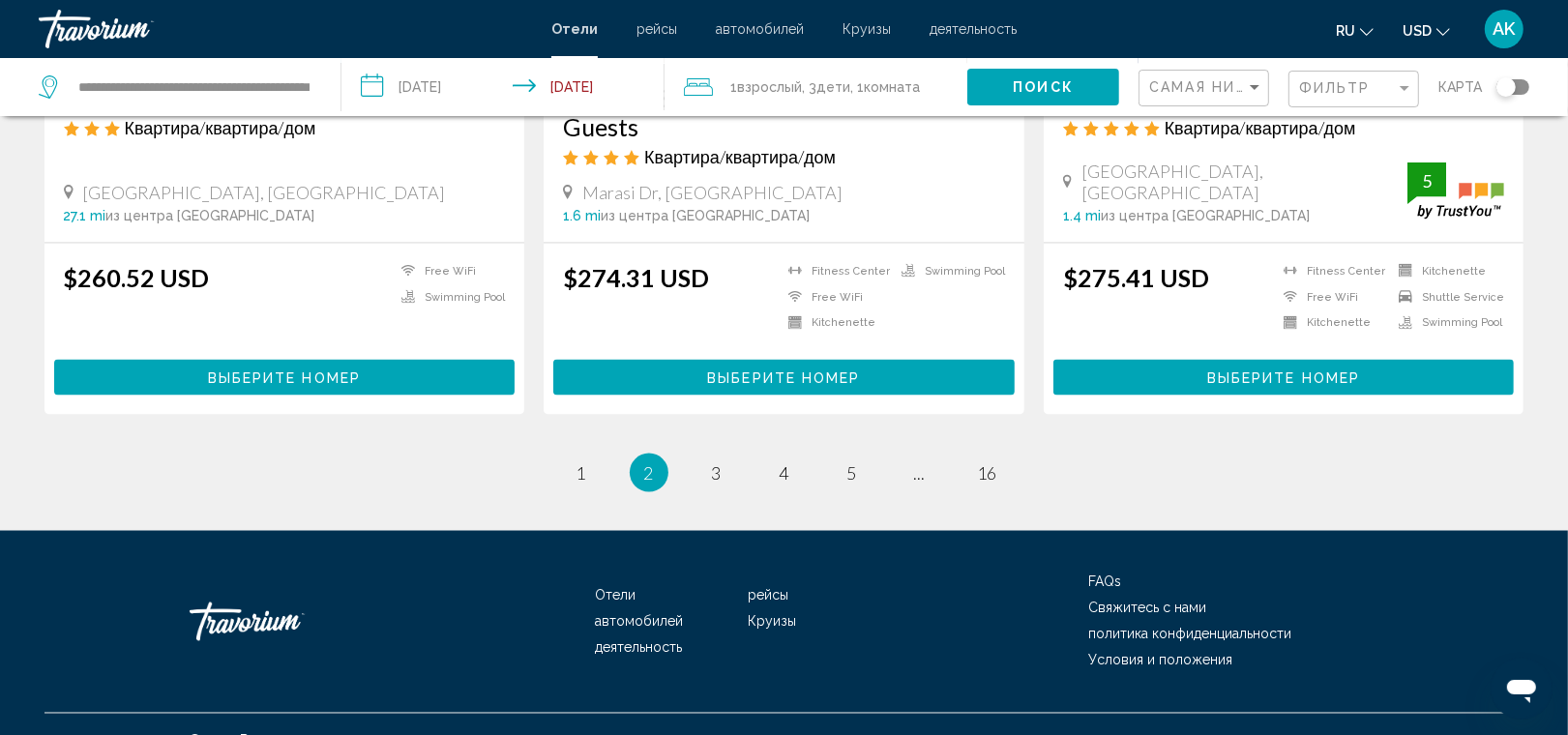
scroll to position [2587, 0]
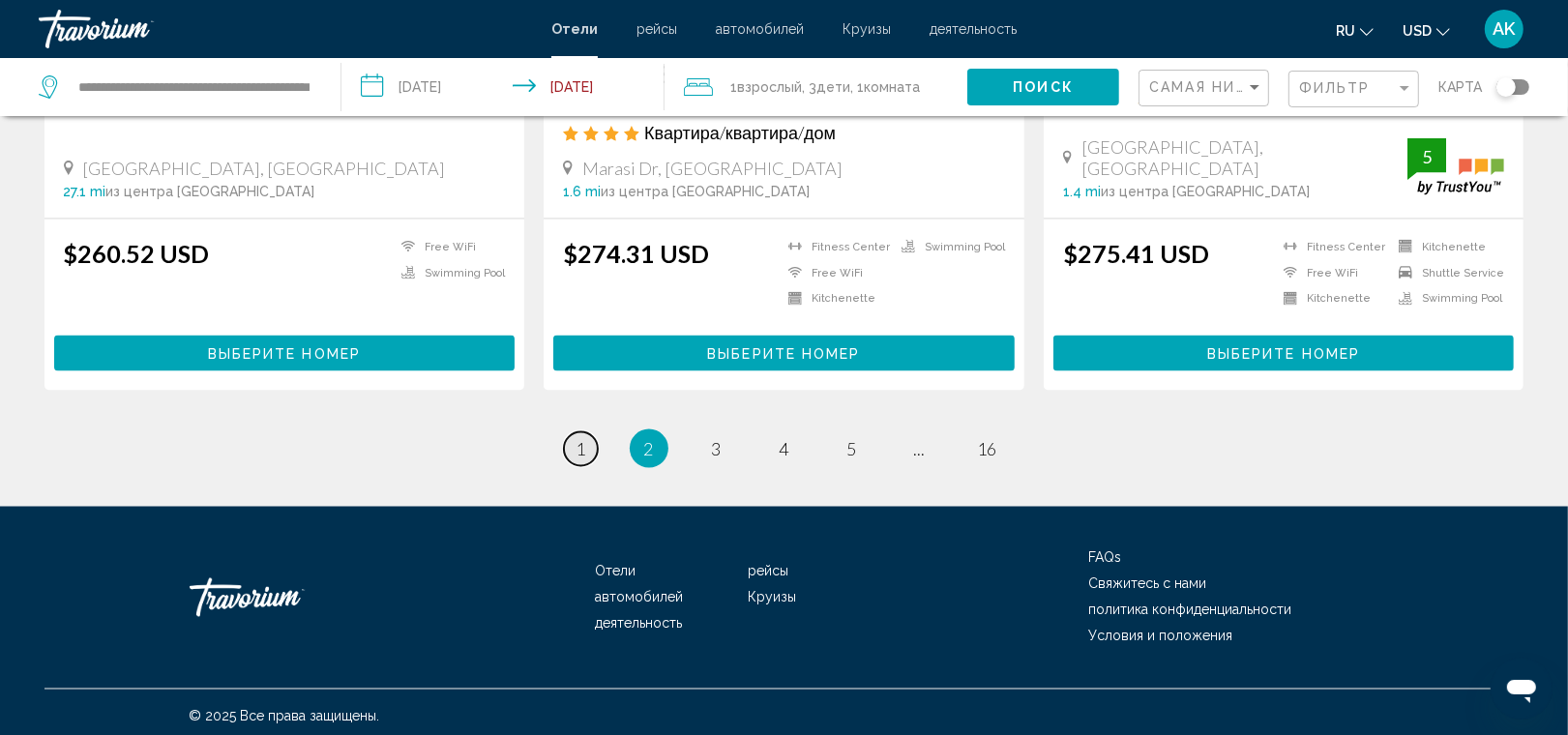
click at [588, 441] on link "page 1" at bounding box center [581, 449] width 34 height 34
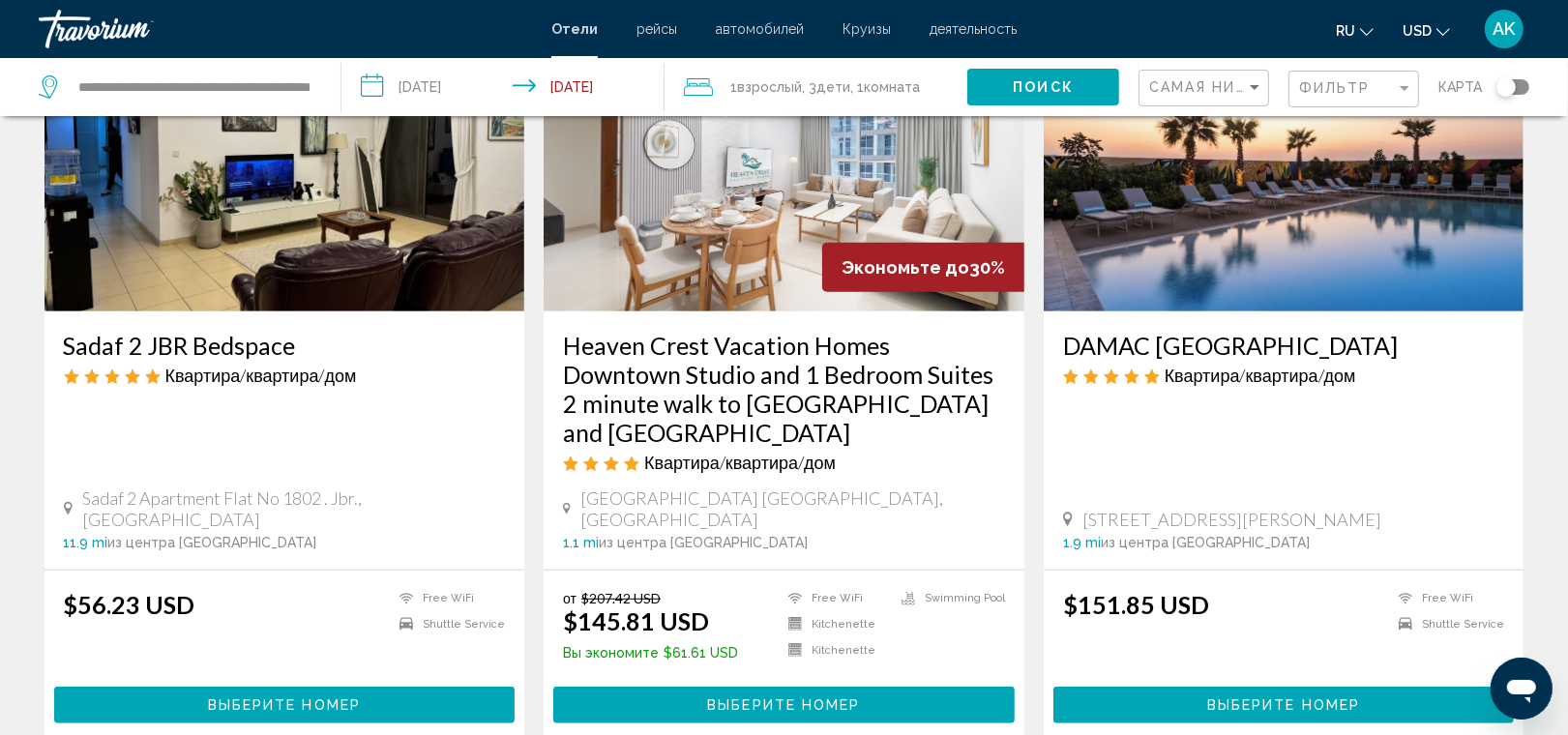
scroll to position [886, 0]
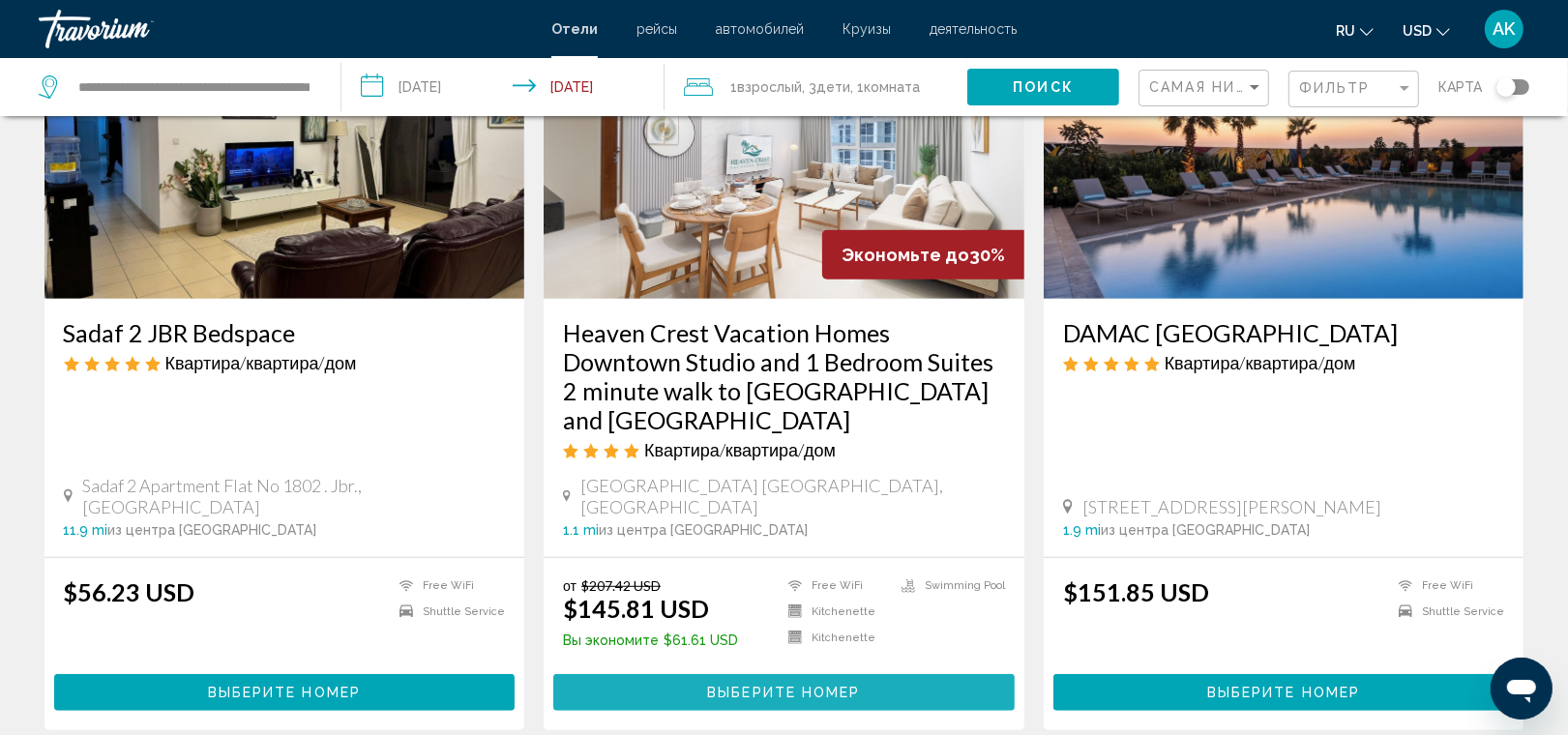
click at [737, 686] on span "Выберите номер" at bounding box center [783, 694] width 152 height 16
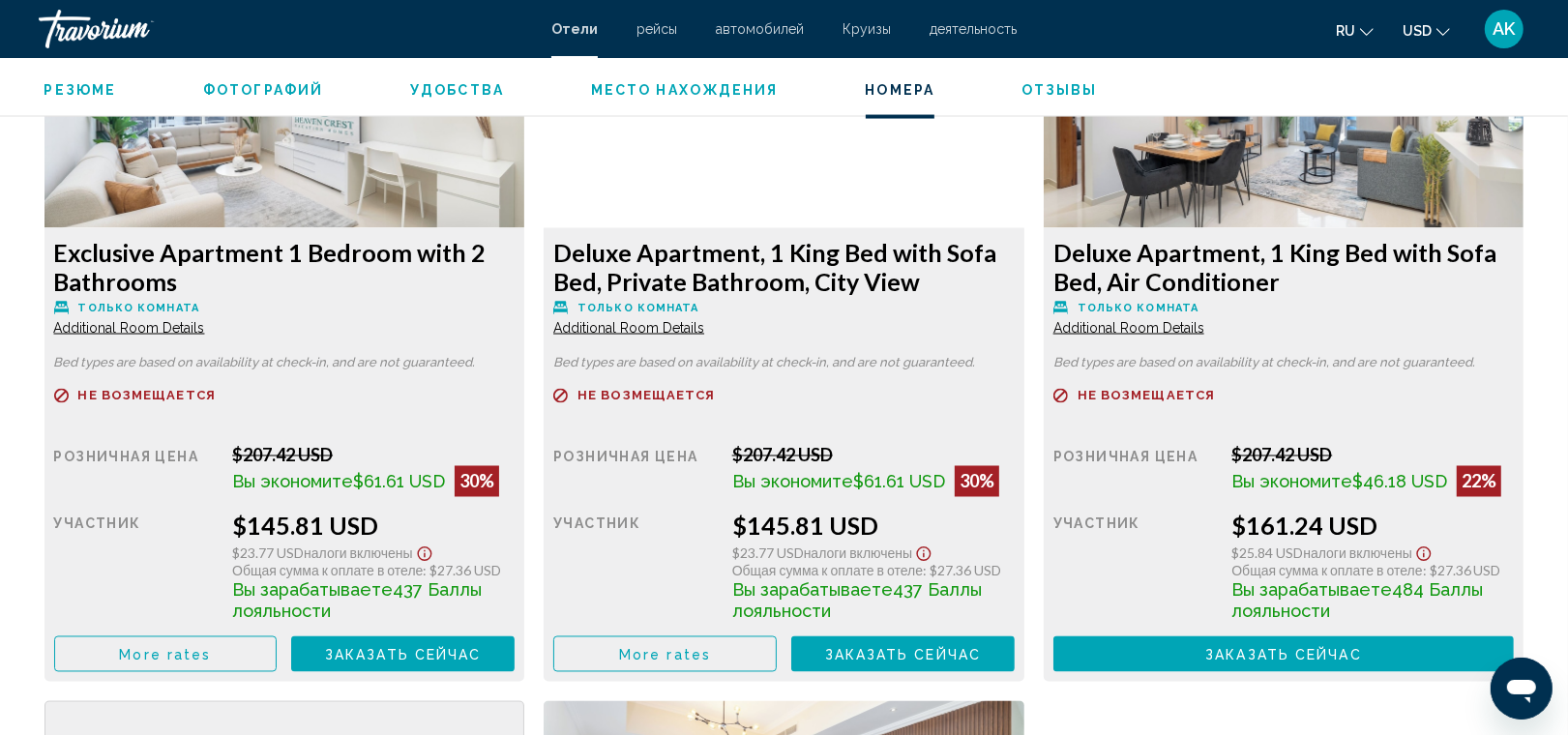
scroll to position [2773, 0]
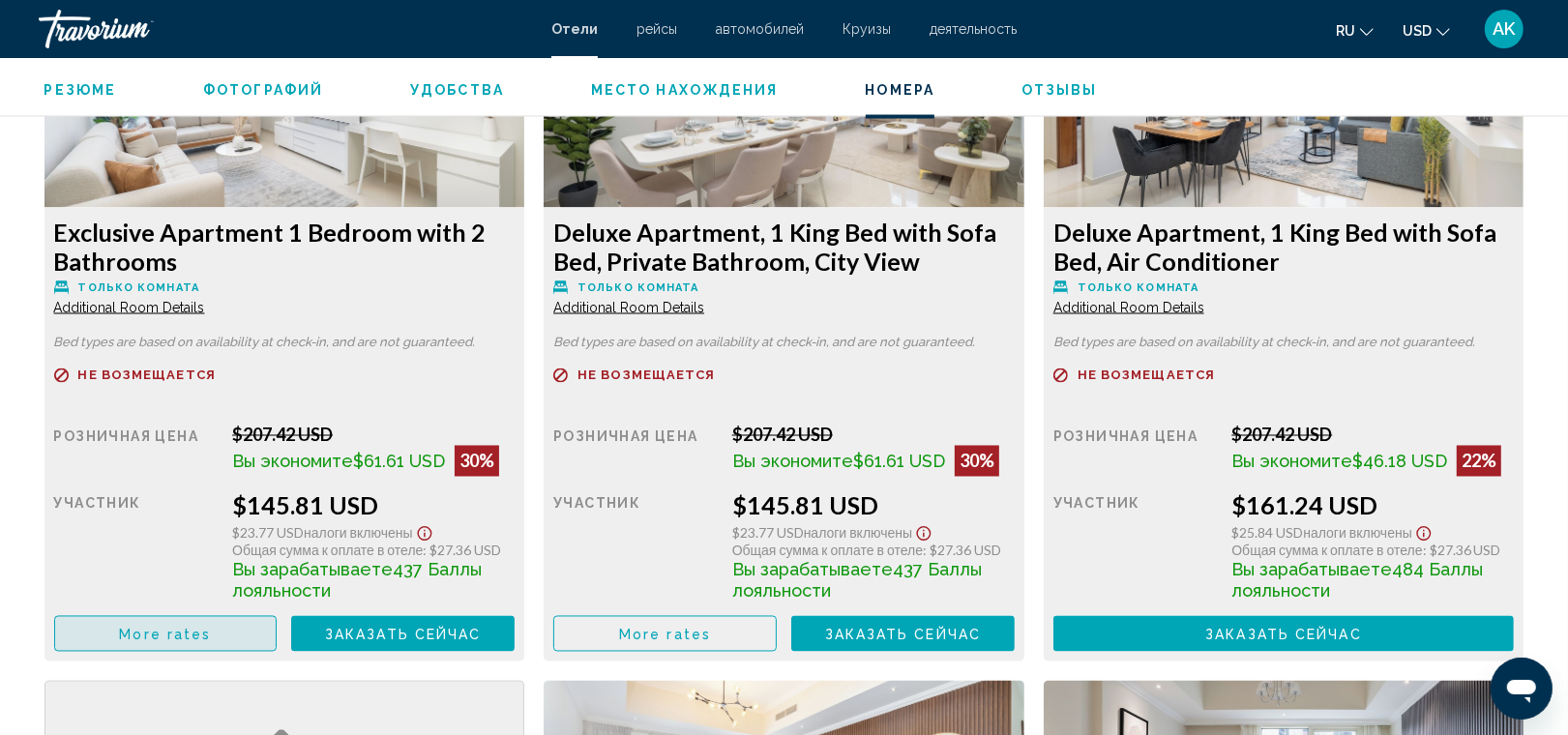
click at [222, 633] on button "More rates" at bounding box center [165, 634] width 223 height 36
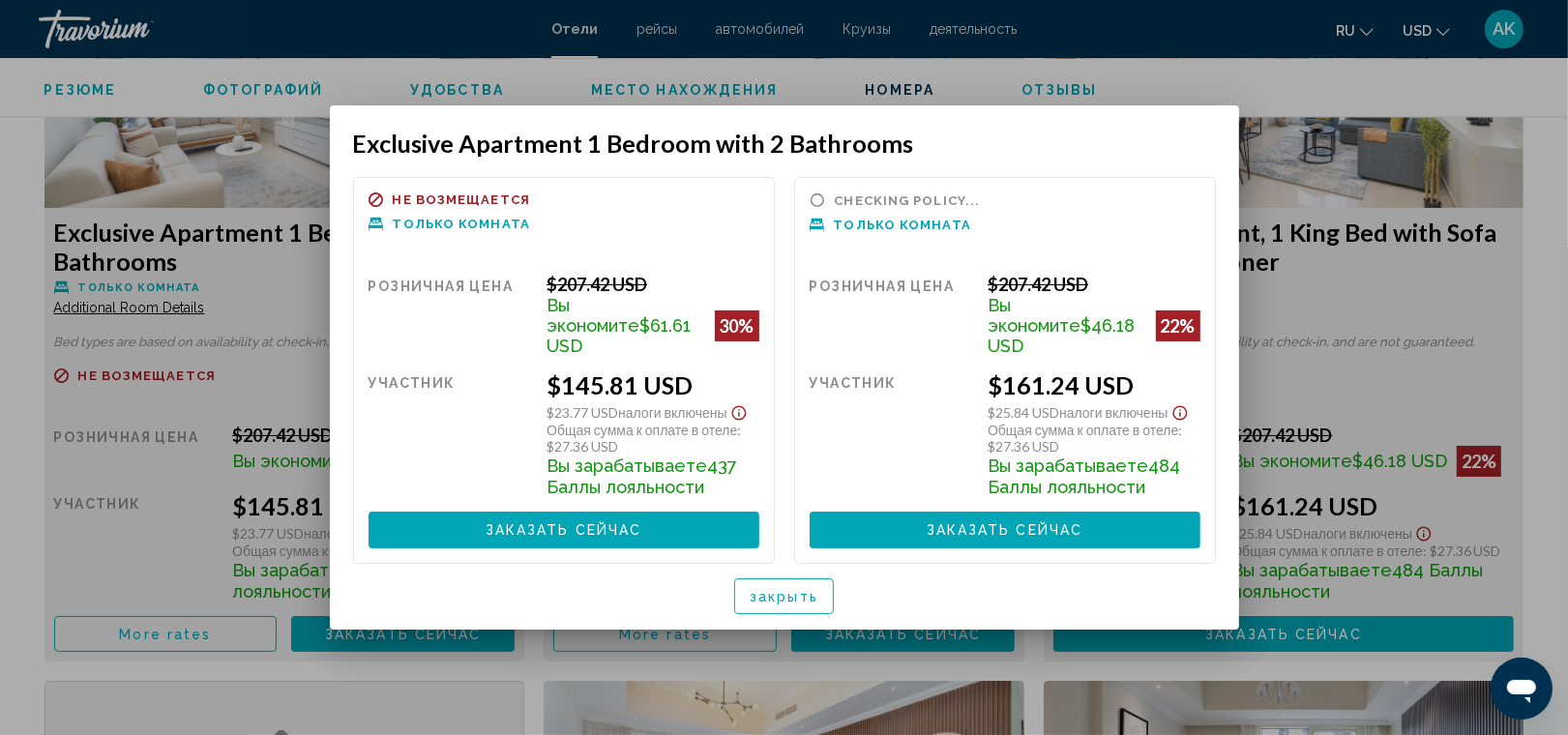
scroll to position [0, 0]
click at [464, 298] on div "Розничная цена" at bounding box center [450, 315] width 164 height 83
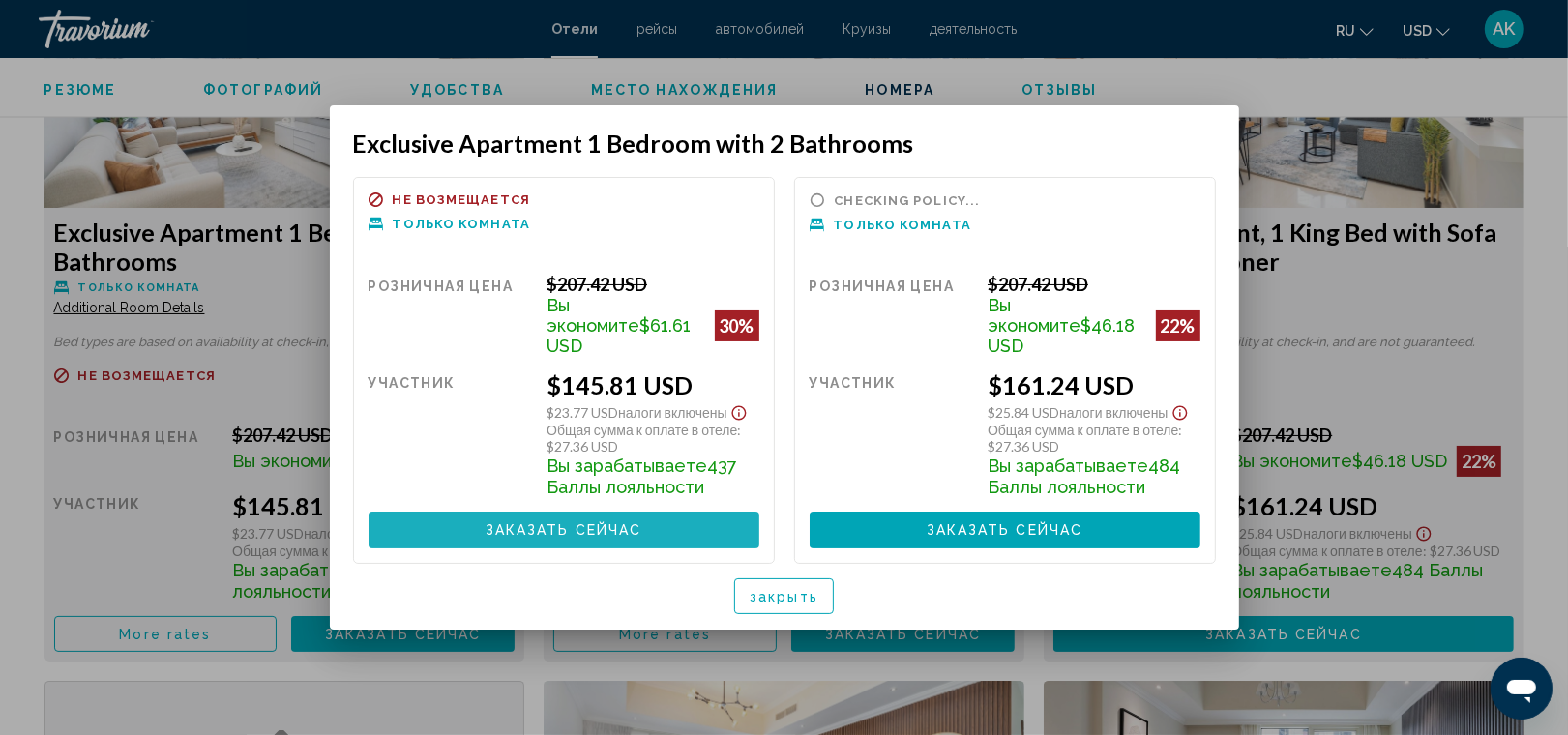
click at [691, 512] on button "Заказать сейчас Больше недоступно" at bounding box center [564, 530] width 391 height 36
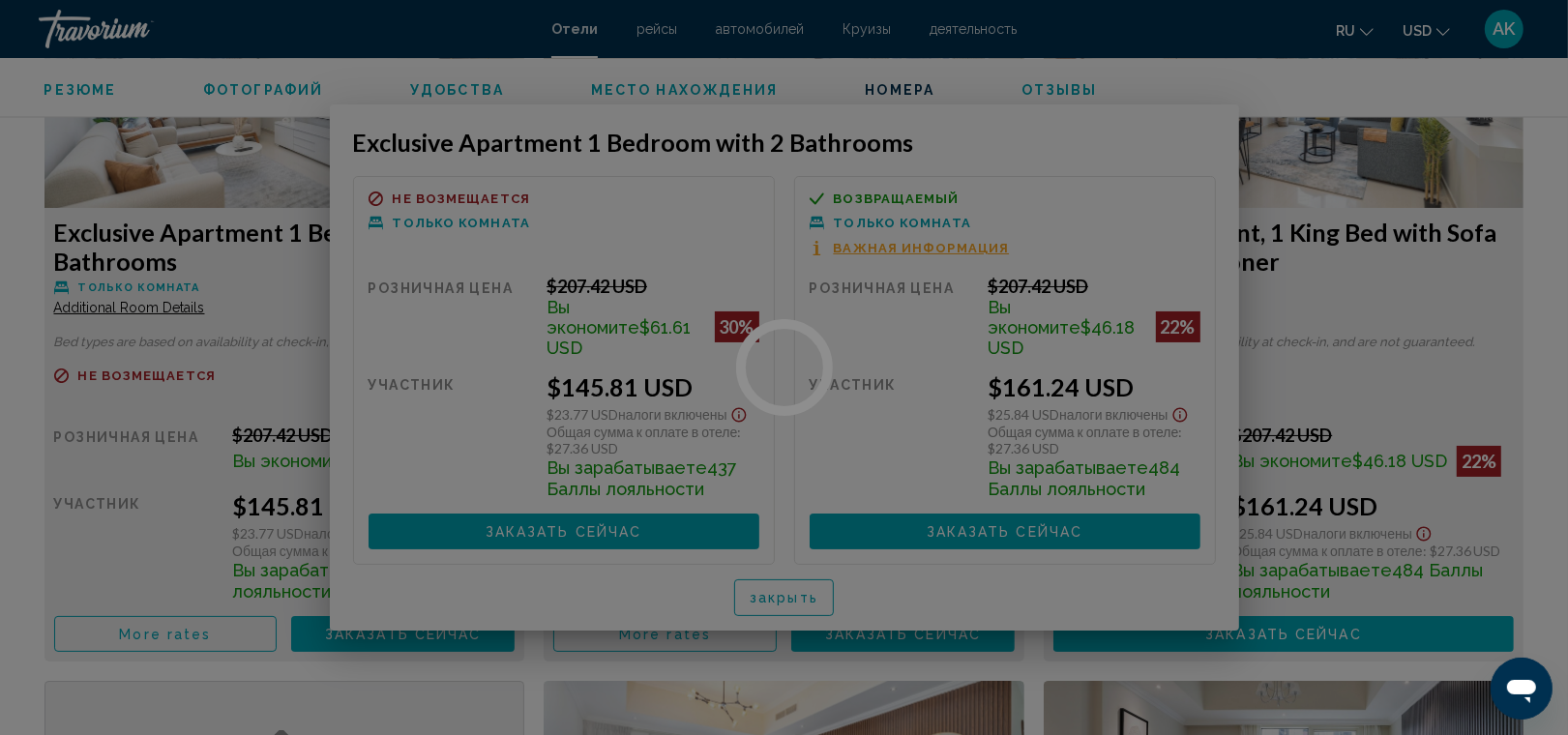
scroll to position [2773, 0]
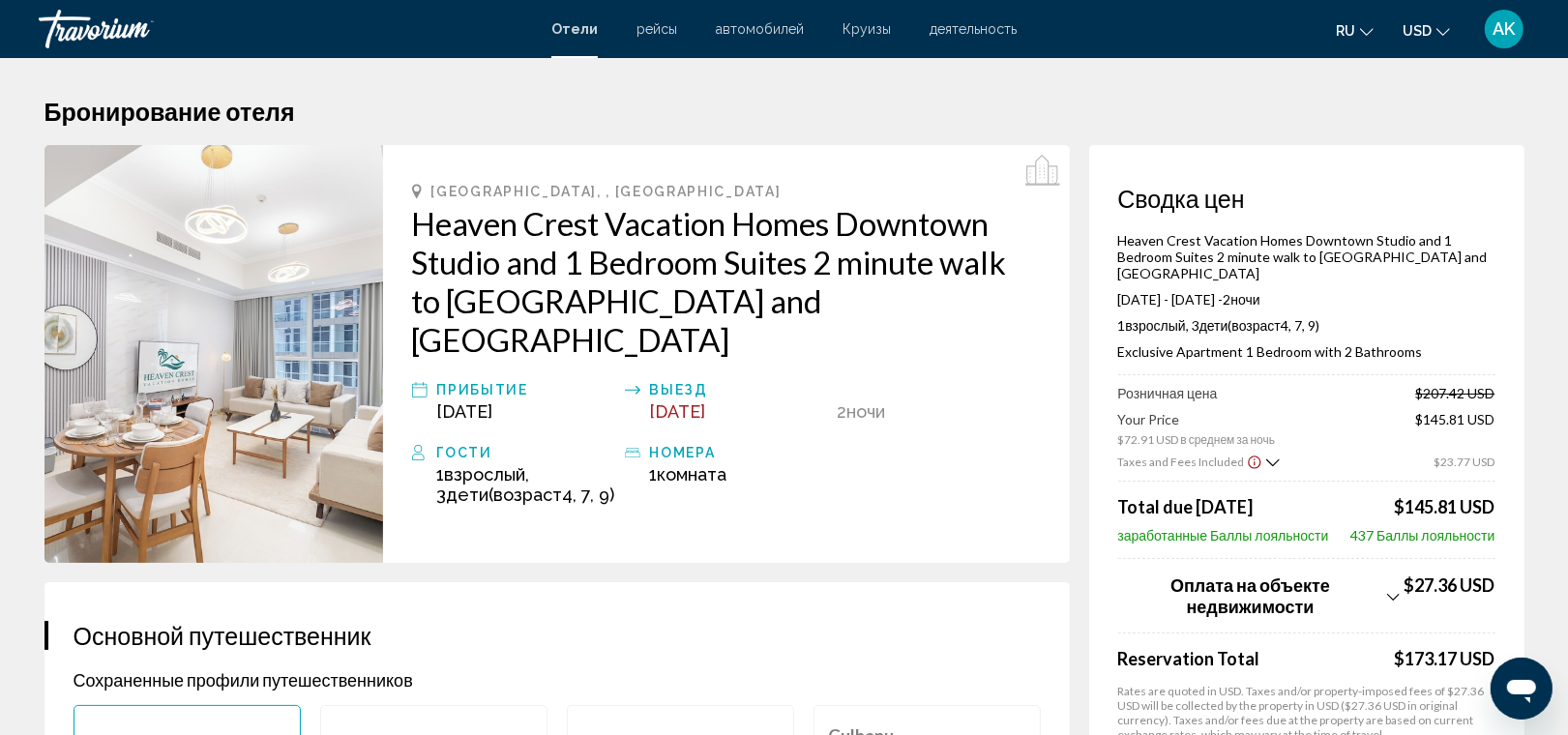
drag, startPoint x: 1116, startPoint y: 336, endPoint x: 1127, endPoint y: 337, distance: 11.0
click at [1127, 337] on div "Сводка цен Heaven Crest Vacation Homes Downtown Studio and 1 Bedroom Suites 2 m…" at bounding box center [1307, 623] width 435 height 956
click at [1127, 344] on p "Exclusive Apartment 1 Bedroom with 2 Bathrooms" at bounding box center [1307, 352] width 378 height 17
copy div "Exclusive Apartment 1 Bedroom with 2 Bathrooms"
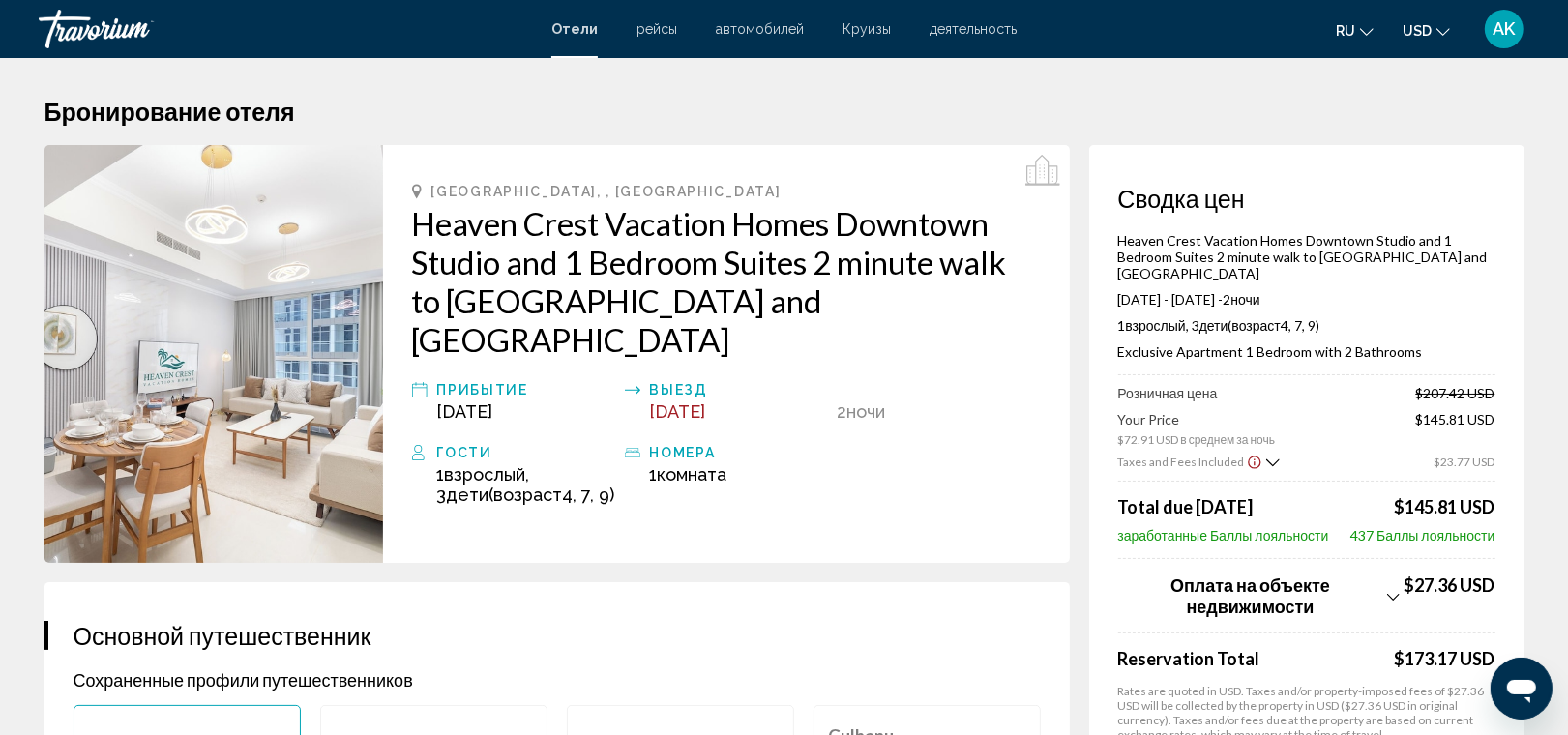
click at [482, 249] on h2 "Heaven Crest Vacation Homes Downtown Studio and 1 Bedroom Suites 2 minute walk …" at bounding box center [726, 281] width 629 height 154
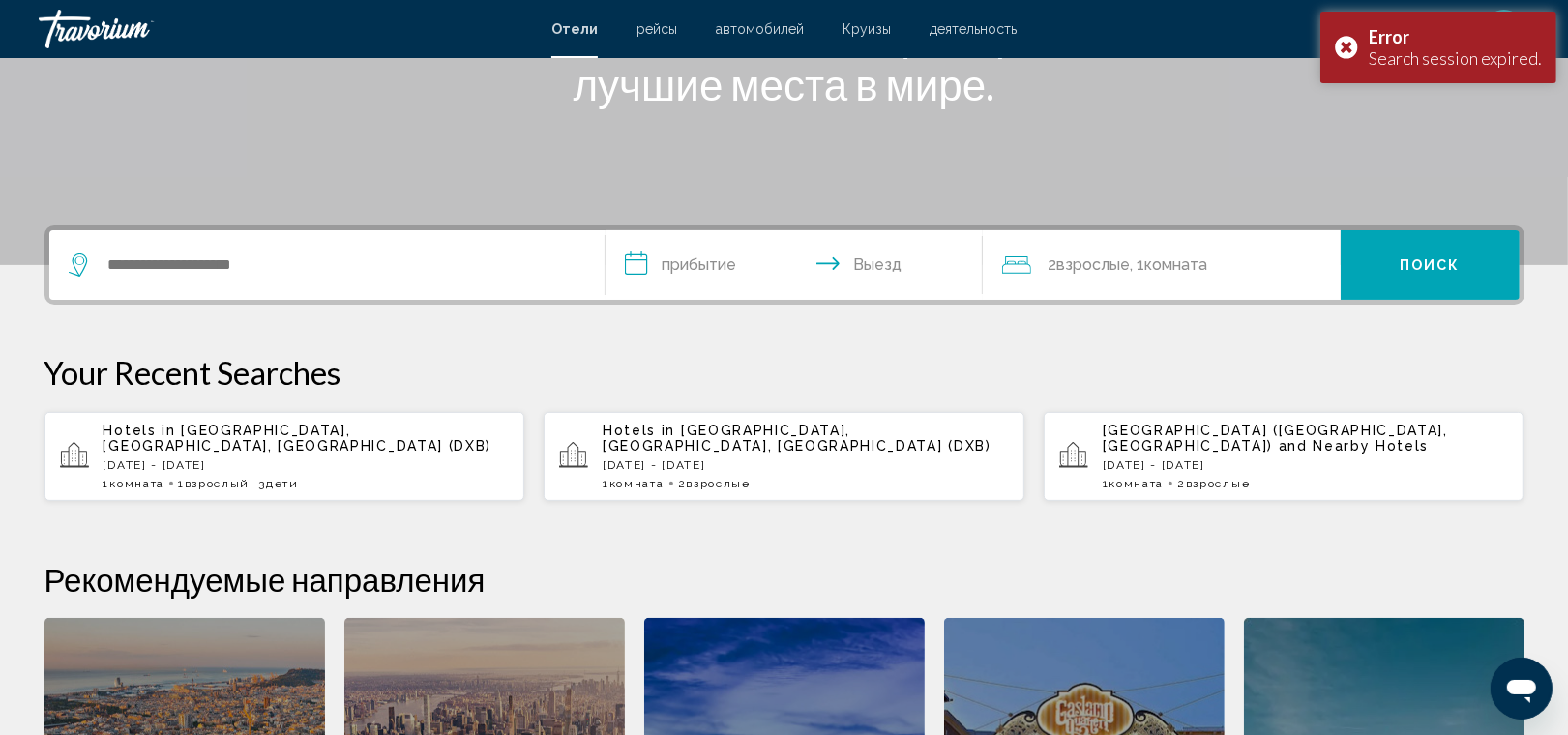
scroll to position [352, 0]
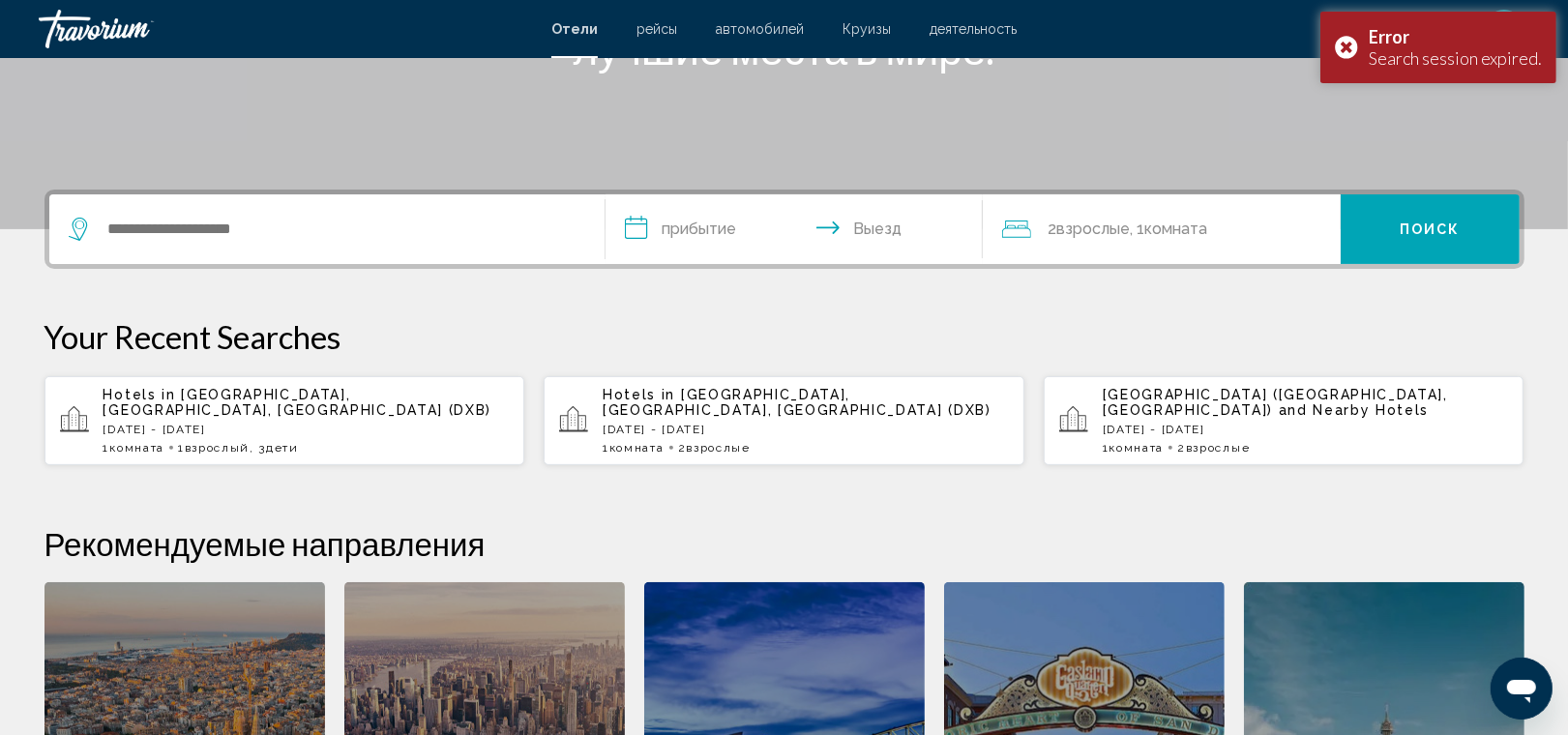
click at [350, 437] on div "Hotels in [GEOGRAPHIC_DATA], [GEOGRAPHIC_DATA], [GEOGRAPHIC_DATA] (DXB) [DATE] …" at bounding box center [307, 420] width 406 height 68
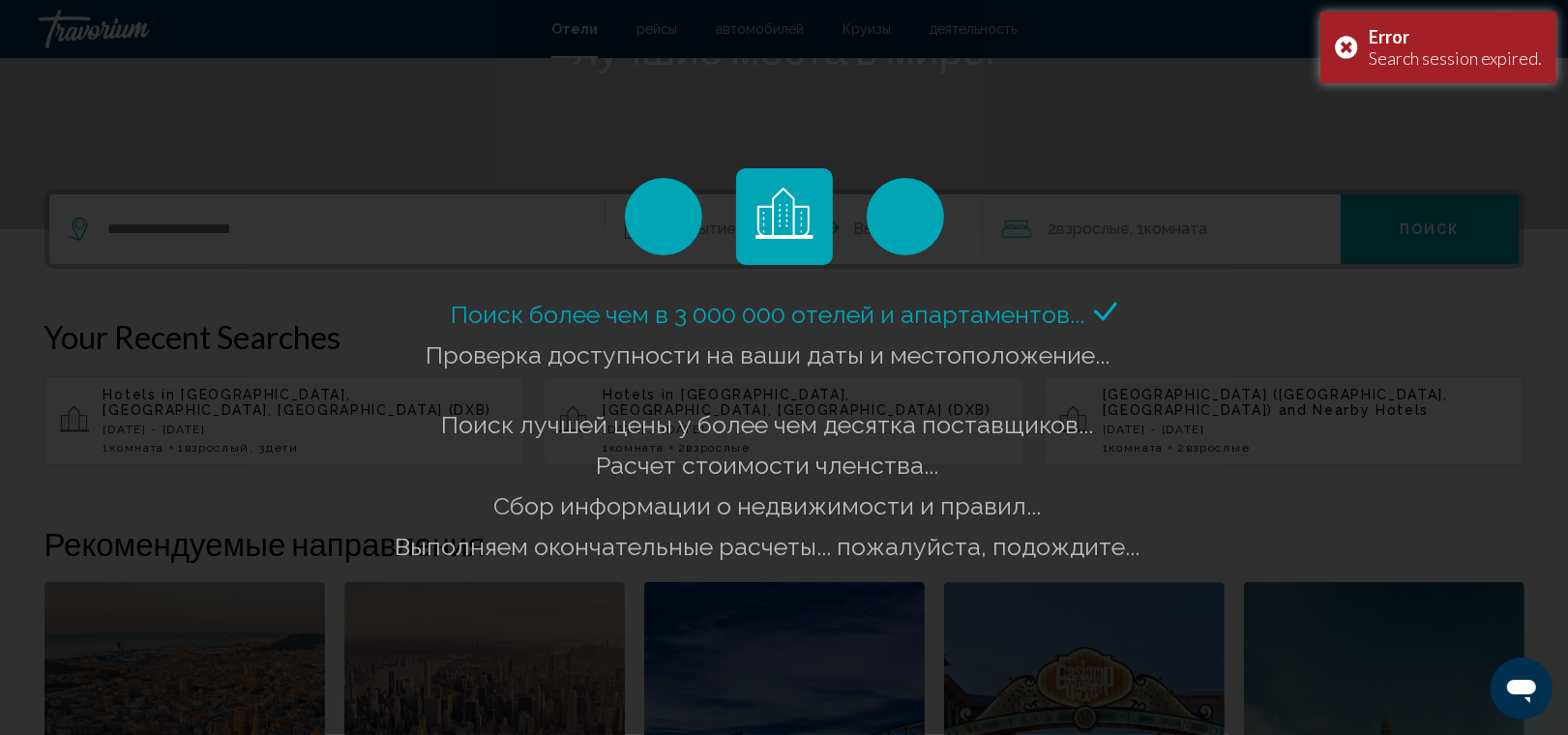
click at [481, 285] on div "Поиск более чем в 3 000 000 отелей и апартаментов..." at bounding box center [784, 368] width 1568 height 735
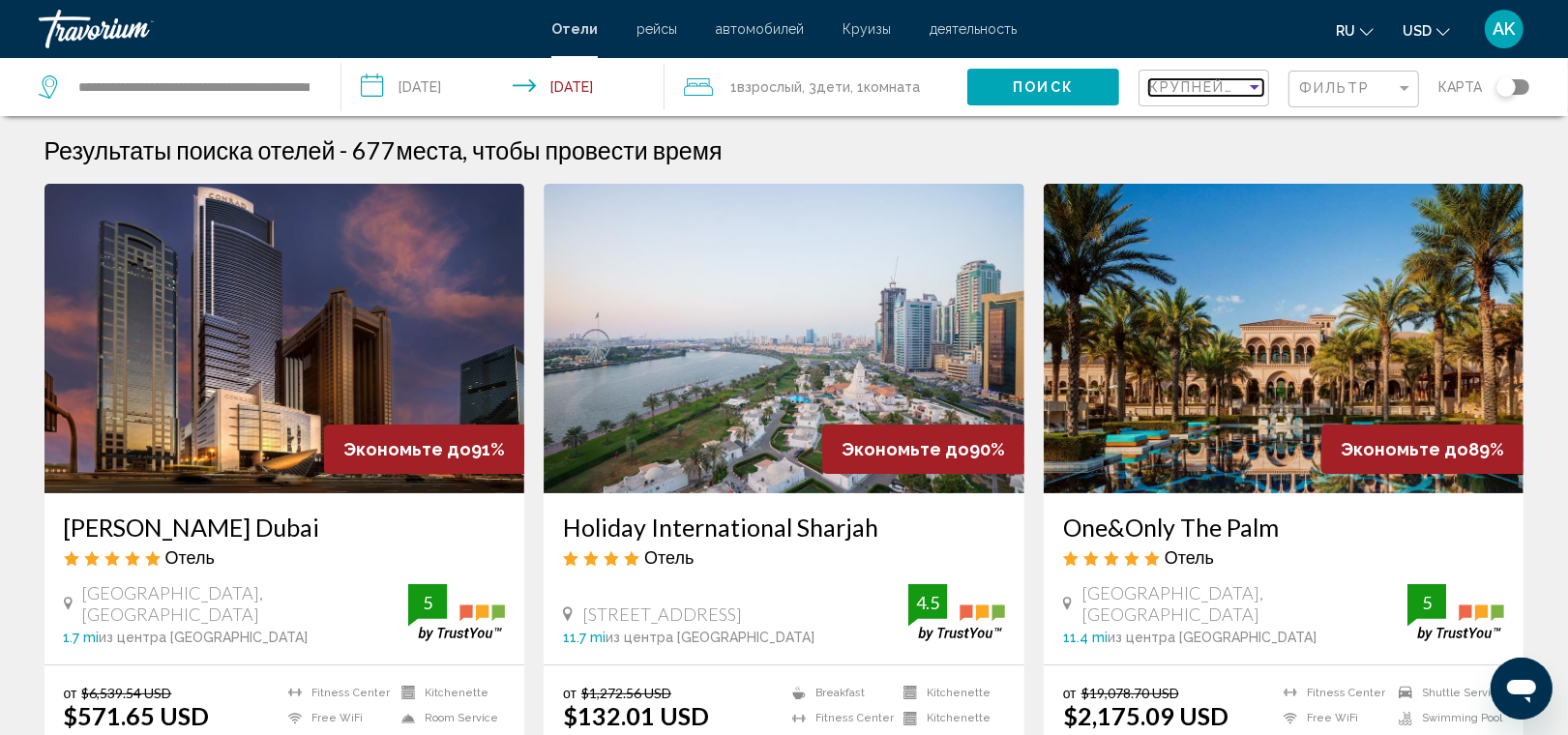
click at [1197, 87] on span "Крупнейшие сбережения" at bounding box center [1265, 88] width 231 height 16
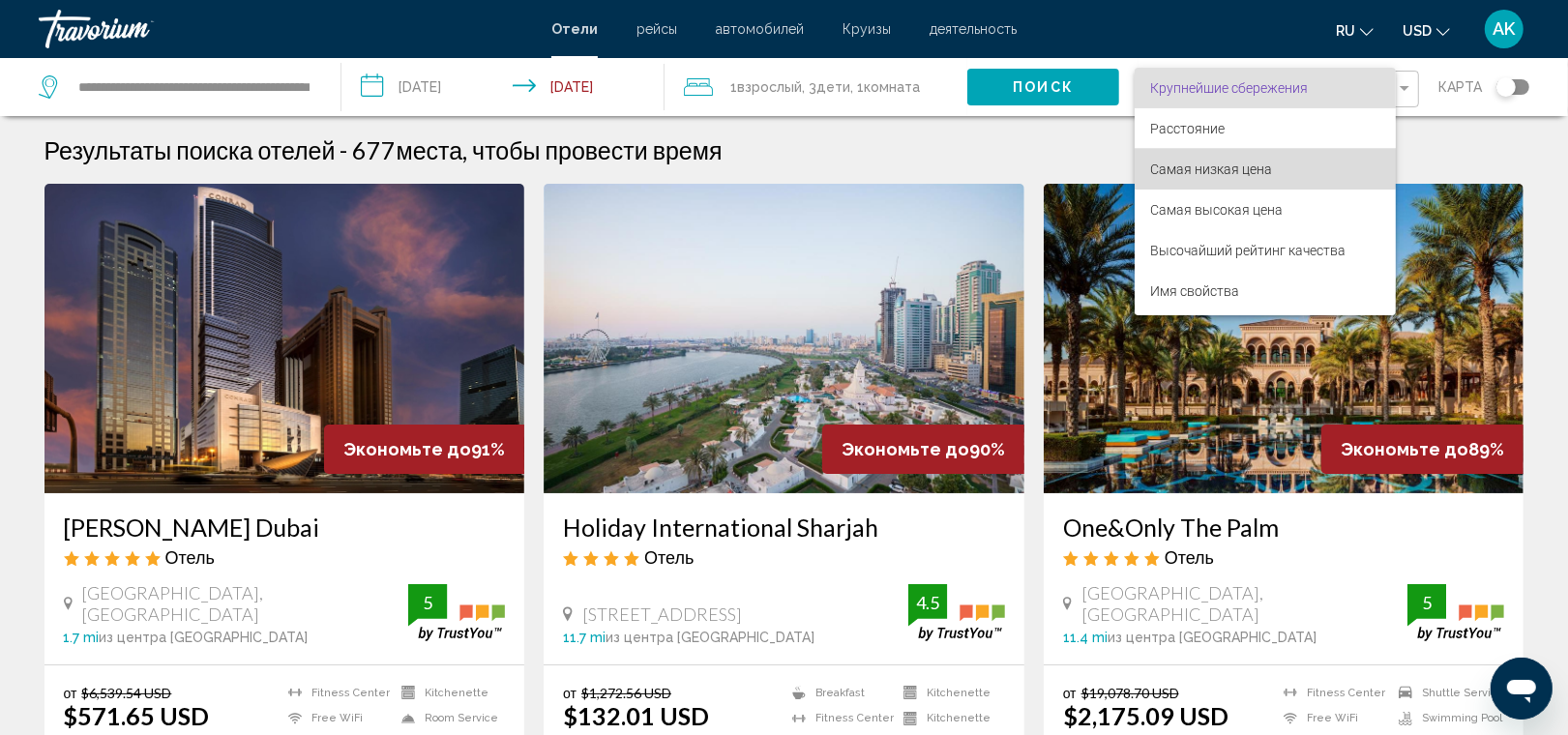
click at [1211, 167] on span "Самая низкая цена" at bounding box center [1211, 169] width 122 height 16
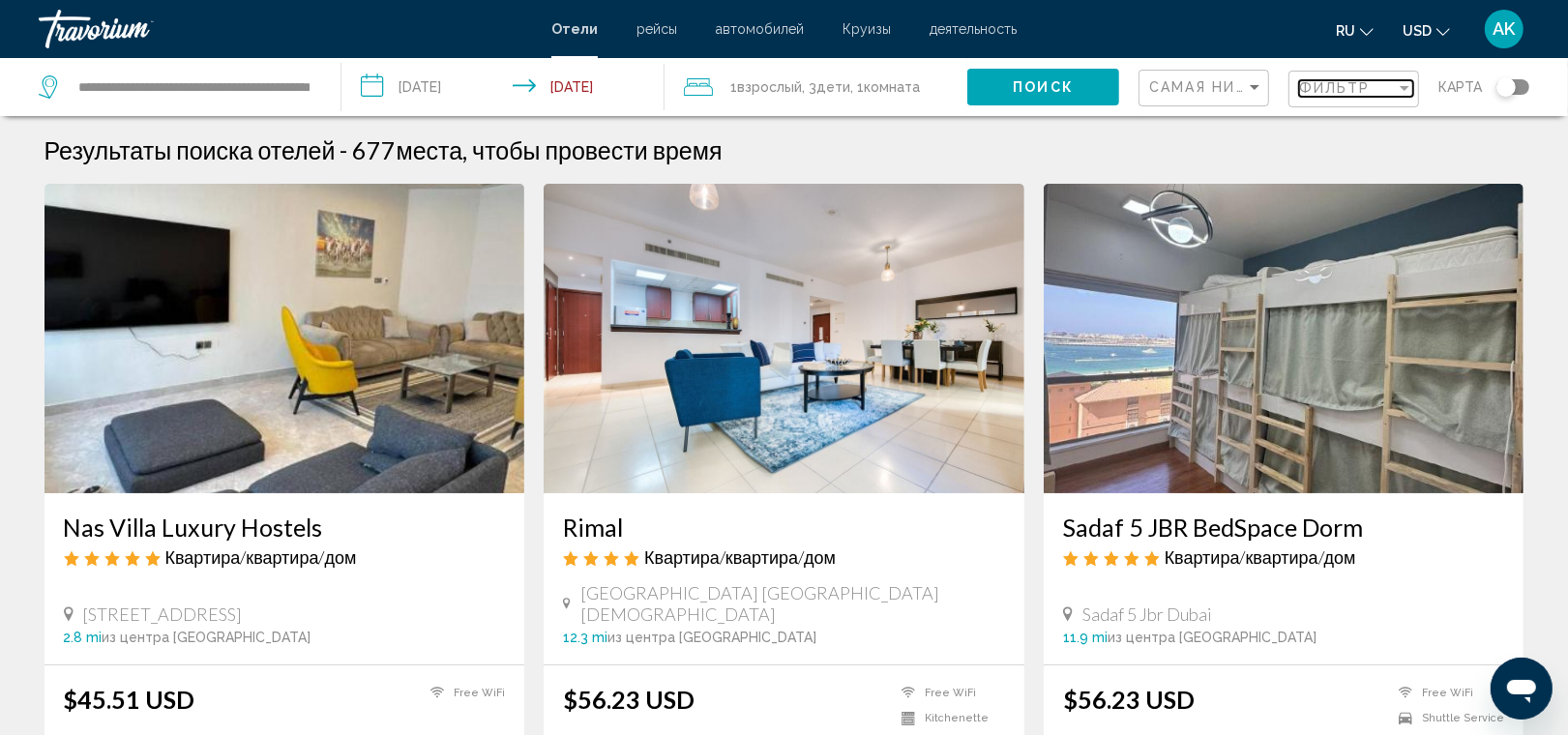
click at [1328, 95] on span "Фильтр" at bounding box center [1335, 89] width 72 height 16
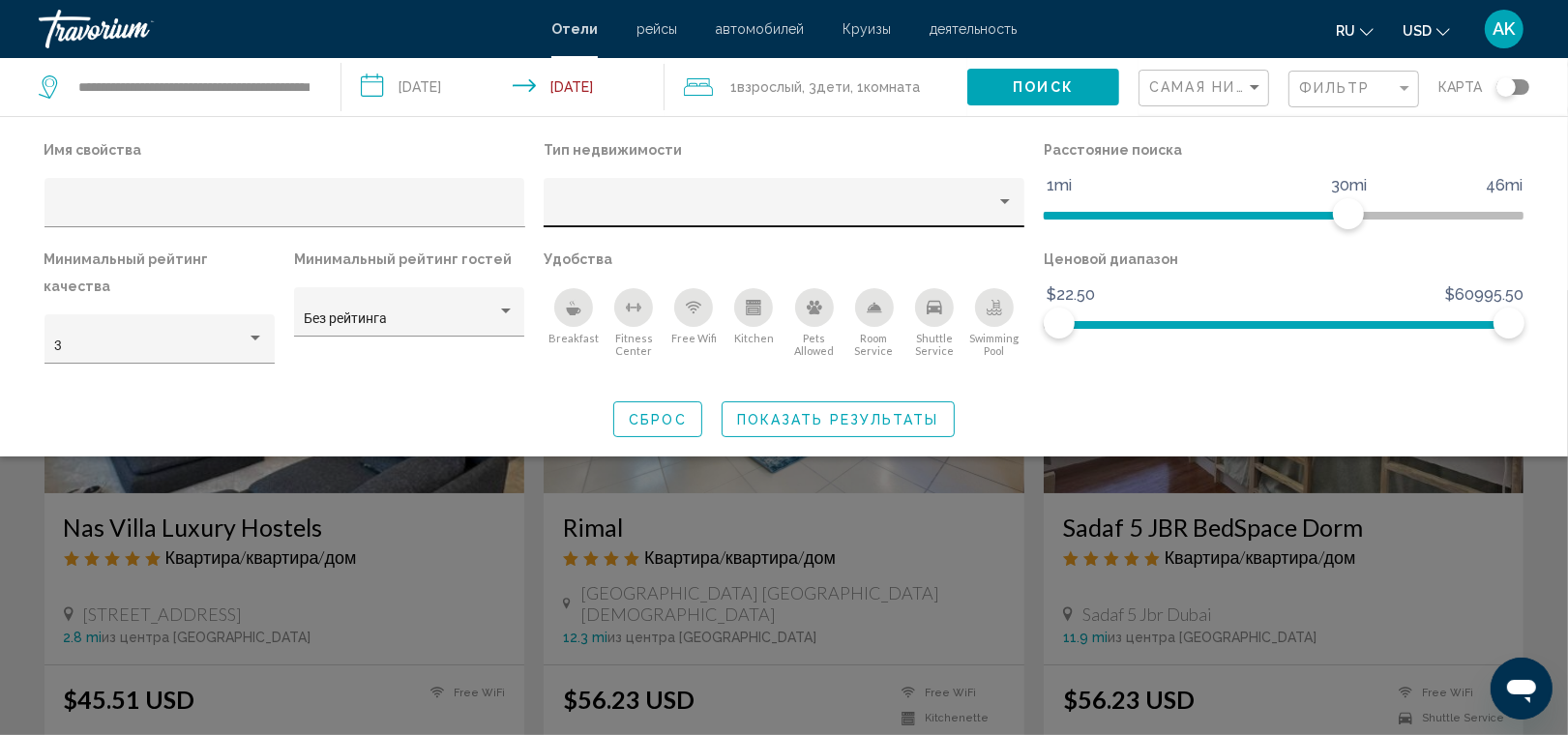
click at [984, 198] on div "Hotel Filters" at bounding box center [784, 208] width 460 height 40
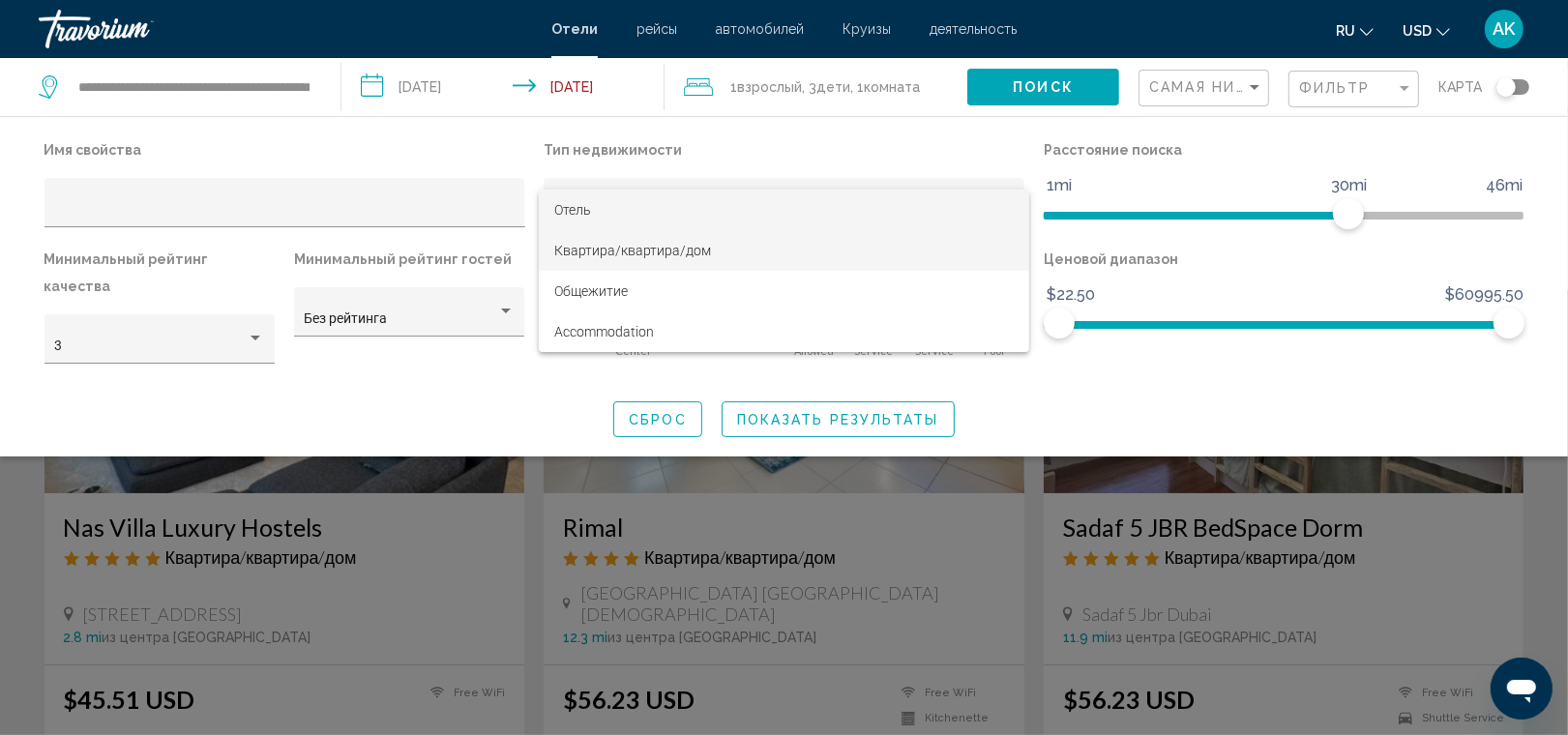
click at [941, 254] on span "Квартира/квартира/дом" at bounding box center [784, 250] width 460 height 41
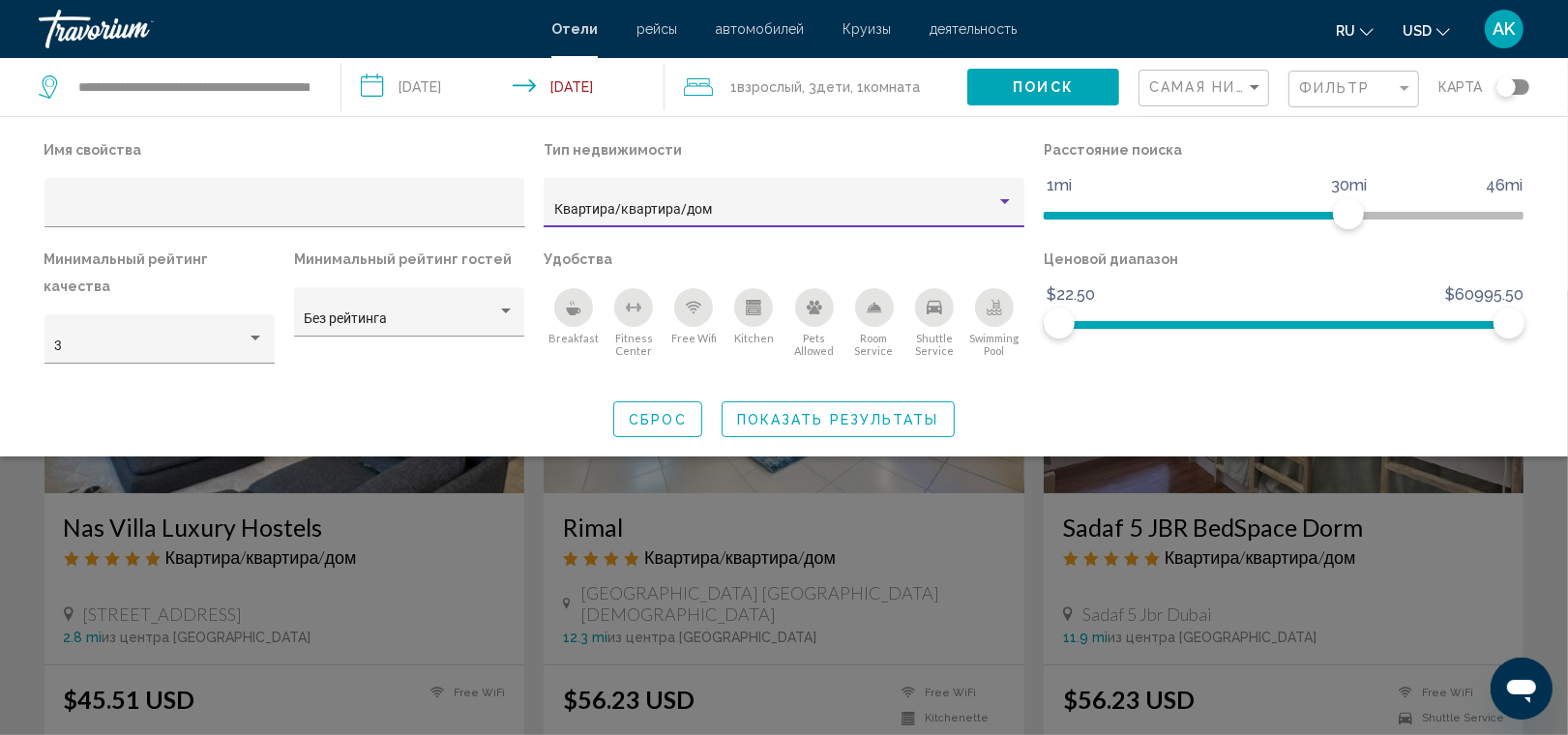
click at [879, 401] on button "Показать результаты" at bounding box center [839, 419] width 233 height 36
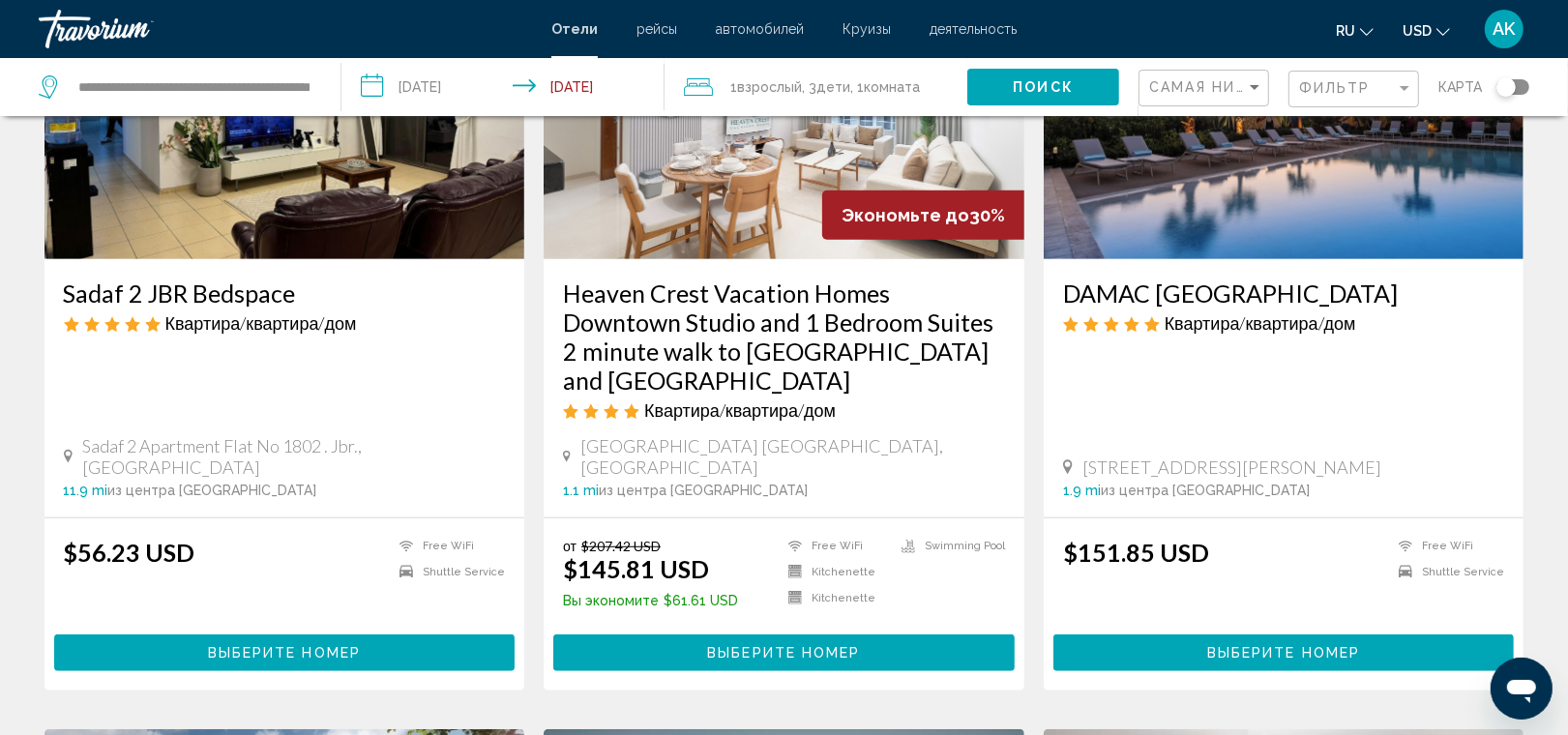
scroll to position [934, 0]
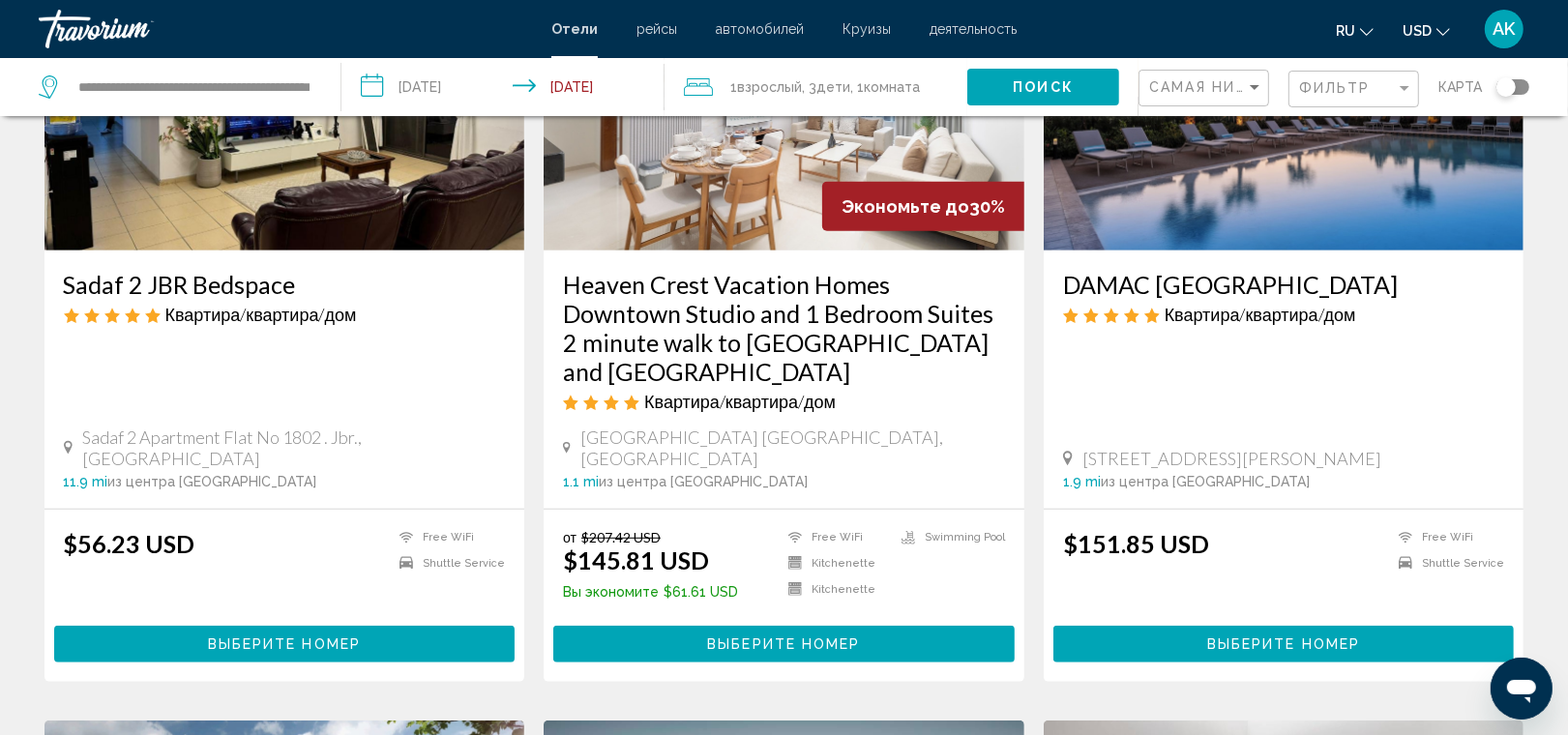
click at [785, 637] on span "Выберите номер" at bounding box center [783, 645] width 152 height 16
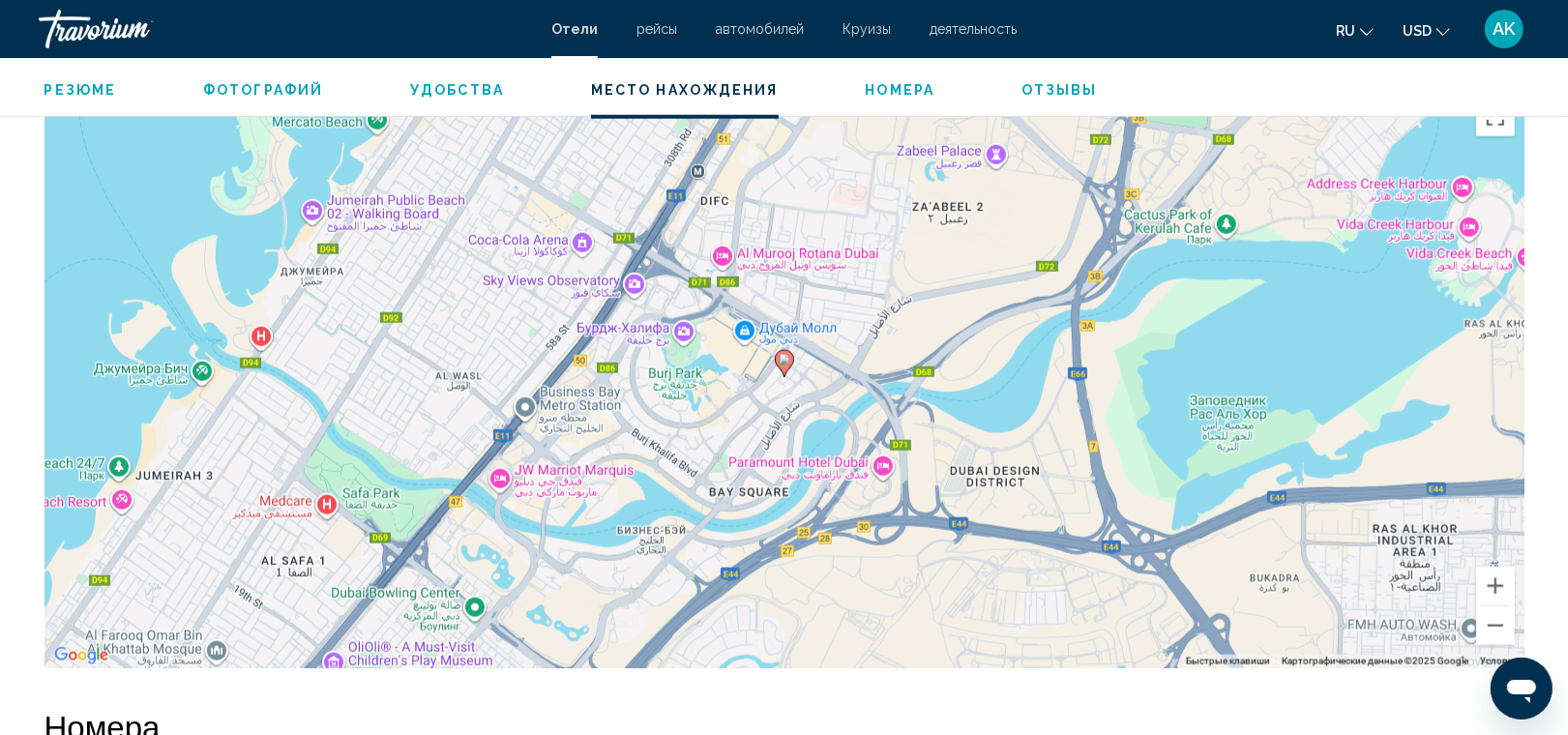
scroll to position [1891, 0]
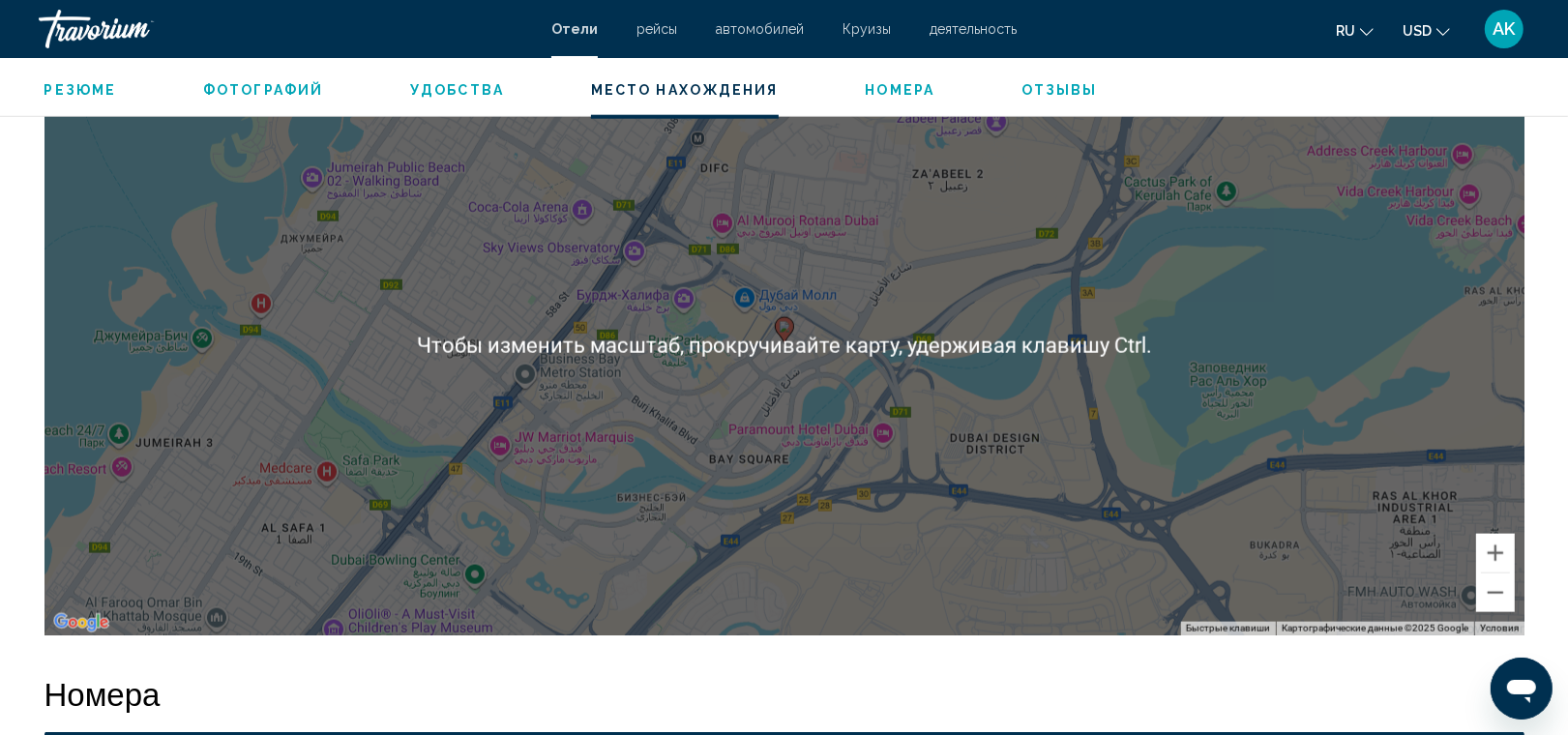
click at [819, 354] on div "Чтобы активировать перетаскивание с помощью клавиатуры, нажмите Alt + Ввод. Пос…" at bounding box center [785, 345] width 1480 height 581
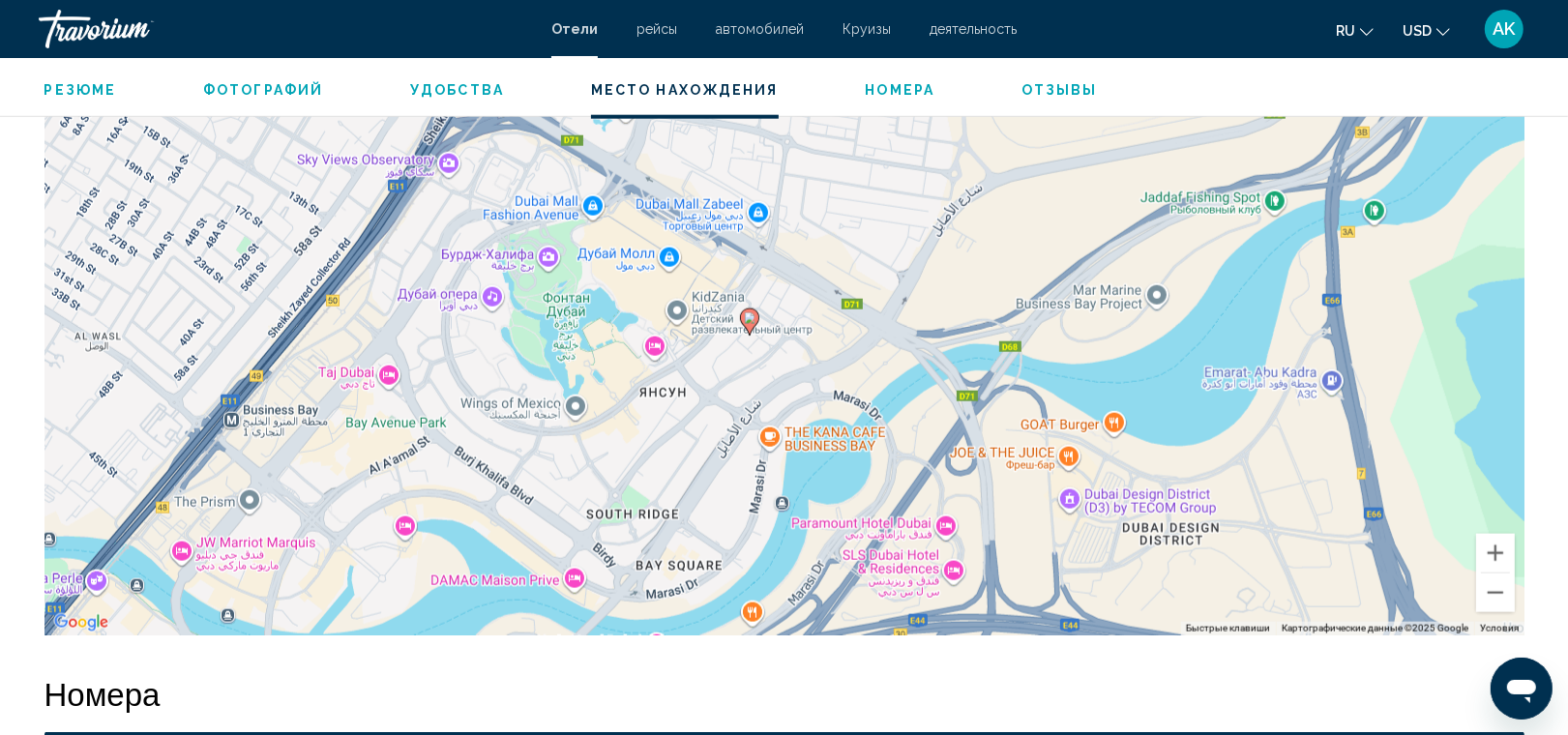
click at [819, 354] on div "Чтобы активировать перетаскивание с помощью клавиатуры, нажмите Alt + Ввод. Пос…" at bounding box center [785, 345] width 1480 height 581
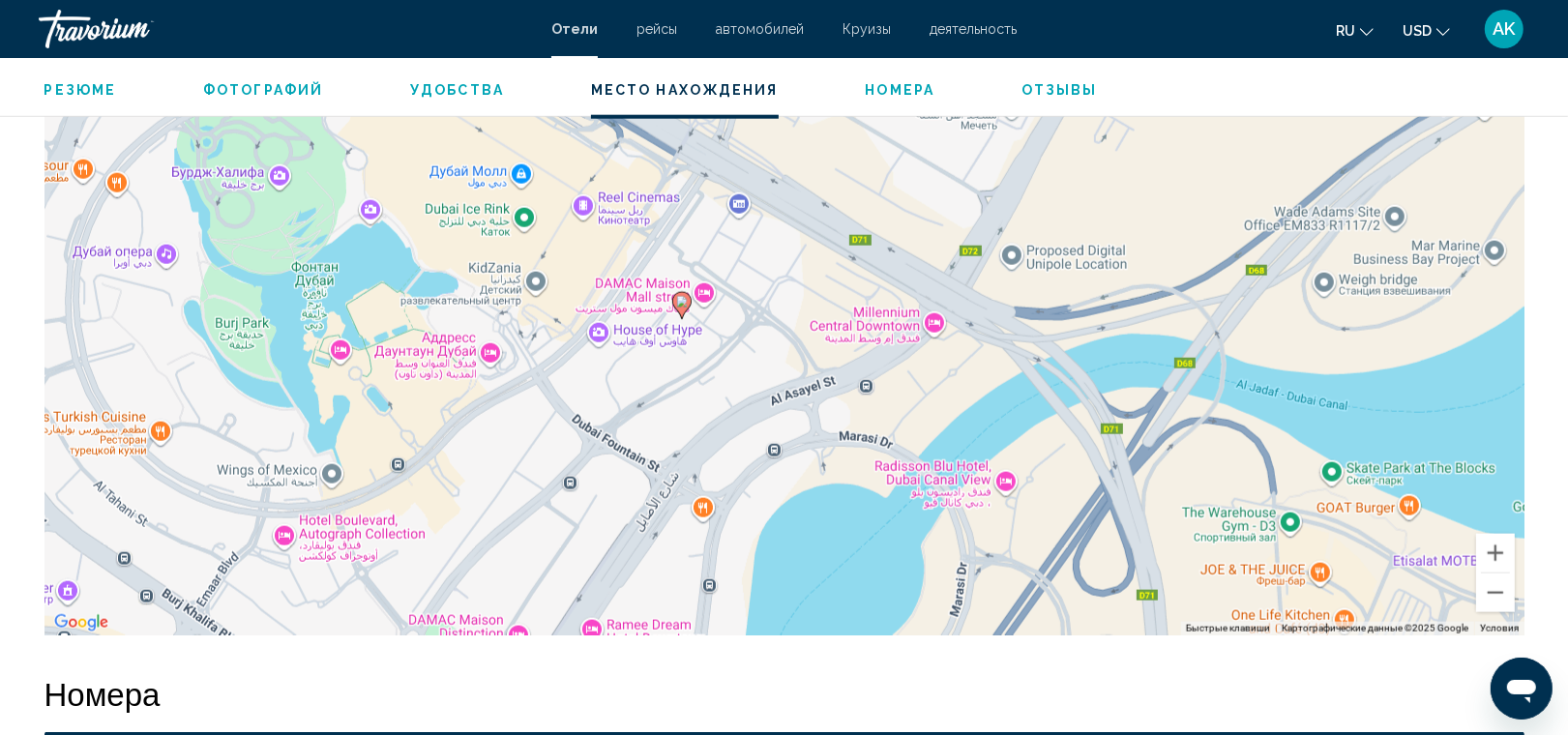
click at [533, 353] on div "Чтобы активировать перетаскивание с помощью клавиатуры, нажмите Alt + Ввод. Пос…" at bounding box center [785, 345] width 1480 height 581
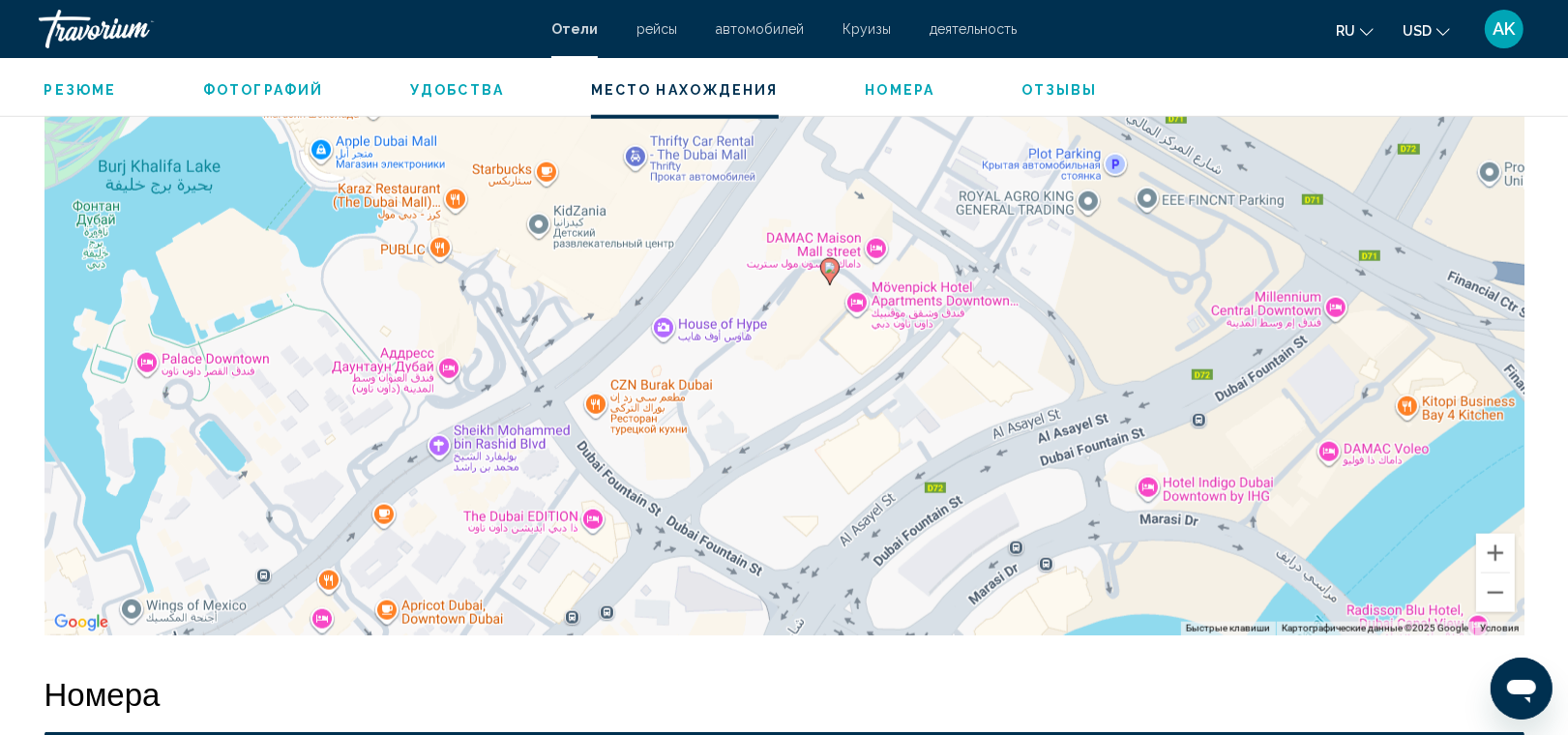
click at [416, 408] on div "Чтобы активировать перетаскивание с помощью клавиатуры, нажмите Alt + Ввод. Пос…" at bounding box center [785, 345] width 1480 height 581
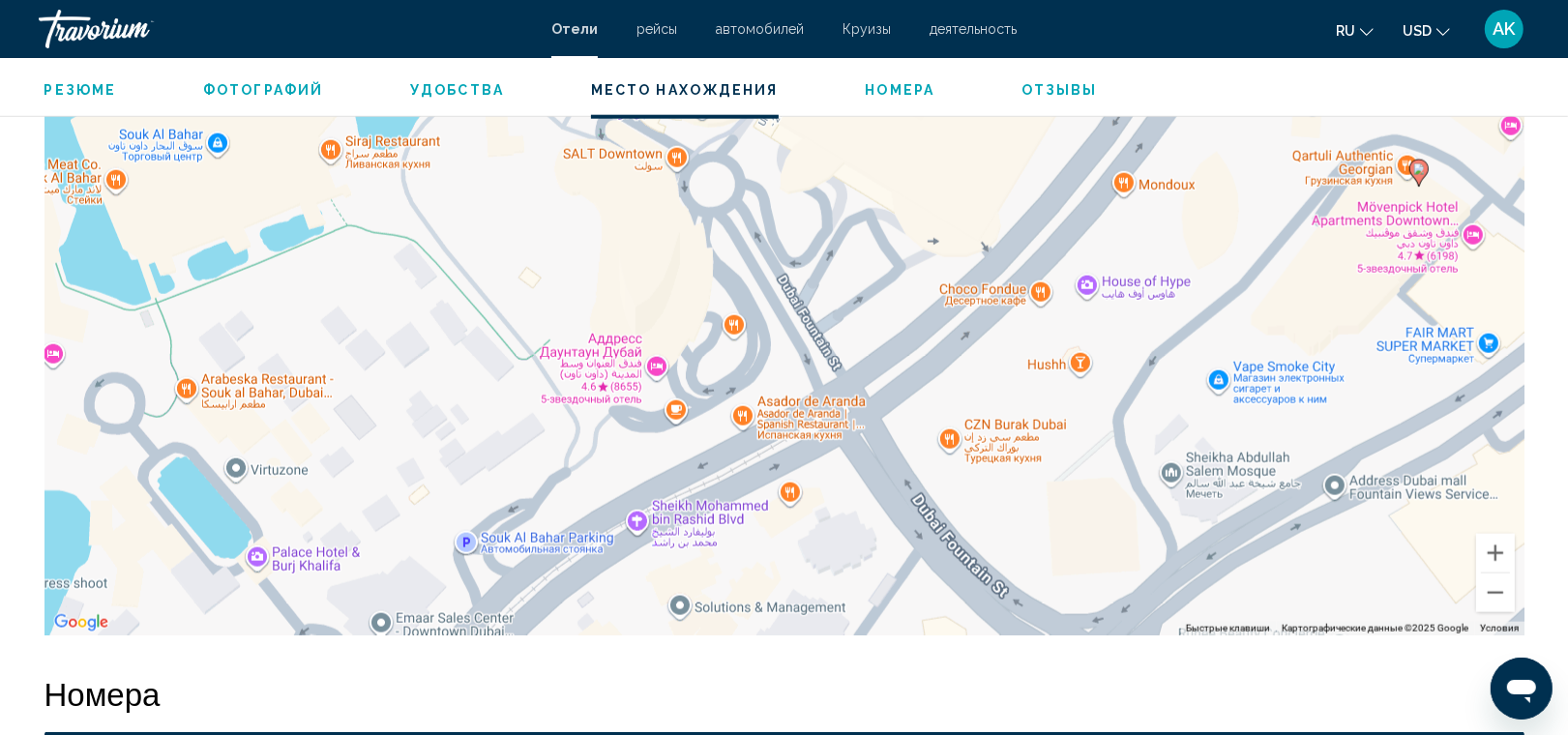
drag, startPoint x: 331, startPoint y: 420, endPoint x: 510, endPoint y: 443, distance: 180.5
click at [510, 443] on div "Чтобы активировать перетаскивание с помощью клавиатуры, нажмите Alt + Ввод. Пос…" at bounding box center [785, 345] width 1480 height 581
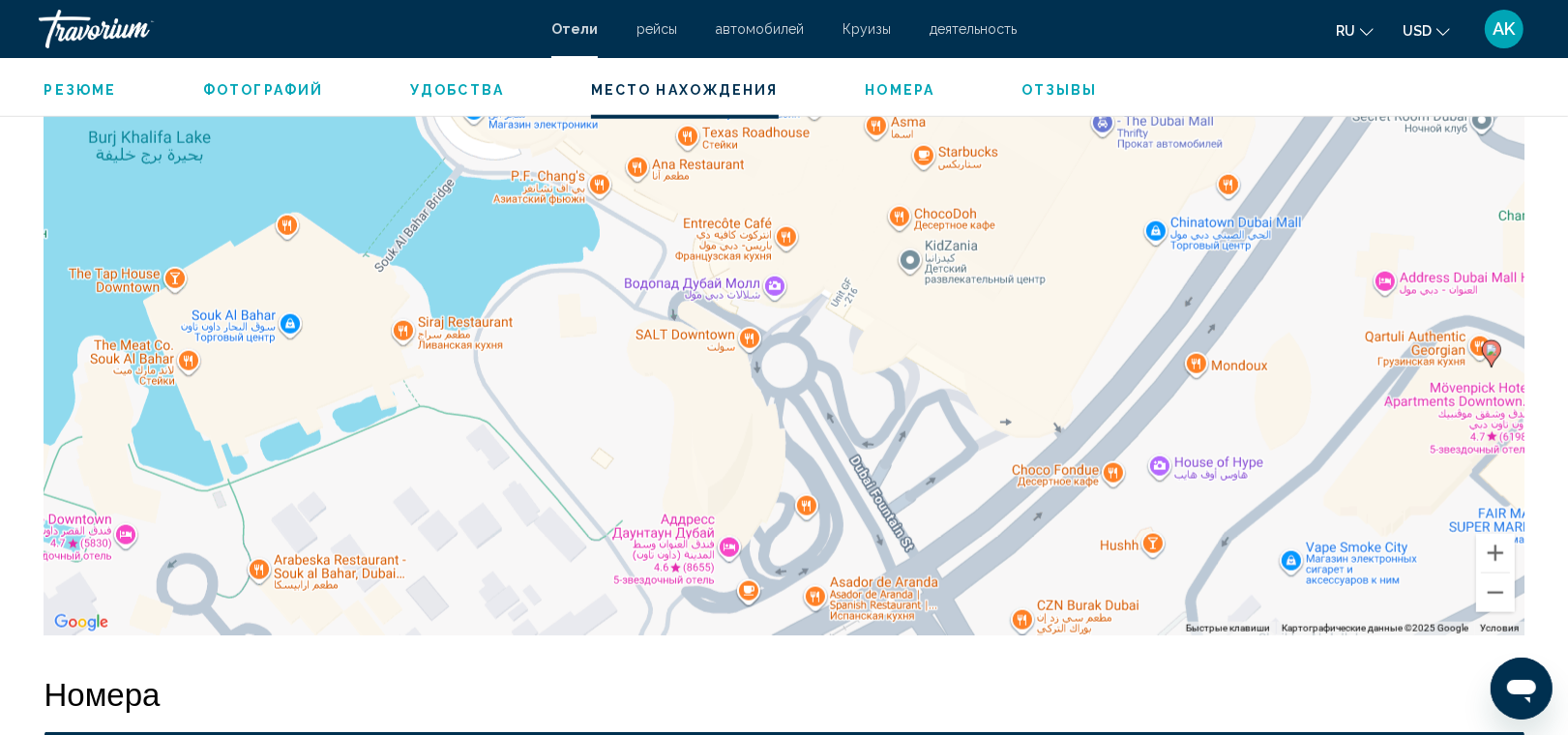
drag, startPoint x: 493, startPoint y: 352, endPoint x: 566, endPoint y: 532, distance: 194.2
click at [566, 532] on div "Чтобы активировать перетаскивание с помощью клавиатуры, нажмите Alt + Ввод. Пос…" at bounding box center [785, 345] width 1480 height 581
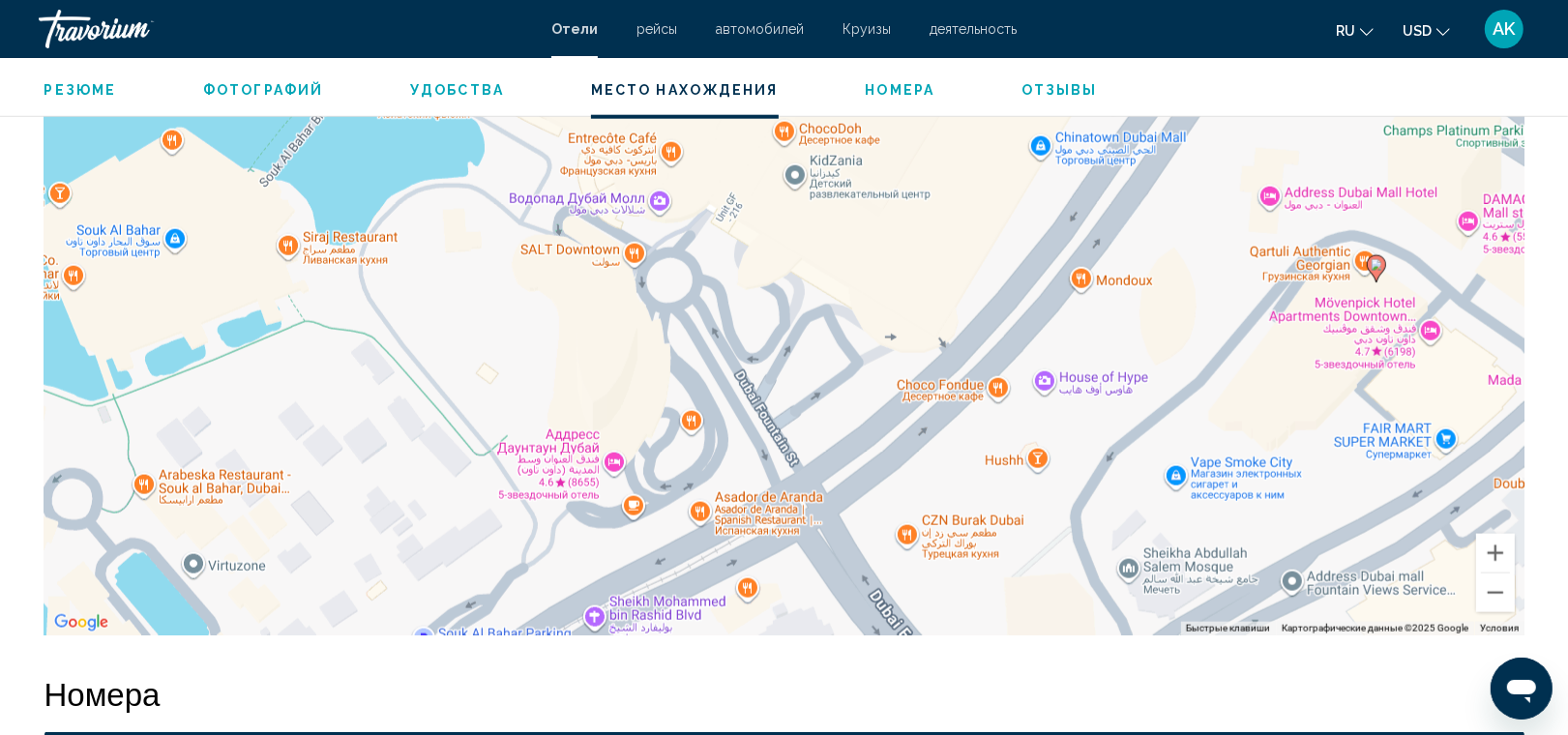
drag, startPoint x: 806, startPoint y: 379, endPoint x: 667, endPoint y: 283, distance: 168.9
click at [667, 283] on div "Чтобы активировать перетаскивание с помощью клавиатуры, нажмите Alt + Ввод. Пос…" at bounding box center [785, 345] width 1480 height 581
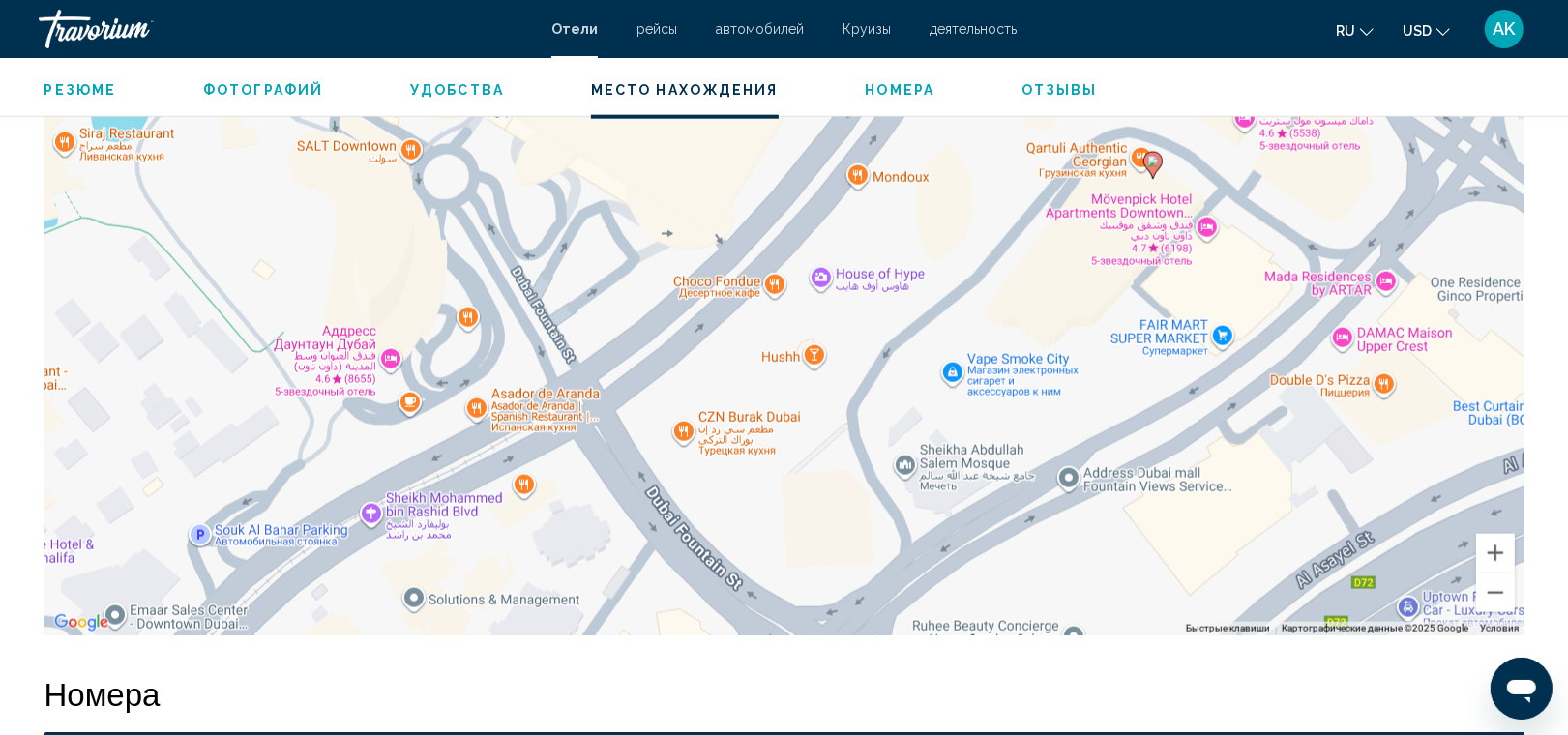
drag, startPoint x: 1007, startPoint y: 318, endPoint x: 798, endPoint y: 218, distance: 231.7
click at [798, 218] on div "Чтобы активировать перетаскивание с помощью клавиатуры, нажмите Alt + Ввод. Пос…" at bounding box center [785, 345] width 1480 height 581
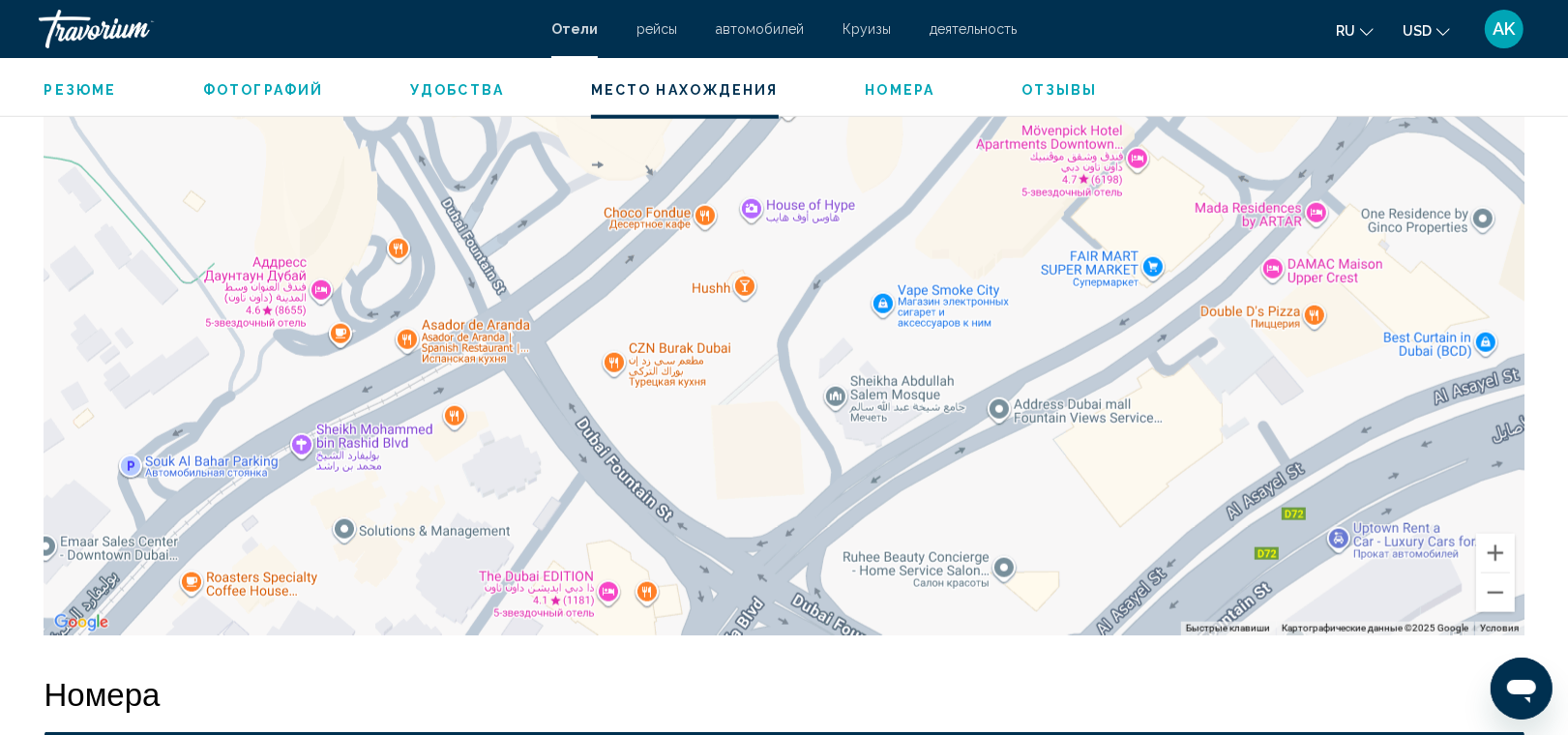
drag, startPoint x: 855, startPoint y: 461, endPoint x: 789, endPoint y: 391, distance: 96.2
click at [789, 391] on div "Чтобы активировать перетаскивание с помощью клавиатуры, нажмите Alt + Ввод. Пос…" at bounding box center [785, 345] width 1480 height 581
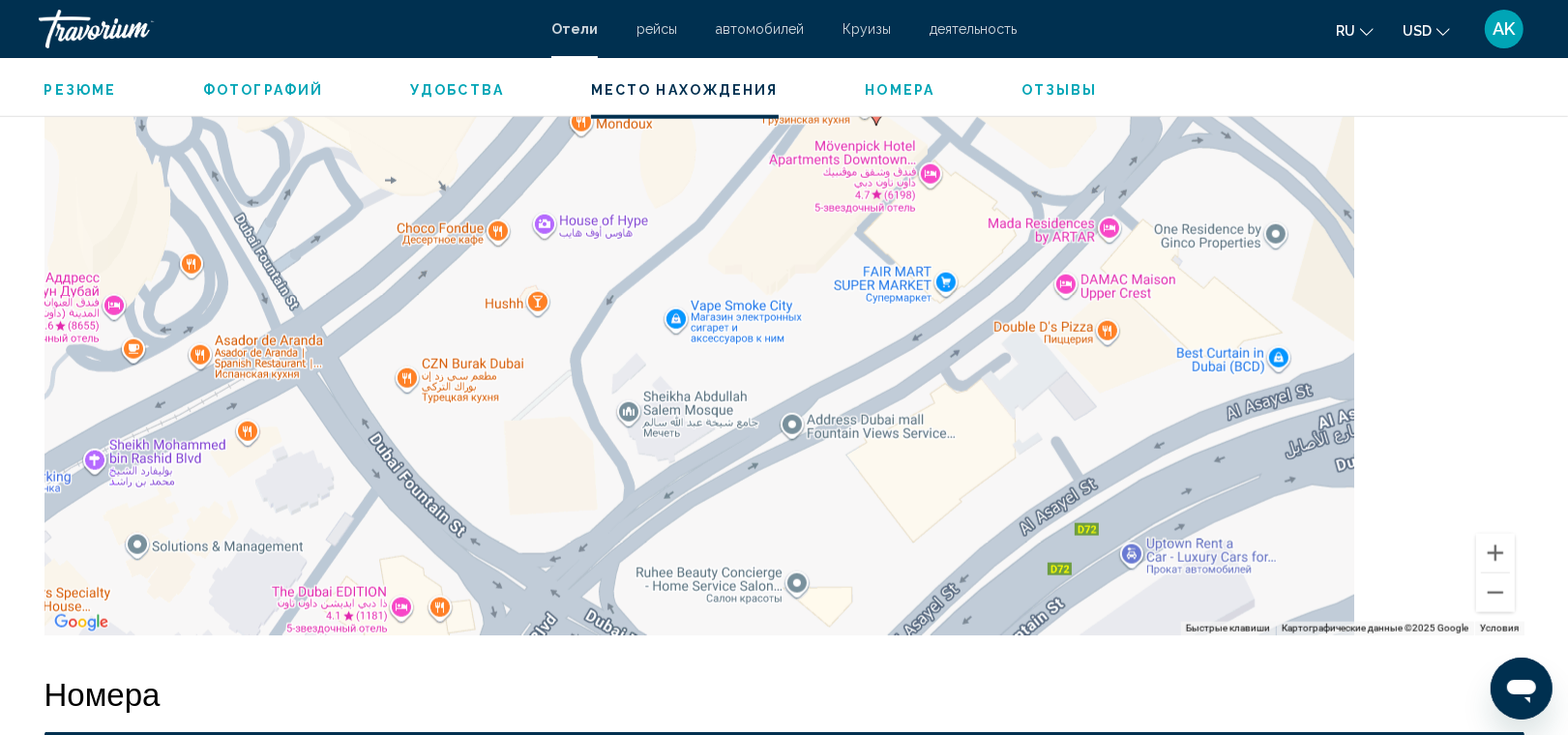
drag, startPoint x: 1066, startPoint y: 425, endPoint x: 838, endPoint y: 447, distance: 229.1
click at [838, 447] on div "Чтобы активировать перетаскивание с помощью клавиатуры, нажмите Alt + Ввод. Пос…" at bounding box center [785, 345] width 1480 height 581
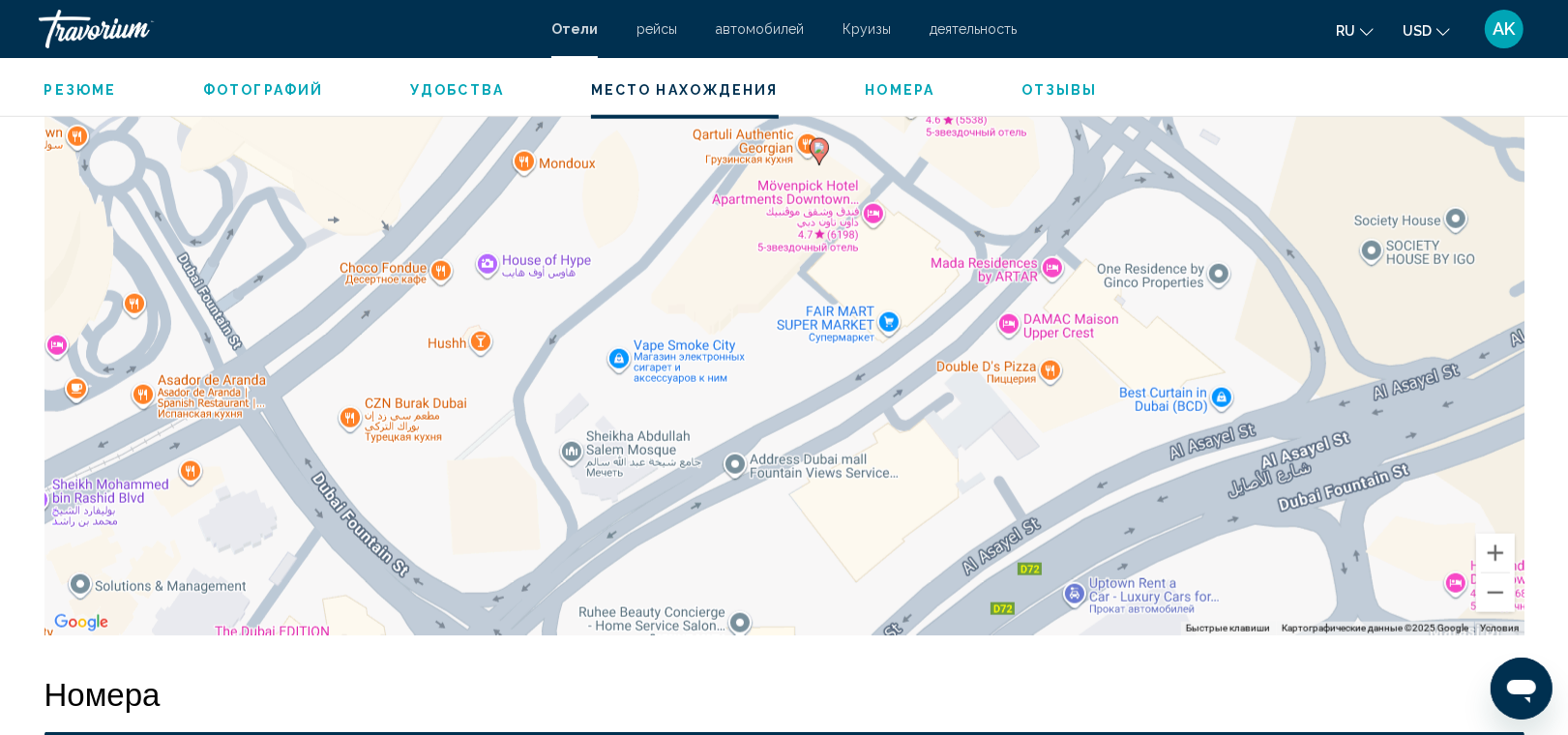
drag, startPoint x: 862, startPoint y: 330, endPoint x: 781, endPoint y: 391, distance: 101.4
click at [781, 391] on div "Чтобы активировать перетаскивание с помощью клавиатуры, нажмите Alt + Ввод. Пос…" at bounding box center [785, 345] width 1480 height 581
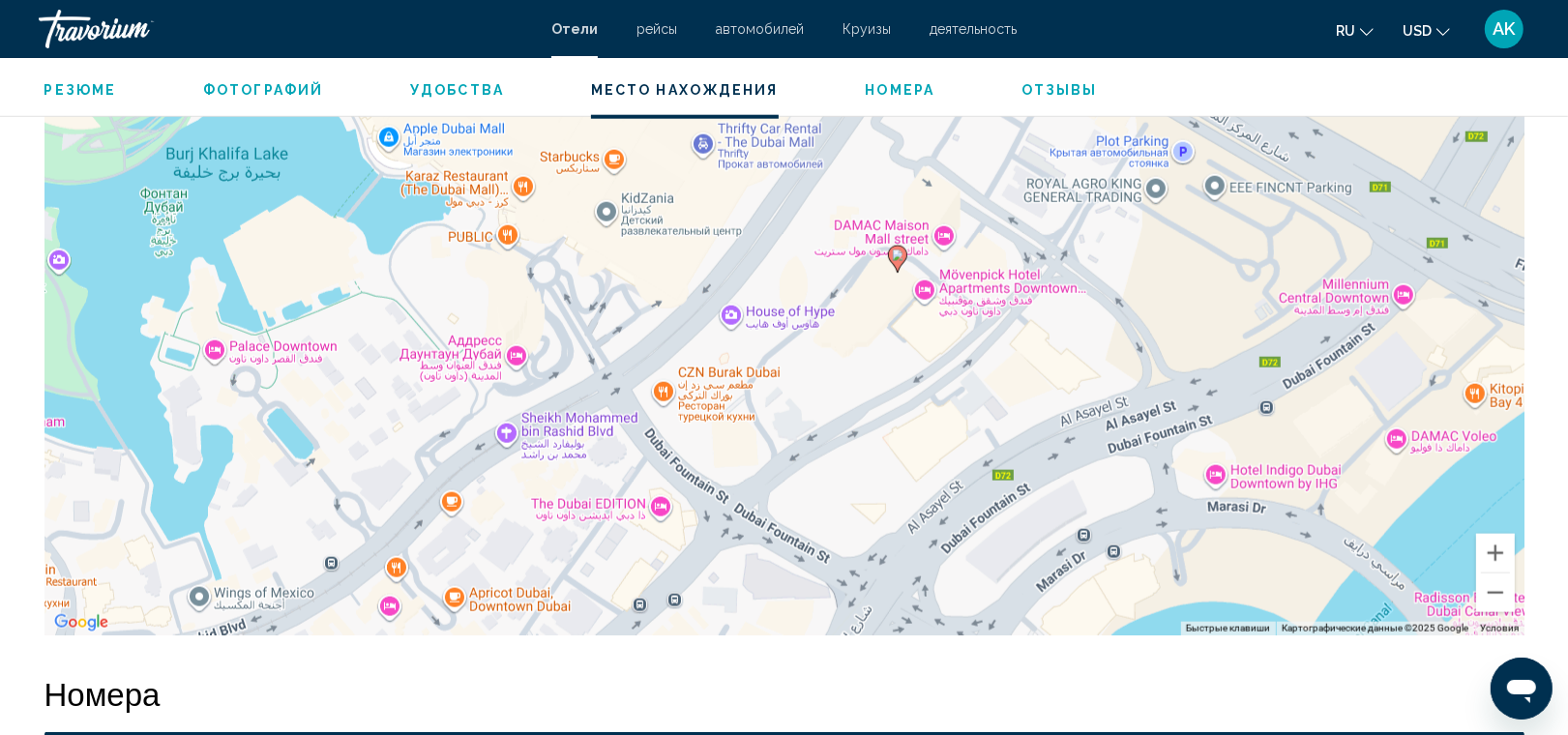
click at [944, 351] on div "Чтобы активировать перетаскивание с помощью клавиатуры, нажмите Alt + Ввод. Пос…" at bounding box center [785, 345] width 1480 height 581
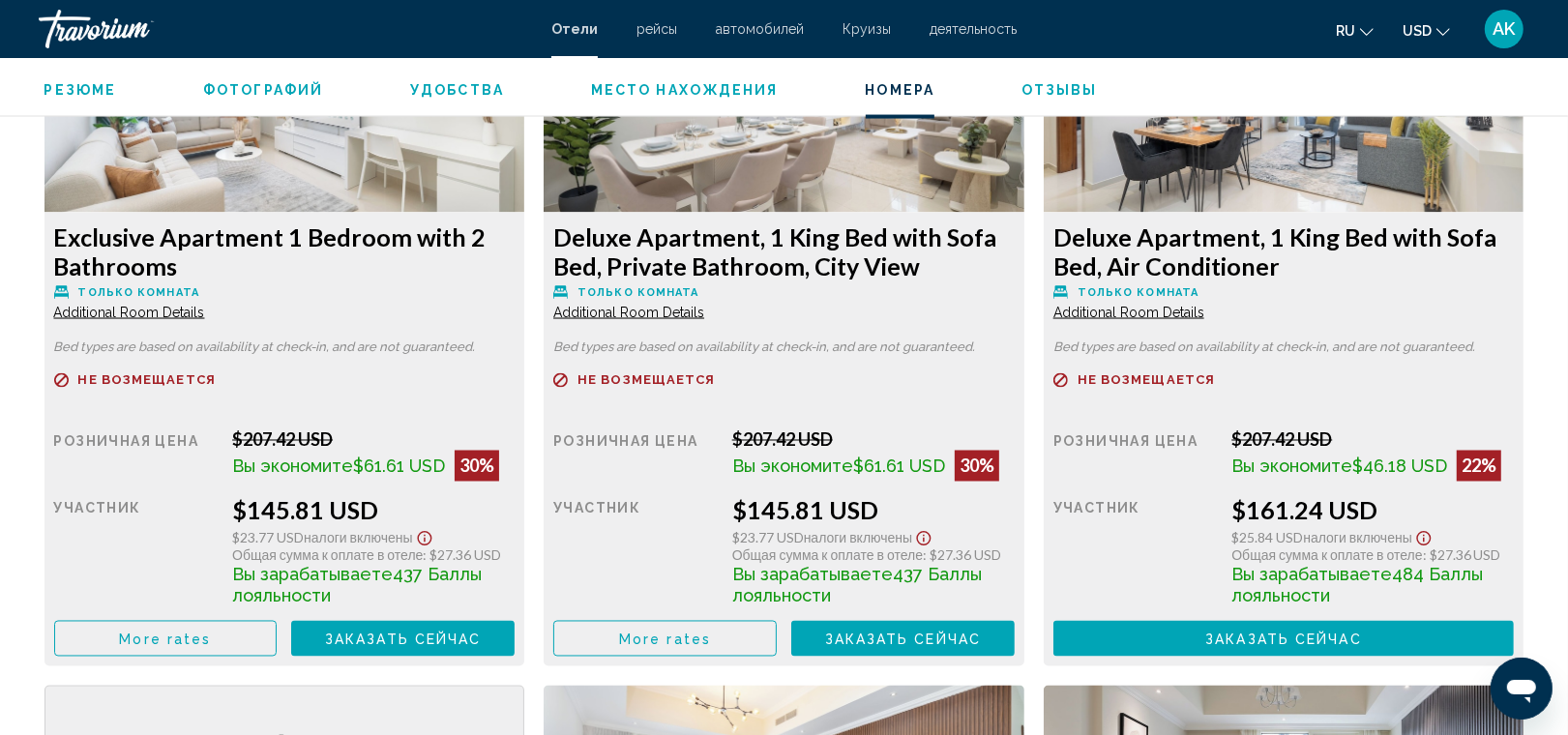
scroll to position [2765, 0]
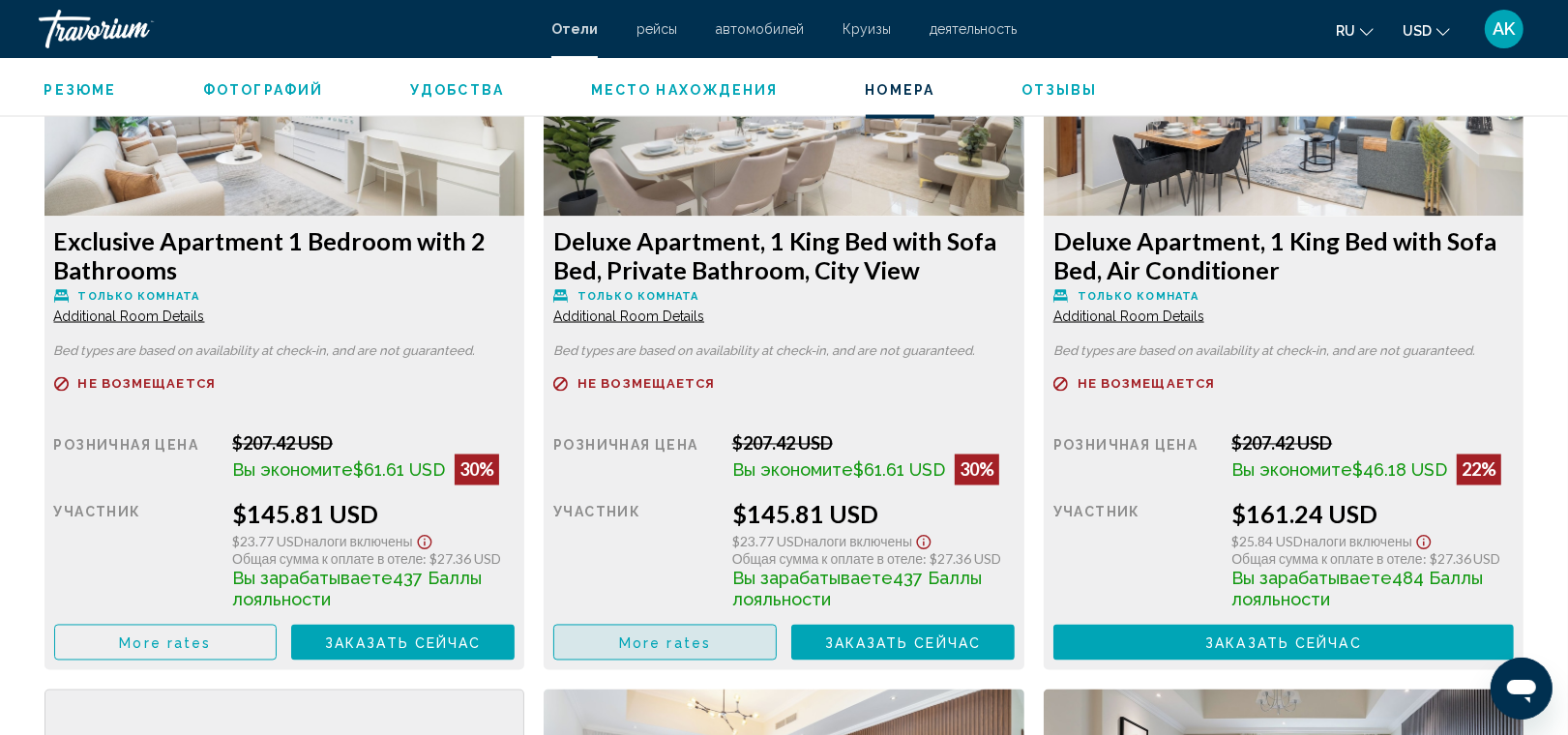
click at [642, 635] on span "More rates" at bounding box center [665, 643] width 92 height 16
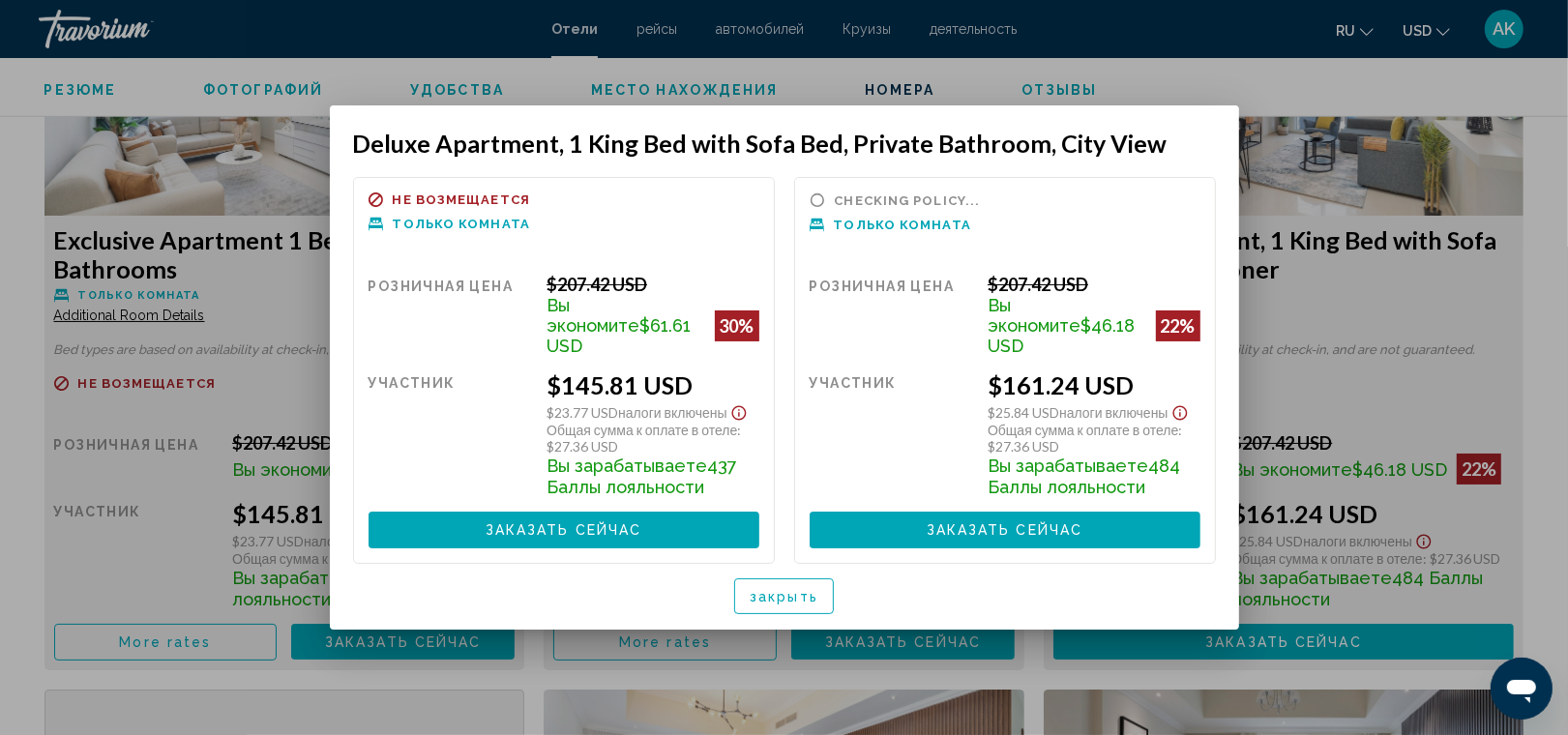
scroll to position [0, 0]
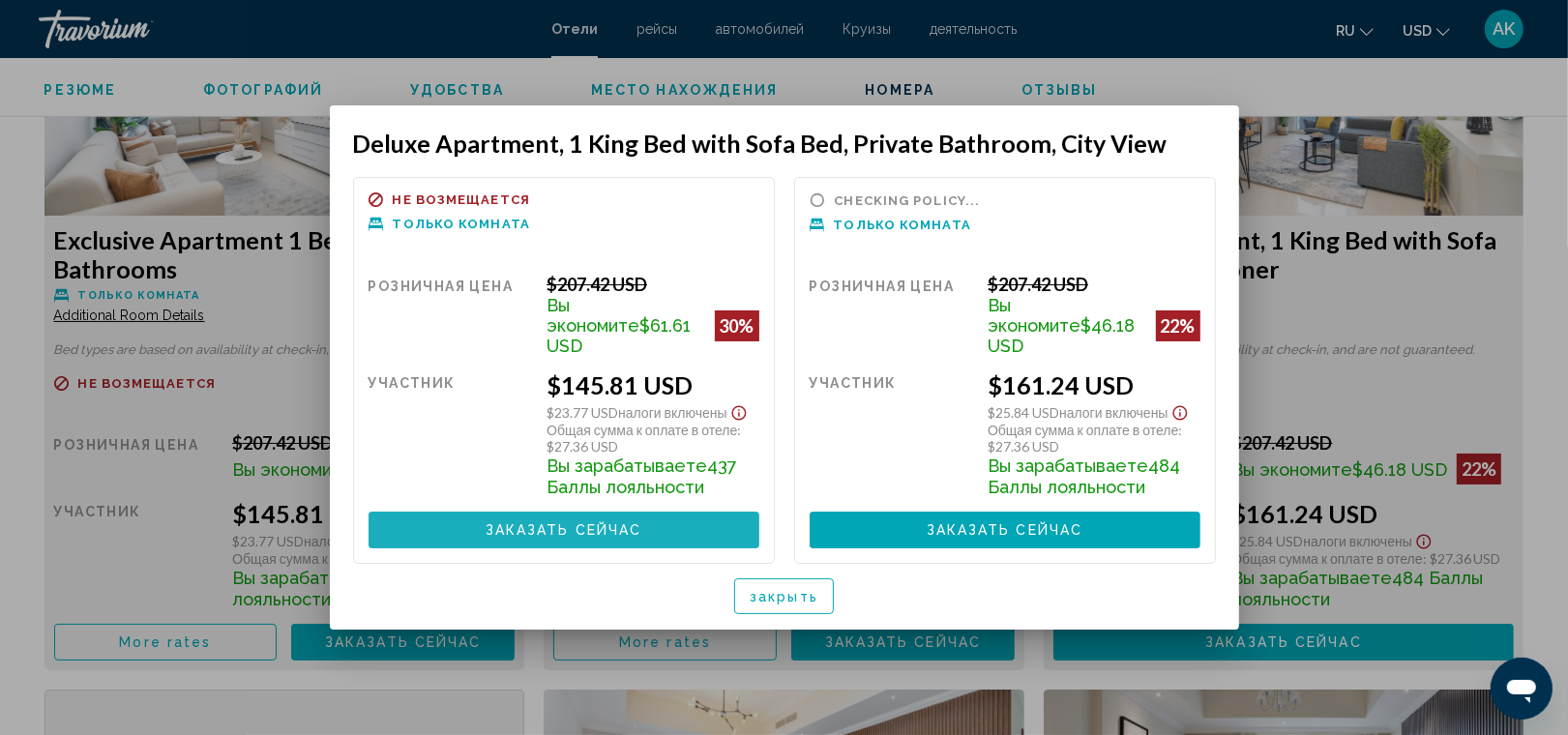
click at [588, 523] on span "Заказать сейчас" at bounding box center [564, 531] width 156 height 16
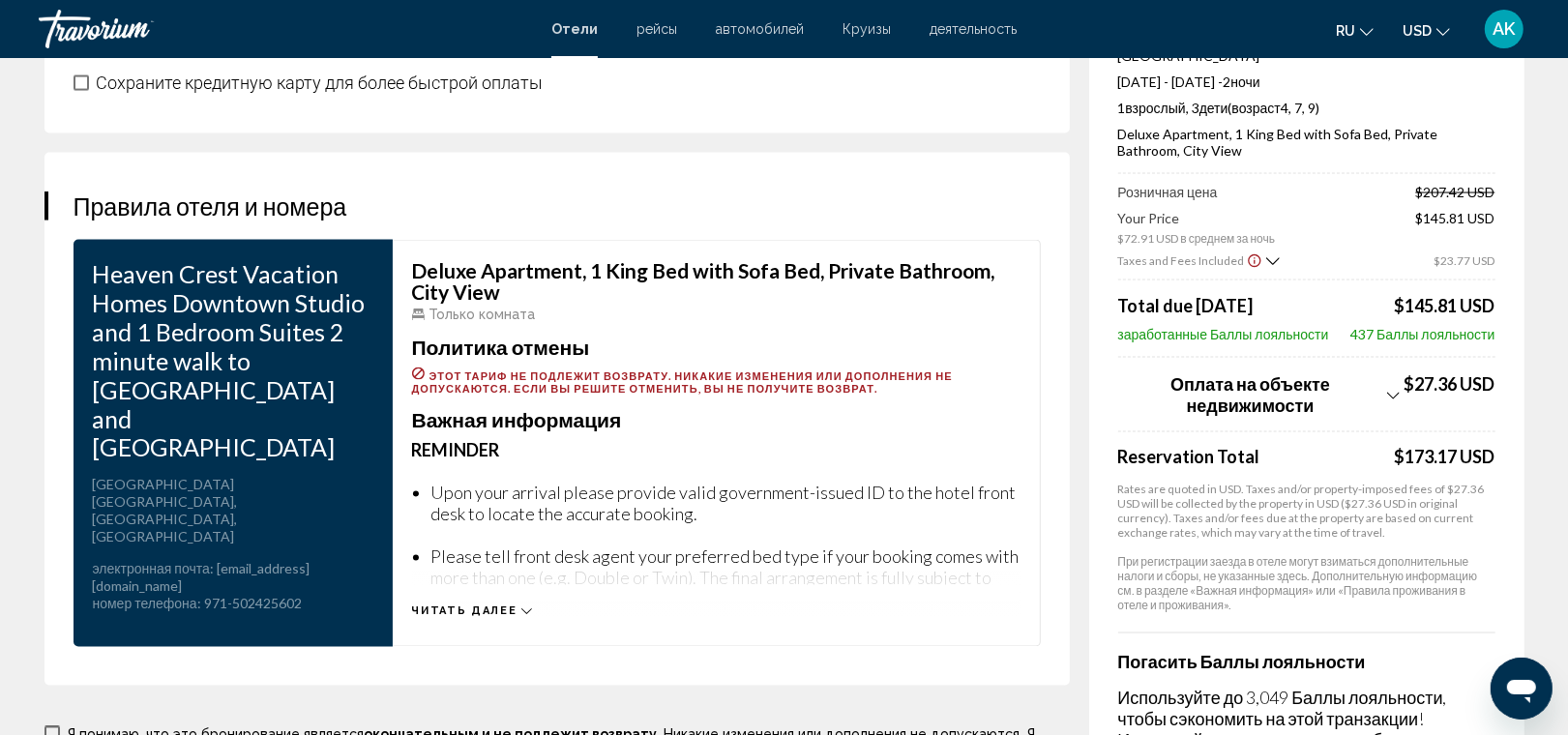
scroll to position [2849, 0]
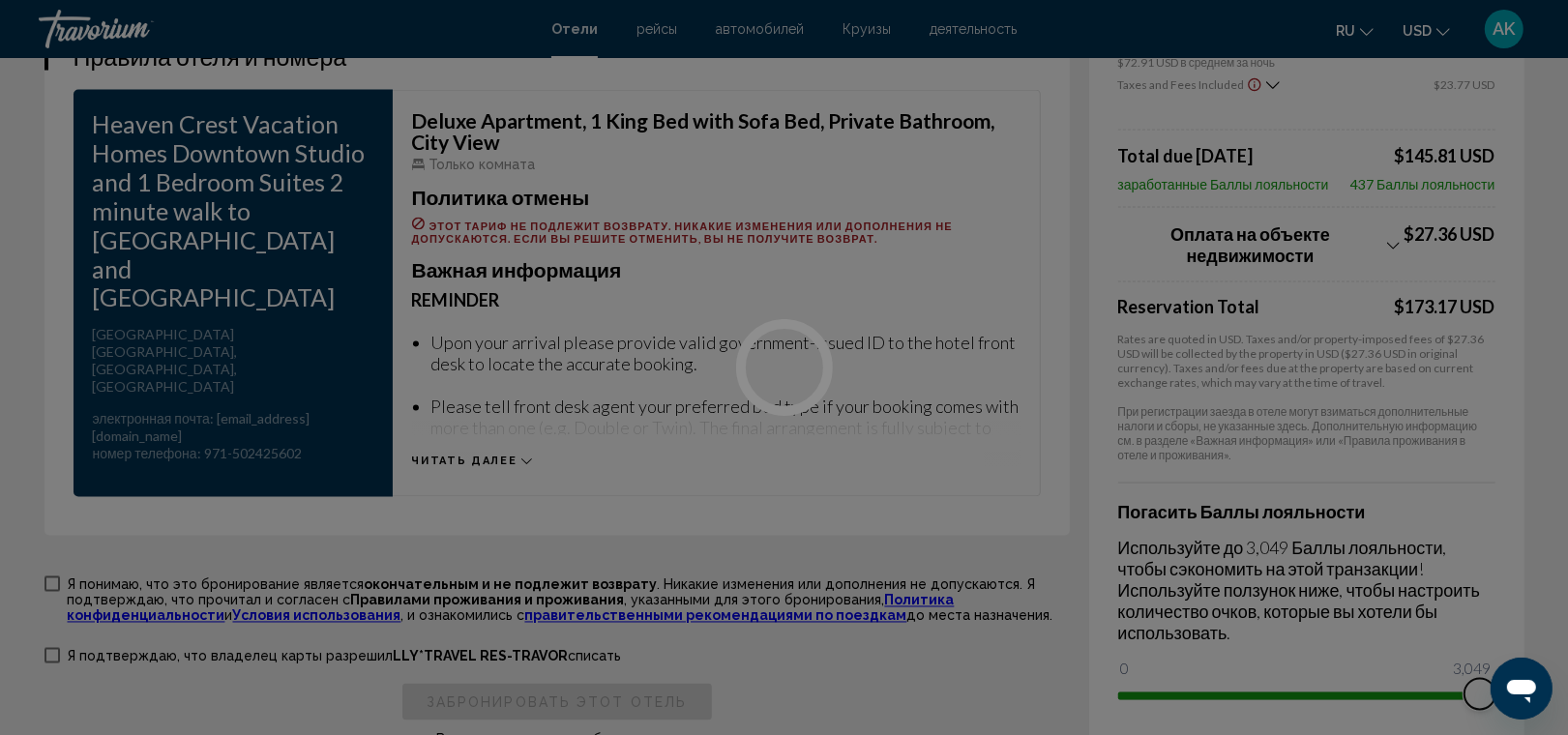
click at [1483, 653] on div at bounding box center [784, 368] width 1568 height 735
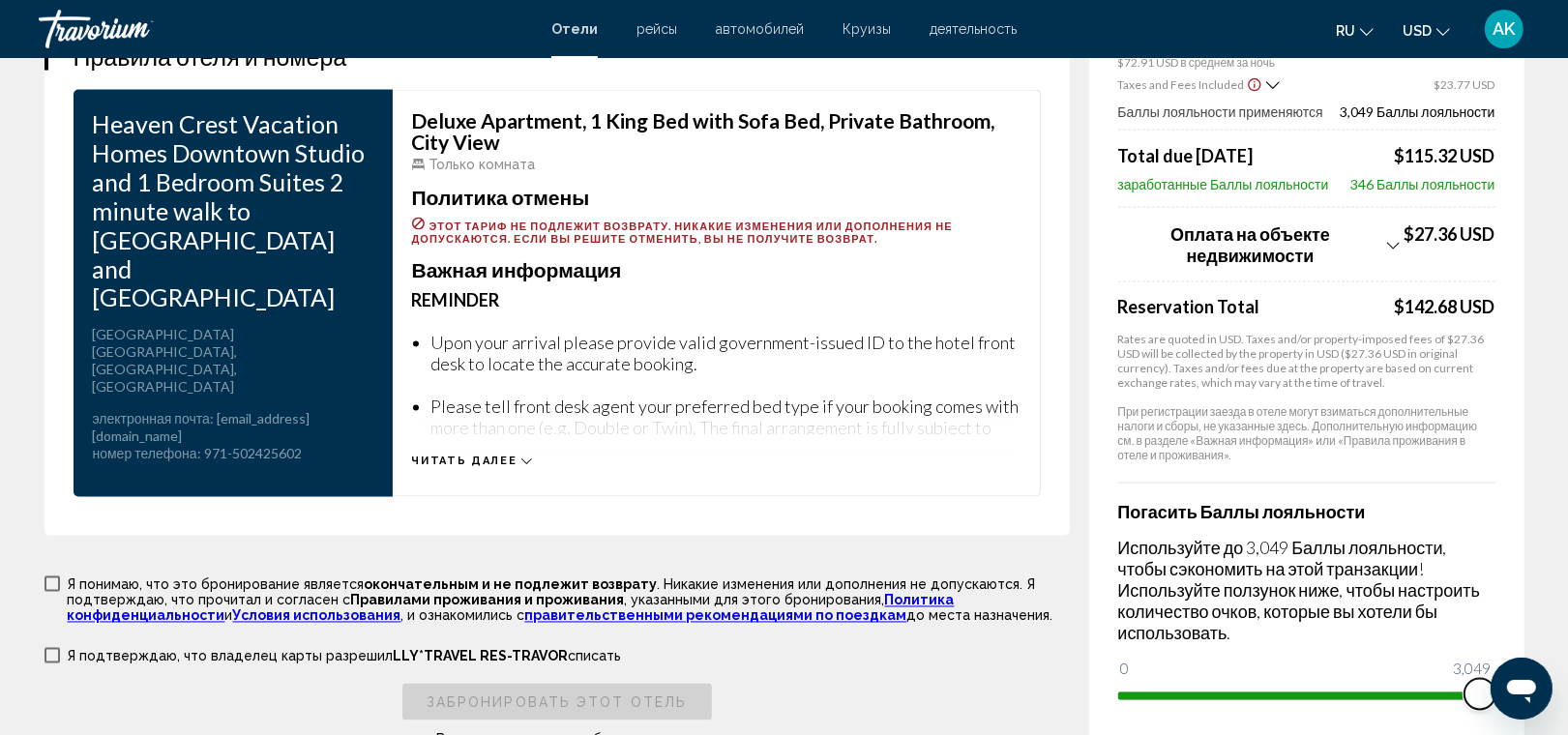
click at [1490, 679] on span "Main content" at bounding box center [1479, 694] width 31 height 31
click at [1389, 237] on icon "Show Taxes and Fees breakdown" at bounding box center [1394, 245] width 13 height 17
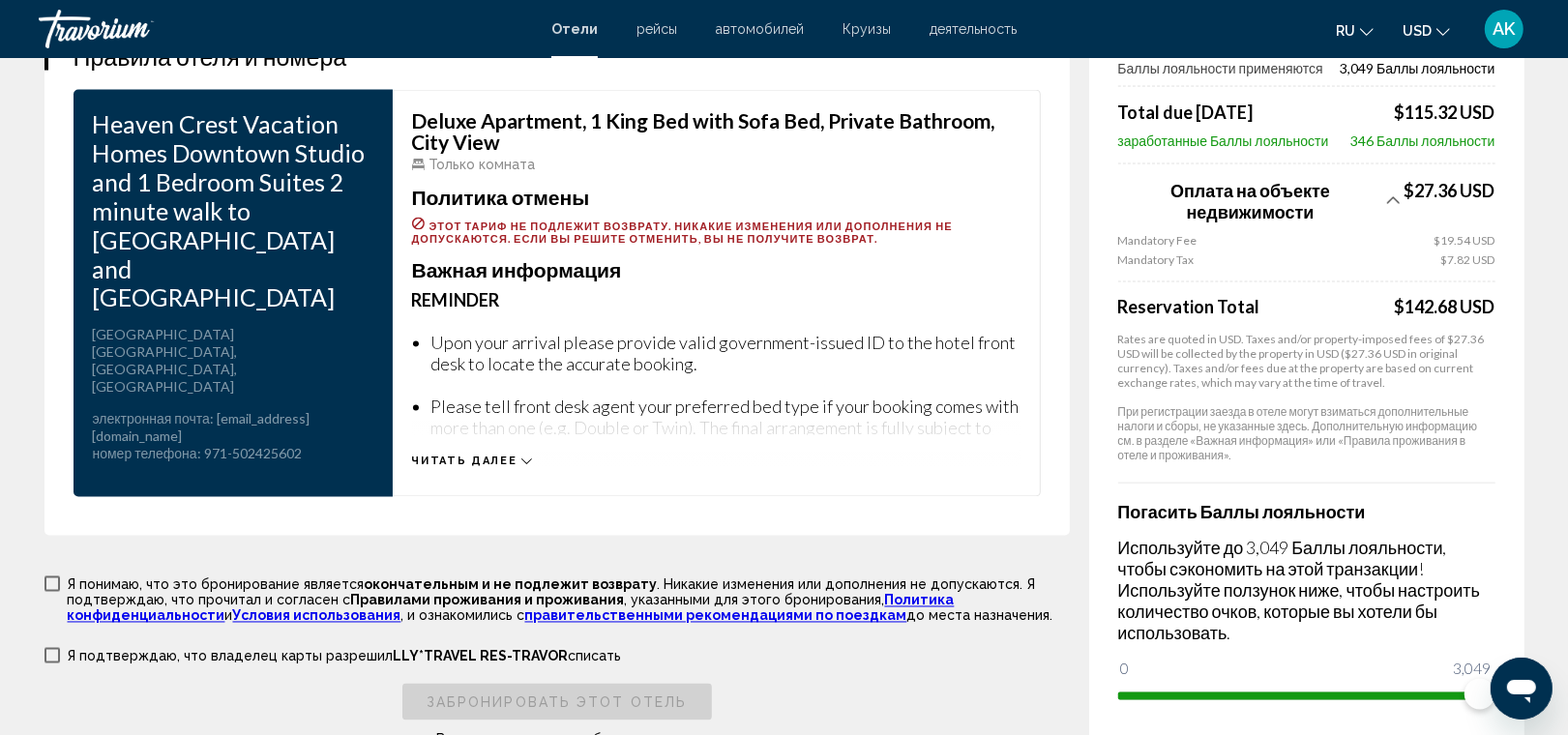
click at [1388, 191] on icon "Show Taxes and Fees breakdown" at bounding box center [1394, 199] width 13 height 17
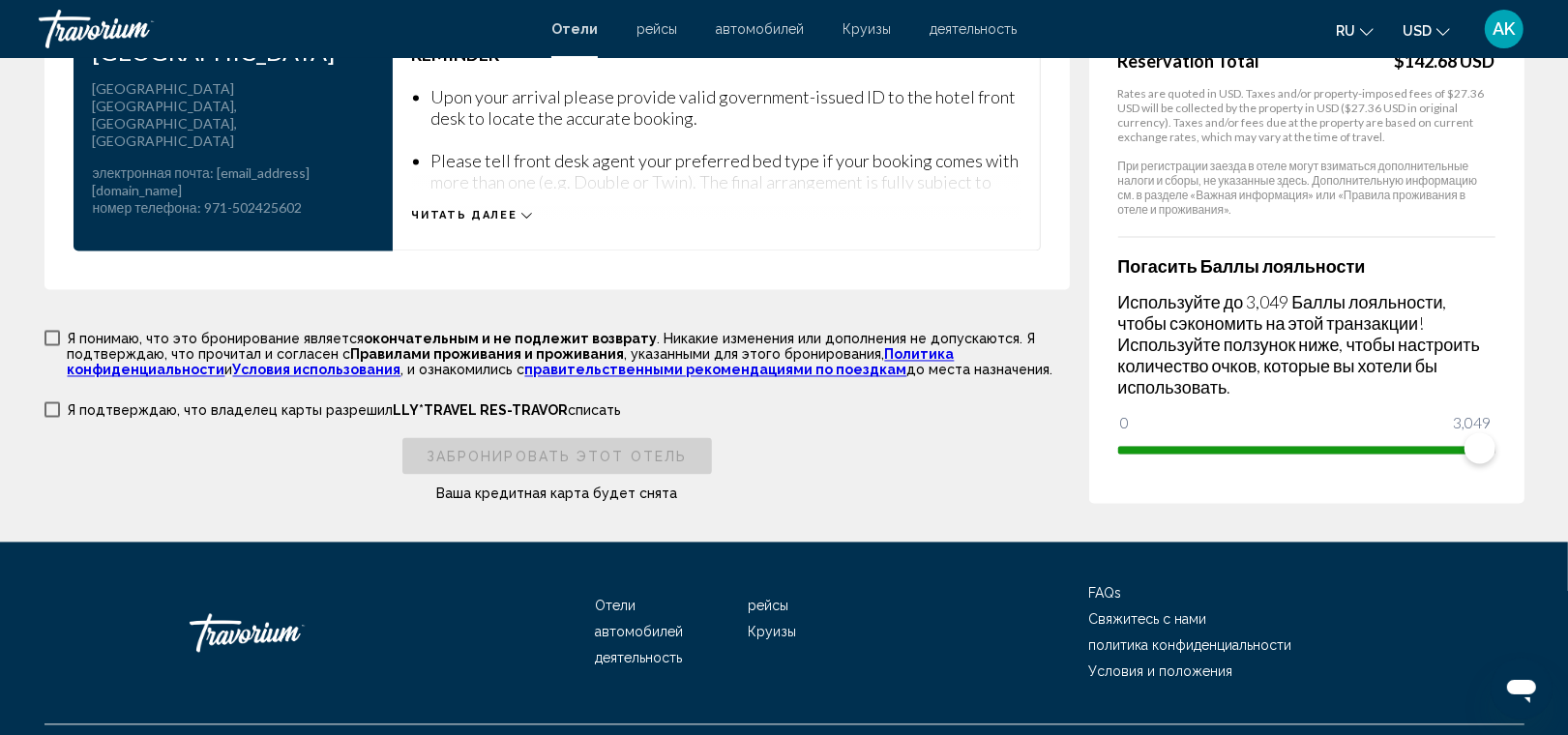
scroll to position [3038, 0]
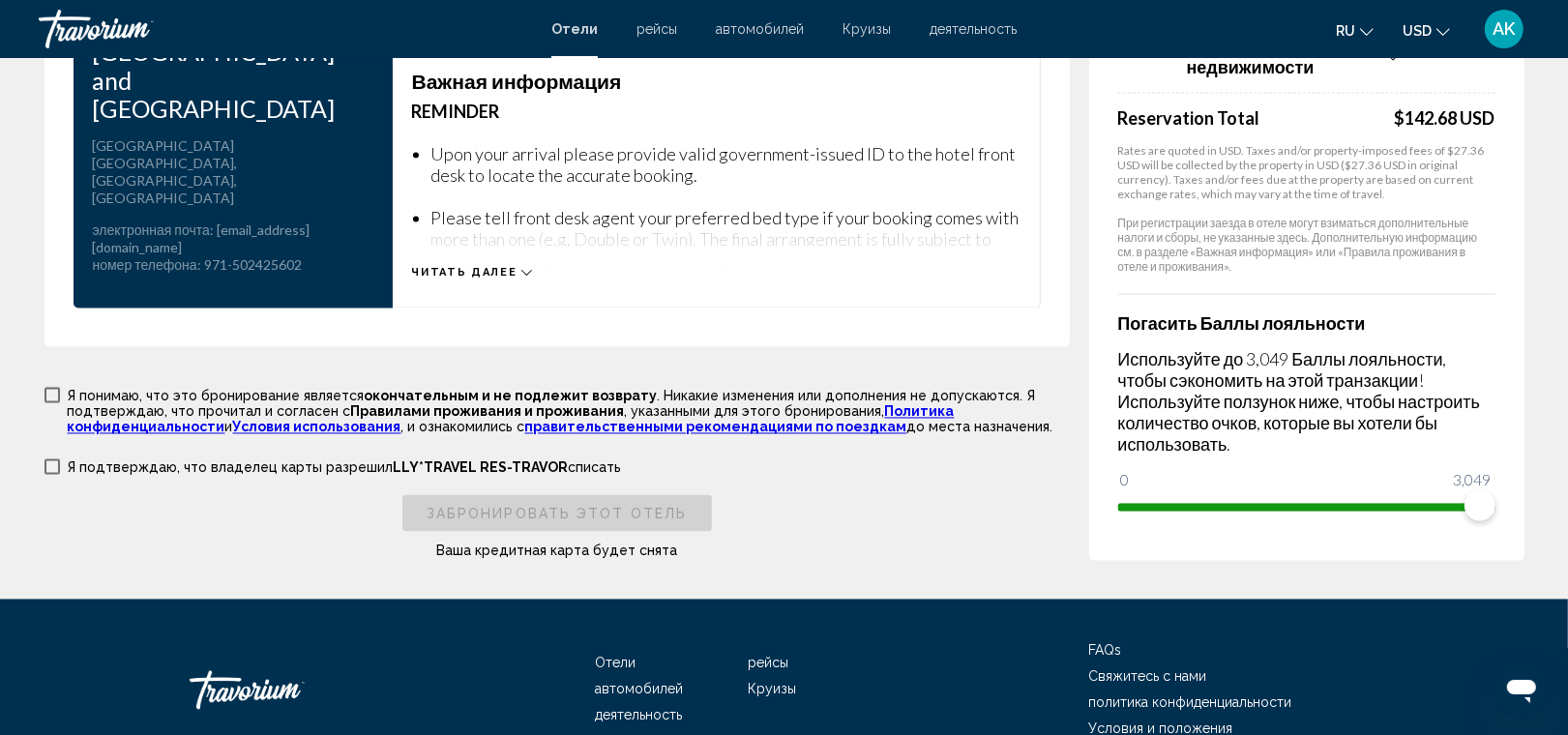
click at [51, 387] on span "Main content" at bounding box center [53, 395] width 16 height 16
click at [50, 457] on label "Я подтверждаю, что владелец карты разрешил LLY*TRAVEL RES-[PERSON_NAME] списать" at bounding box center [334, 466] width 578 height 18
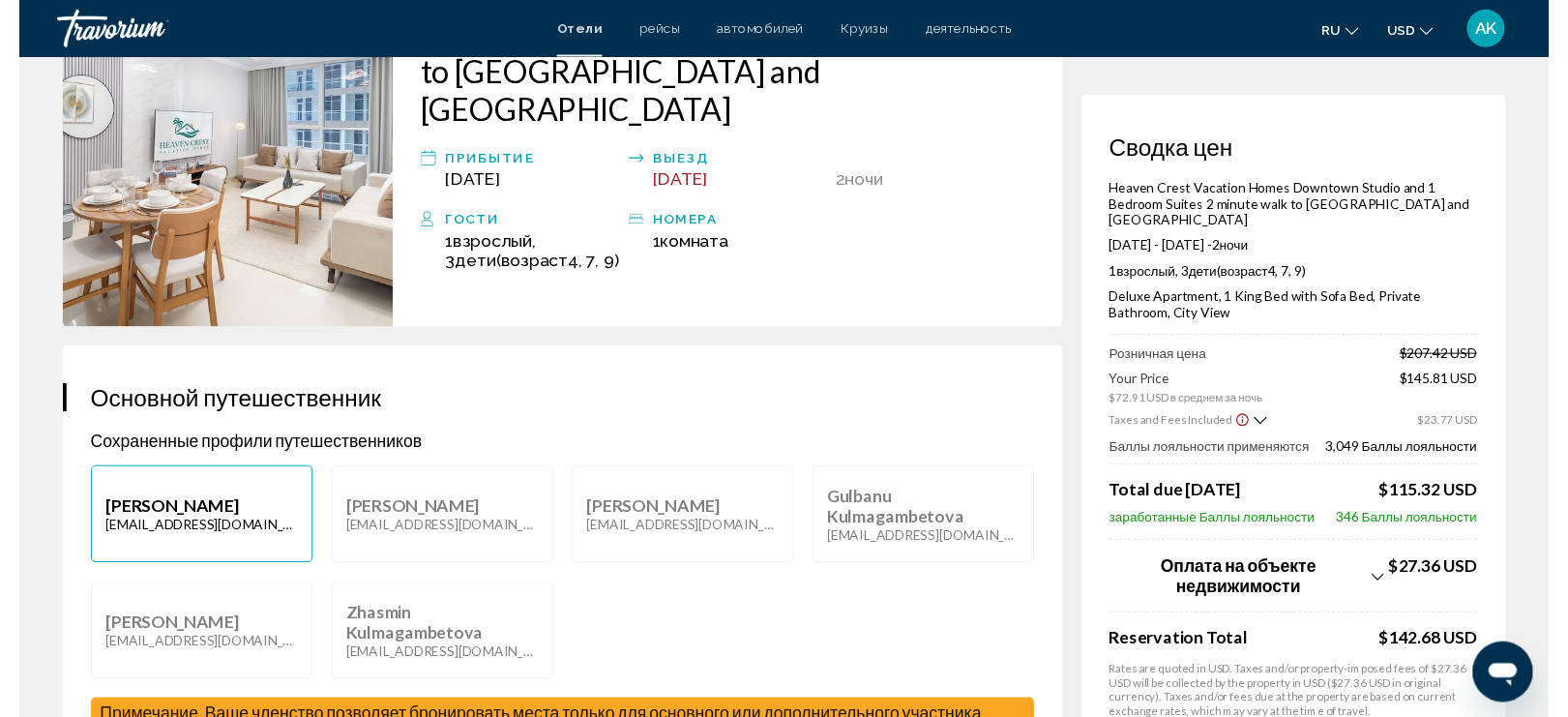
scroll to position [0, 0]
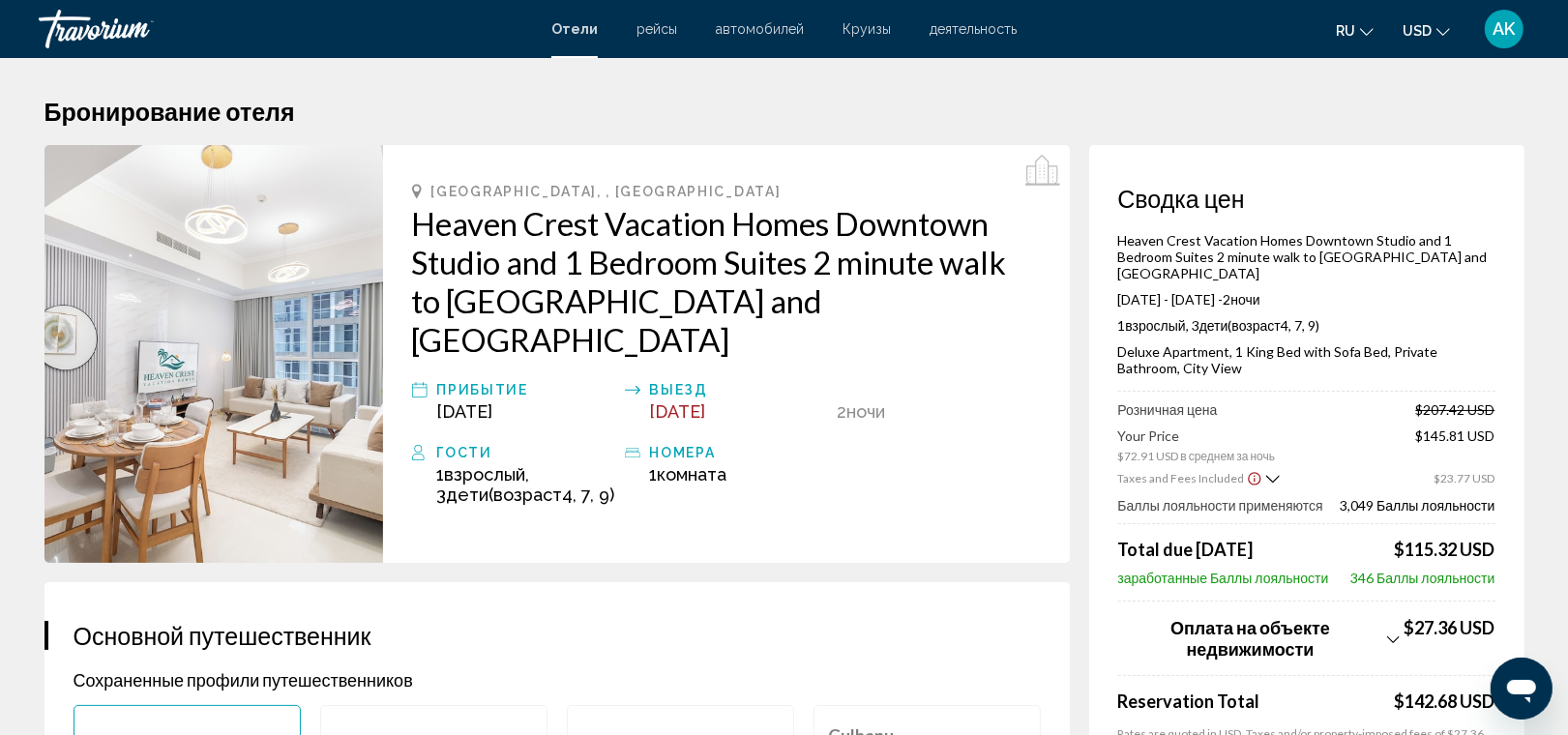
click at [416, 220] on h2 "Heaven Crest Vacation Homes Downtown Studio and 1 Bedroom Suites 2 minute walk …" at bounding box center [726, 281] width 629 height 154
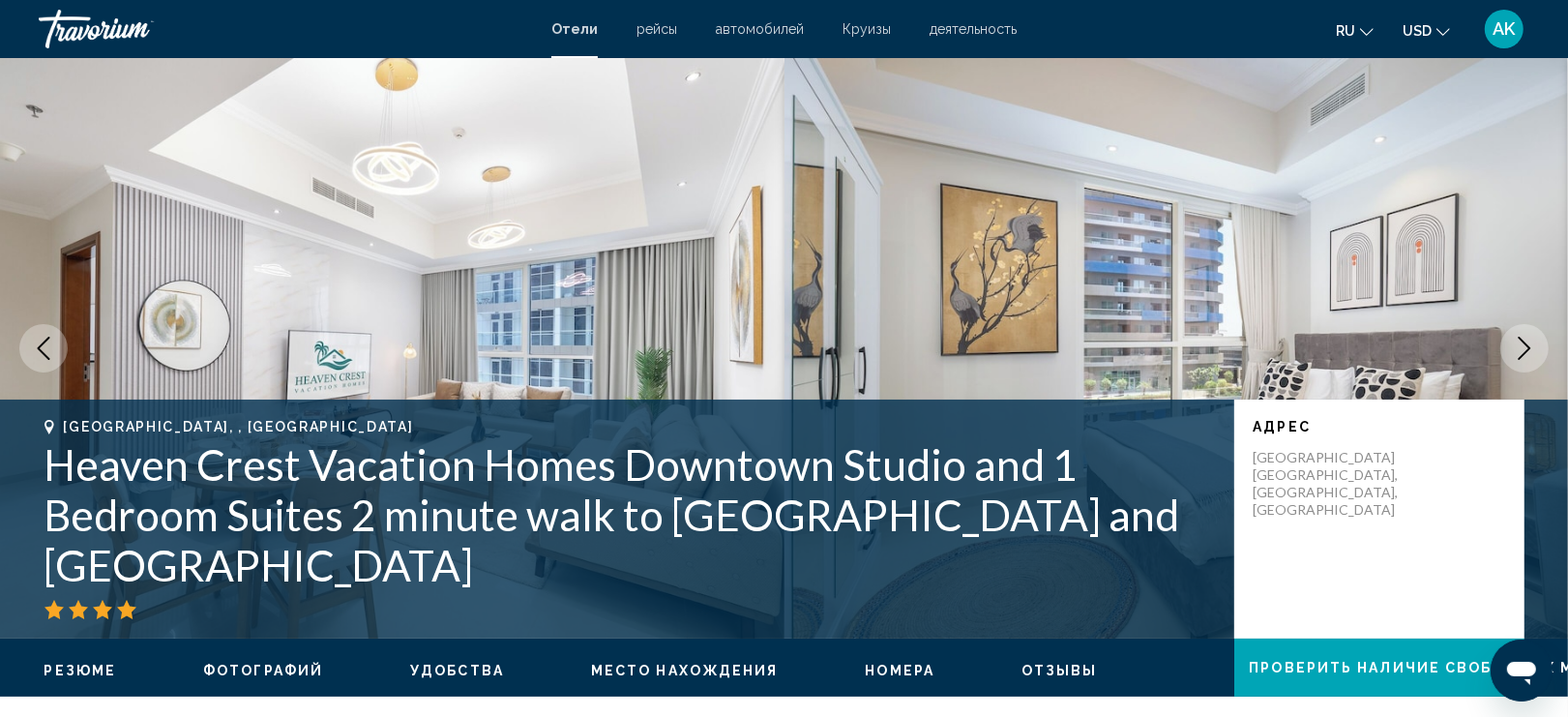
click at [58, 514] on h1 "Heaven Crest Vacation Homes Downtown Studio and 1 Bedroom Suites 2 minute walk …" at bounding box center [630, 515] width 1171 height 151
copy div "Heaven Crest Vacation Homes Downtown Studio and 1 Bedroom Suites 2 minute walk …"
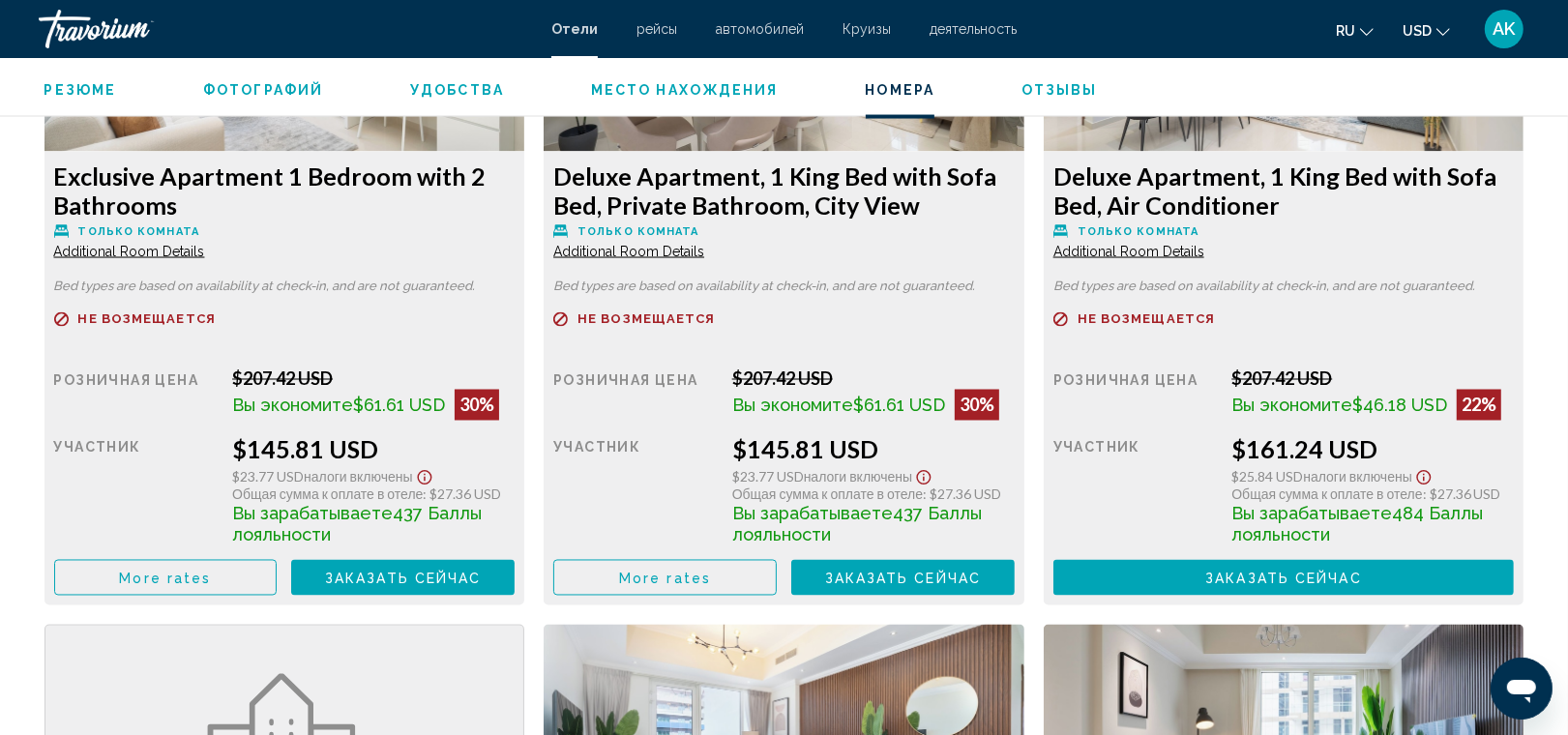
scroll to position [2889, 0]
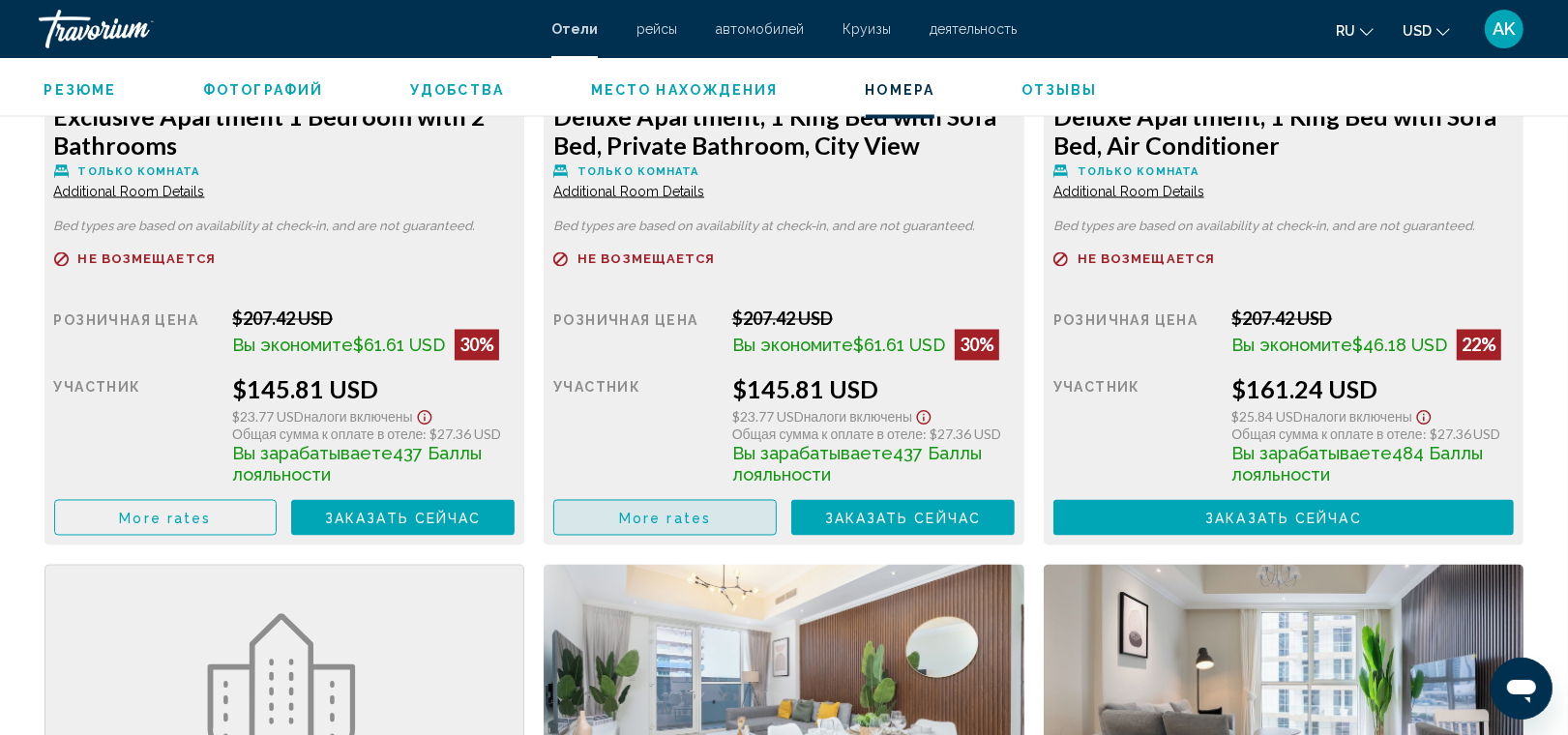
click at [701, 513] on span "More rates" at bounding box center [665, 519] width 92 height 16
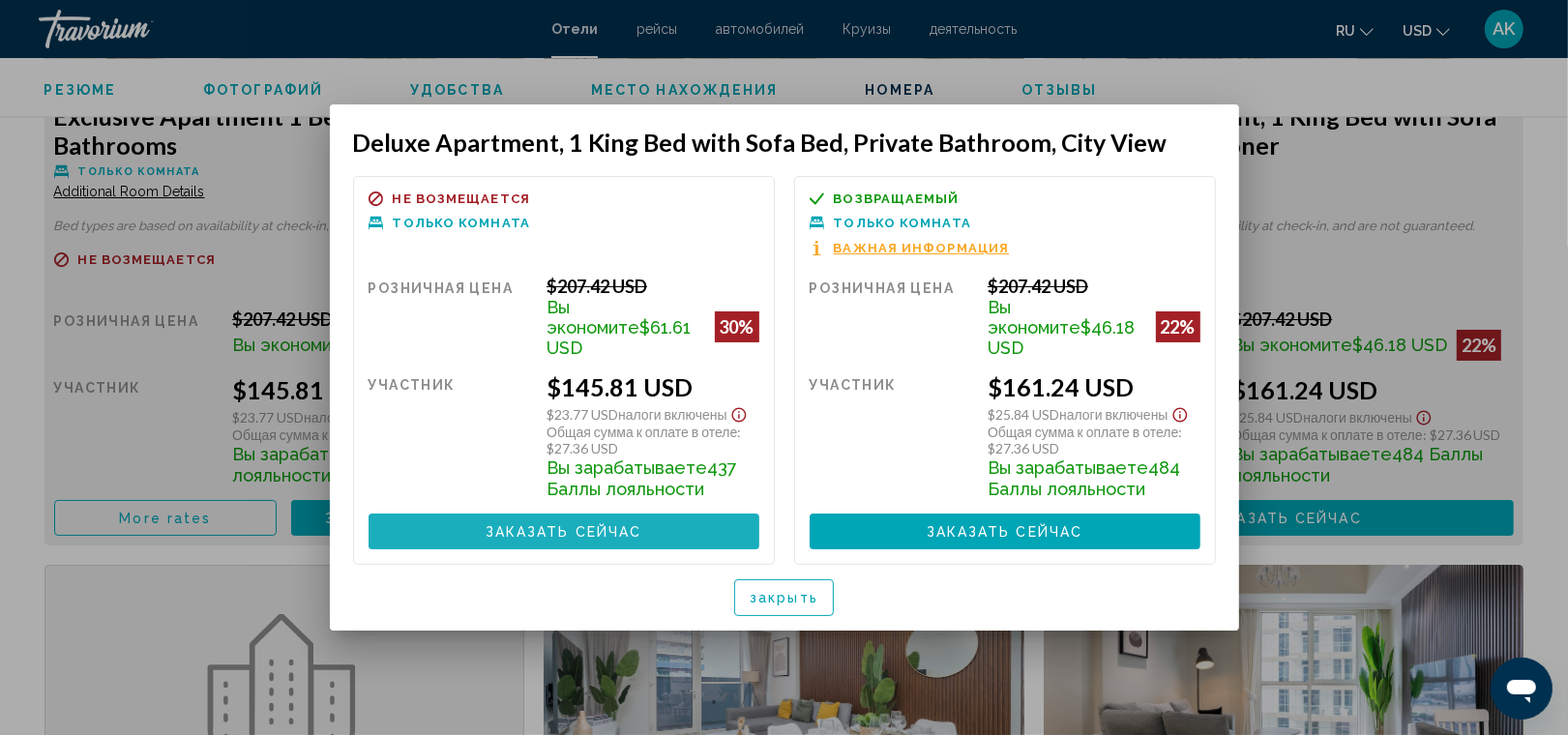
click at [605, 524] on span "Заказать сейчас" at bounding box center [564, 532] width 156 height 16
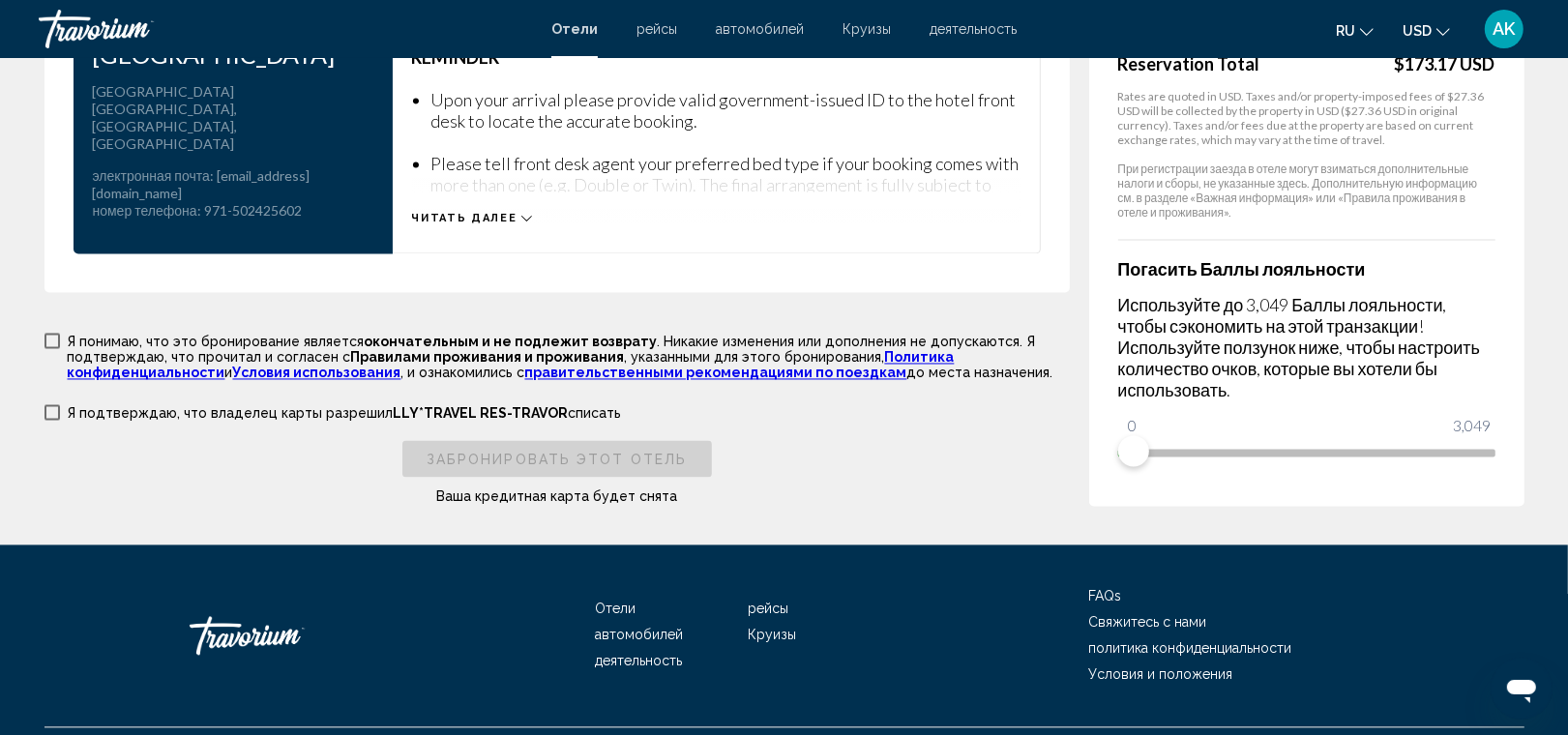
scroll to position [3095, 0]
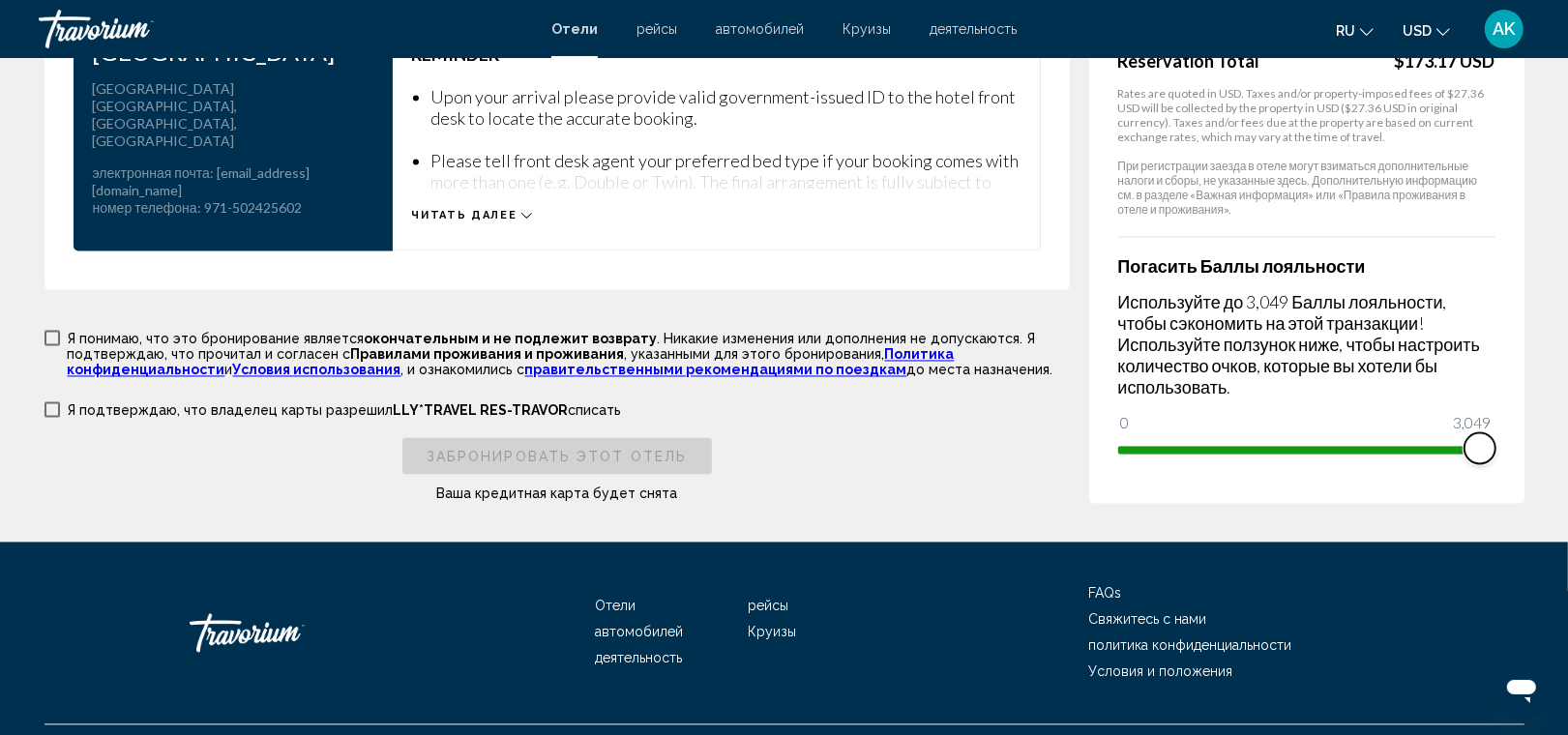
click at [1488, 447] on span "Main content" at bounding box center [1307, 451] width 378 height 8
click at [56, 331] on span "Main content" at bounding box center [53, 339] width 16 height 16
click at [50, 402] on span "Main content" at bounding box center [53, 410] width 16 height 16
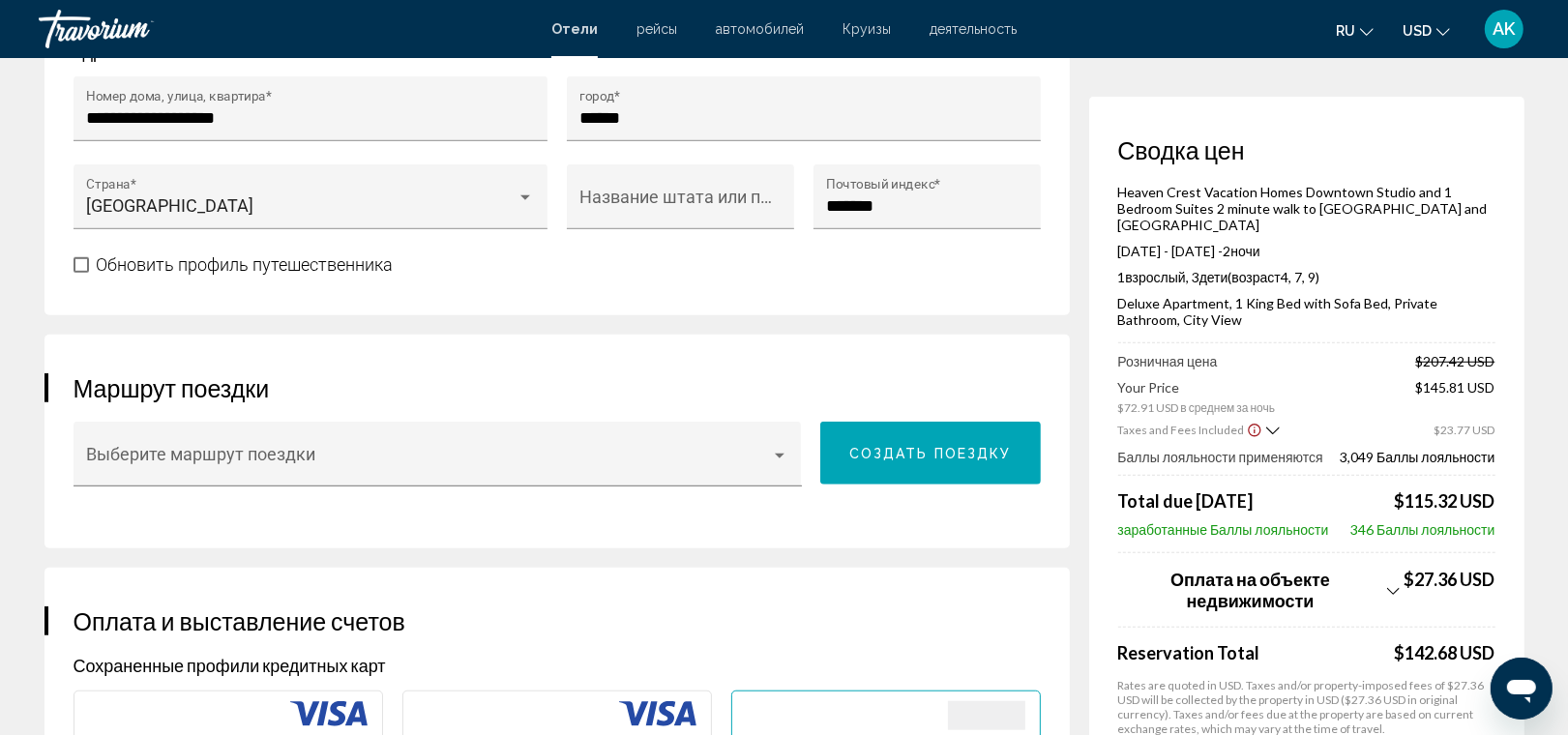
scroll to position [1192, 0]
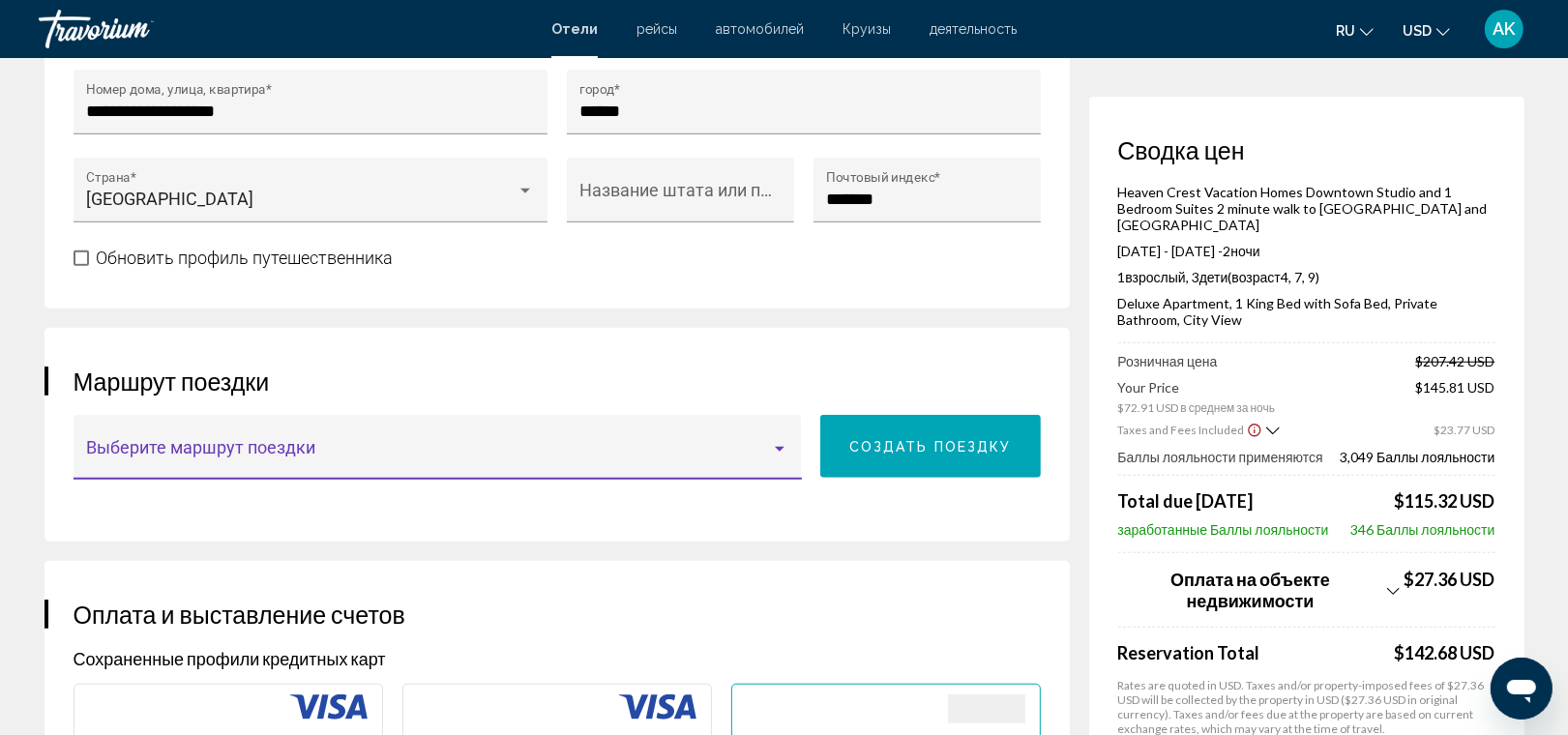
click at [780, 447] on div "Main content" at bounding box center [780, 449] width 10 height 5
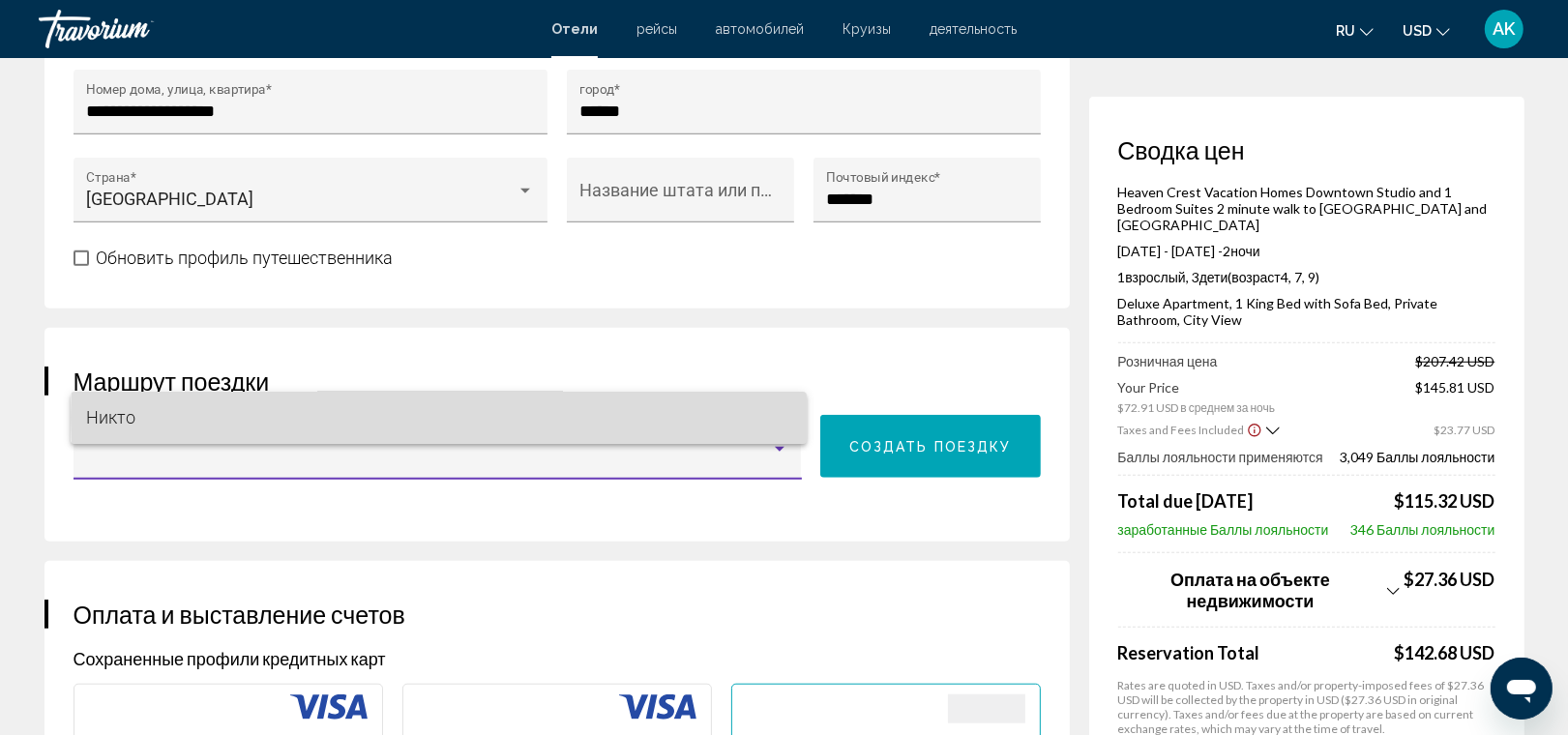
click at [697, 417] on span "Никто" at bounding box center [438, 417] width 705 height 52
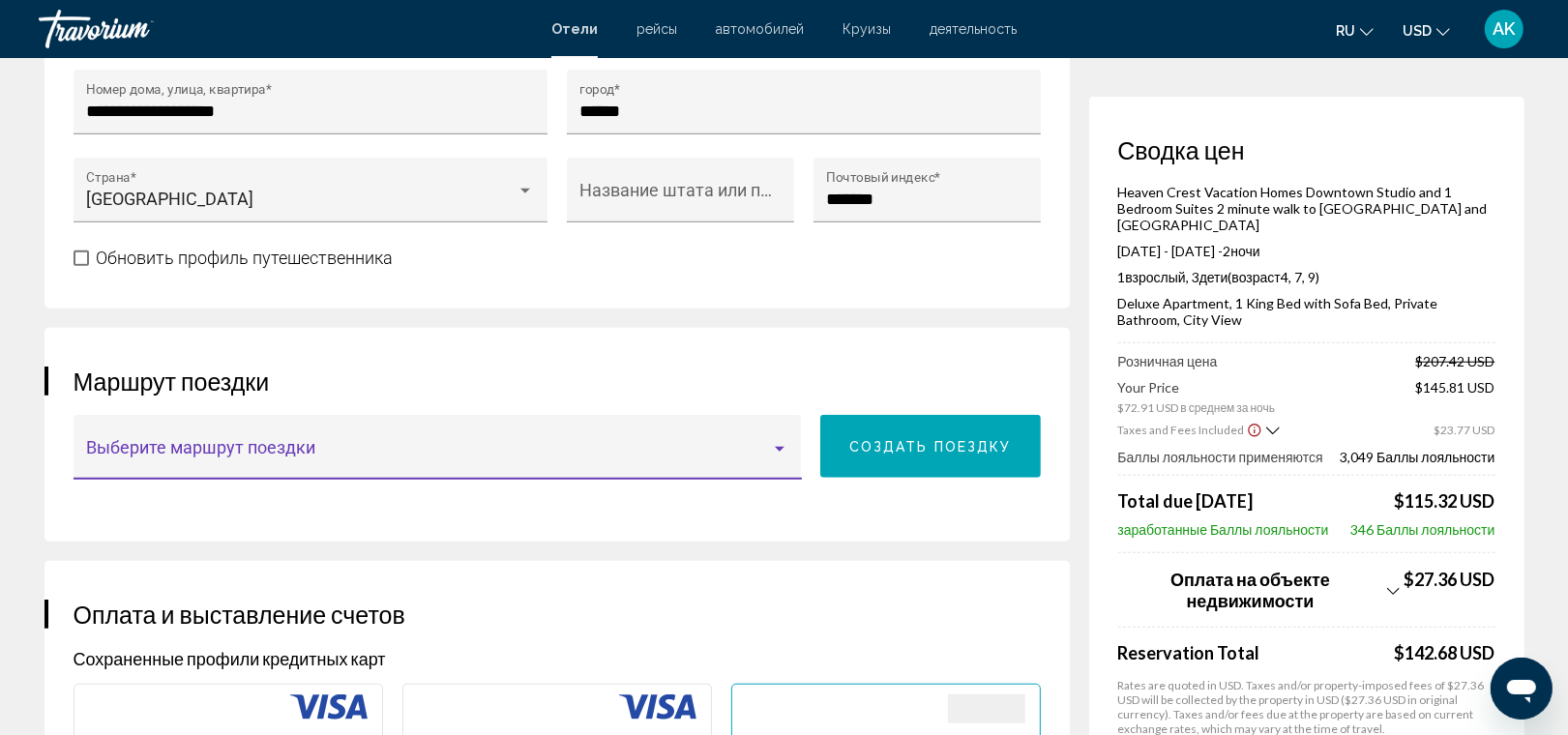
click at [887, 439] on span "Создать поездку" at bounding box center [930, 447] width 162 height 16
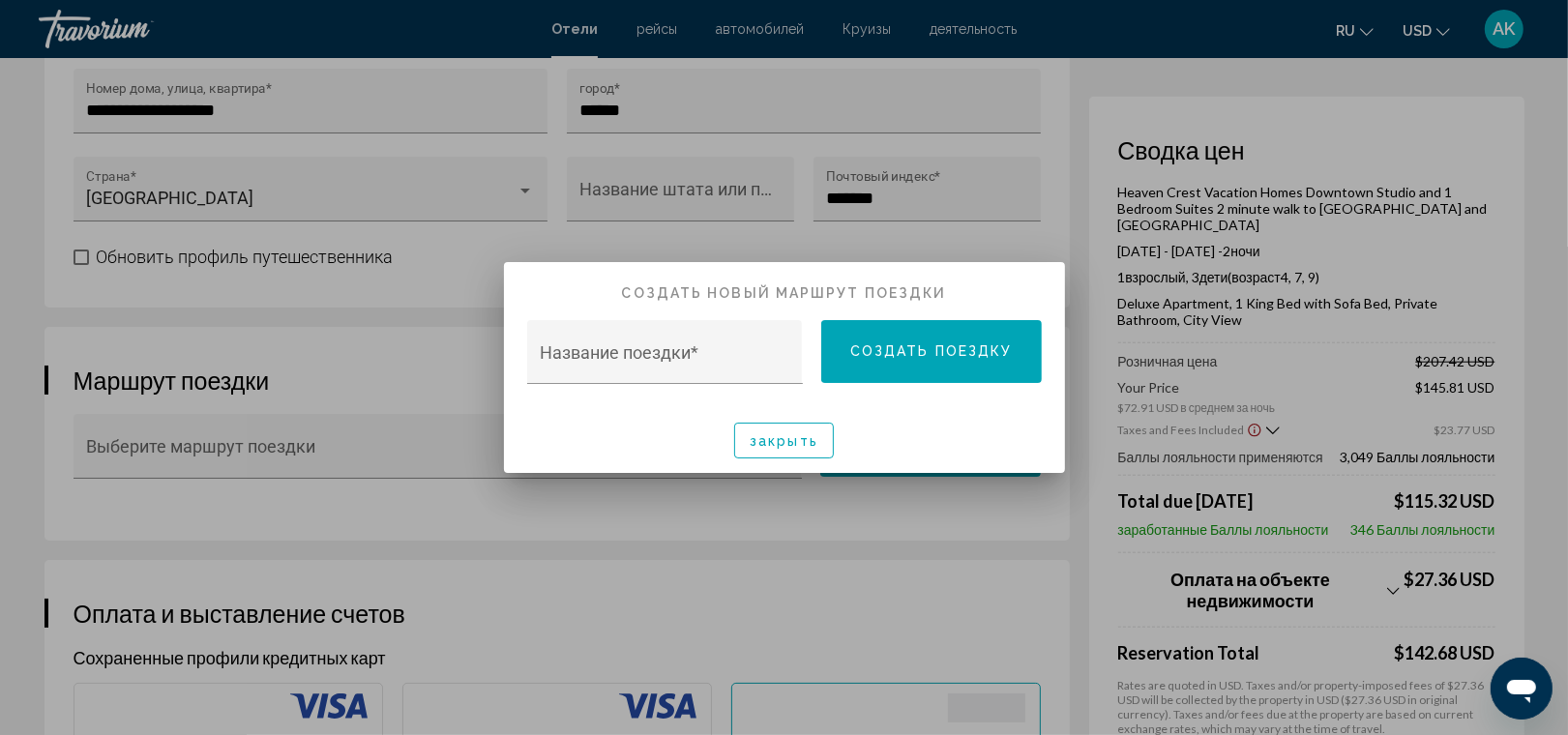
scroll to position [0, 0]
click at [707, 359] on input "Название поездки *" at bounding box center [664, 362] width 250 height 19
type input "**********"
click at [908, 356] on span "Создать поездку" at bounding box center [931, 353] width 162 height 16
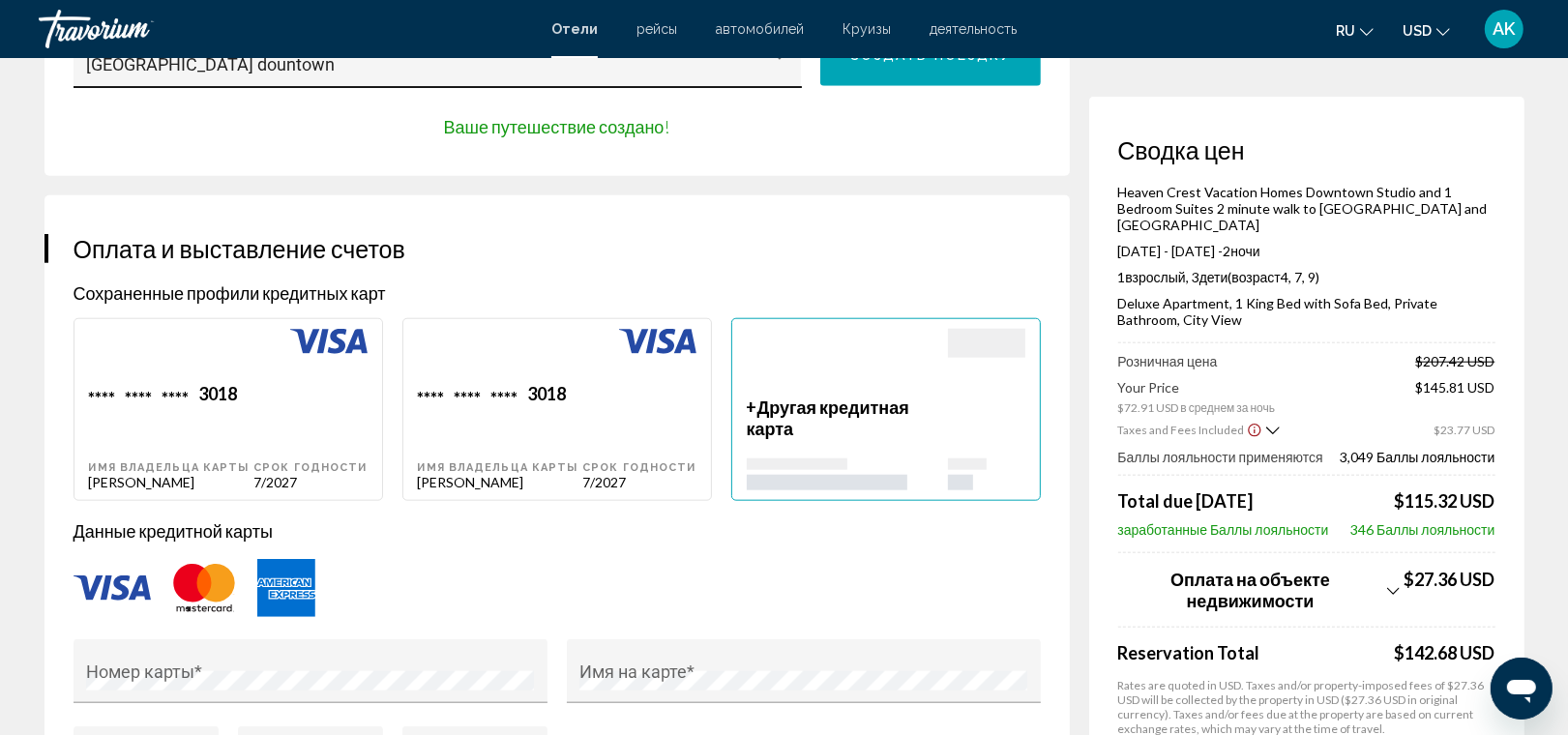
scroll to position [1592, 0]
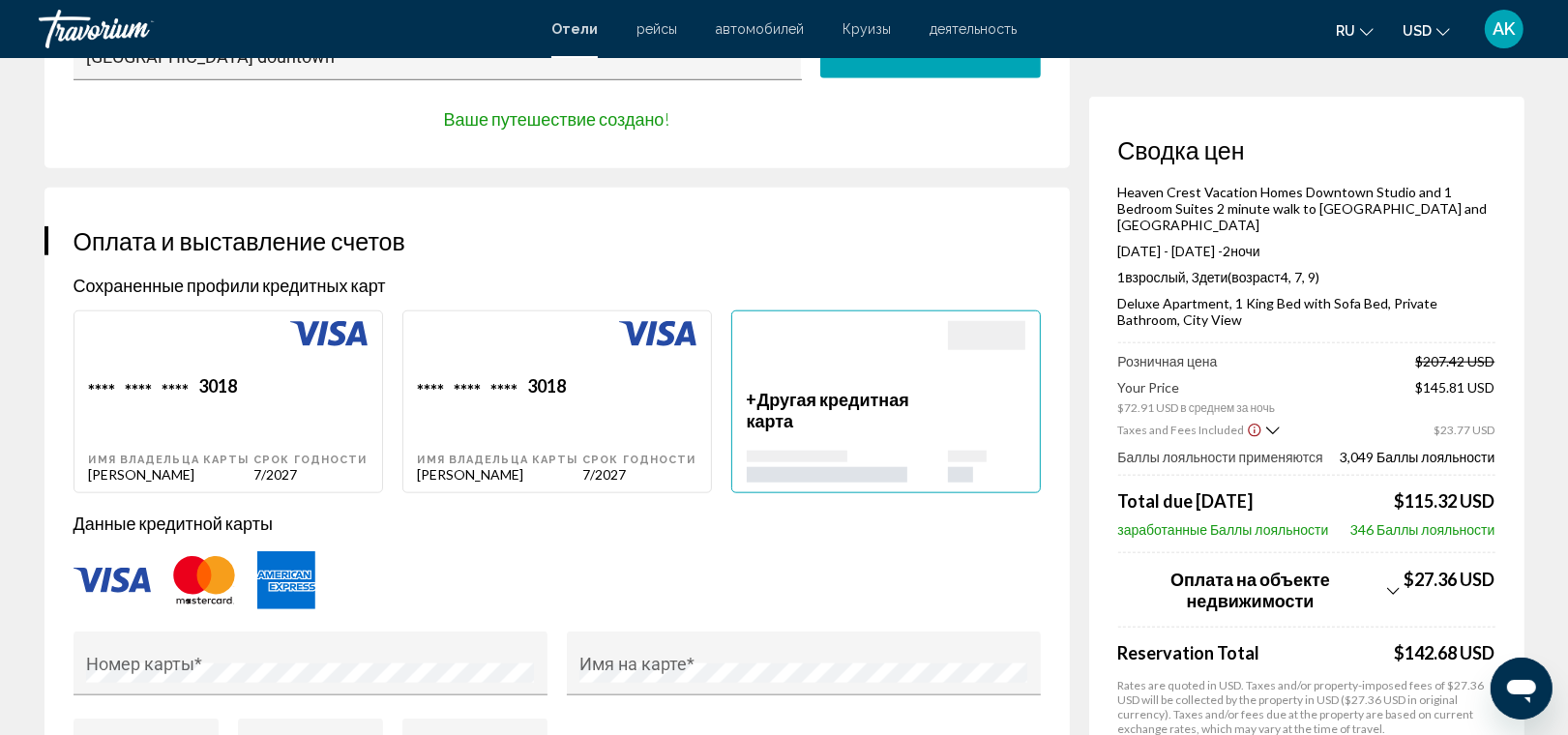
click at [244, 375] on div "**** **** **** 3018 Имя владельца карты [PERSON_NAME]" at bounding box center [171, 429] width 165 height 108
type input "*****"
type input "**********"
type input "*********"
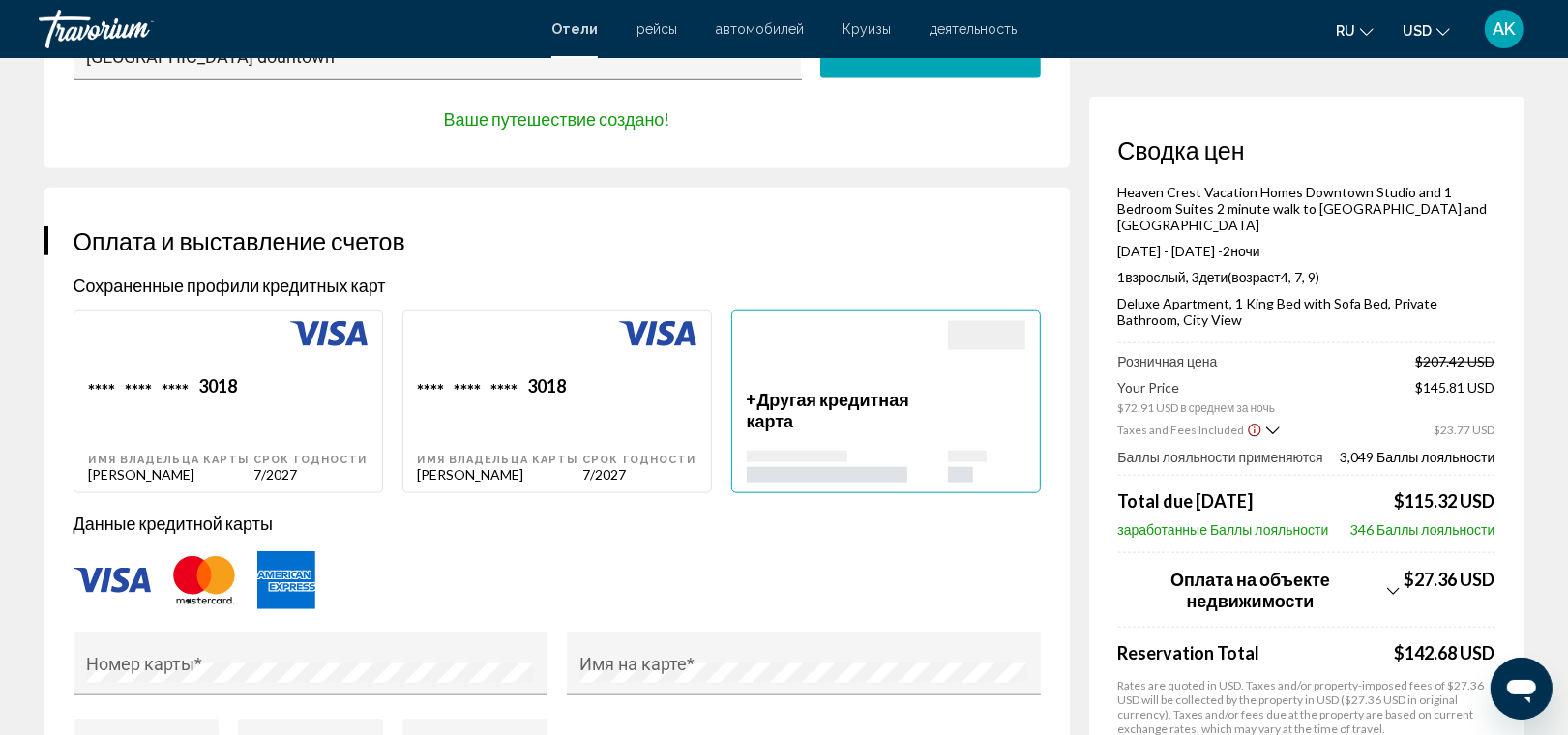
type input "******"
type input "**********"
type input "*******"
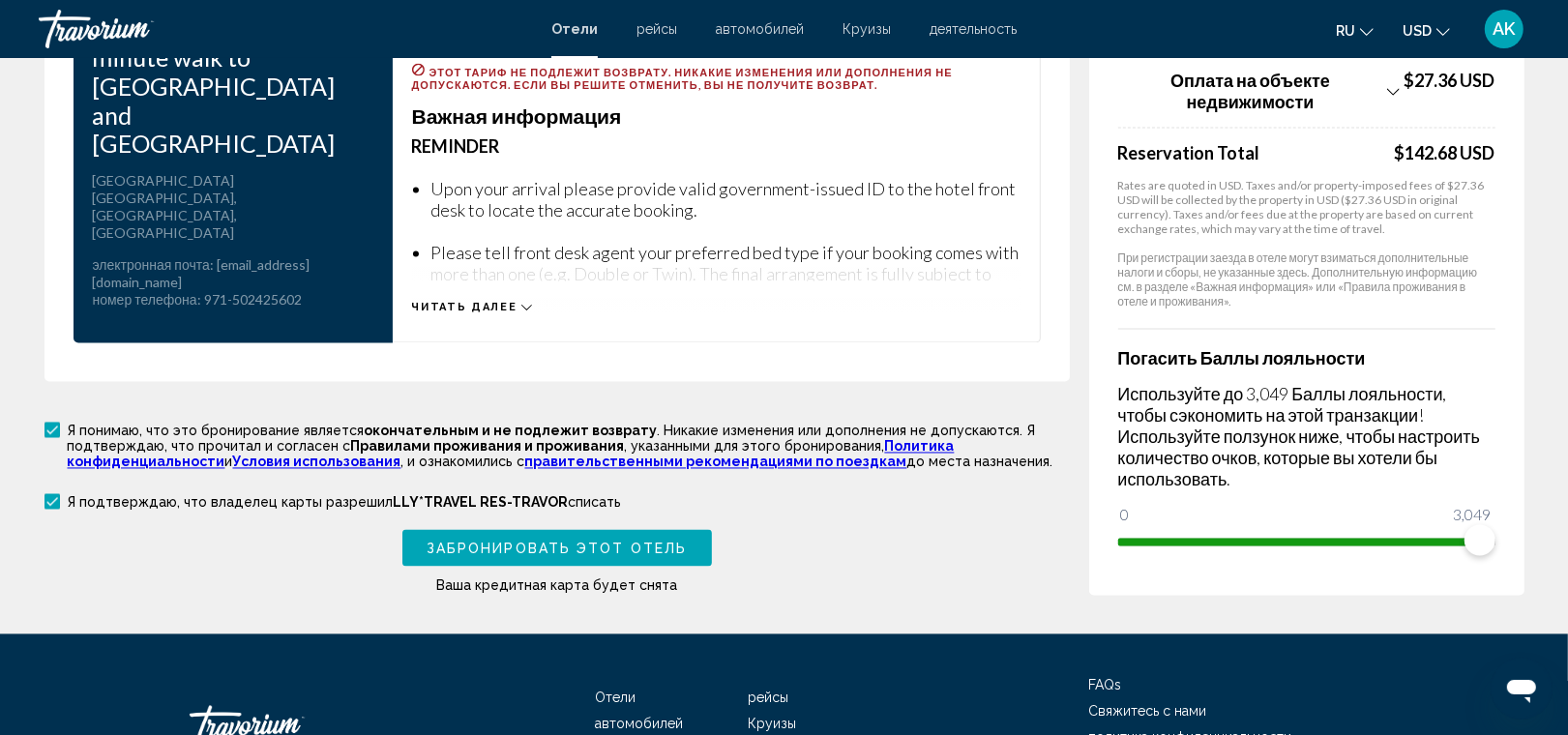
scroll to position [3006, 0]
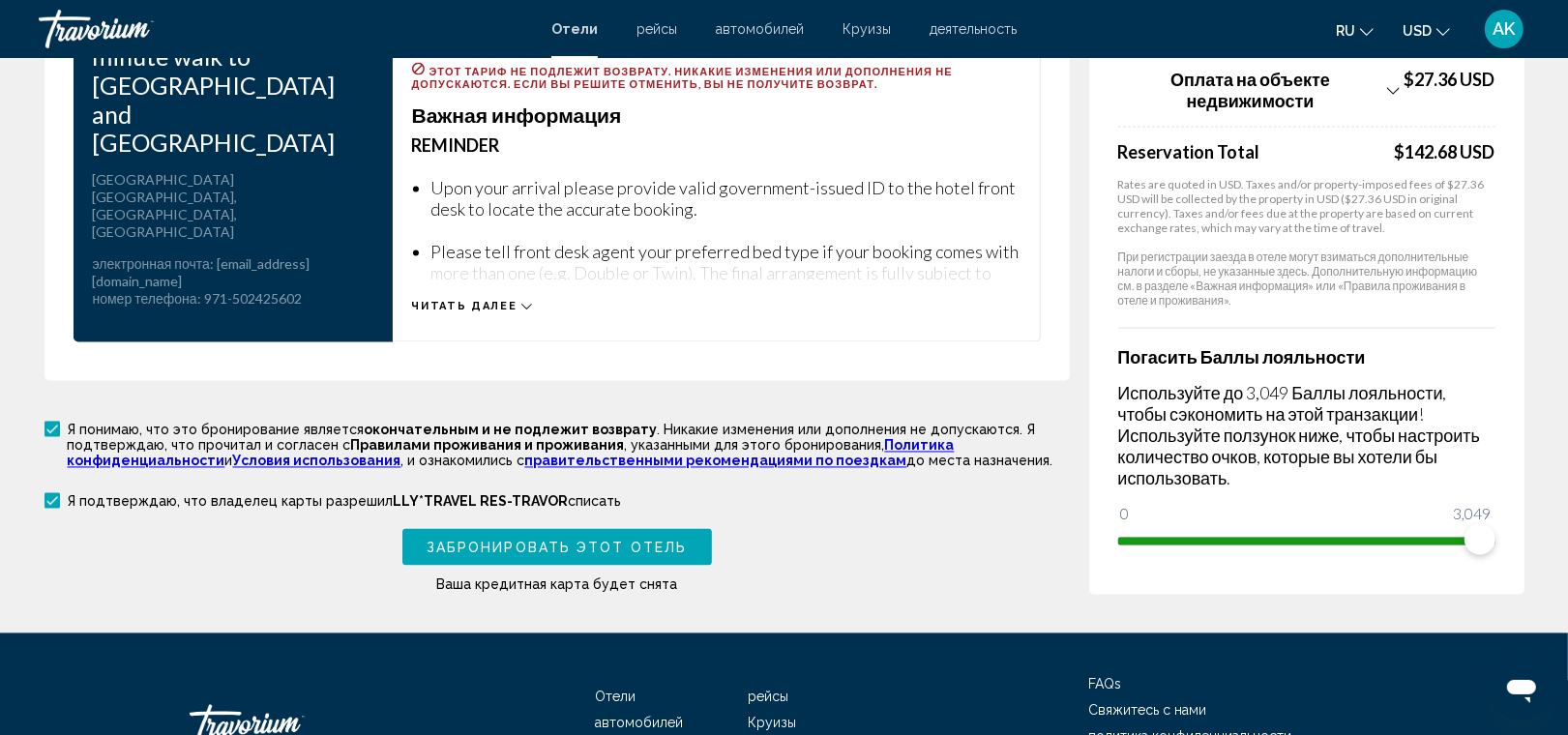
click at [572, 541] on span "Забронировать этот отель" at bounding box center [556, 549] width 260 height 16
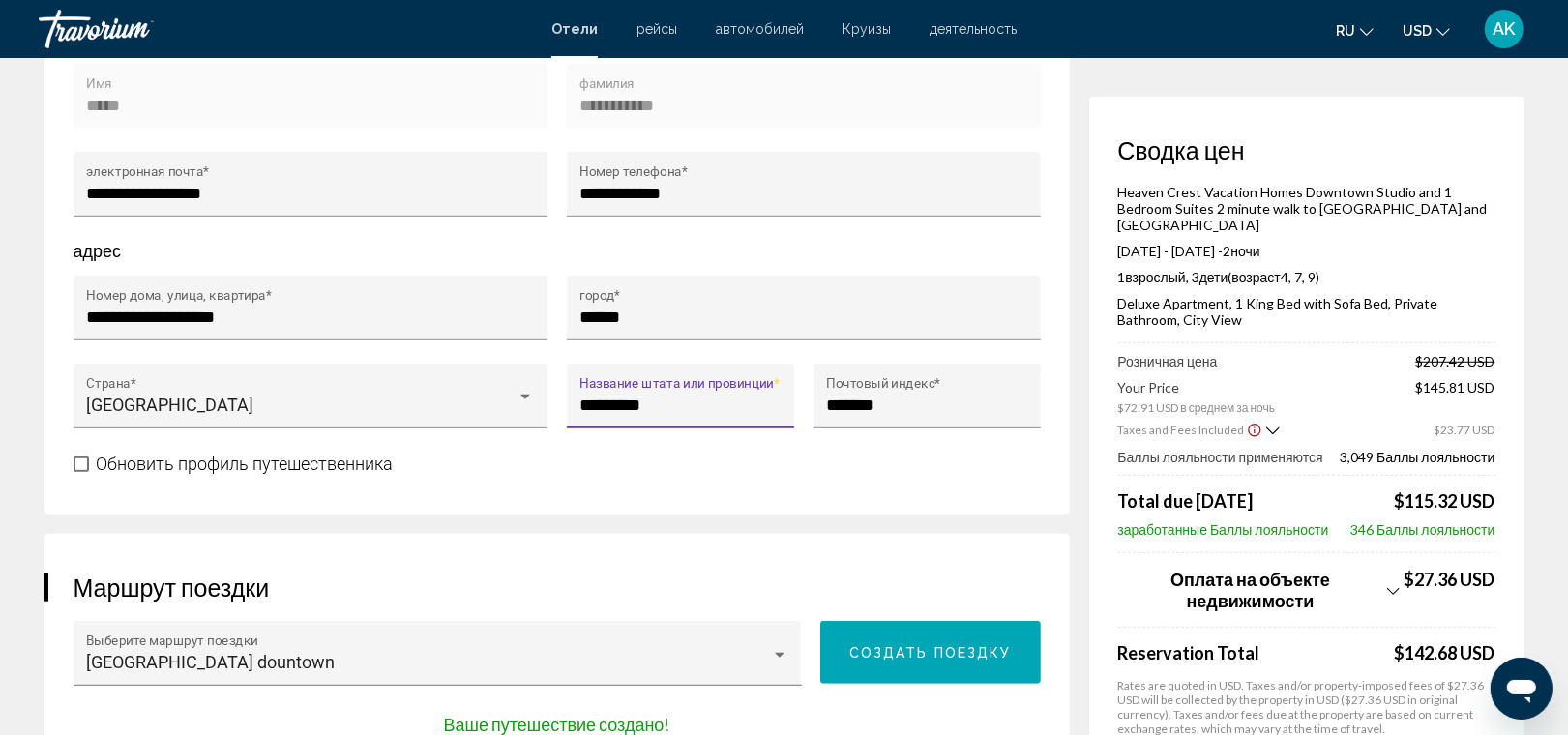
click at [586, 395] on input "*********" at bounding box center [680, 404] width 201 height 19
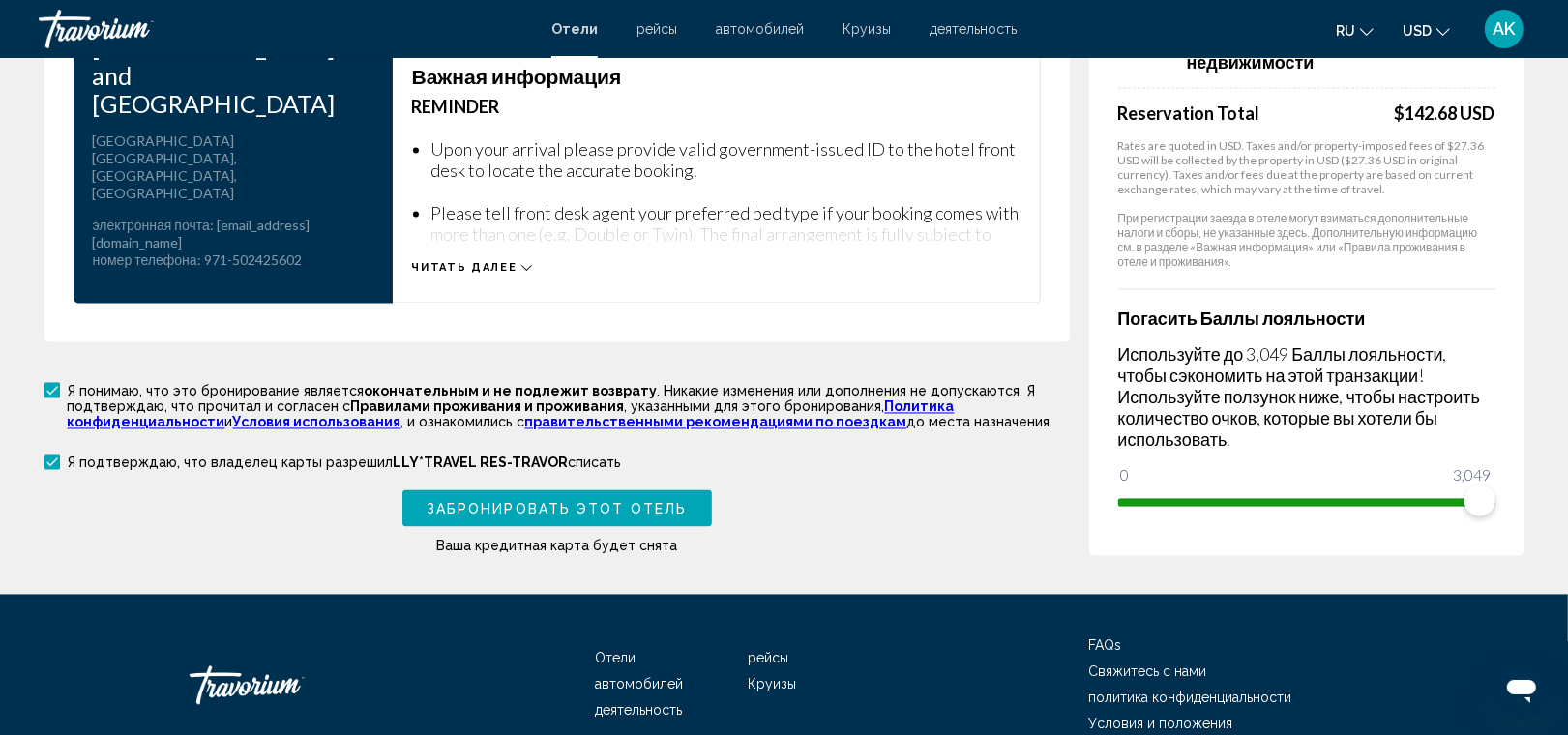
scroll to position [3096, 0]
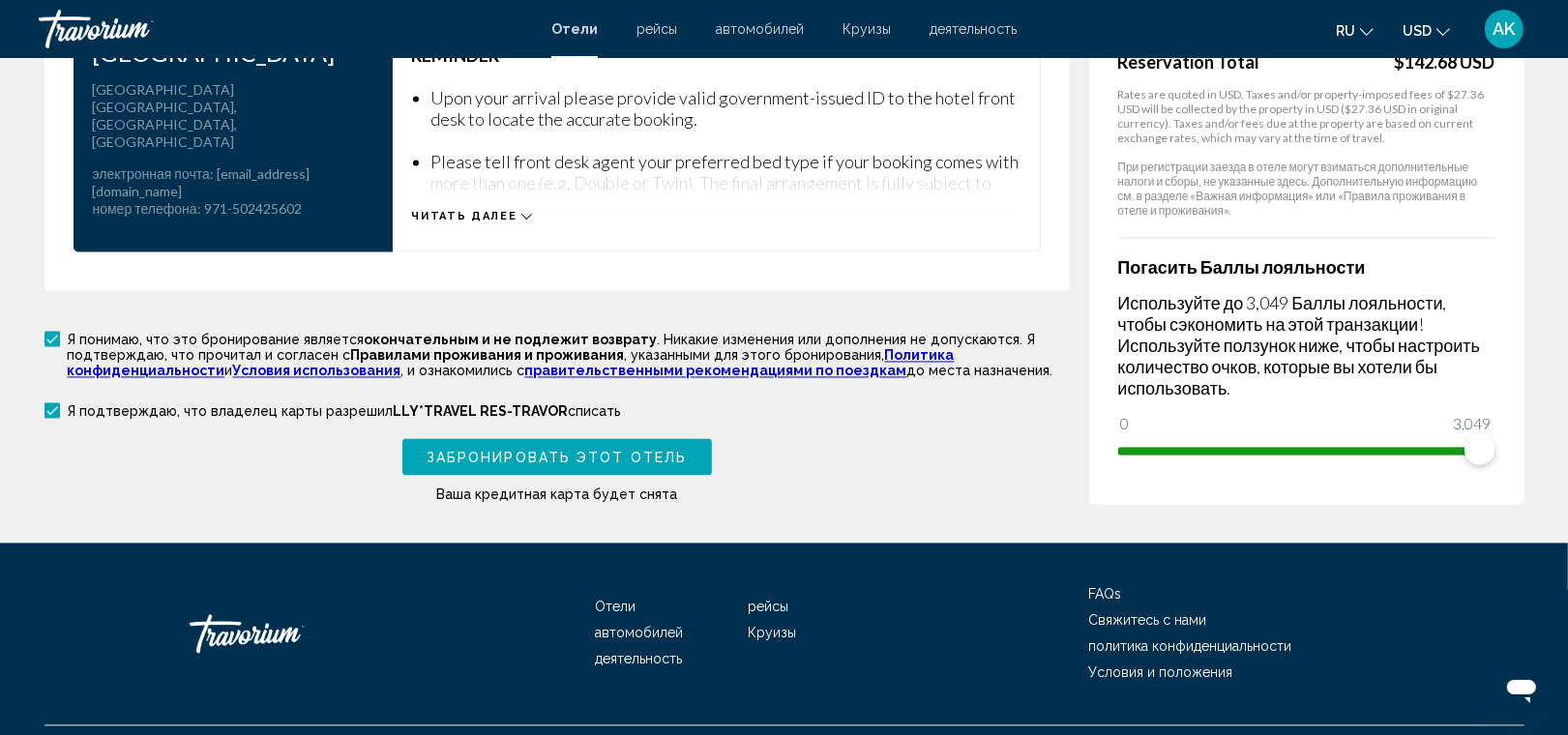
type input "*********"
click at [618, 451] on span "Забронировать этот отель" at bounding box center [556, 459] width 260 height 16
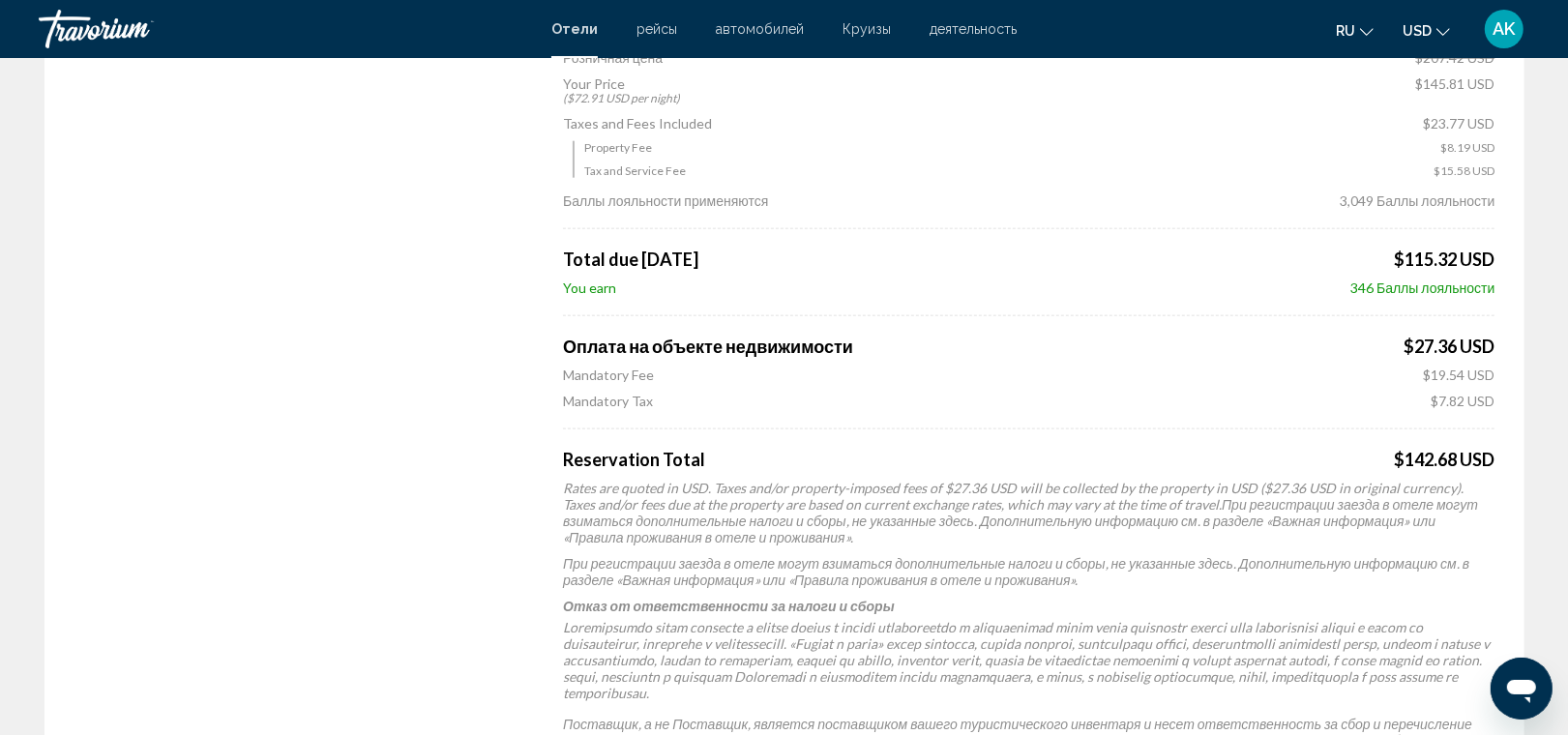
scroll to position [1894, 0]
